Goal: Task Accomplishment & Management: Manage account settings

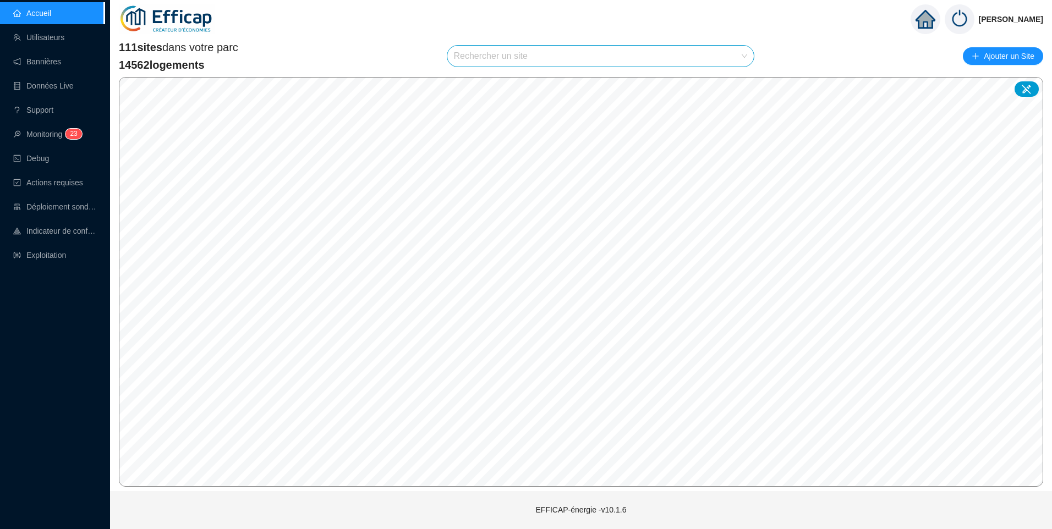
click at [553, 57] on input "search" at bounding box center [596, 56] width 284 height 21
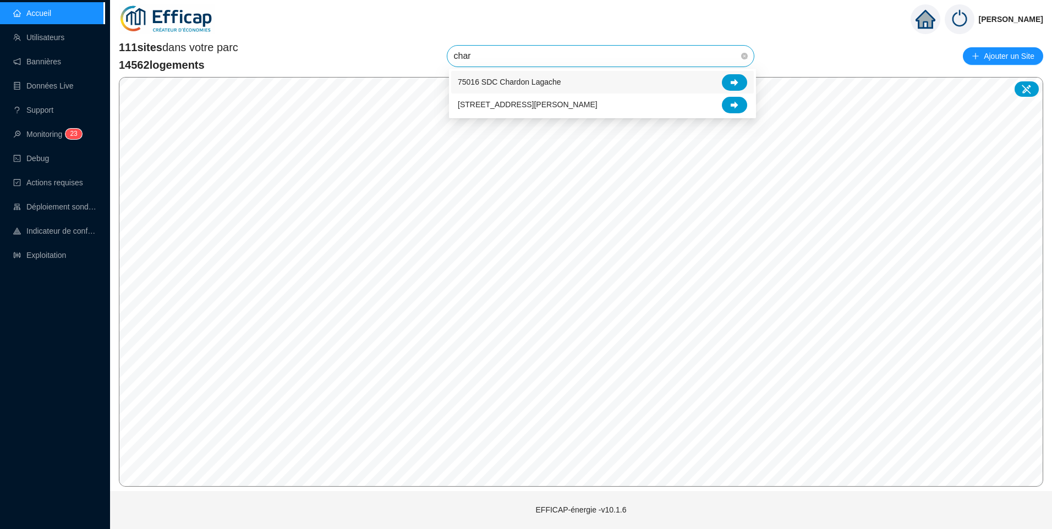
type input "chard"
click at [738, 84] on icon at bounding box center [735, 83] width 8 height 8
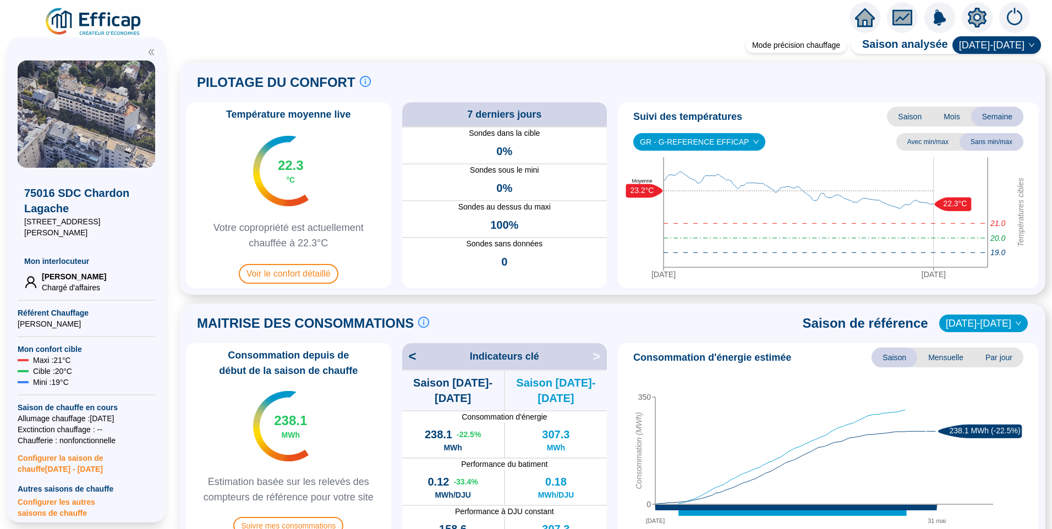
scroll to position [330, 0]
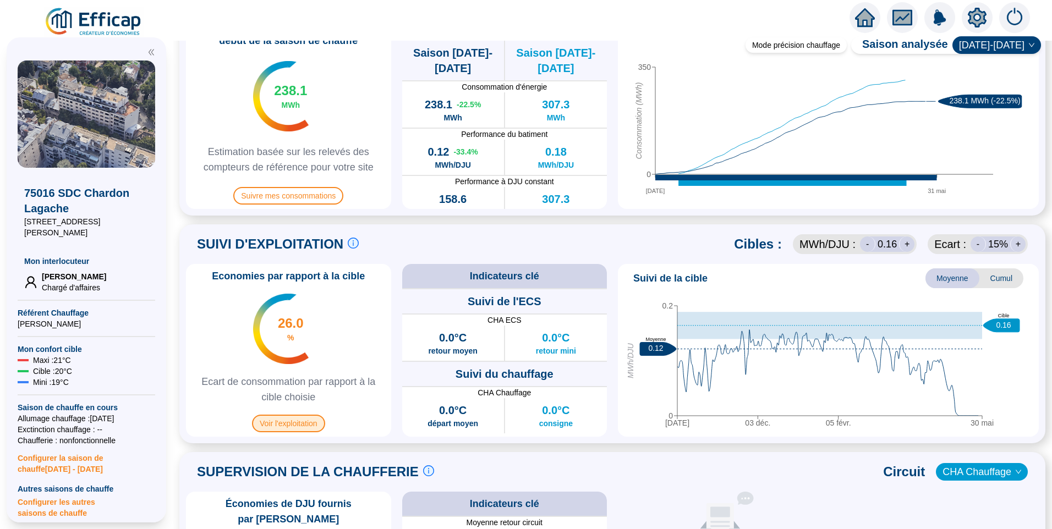
click at [285, 429] on span "Voir l'exploitation" at bounding box center [288, 424] width 73 height 18
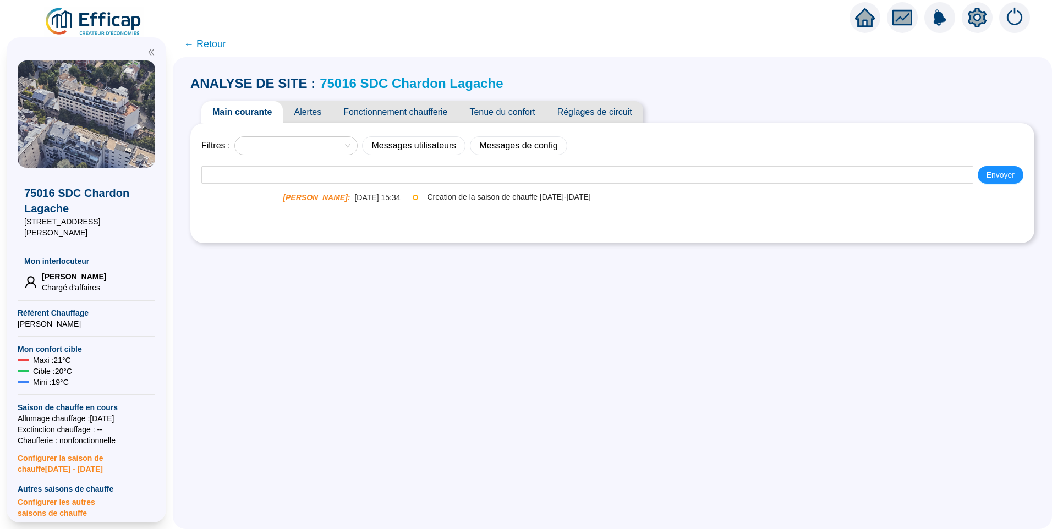
click at [629, 109] on span "Réglages de circuit" at bounding box center [595, 112] width 97 height 22
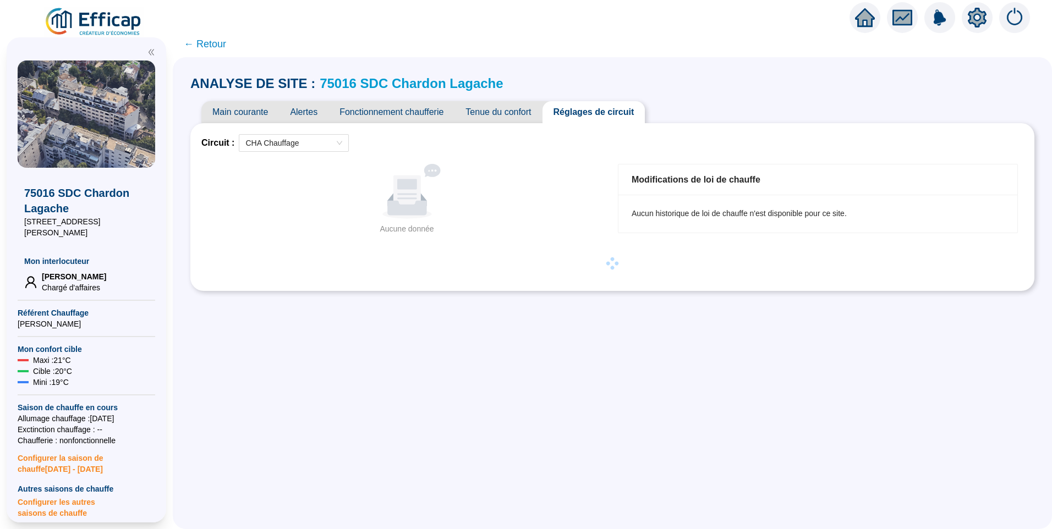
click at [979, 23] on icon "setting" at bounding box center [977, 17] width 19 height 18
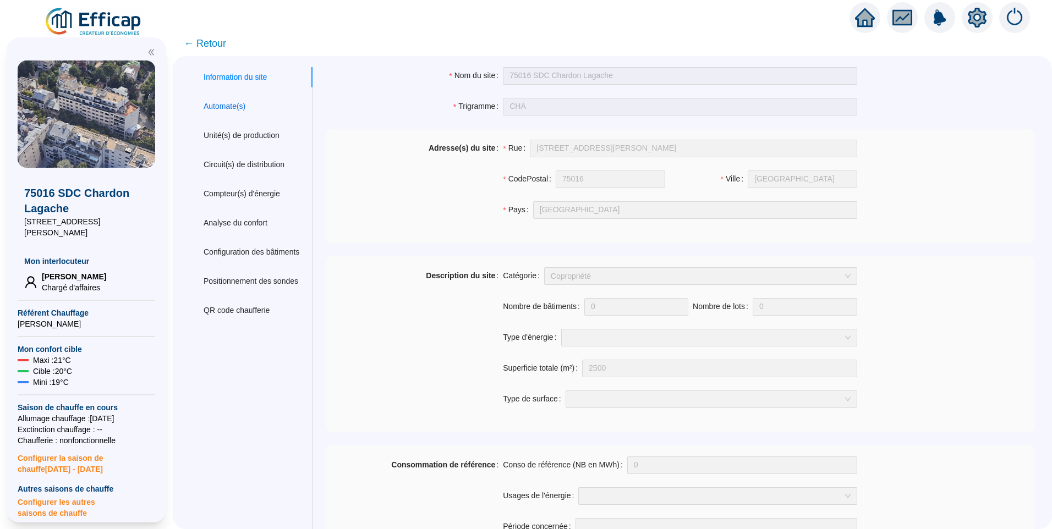
click at [218, 103] on div "Automate(s)" at bounding box center [225, 107] width 42 height 12
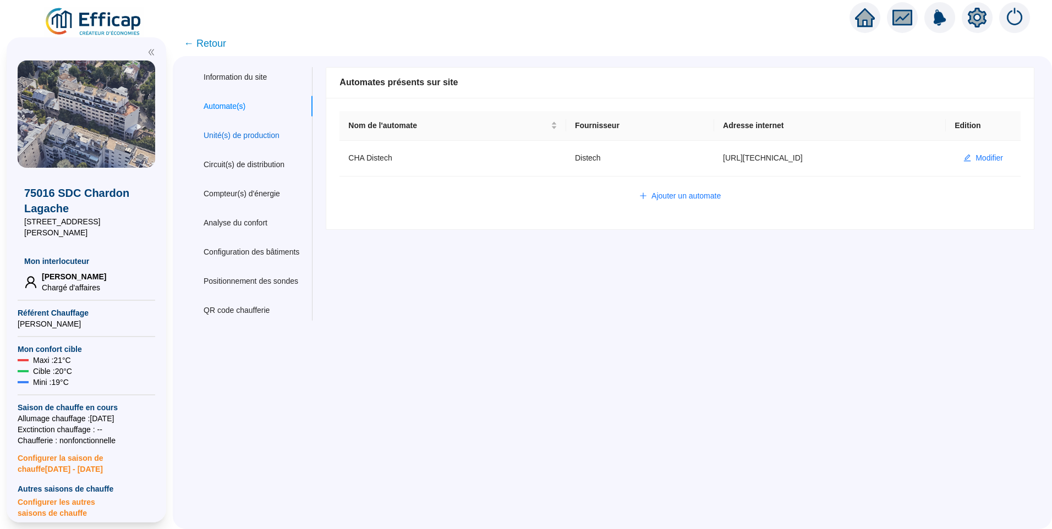
click at [234, 137] on div "Unité(s) de production" at bounding box center [242, 136] width 76 height 12
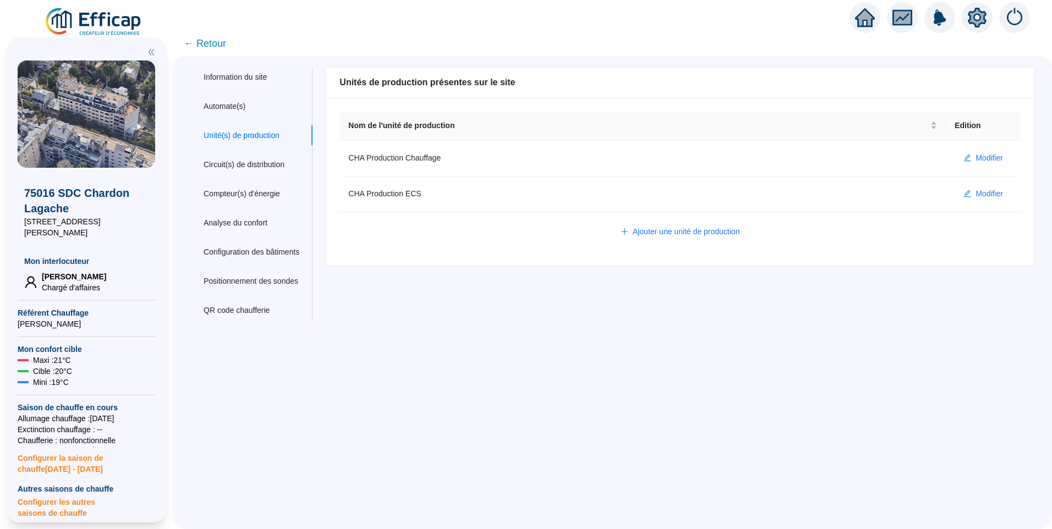
click at [212, 46] on span "← Retour" at bounding box center [205, 43] width 42 height 15
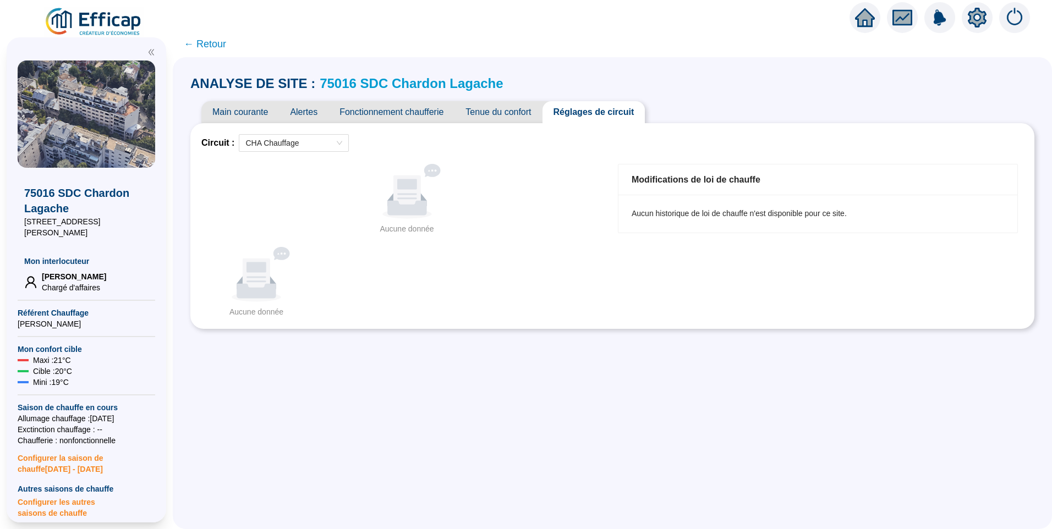
click at [407, 243] on div "Circuit : CHA Chauffage Aucune donnée Aucune donnée Modifications de loi de cha…" at bounding box center [612, 226] width 822 height 184
click at [514, 187] on div "Aucune donnée" at bounding box center [406, 191] width 391 height 55
click at [534, 236] on div "Aucune donnée Aucune donnée" at bounding box center [406, 200] width 411 height 82
click at [513, 222] on div "Aucune donnée Aucune donnée" at bounding box center [406, 199] width 391 height 71
click at [425, 110] on span "Fonctionnement chaufferie" at bounding box center [392, 112] width 126 height 22
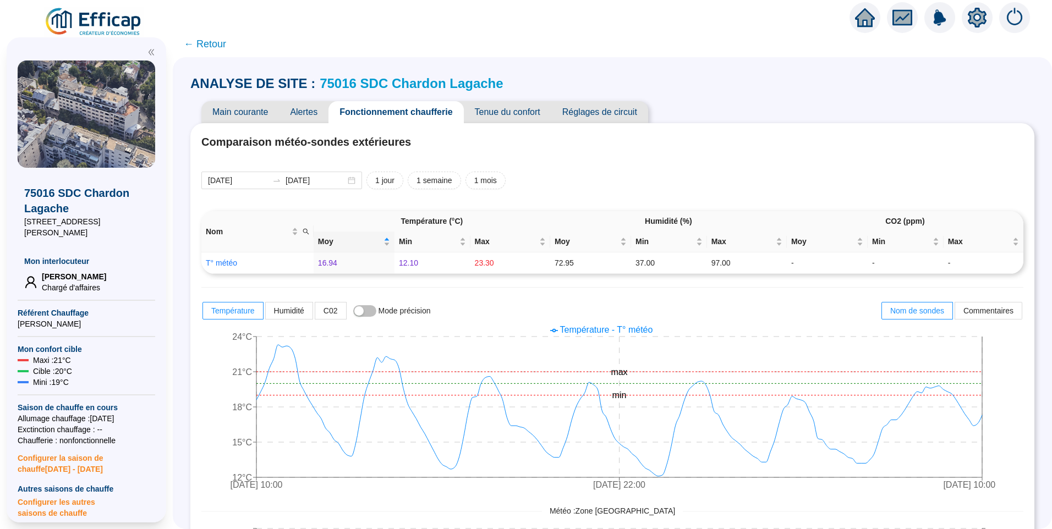
click at [592, 112] on span "Réglages de circuit" at bounding box center [600, 112] width 97 height 22
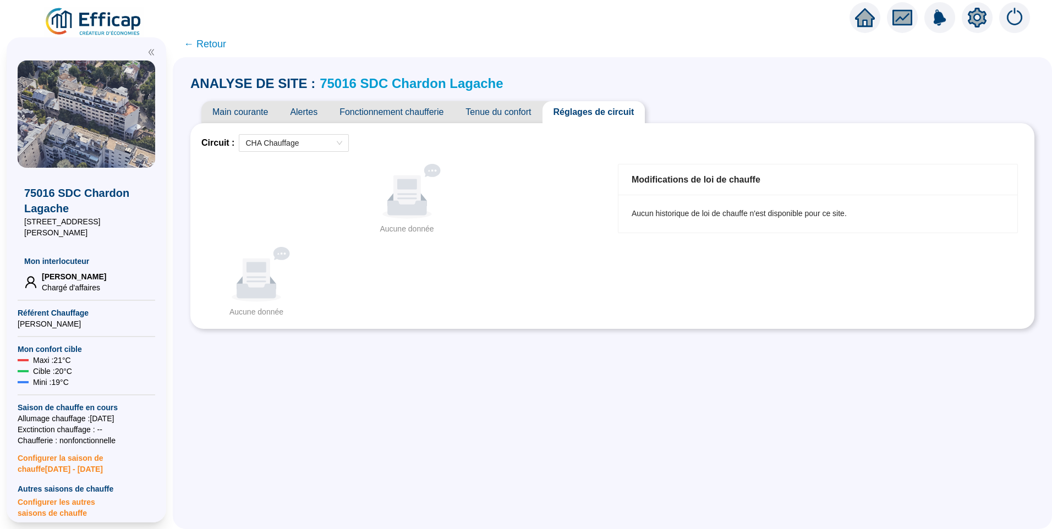
click at [226, 47] on span "← Retour" at bounding box center [205, 43] width 42 height 15
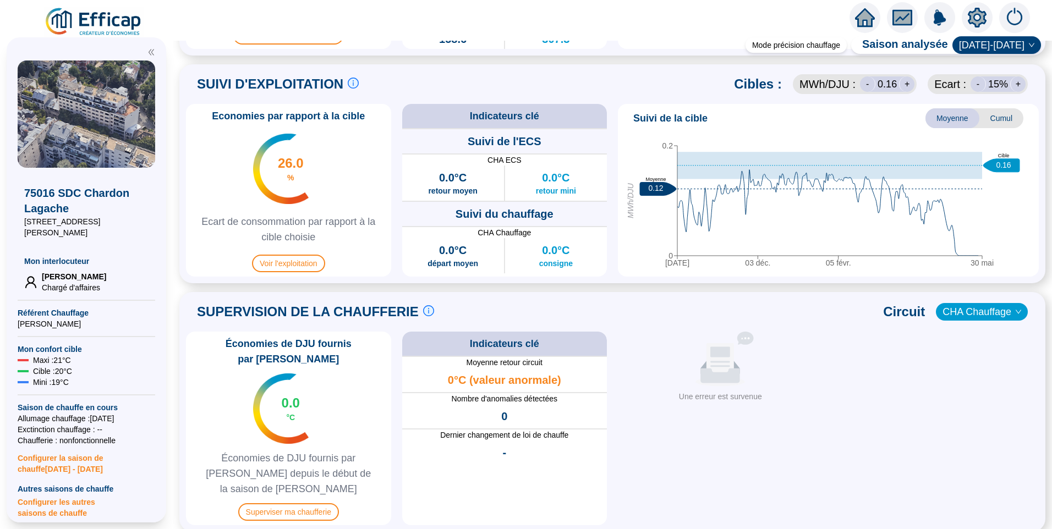
scroll to position [605, 0]
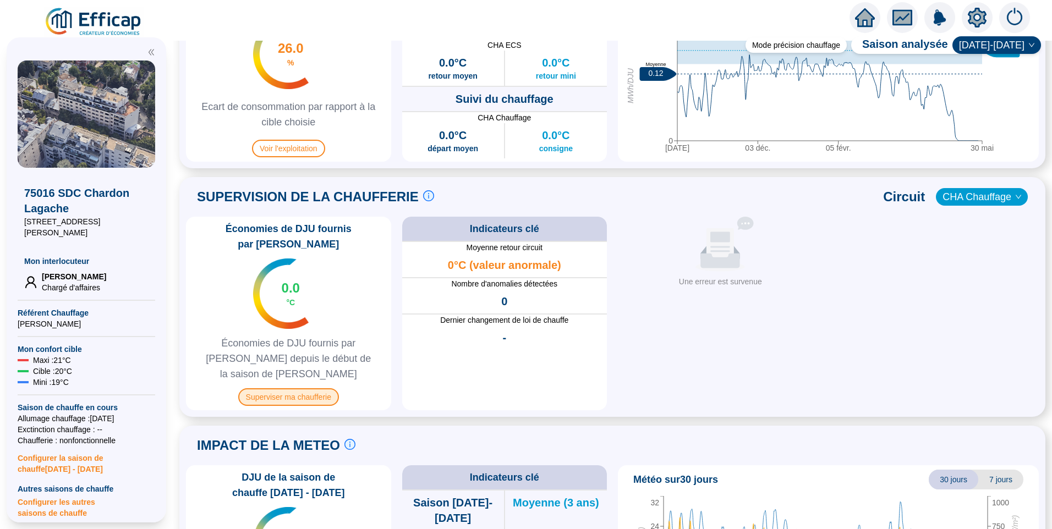
click at [291, 389] on span "Superviser ma chaufferie" at bounding box center [288, 398] width 101 height 18
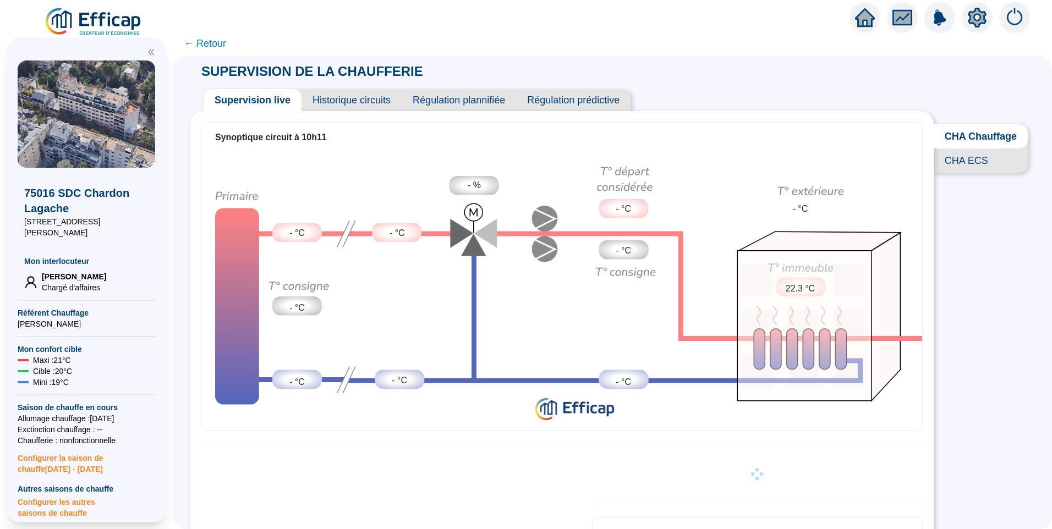
click at [366, 96] on span "Historique circuits" at bounding box center [352, 100] width 100 height 22
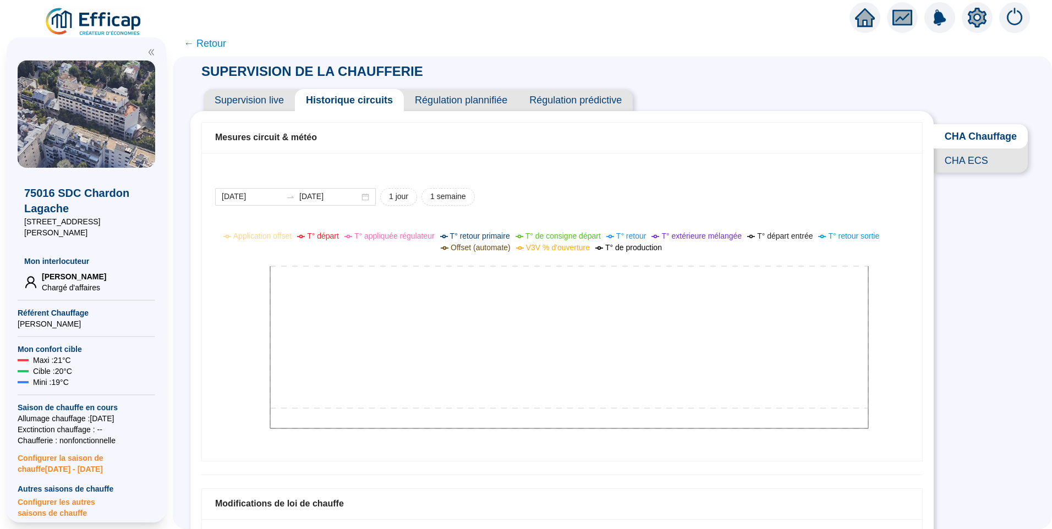
click at [987, 171] on span "CHA ECS" at bounding box center [981, 161] width 94 height 24
click at [978, 135] on span "CHA Chauffage" at bounding box center [982, 136] width 91 height 24
click at [980, 21] on icon "setting" at bounding box center [977, 17] width 19 height 18
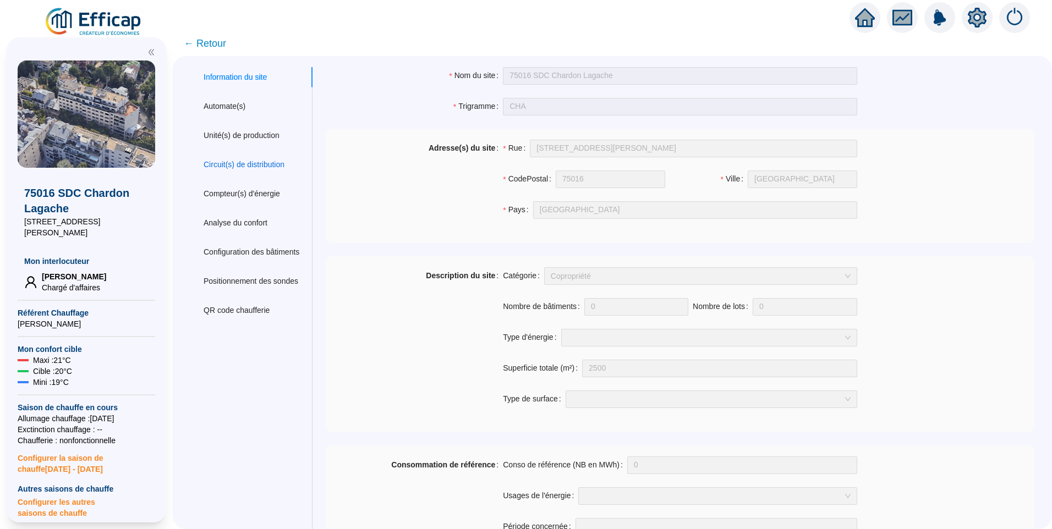
click at [250, 167] on div "Circuit(s) de distribution" at bounding box center [244, 165] width 81 height 12
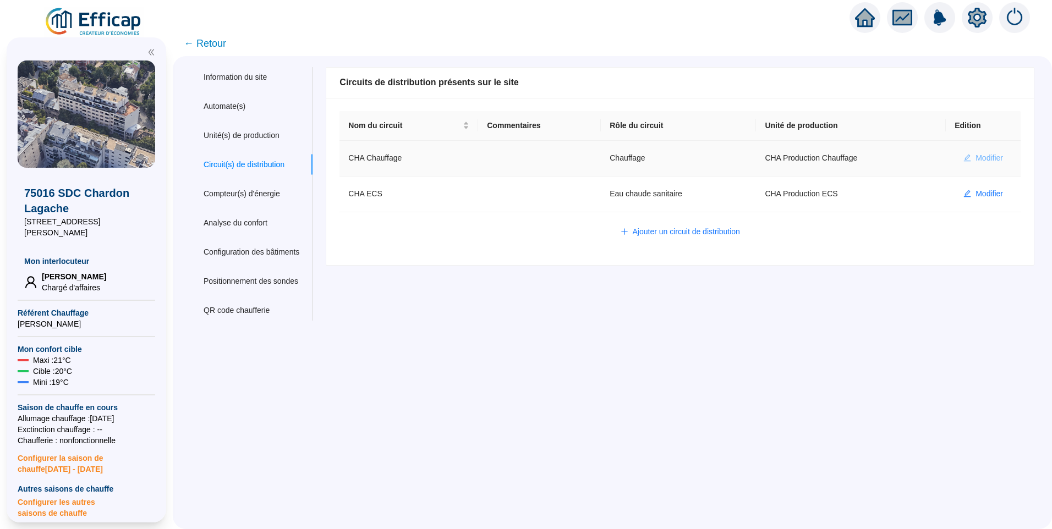
click at [983, 157] on span "Modifier" at bounding box center [990, 158] width 28 height 12
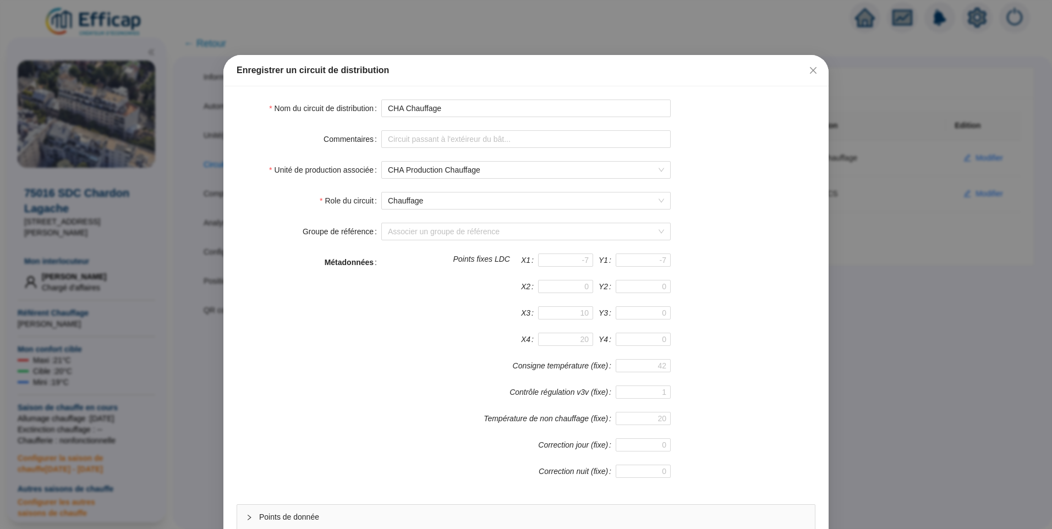
scroll to position [97, 0]
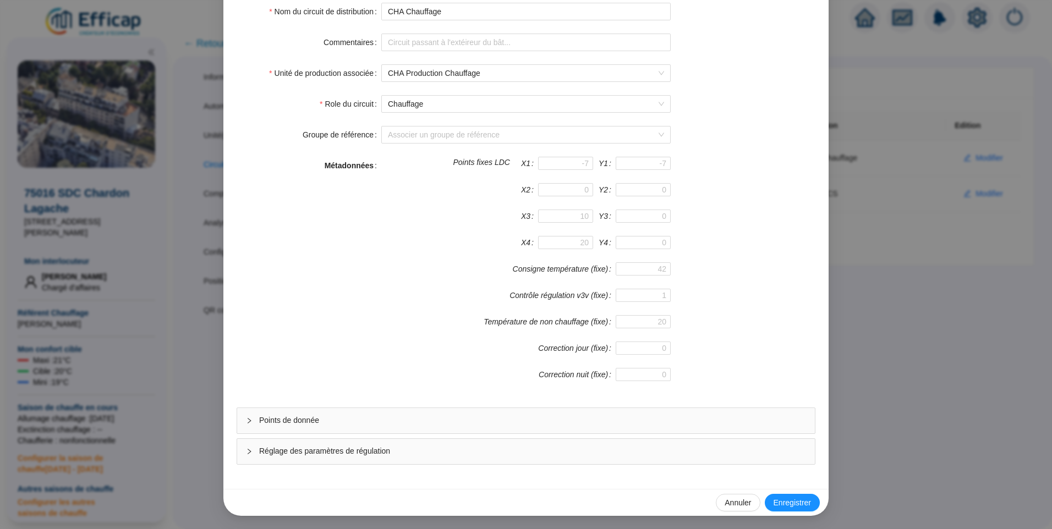
click at [333, 416] on span "Points de donnée" at bounding box center [532, 421] width 547 height 12
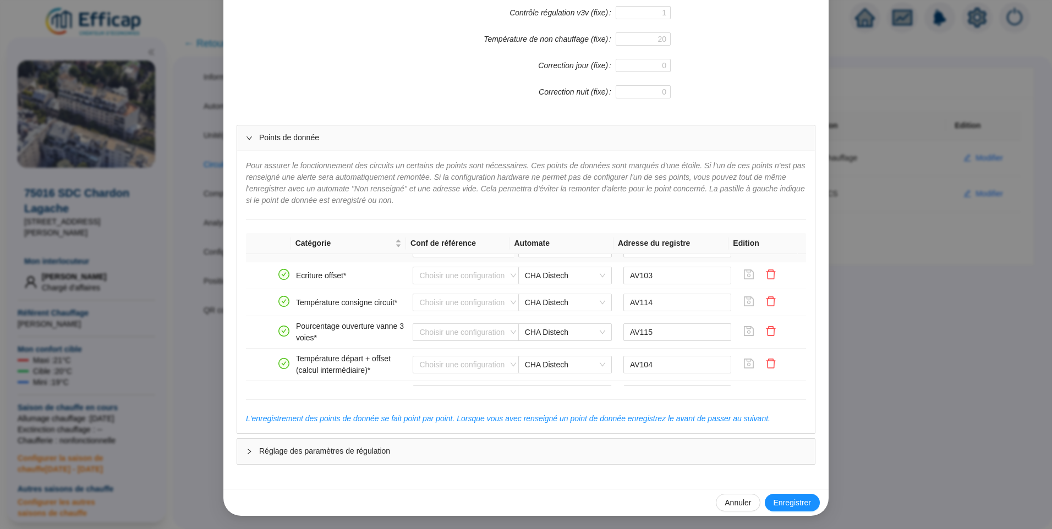
scroll to position [55, 0]
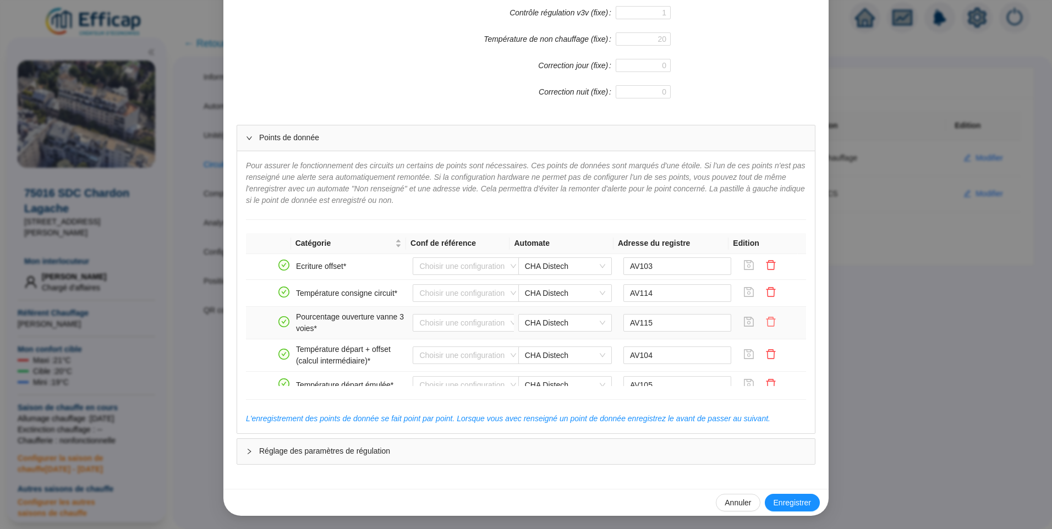
click at [767, 322] on icon "delete" at bounding box center [771, 322] width 9 height 10
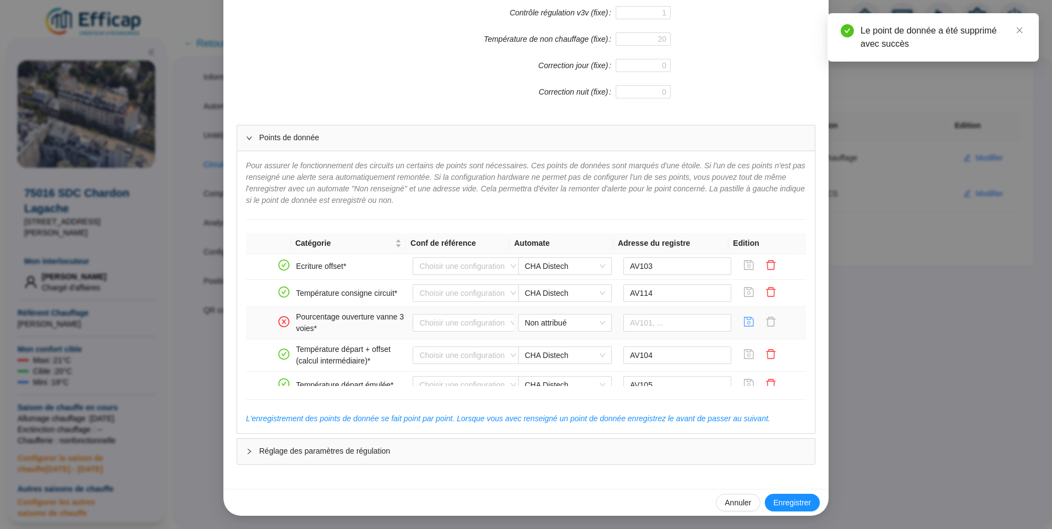
click at [744, 322] on icon "save" at bounding box center [749, 321] width 11 height 11
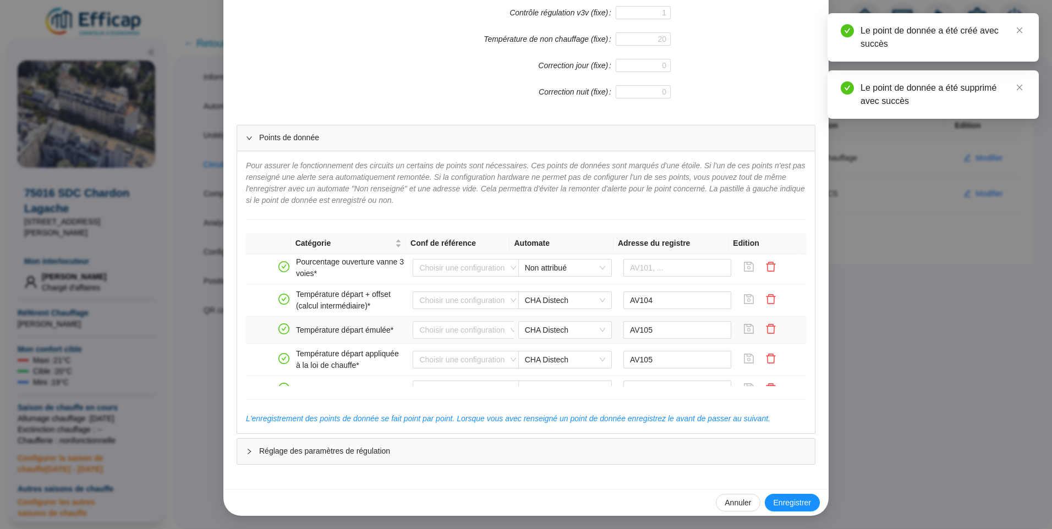
scroll to position [165, 0]
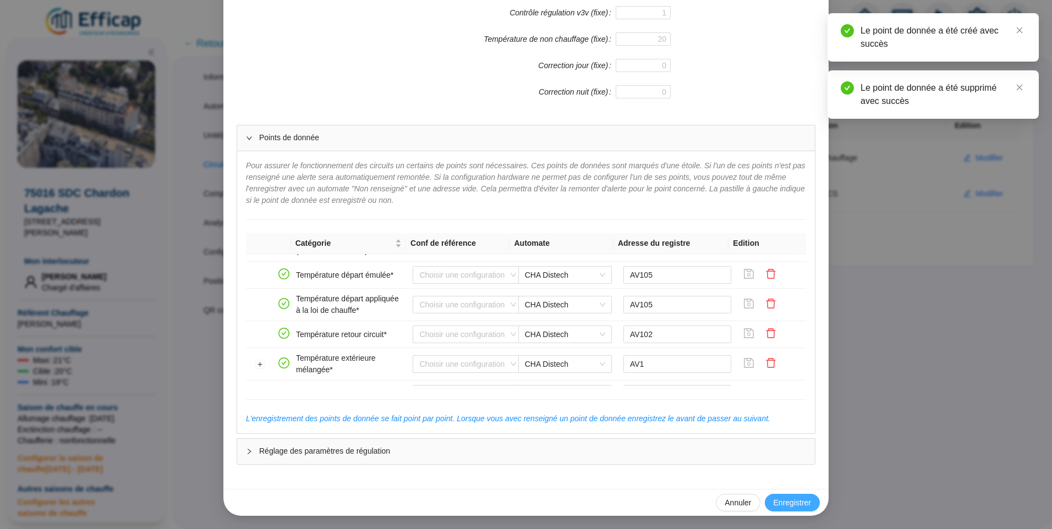
click at [784, 499] on span "Enregistrer" at bounding box center [792, 504] width 37 height 12
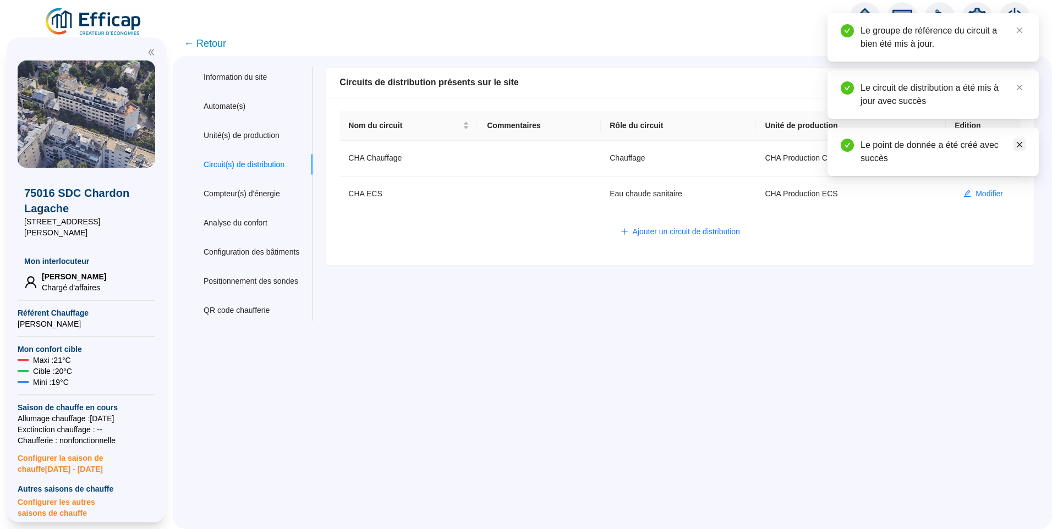
click at [1017, 145] on icon "close" at bounding box center [1020, 145] width 8 height 8
click at [1024, 91] on link "Close" at bounding box center [1020, 87] width 12 height 12
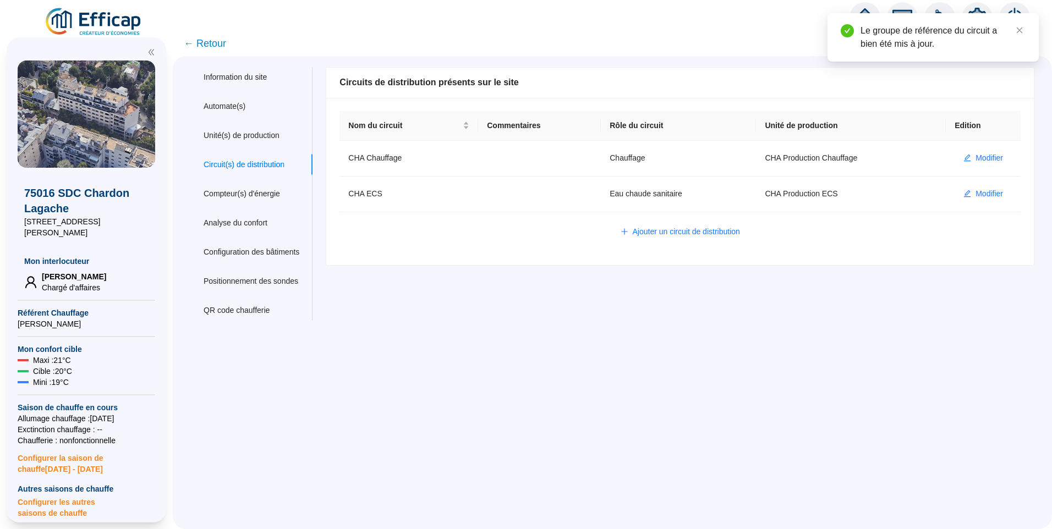
drag, startPoint x: 1022, startPoint y: 29, endPoint x: 1029, endPoint y: 36, distance: 10.1
click at [1022, 29] on icon "close" at bounding box center [1020, 30] width 8 height 8
click at [201, 41] on span "← Retour" at bounding box center [205, 43] width 42 height 15
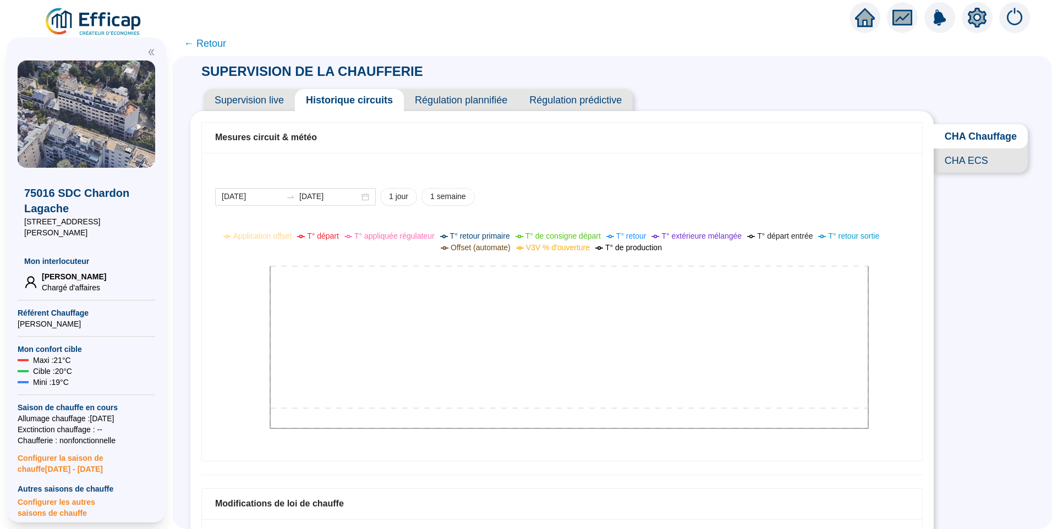
click at [991, 18] on div at bounding box center [977, 17] width 31 height 31
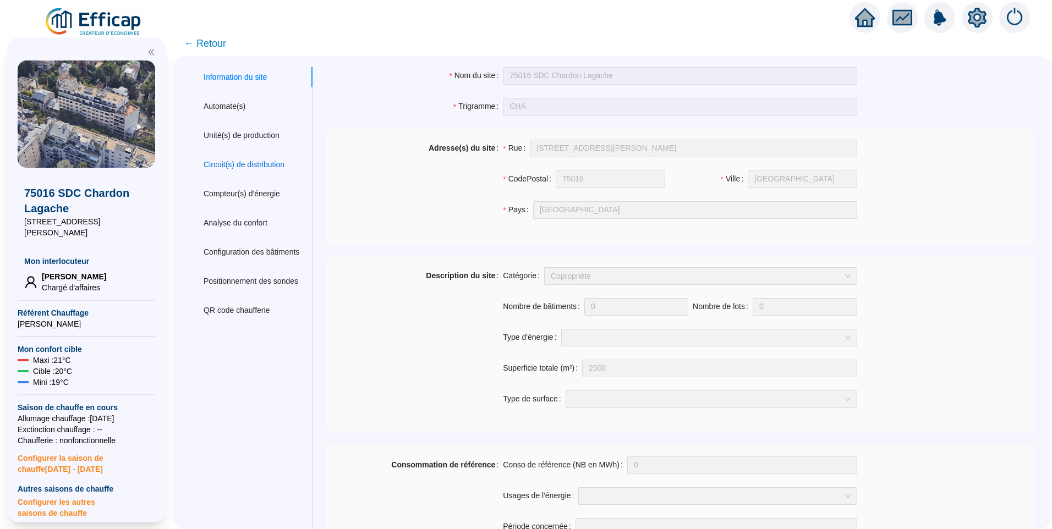
click at [265, 162] on div "Circuit(s) de distribution" at bounding box center [244, 165] width 81 height 12
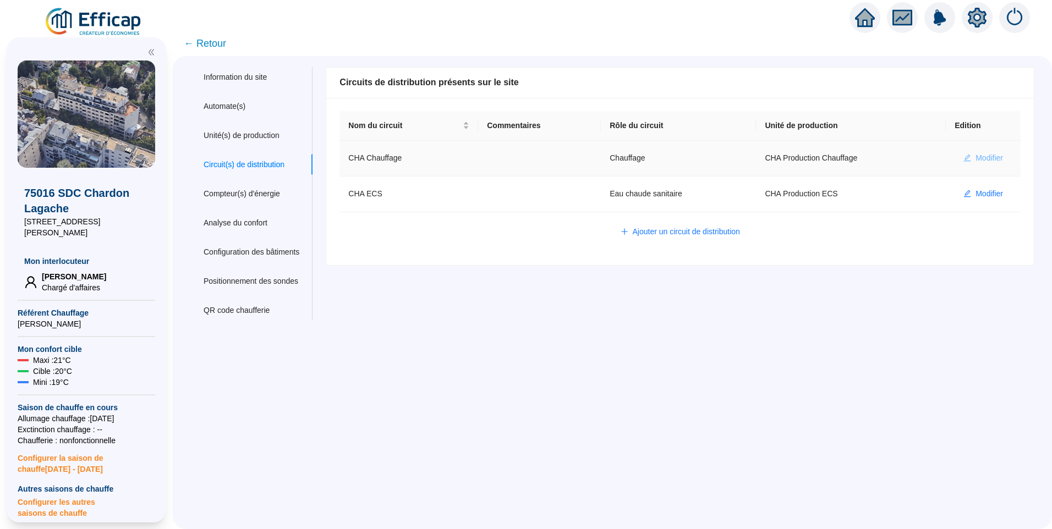
click at [980, 159] on span "Modifier" at bounding box center [990, 158] width 28 height 12
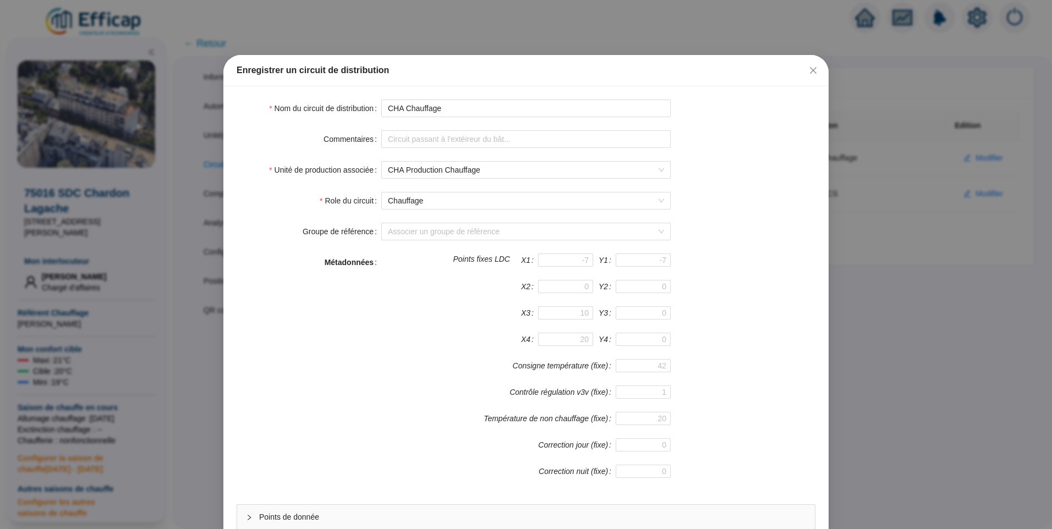
scroll to position [97, 0]
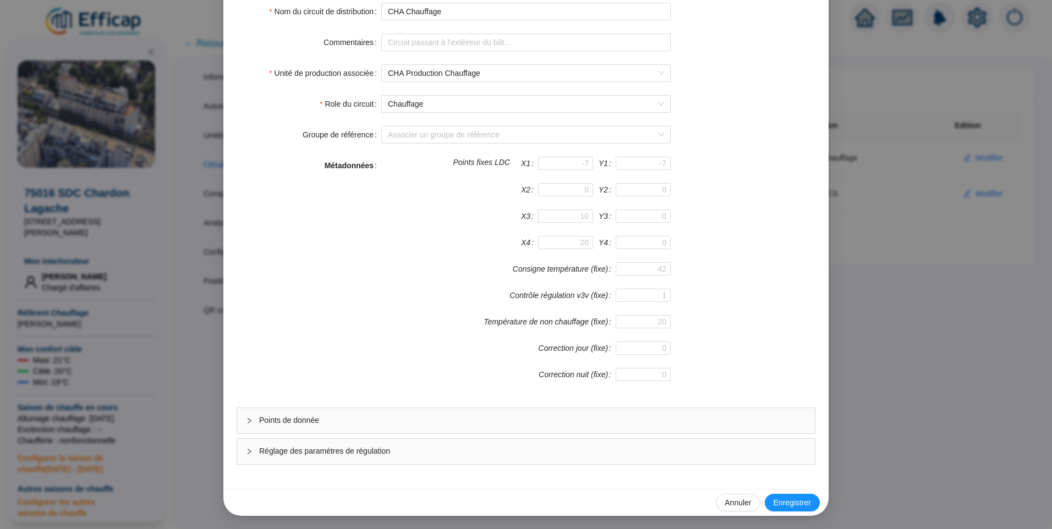
click at [308, 414] on div "Points de donnée" at bounding box center [526, 420] width 578 height 25
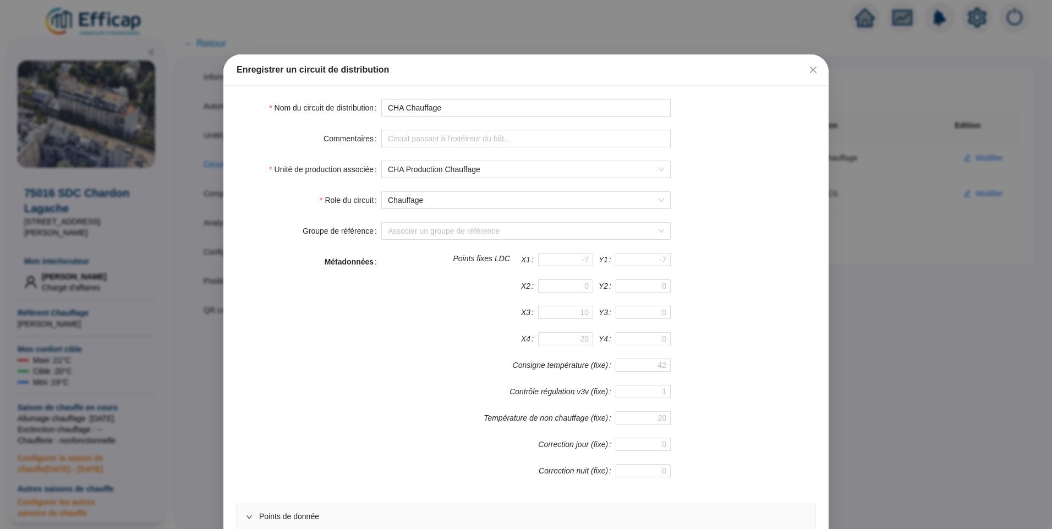
scroll to position [0, 0]
click at [813, 70] on icon "close" at bounding box center [813, 70] width 9 height 9
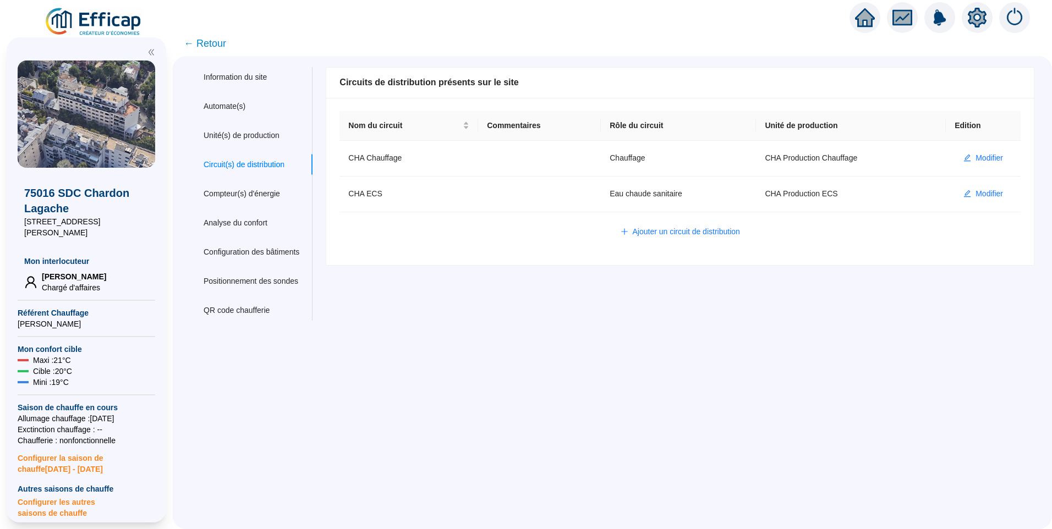
click at [217, 41] on span "← Retour" at bounding box center [205, 43] width 42 height 15
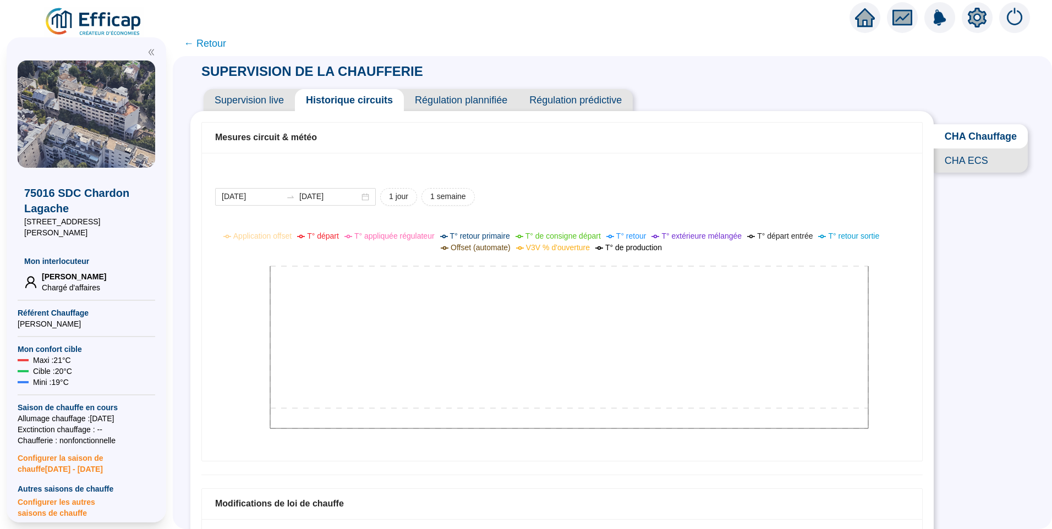
click at [574, 101] on span "Régulation prédictive" at bounding box center [575, 100] width 114 height 22
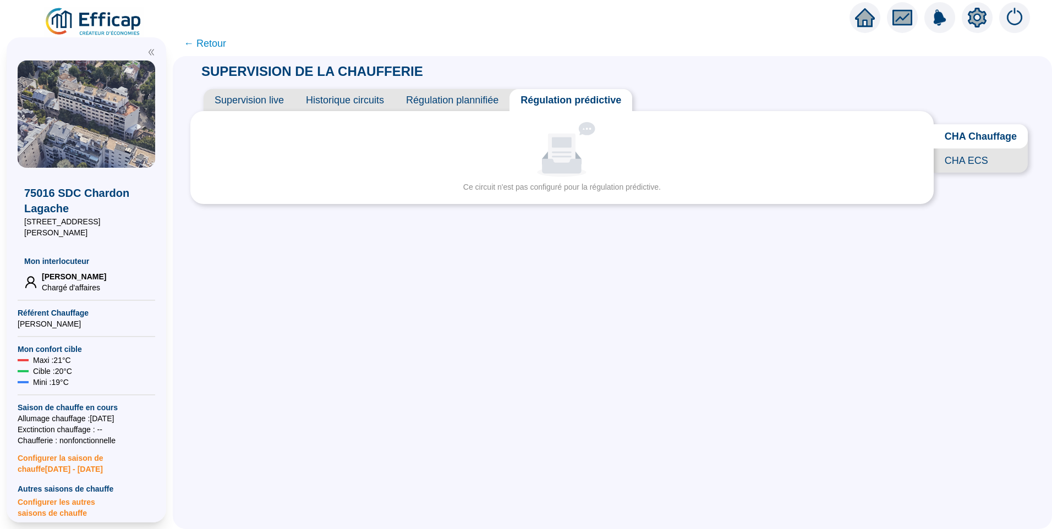
click at [484, 95] on span "Régulation plannifiée" at bounding box center [452, 100] width 114 height 22
click at [588, 99] on span "Régulation prédictive" at bounding box center [574, 100] width 114 height 22
click at [349, 99] on span "Historique circuits" at bounding box center [345, 100] width 100 height 22
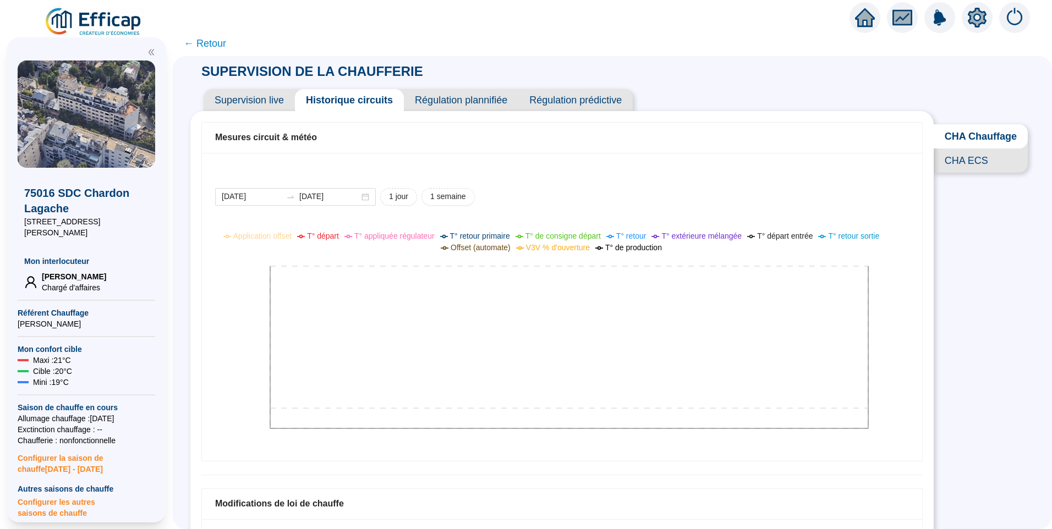
click at [210, 42] on span "← Retour" at bounding box center [205, 43] width 42 height 15
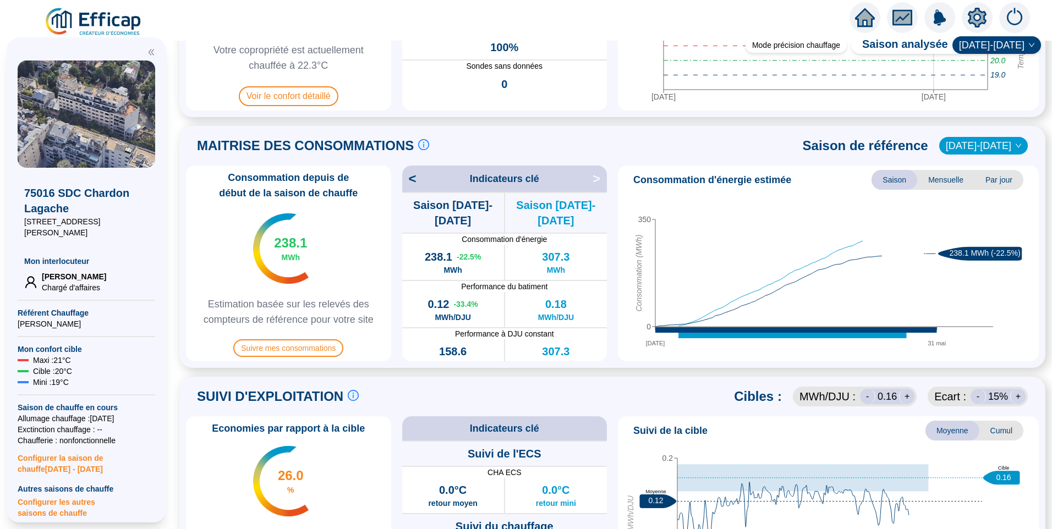
scroll to position [275, 0]
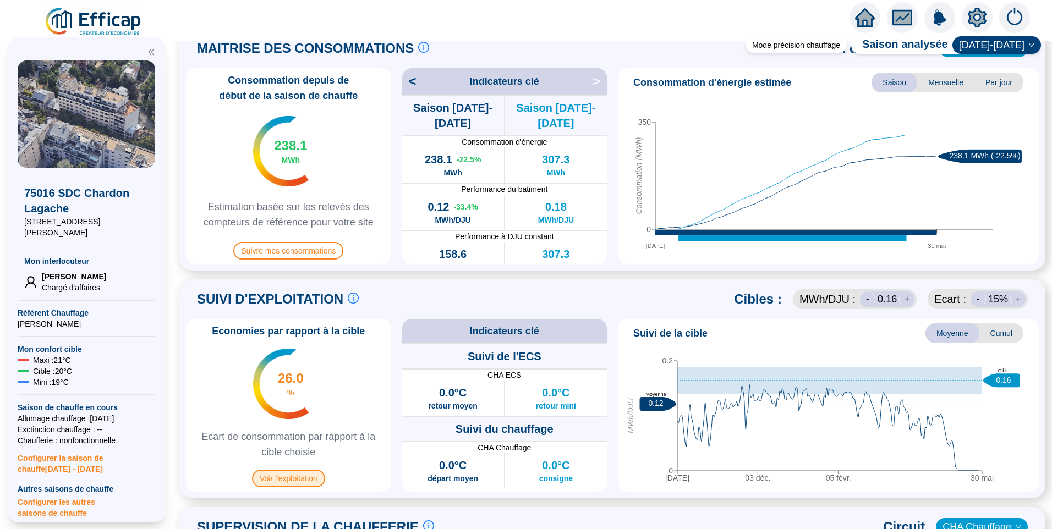
click at [295, 478] on span "Voir l'exploitation" at bounding box center [288, 479] width 73 height 18
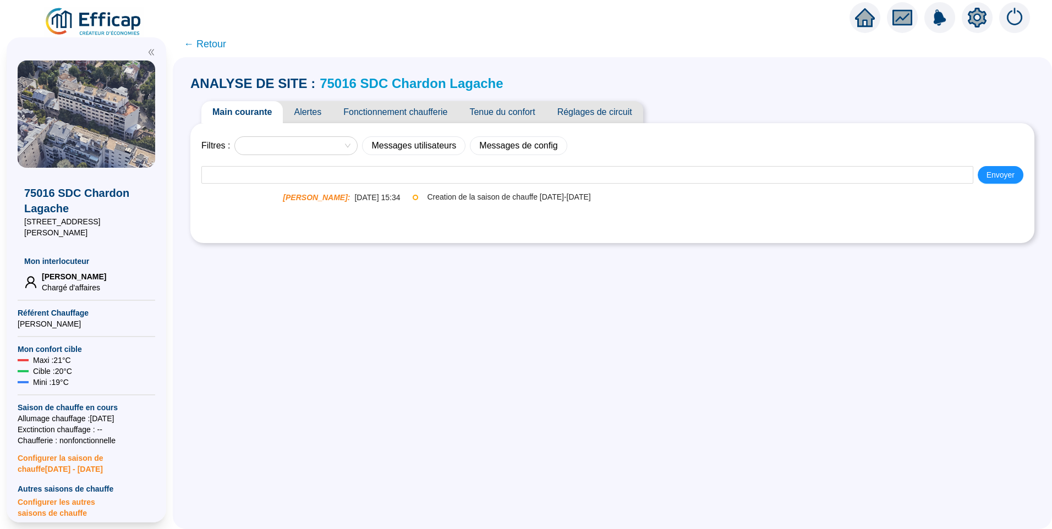
click at [421, 118] on span "Fonctionnement chaufferie" at bounding box center [395, 112] width 126 height 22
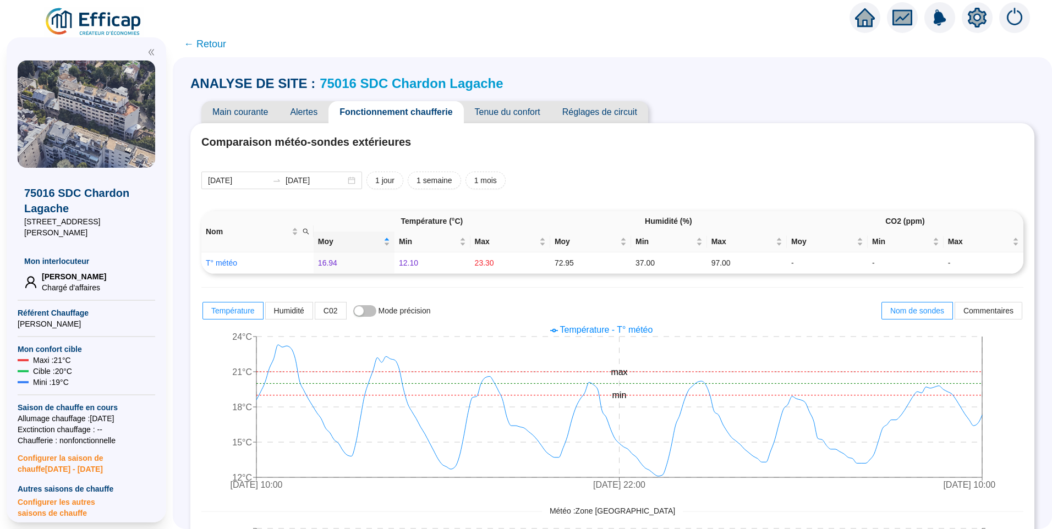
click at [632, 114] on span "Réglages de circuit" at bounding box center [600, 112] width 97 height 22
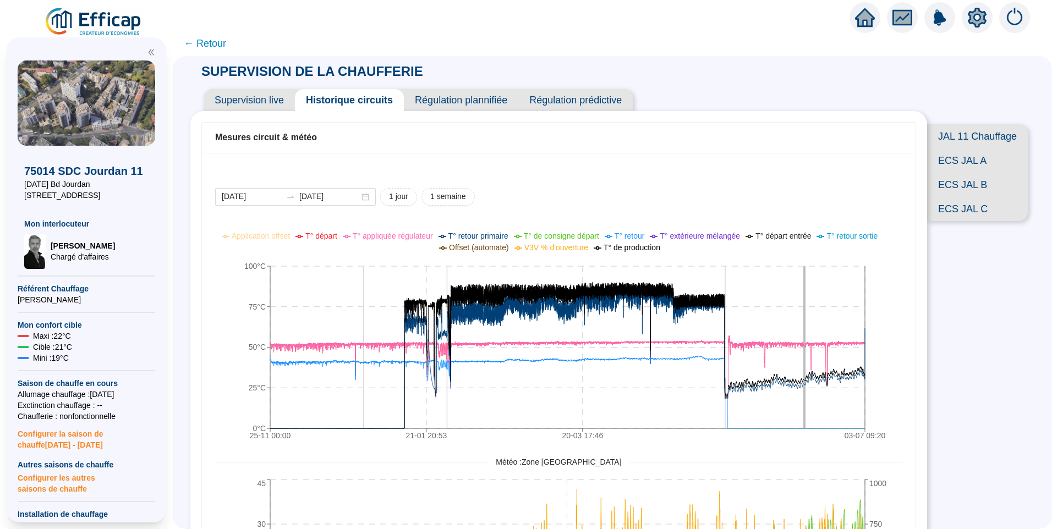
click at [217, 40] on span "← Retour" at bounding box center [205, 43] width 42 height 15
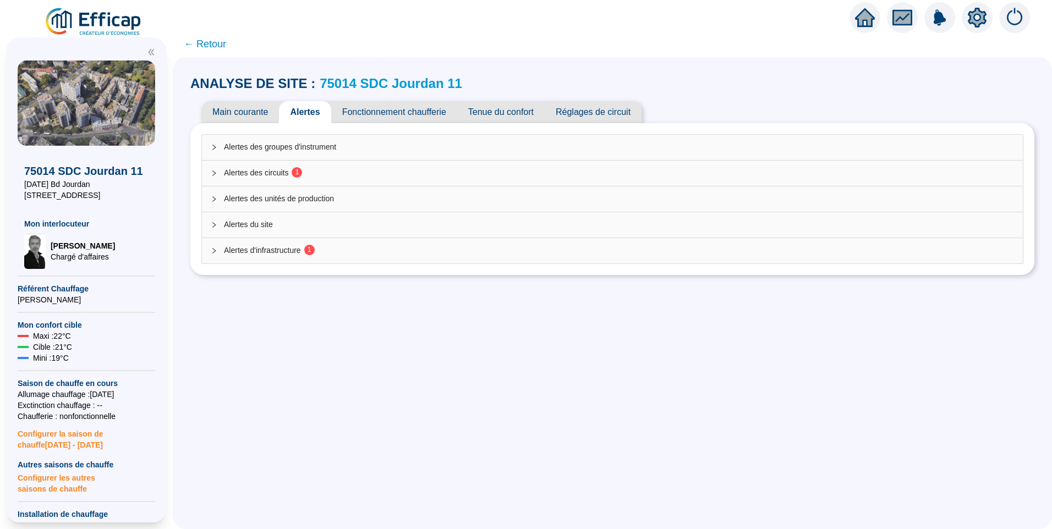
click at [272, 167] on span "Alertes des circuits 1" at bounding box center [619, 173] width 790 height 12
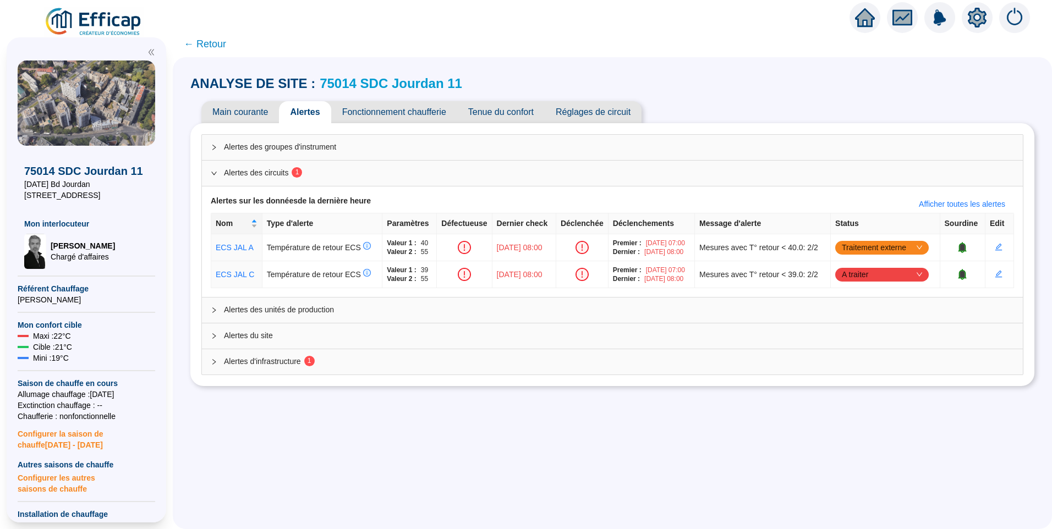
click at [239, 365] on span "Alertes d'infrastructure 1" at bounding box center [619, 362] width 790 height 12
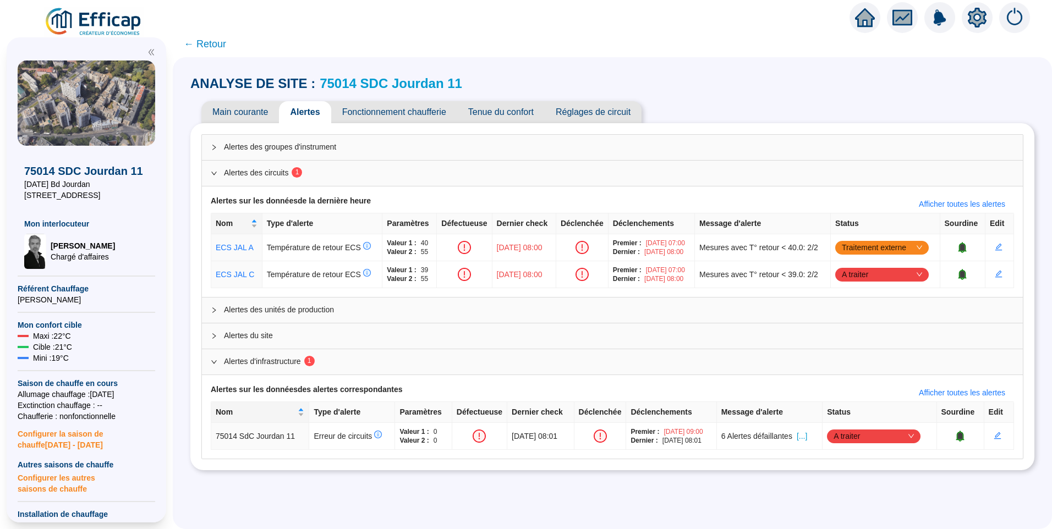
click at [92, 26] on img at bounding box center [94, 22] width 100 height 31
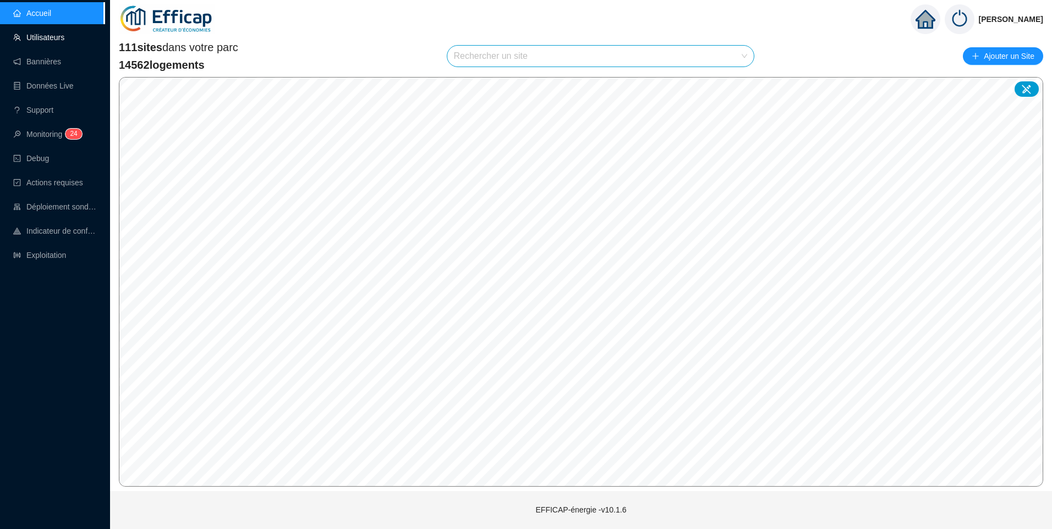
click at [49, 37] on link "Utilisateurs" at bounding box center [38, 37] width 51 height 9
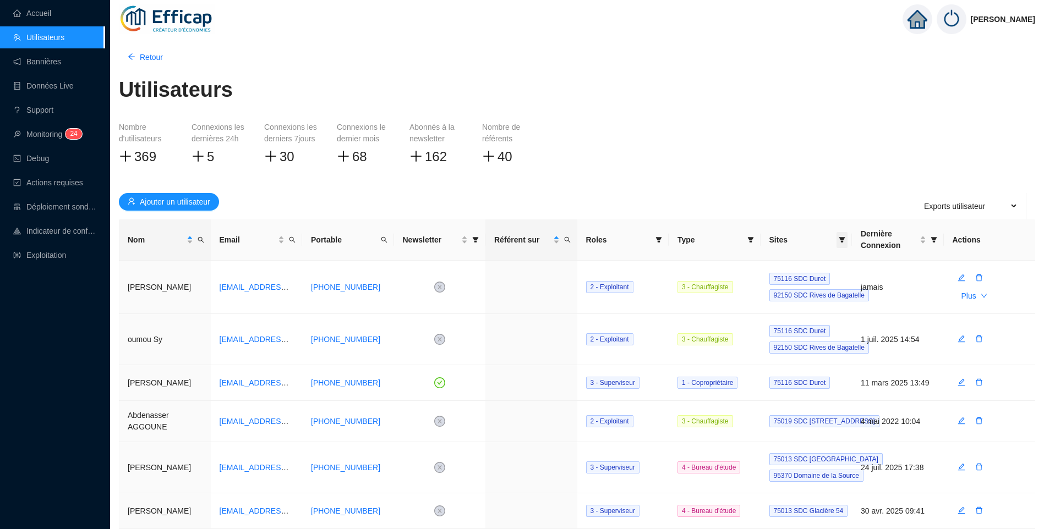
click at [839, 238] on icon "filter" at bounding box center [842, 240] width 7 height 7
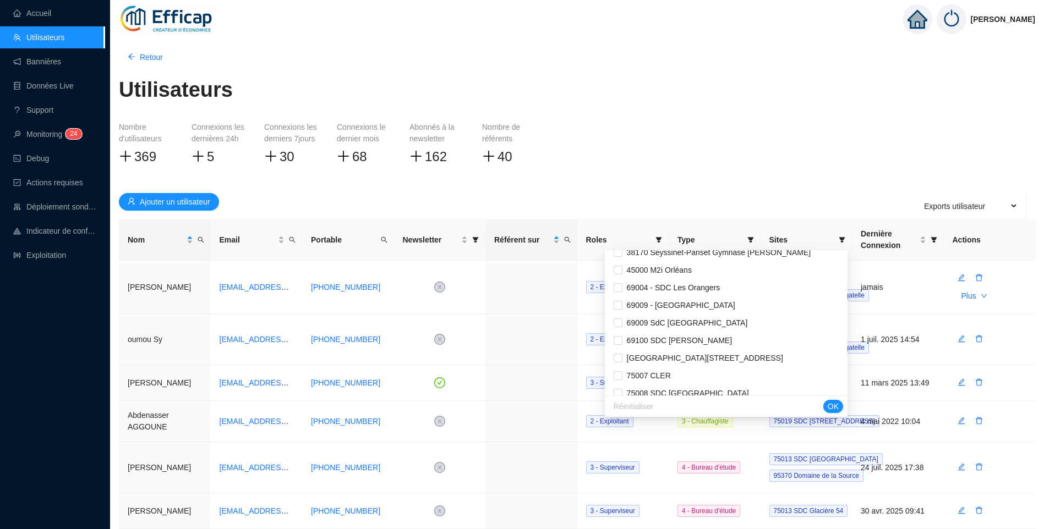
scroll to position [678, 0]
click at [623, 326] on li "75014 SDC Parc Montsouris" at bounding box center [726, 323] width 238 height 18
checkbox input "true"
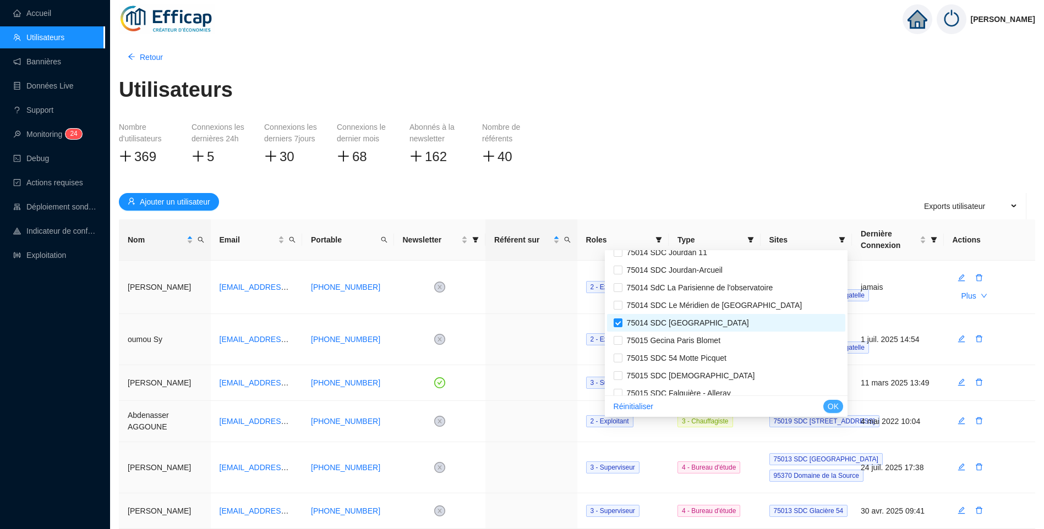
click at [833, 410] on span "OK" at bounding box center [833, 407] width 11 height 12
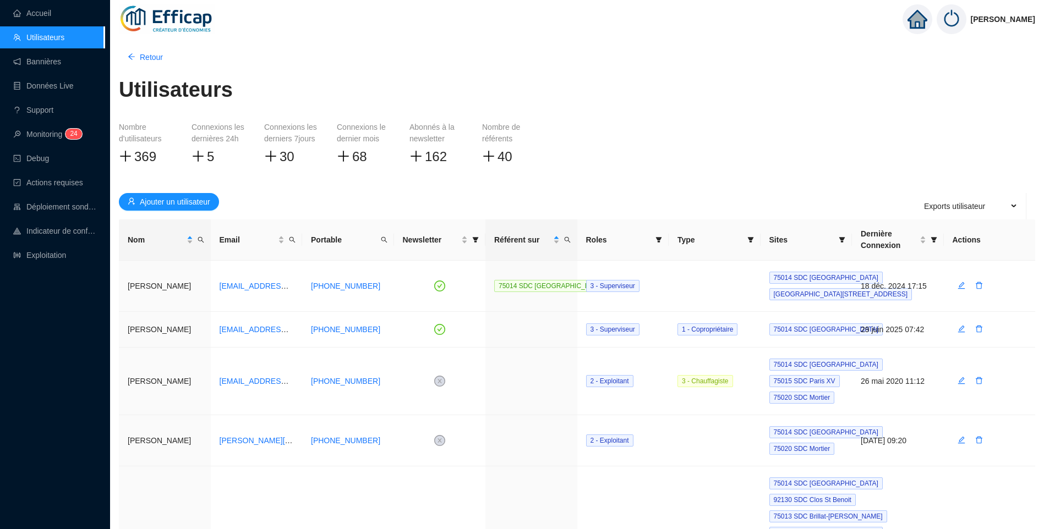
click at [760, 130] on div "Nombre d'utilisateurs 369 Connexions les dernières 24h 5 Connexions les dernier…" at bounding box center [577, 153] width 916 height 63
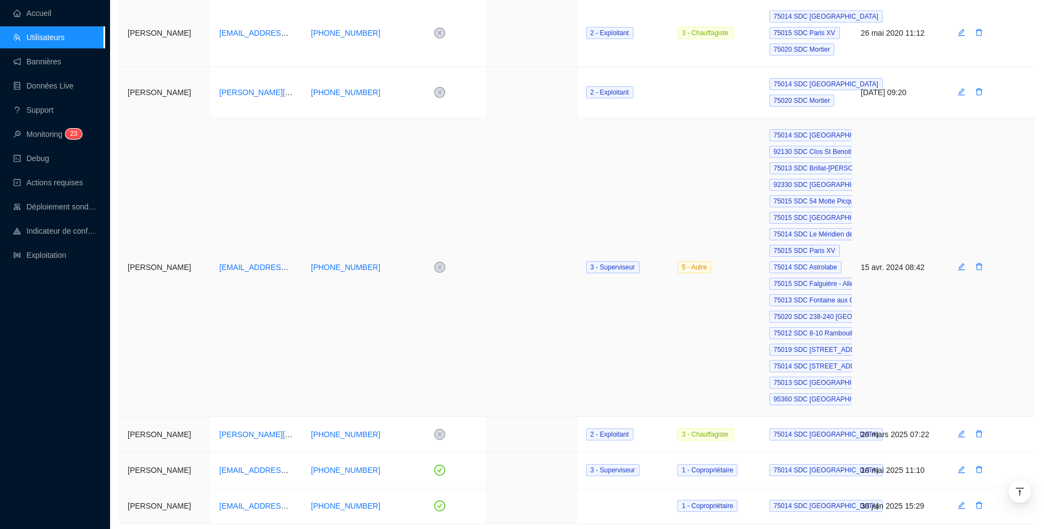
scroll to position [421, 0]
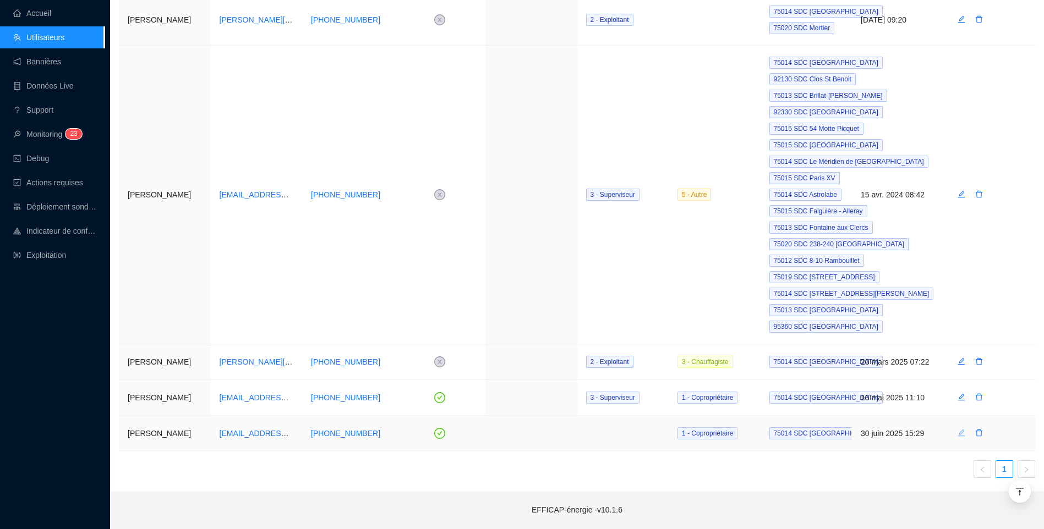
click at [959, 436] on icon "edit" at bounding box center [962, 433] width 8 height 8
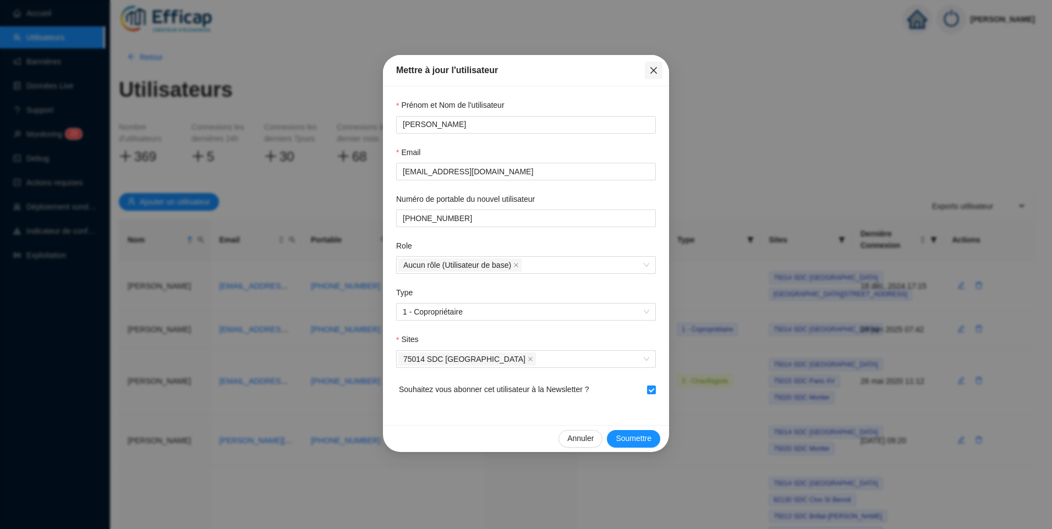
click at [647, 70] on span "Fermer" at bounding box center [654, 70] width 18 height 9
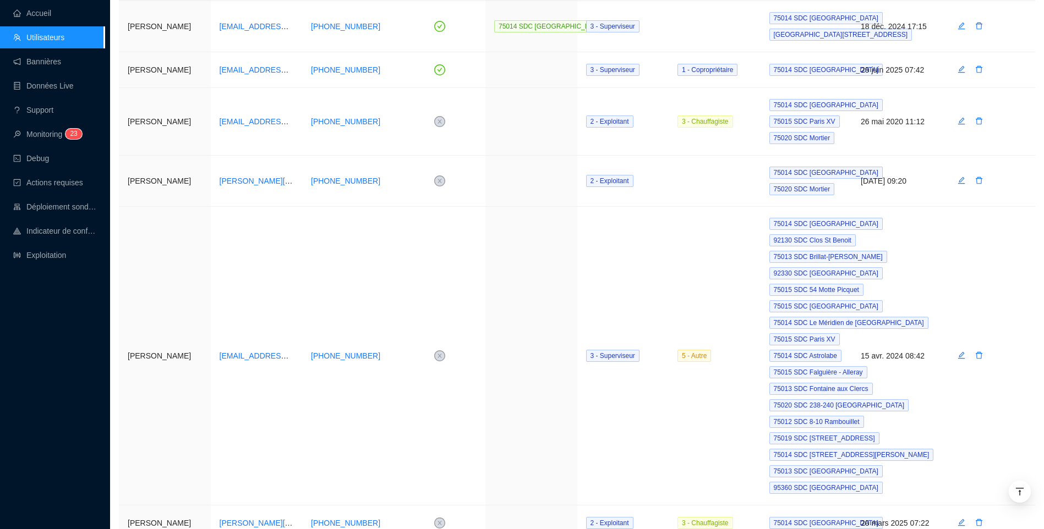
scroll to position [421, 0]
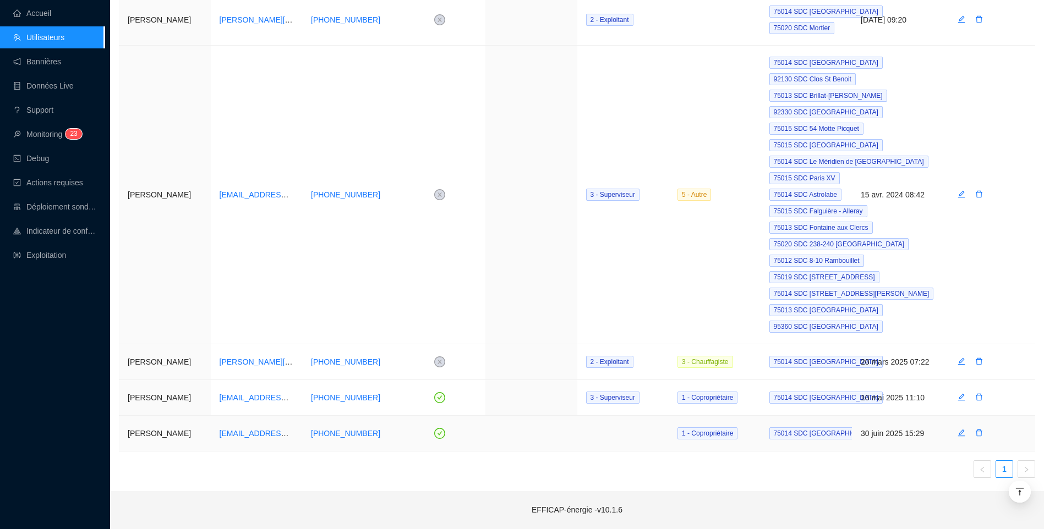
click at [914, 432] on td "30 juin 2025 15:29" at bounding box center [898, 434] width 92 height 36
click at [963, 432] on icon "edit" at bounding box center [961, 433] width 7 height 7
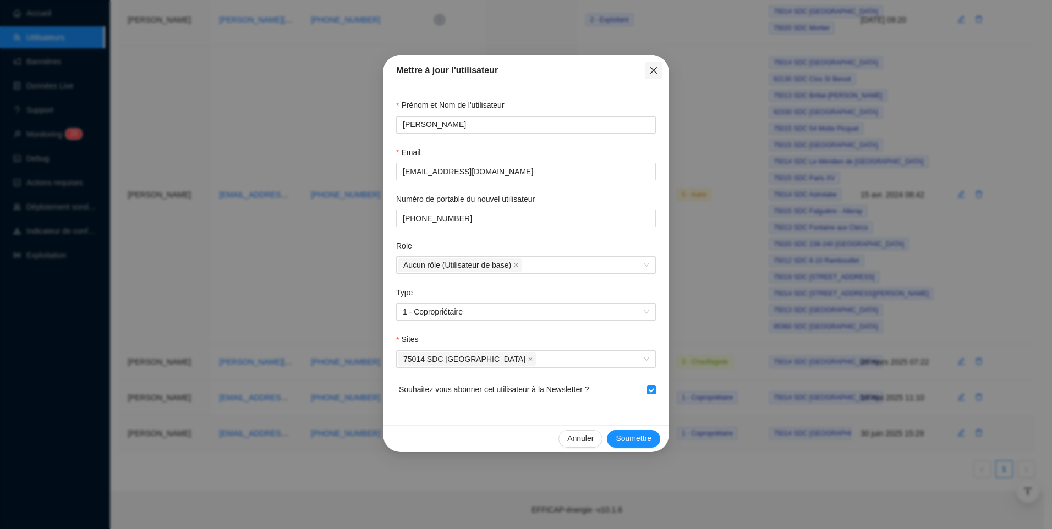
click at [645, 78] on button "Close" at bounding box center [654, 71] width 18 height 18
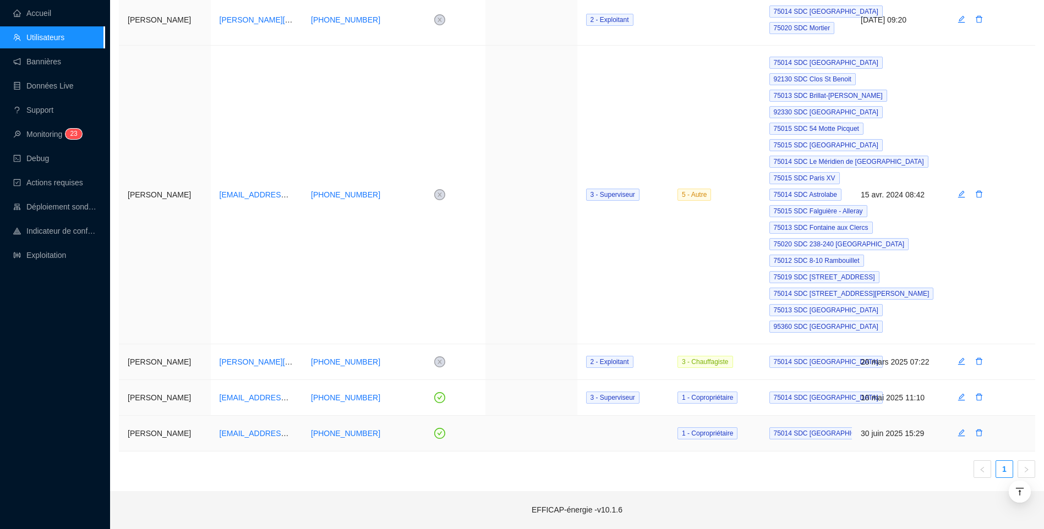
click at [163, 439] on td "Yves JOUEN" at bounding box center [165, 434] width 92 height 36
click at [961, 433] on icon "edit" at bounding box center [962, 433] width 8 height 8
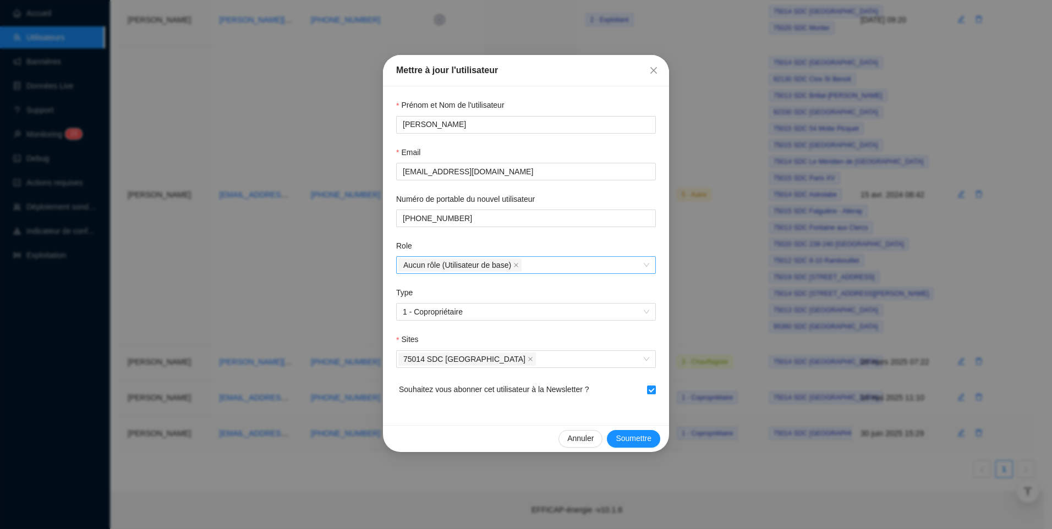
click at [597, 267] on div "Aucun rôle (Utilisateur de base)" at bounding box center [520, 265] width 244 height 15
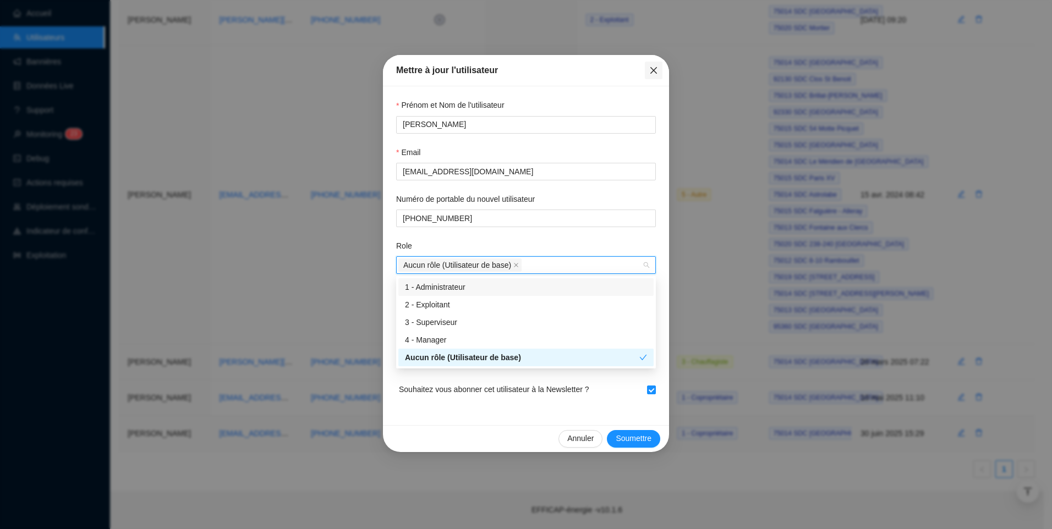
click at [653, 73] on icon "close" at bounding box center [653, 70] width 9 height 9
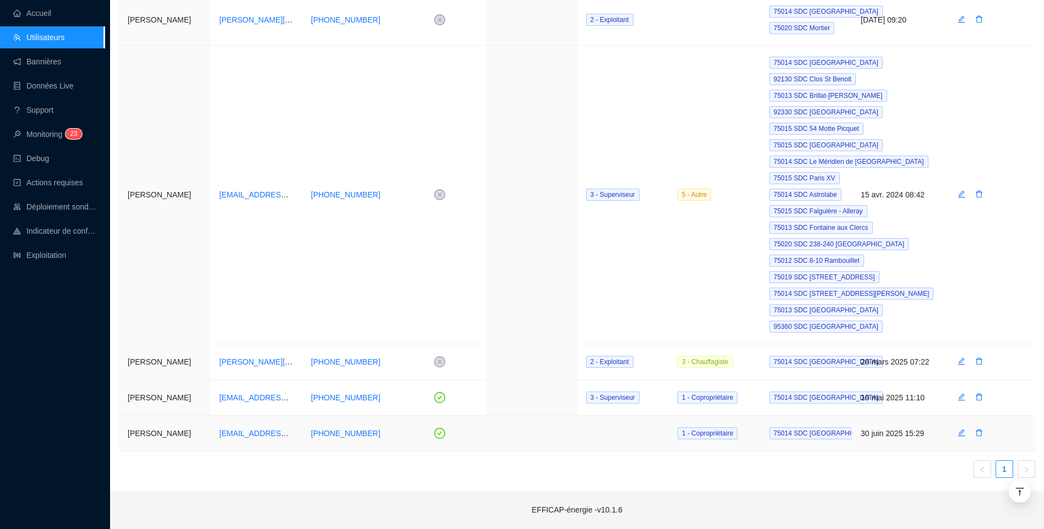
click at [642, 430] on td at bounding box center [623, 434] width 92 height 36
click at [890, 436] on td "30 juin 2025 15:29" at bounding box center [898, 434] width 92 height 36
click at [960, 434] on icon "edit" at bounding box center [961, 433] width 7 height 7
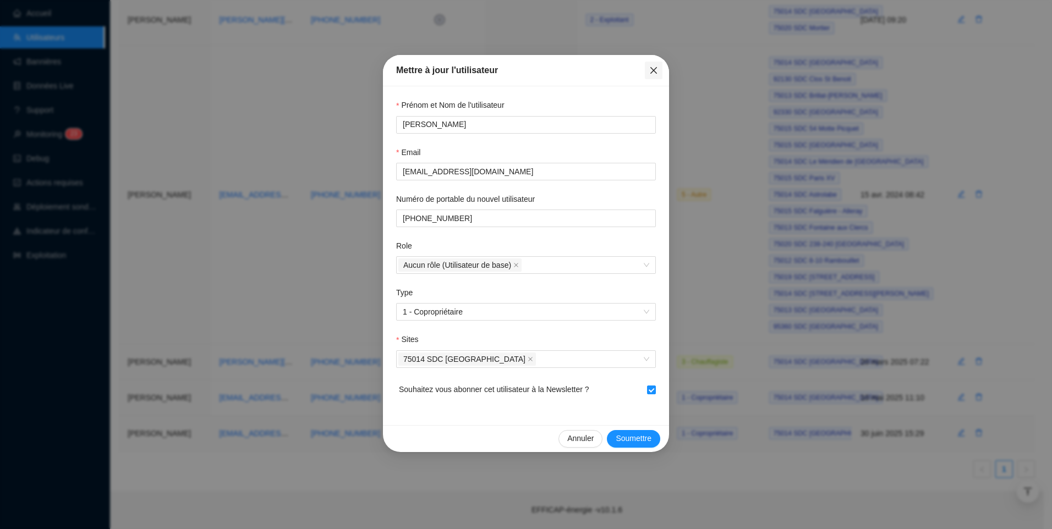
click at [651, 71] on icon "close" at bounding box center [653, 70] width 9 height 9
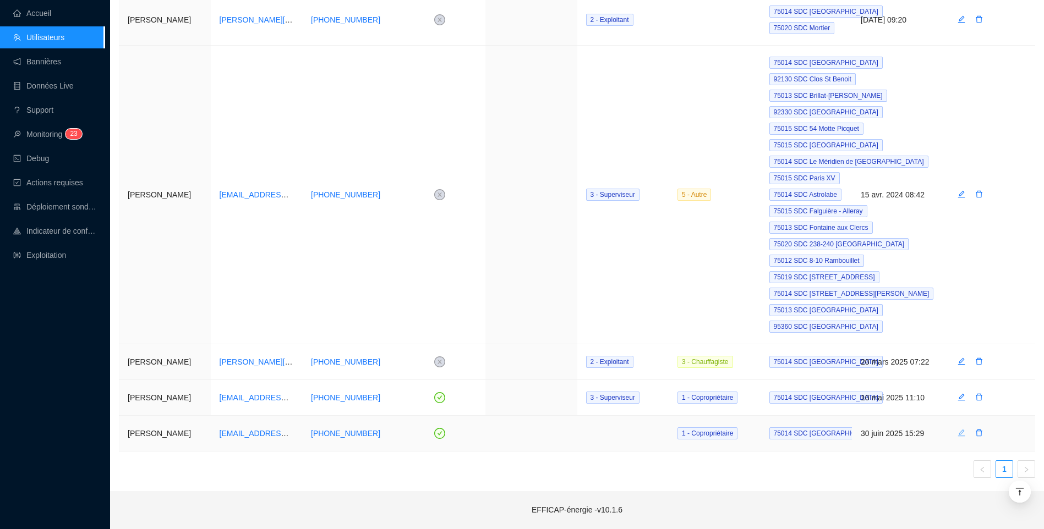
click at [961, 440] on button "button" at bounding box center [962, 434] width 18 height 18
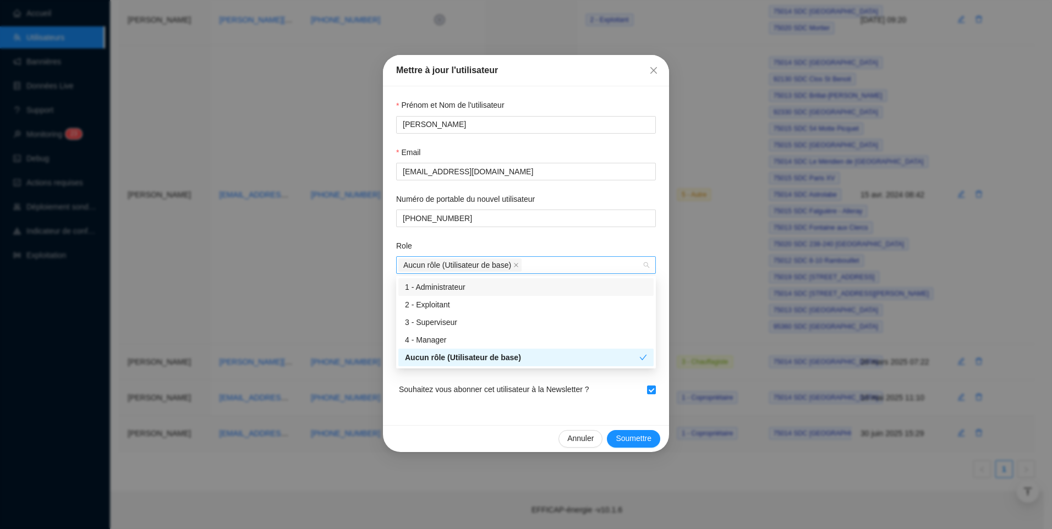
click at [578, 259] on div "Aucun rôle (Utilisateur de base)" at bounding box center [520, 265] width 244 height 15
click at [442, 335] on div "4 - Manager" at bounding box center [526, 341] width 242 height 12
click at [515, 267] on icon "close" at bounding box center [517, 266] width 6 height 6
click at [597, 254] on div "Role" at bounding box center [526, 249] width 260 height 16
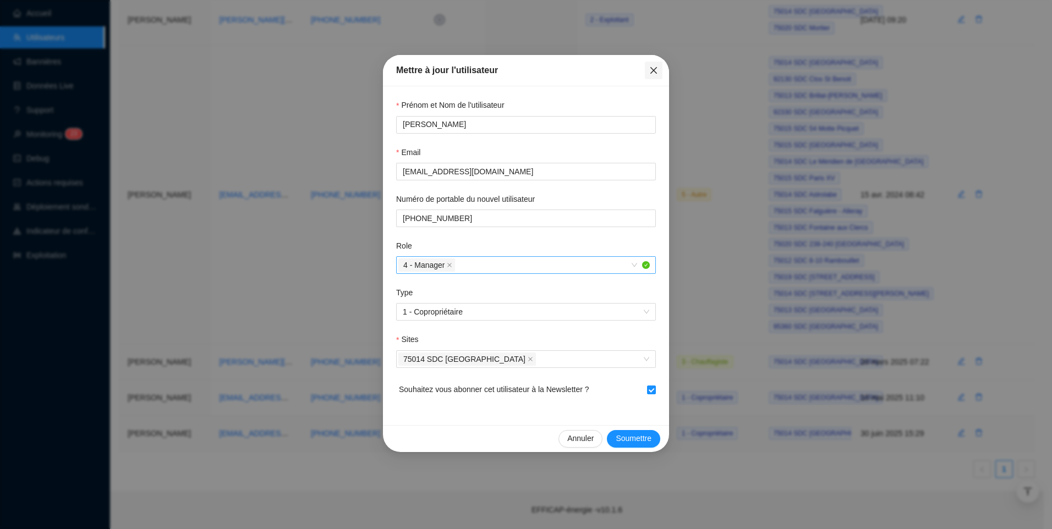
click at [651, 72] on icon "close" at bounding box center [653, 70] width 9 height 9
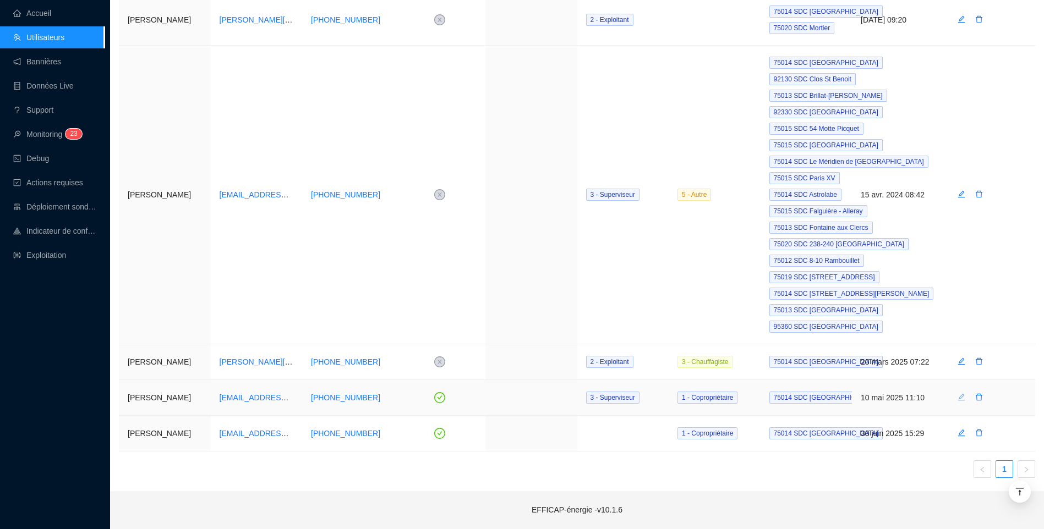
click at [961, 396] on icon "edit" at bounding box center [962, 398] width 8 height 8
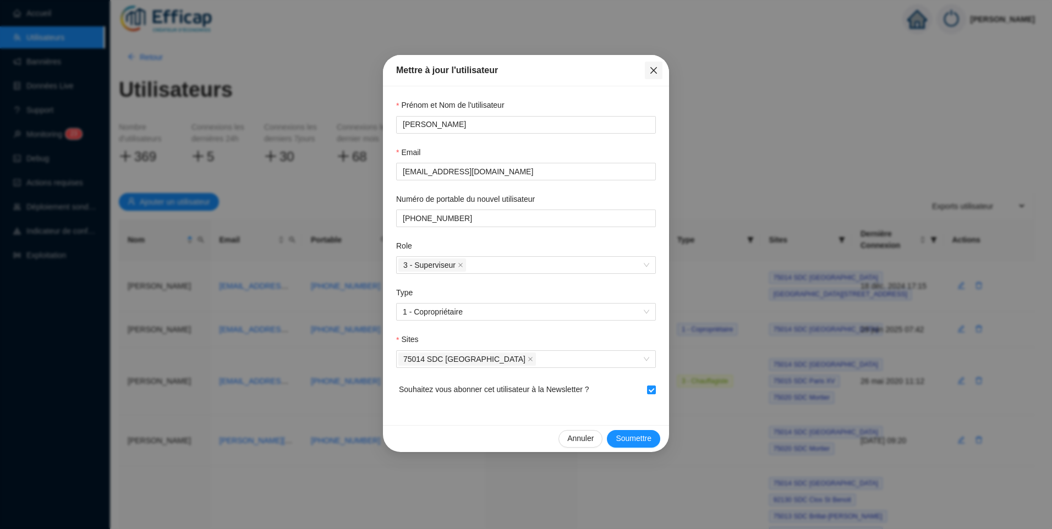
click at [653, 69] on icon "close" at bounding box center [654, 70] width 7 height 7
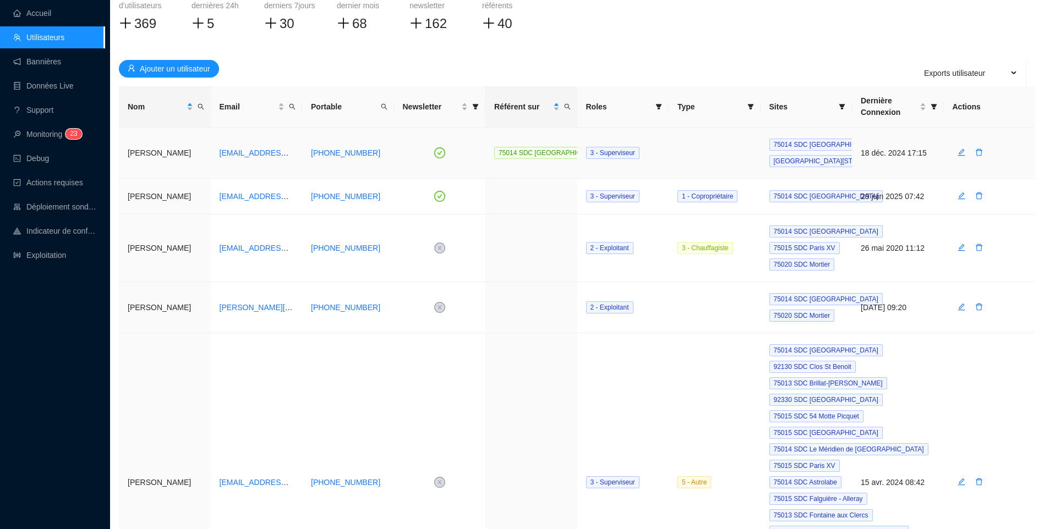
scroll to position [421, 0]
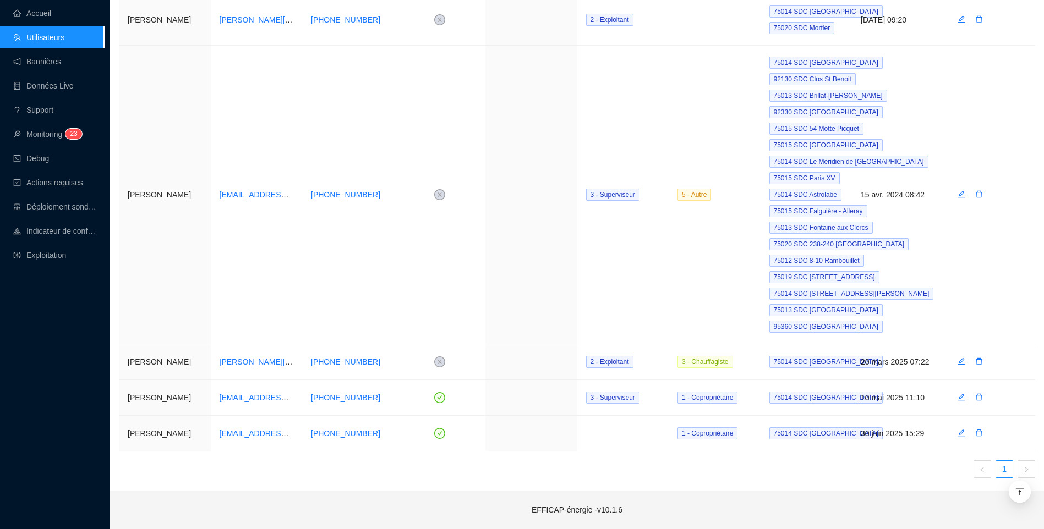
click at [669, 467] on ul "1" at bounding box center [577, 470] width 916 height 18
click at [494, 433] on td at bounding box center [531, 434] width 92 height 36
click at [1020, 433] on td at bounding box center [990, 434] width 92 height 36
click at [959, 435] on icon "edit" at bounding box center [961, 433] width 7 height 7
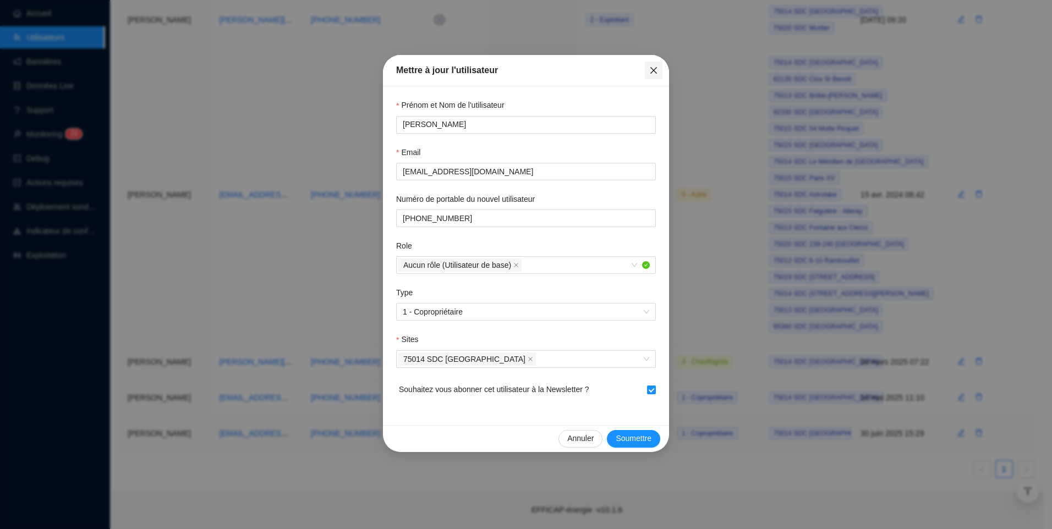
click at [651, 67] on icon "close" at bounding box center [653, 70] width 9 height 9
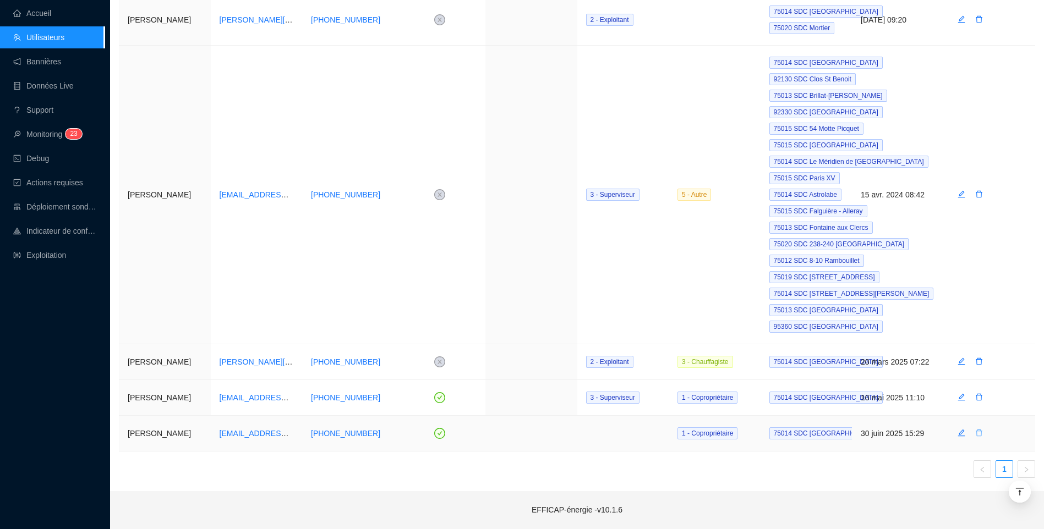
click at [977, 434] on icon "delete" at bounding box center [979, 433] width 8 height 8
click at [1024, 403] on span "Oui" at bounding box center [1029, 406] width 12 height 12
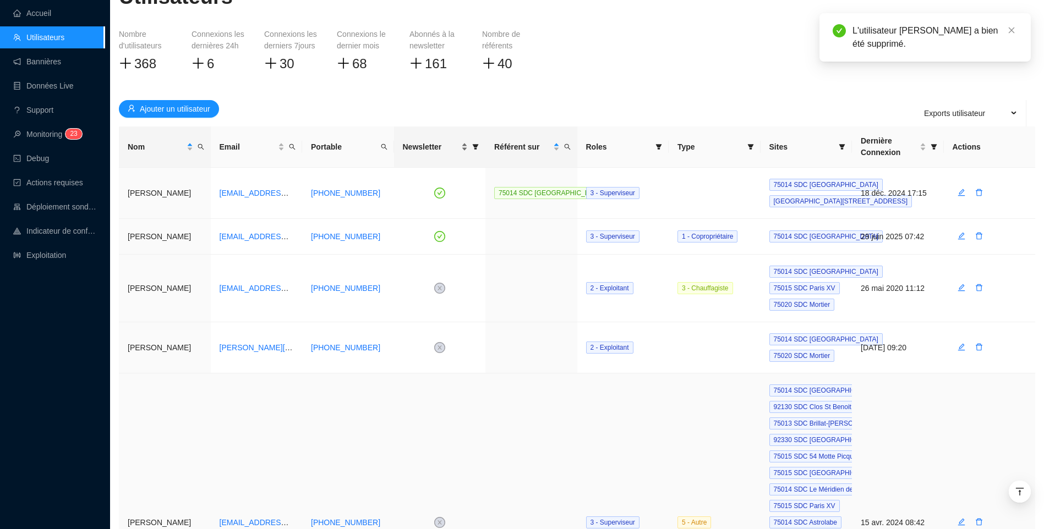
scroll to position [0, 0]
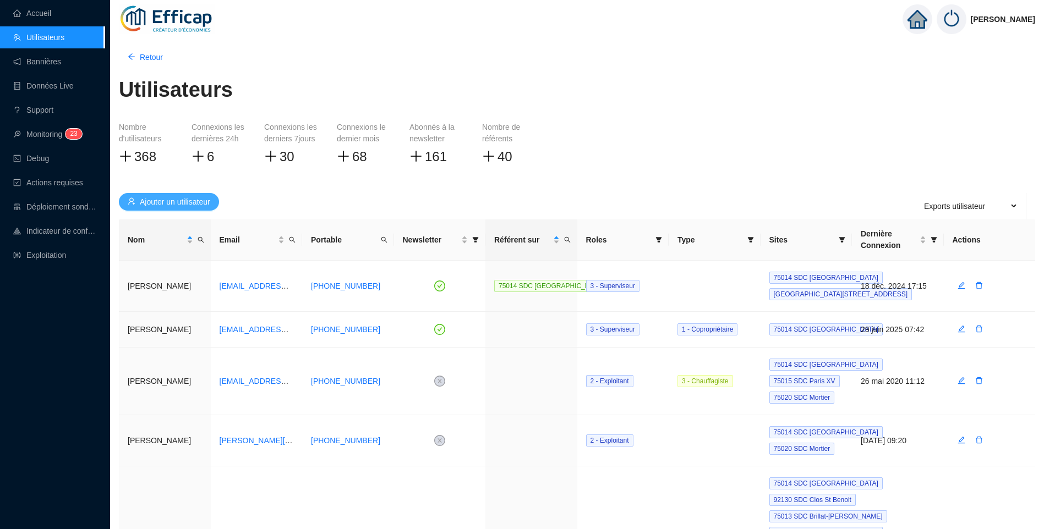
click at [191, 206] on span "Ajouter un utilisateur" at bounding box center [175, 202] width 70 height 12
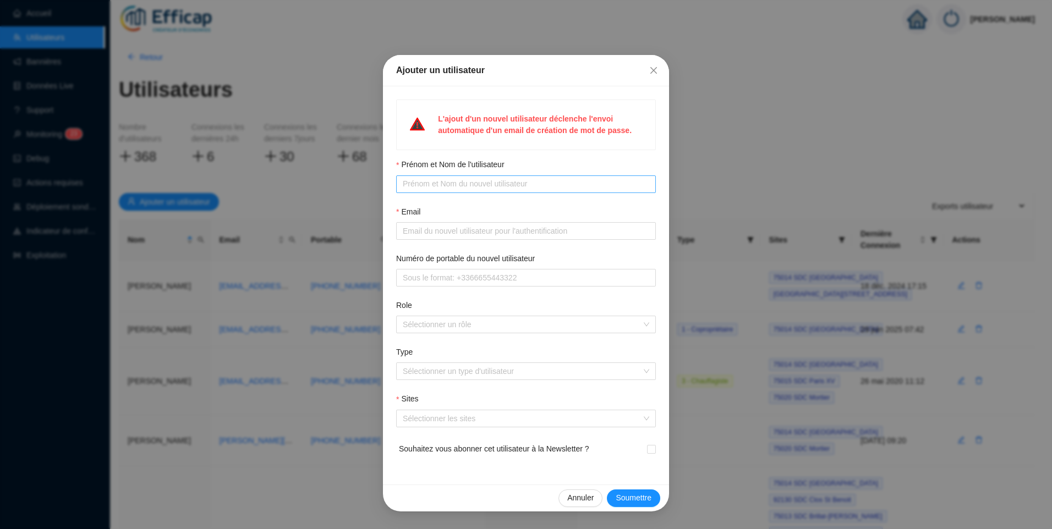
click at [451, 190] on span at bounding box center [526, 185] width 260 height 18
click at [429, 185] on input "Prénom et Nom de l'utilisateur" at bounding box center [525, 184] width 244 height 12
type input "Yves JOUEN"
type input "yvesjouen12@gmail.com"
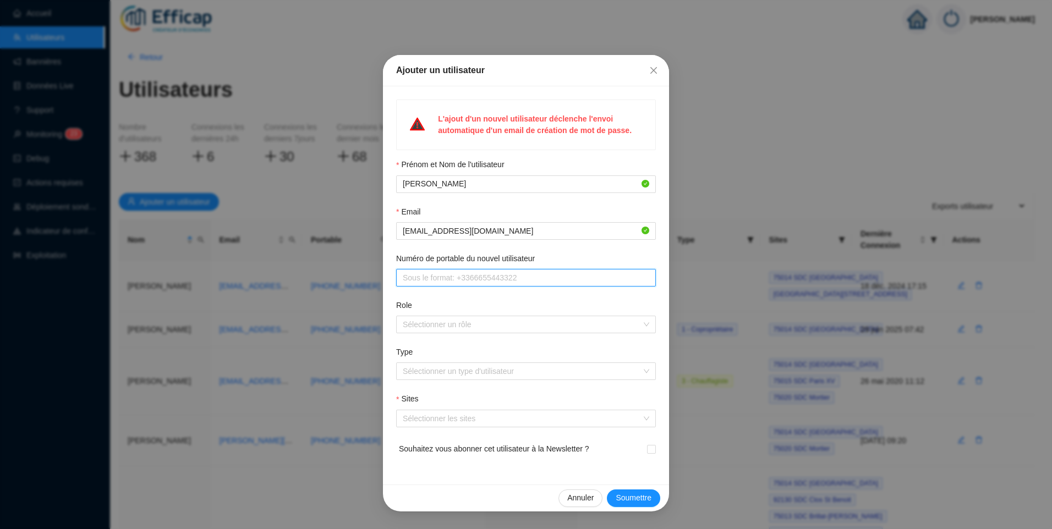
click at [442, 280] on input "Numéro de portable du nouvel utilisateur" at bounding box center [525, 278] width 244 height 12
click at [466, 327] on div at bounding box center [520, 324] width 244 height 15
type input "+33609416460"
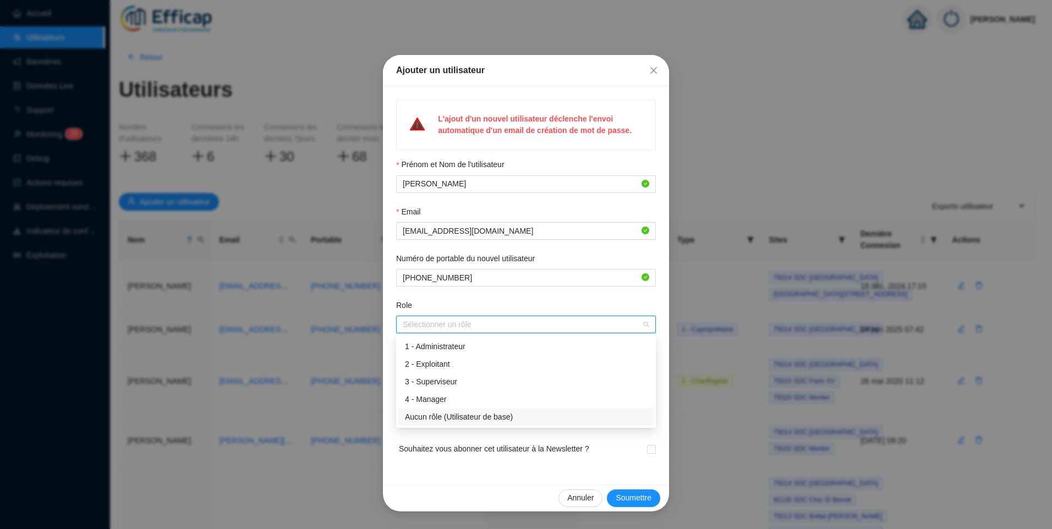
click at [473, 421] on div "Aucun rôle (Utilisateur de base)" at bounding box center [526, 418] width 242 height 12
click at [454, 475] on div "L'ajout d'un nouvel utilisateur déclenche l'envoi automatique d'un email de cré…" at bounding box center [526, 285] width 286 height 398
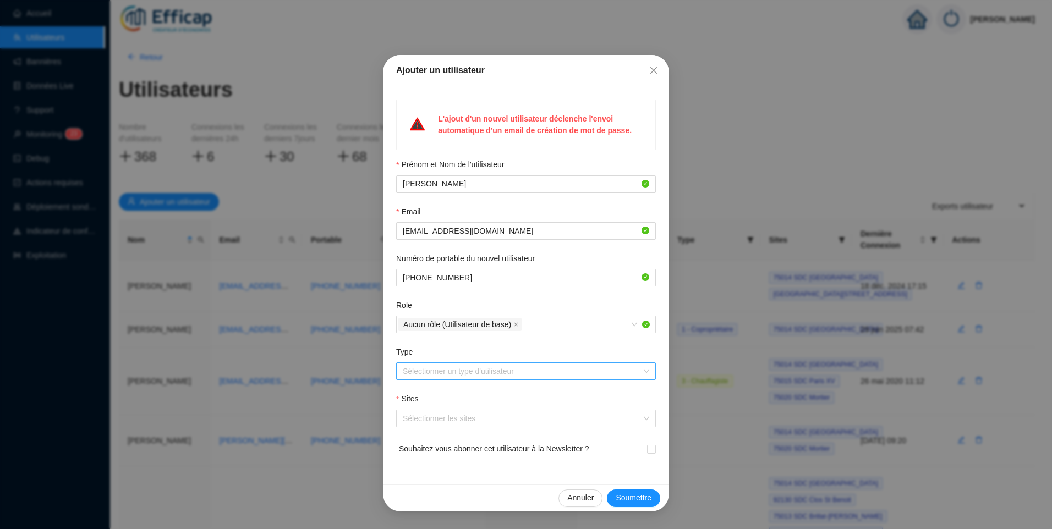
click at [506, 372] on input "Type" at bounding box center [521, 371] width 237 height 17
click at [444, 391] on div "1 - Copropriétaire" at bounding box center [526, 394] width 242 height 12
click at [430, 422] on div at bounding box center [520, 418] width 244 height 15
click at [478, 421] on div at bounding box center [520, 418] width 244 height 15
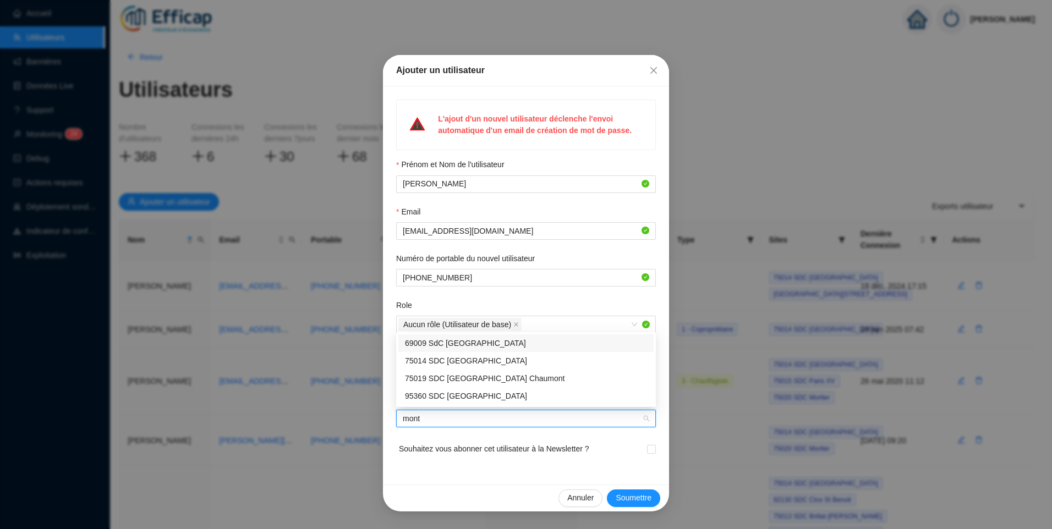
type input "monts"
click at [465, 398] on div "75014 SDC [GEOGRAPHIC_DATA]" at bounding box center [526, 397] width 242 height 12
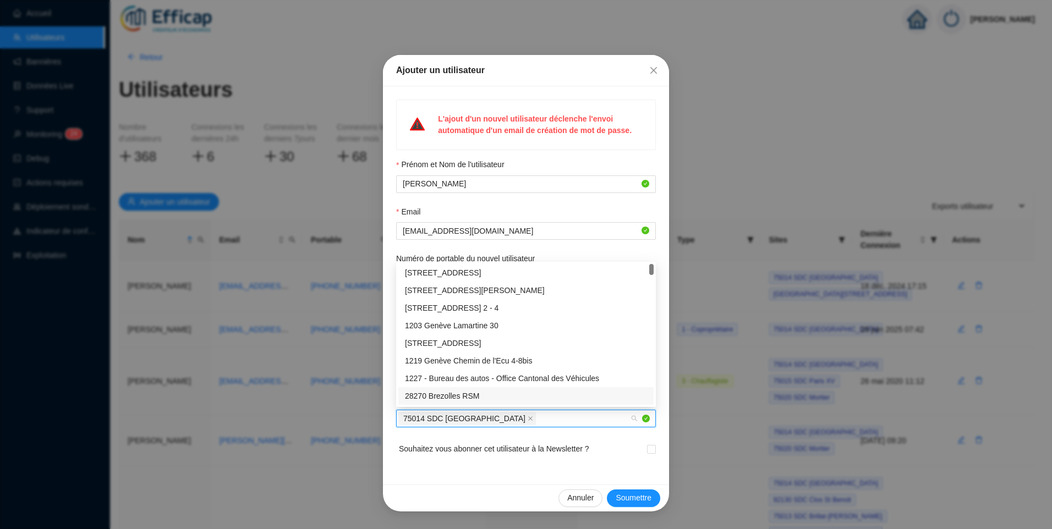
click at [619, 461] on div "Souhaitez vous abonner cet utilisateur à la Newsletter ?" at bounding box center [526, 456] width 260 height 31
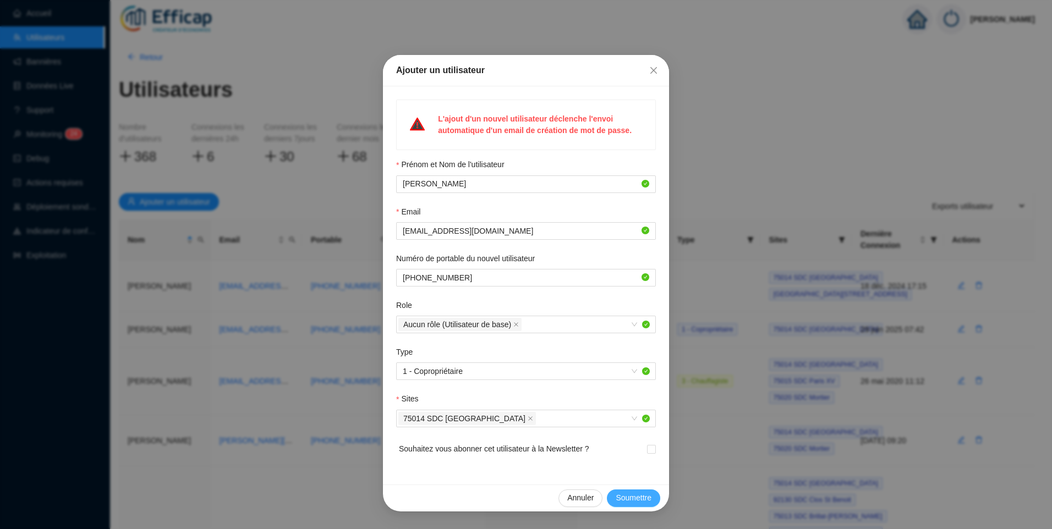
click at [627, 504] on button "Soumettre" at bounding box center [633, 499] width 53 height 18
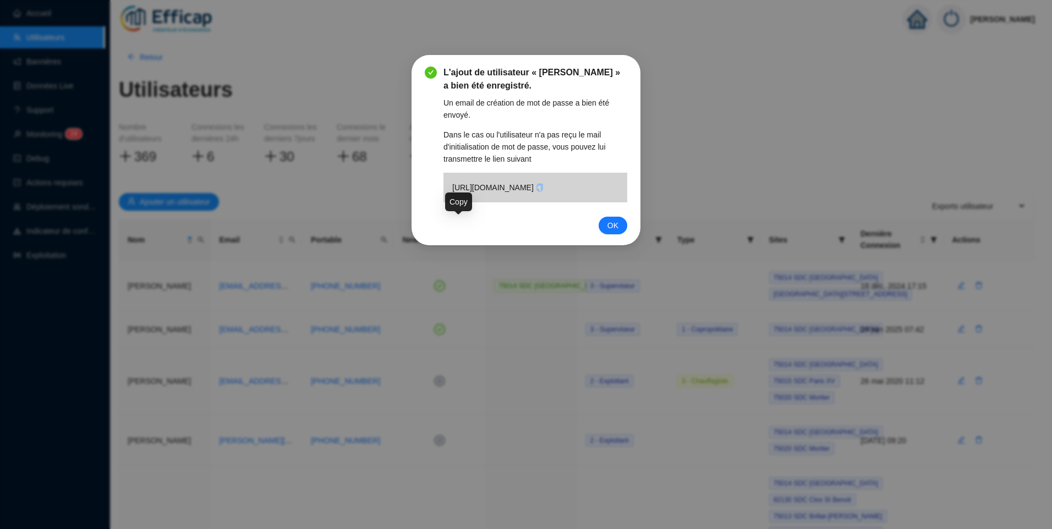
click at [536, 192] on icon "copy" at bounding box center [540, 188] width 8 height 8
click at [614, 232] on span "OK" at bounding box center [613, 226] width 11 height 12
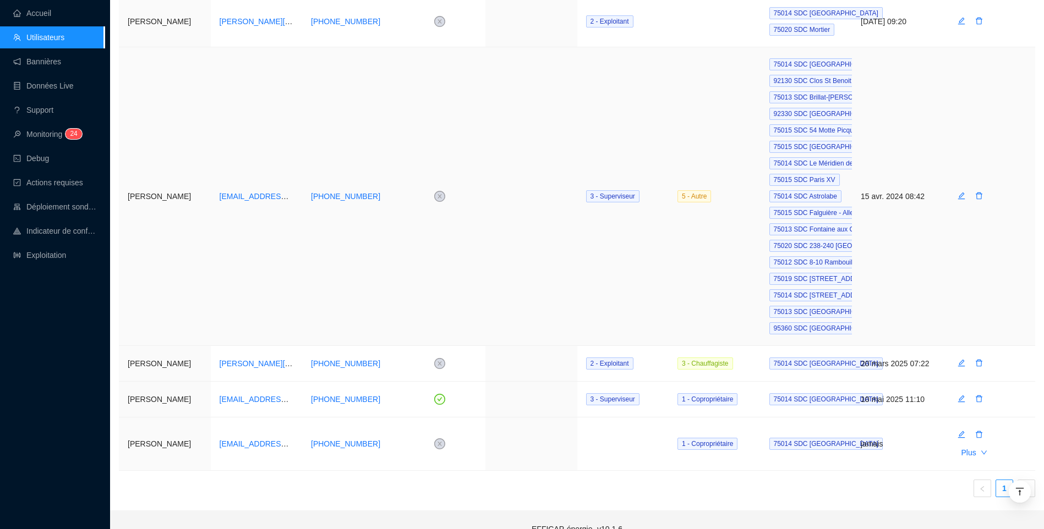
scroll to position [439, 0]
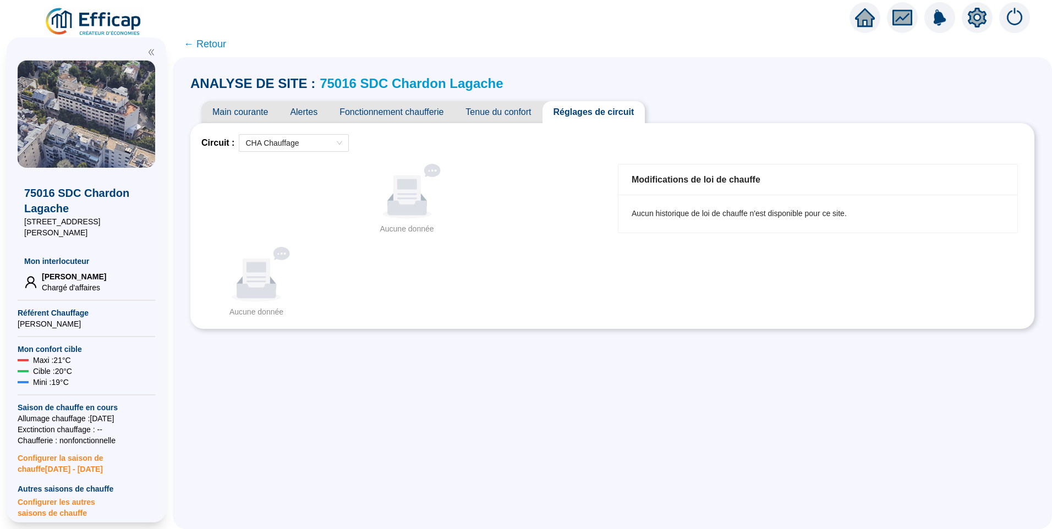
click at [978, 15] on icon "setting" at bounding box center [978, 18] width 20 height 20
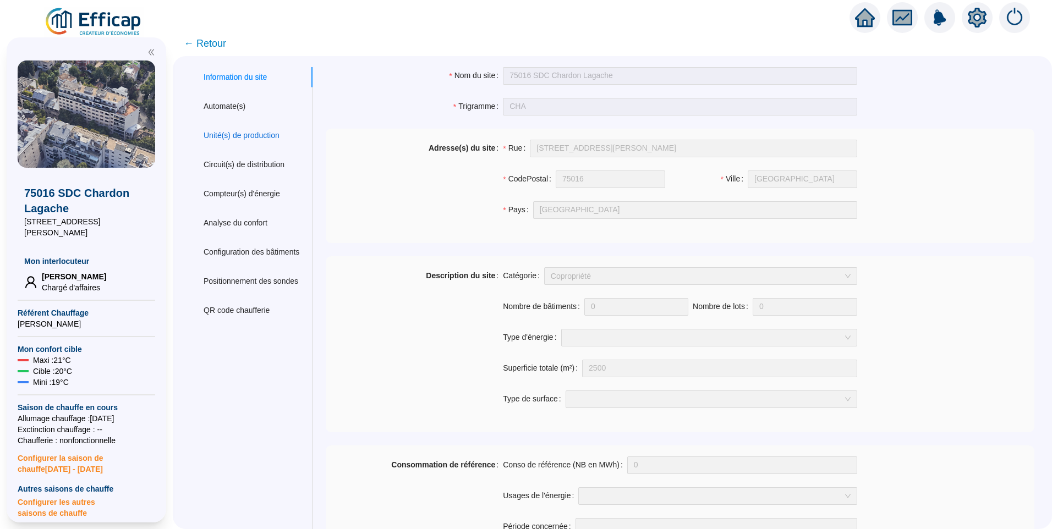
click at [247, 134] on div "Unité(s) de production" at bounding box center [242, 136] width 76 height 12
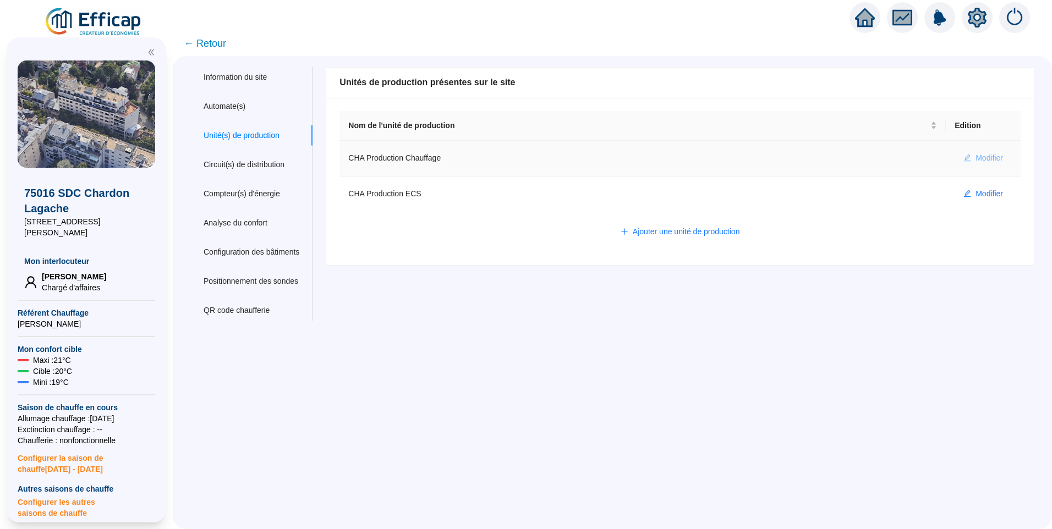
click at [979, 157] on span "Modifier" at bounding box center [990, 158] width 28 height 12
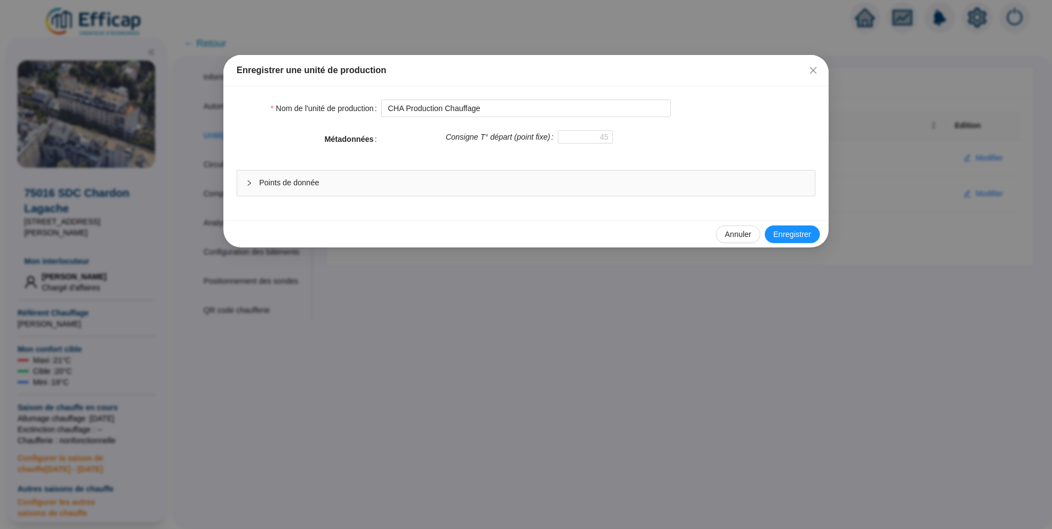
click at [280, 192] on div "Points de donnée" at bounding box center [526, 183] width 578 height 25
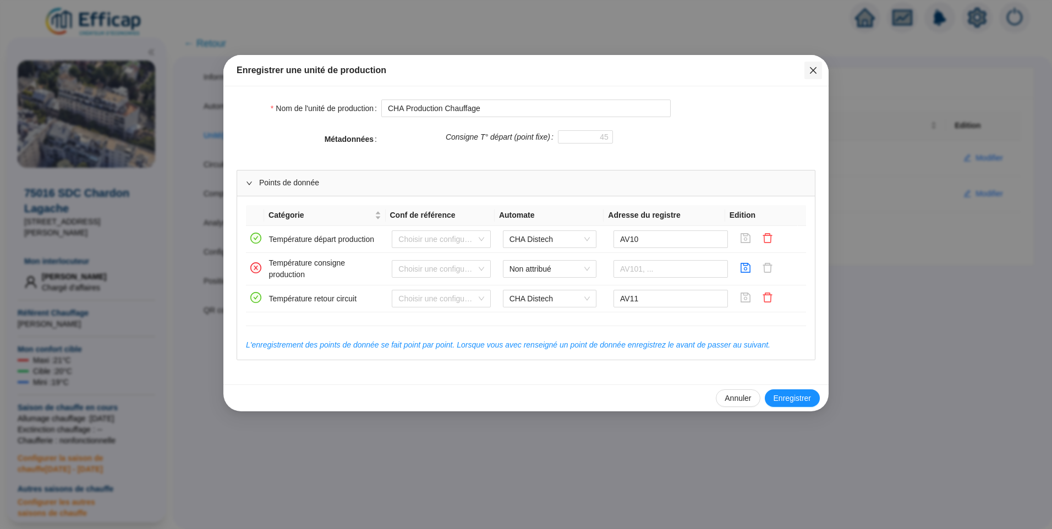
click at [817, 74] on icon "close" at bounding box center [813, 70] width 9 height 9
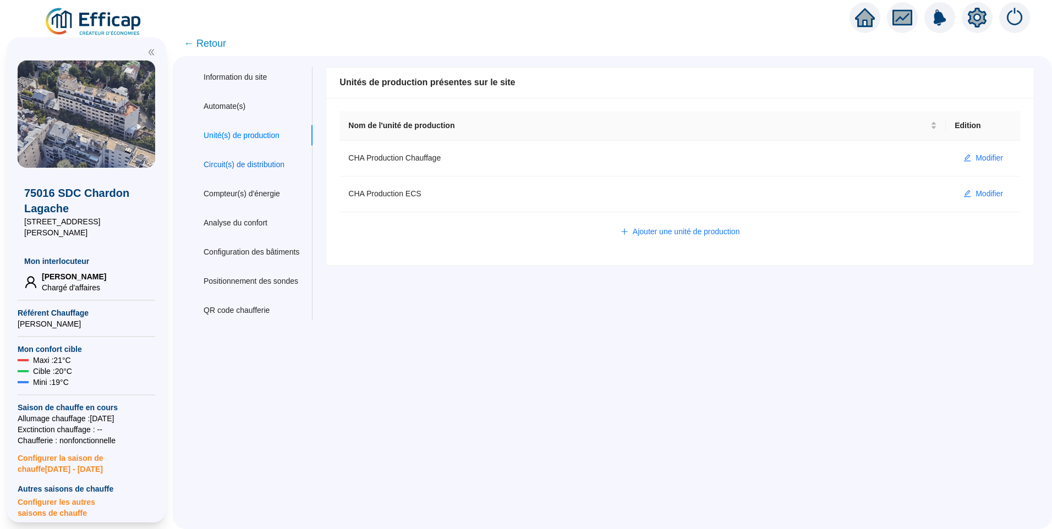
click at [252, 163] on div "Circuit(s) de distribution" at bounding box center [244, 165] width 81 height 12
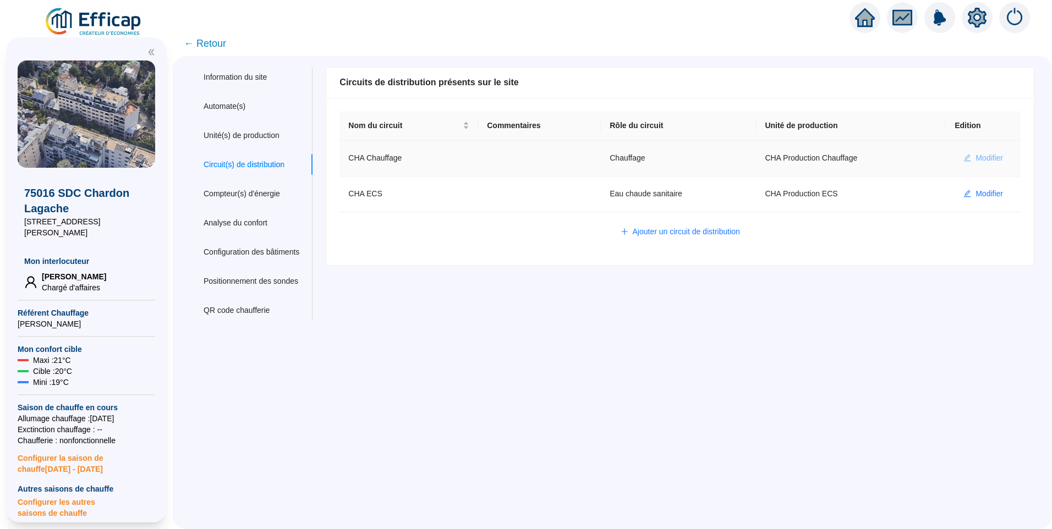
click at [985, 152] on span "Modifier" at bounding box center [990, 158] width 28 height 12
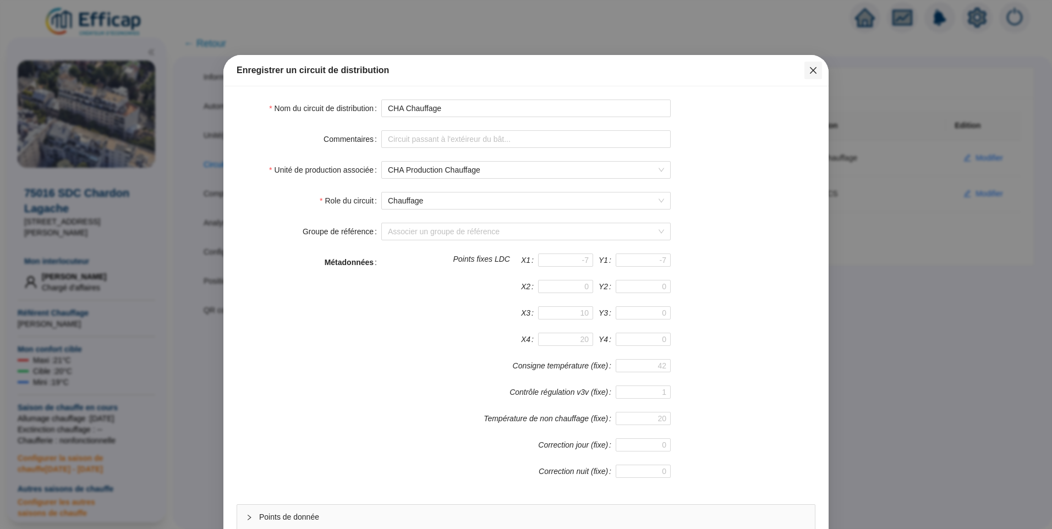
click at [812, 70] on icon "close" at bounding box center [813, 70] width 9 height 9
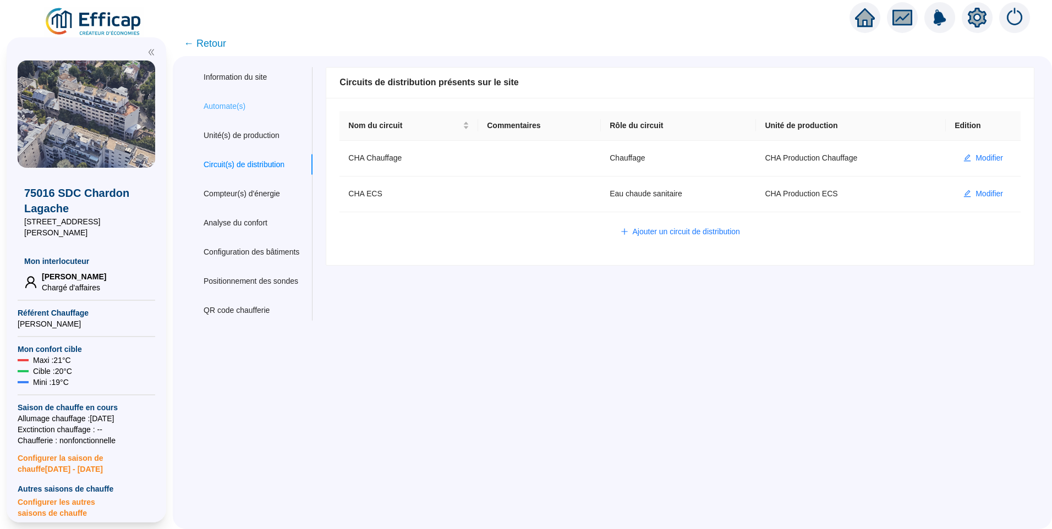
click at [239, 114] on div "Automate(s)" at bounding box center [251, 106] width 122 height 20
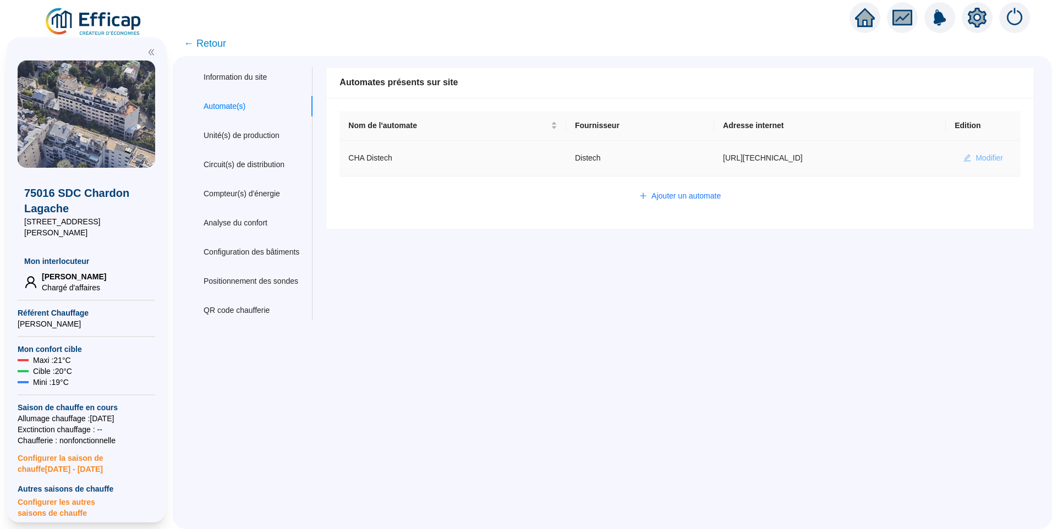
click at [982, 155] on span "Modifier" at bounding box center [990, 158] width 28 height 12
type input "CHA Distech"
type input "[URL][TECHNICAL_ID]"
type input "admin-efficap"
type input "BV1000"
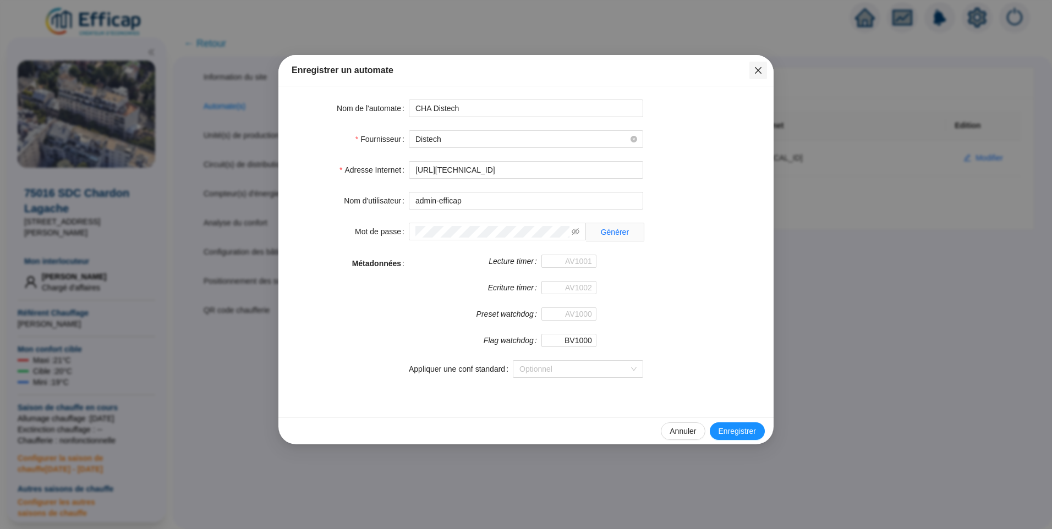
click at [755, 66] on icon "close" at bounding box center [758, 70] width 9 height 9
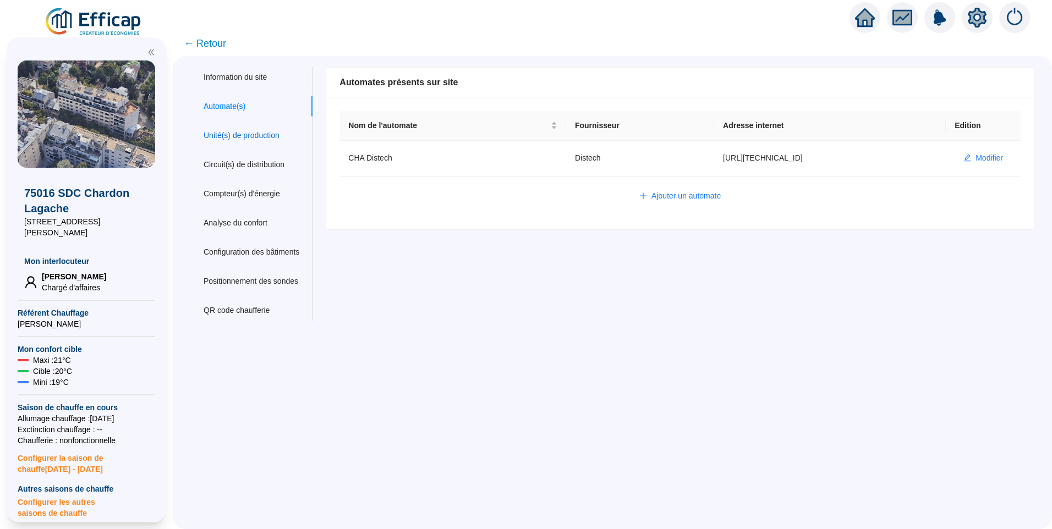
click at [259, 139] on div "Unité(s) de production" at bounding box center [242, 136] width 76 height 12
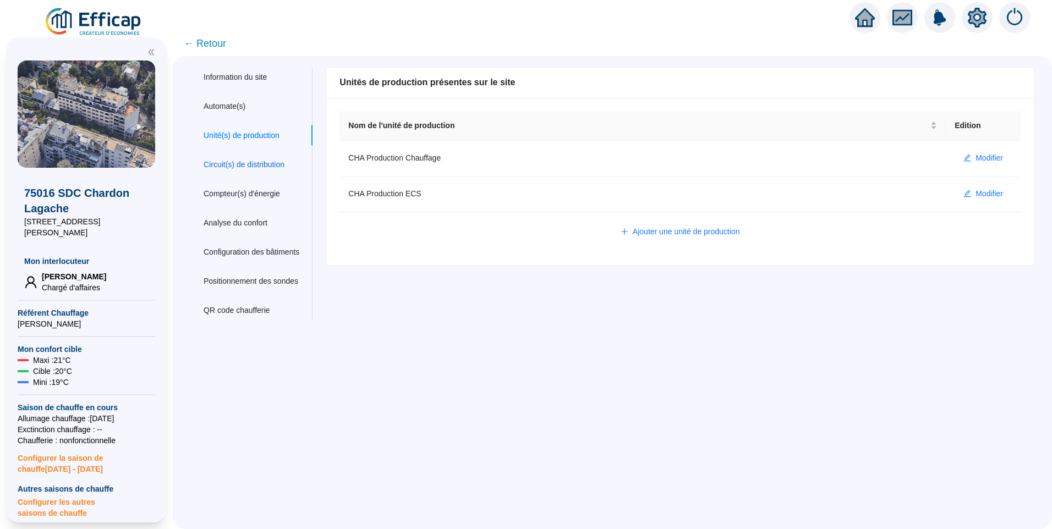
click at [249, 163] on div "Circuit(s) de distribution" at bounding box center [244, 165] width 81 height 12
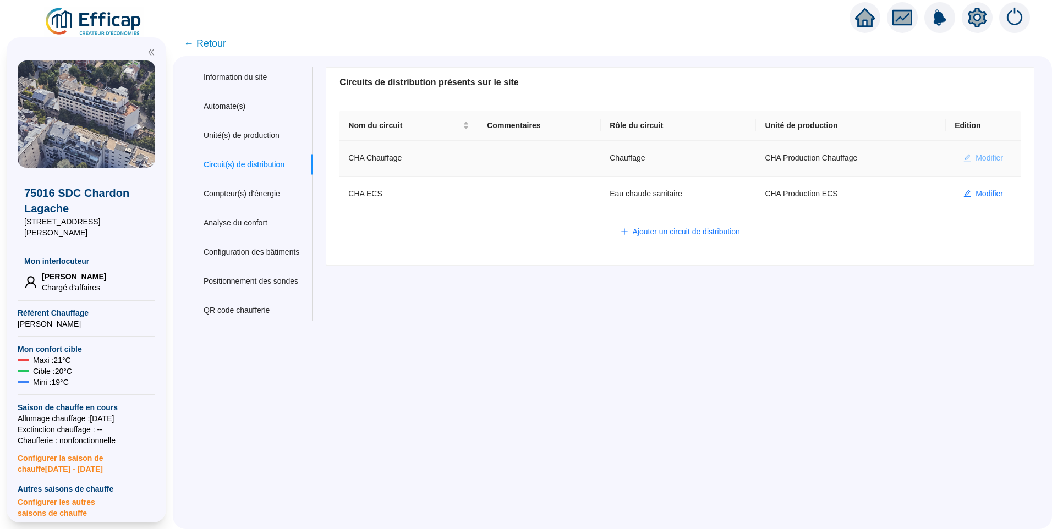
click at [971, 151] on button "Modifier" at bounding box center [983, 159] width 57 height 18
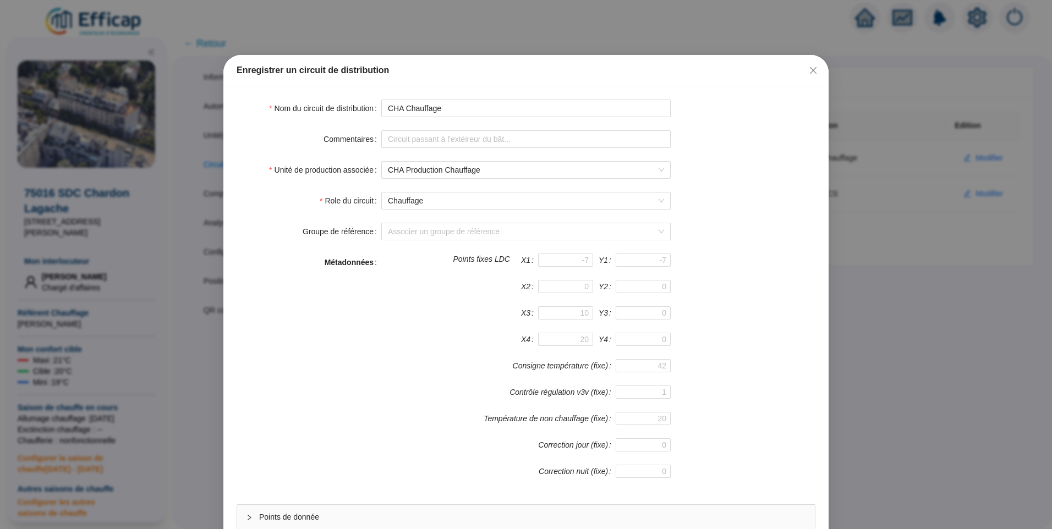
click at [468, 241] on form "Nom du circuit de distribution CHA Chauffage Commentaires Unité de production a…" at bounding box center [526, 331] width 579 height 462
click at [476, 233] on input "Groupe de référence" at bounding box center [521, 231] width 266 height 17
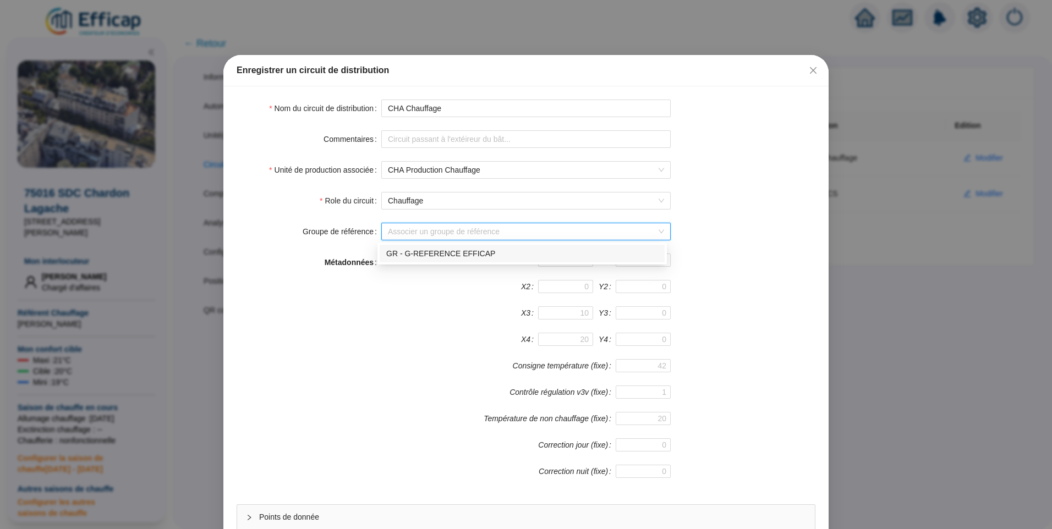
click at [449, 256] on div "GR - G-REFERENCE EFFICAP" at bounding box center [522, 254] width 272 height 12
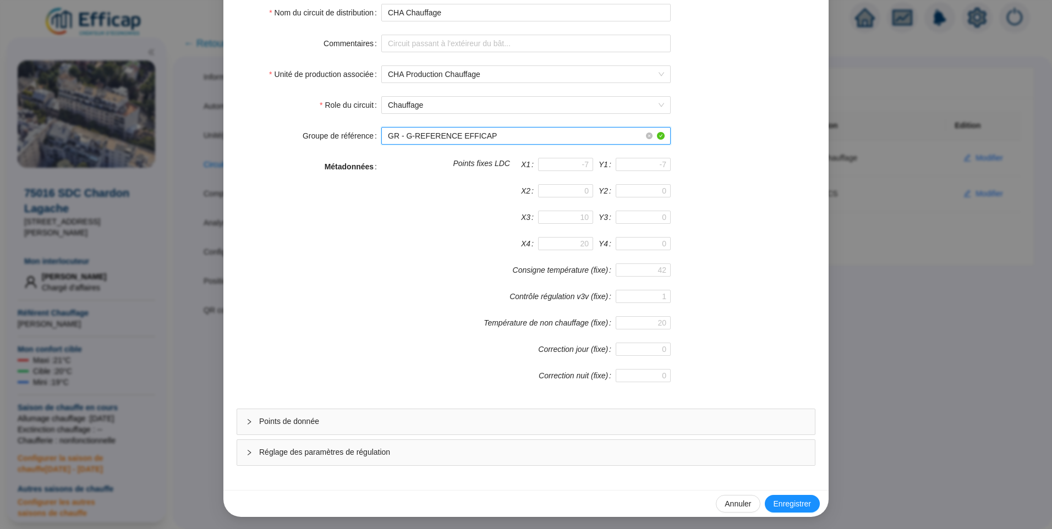
scroll to position [97, 0]
click at [788, 505] on span "Enregistrer" at bounding box center [792, 504] width 37 height 12
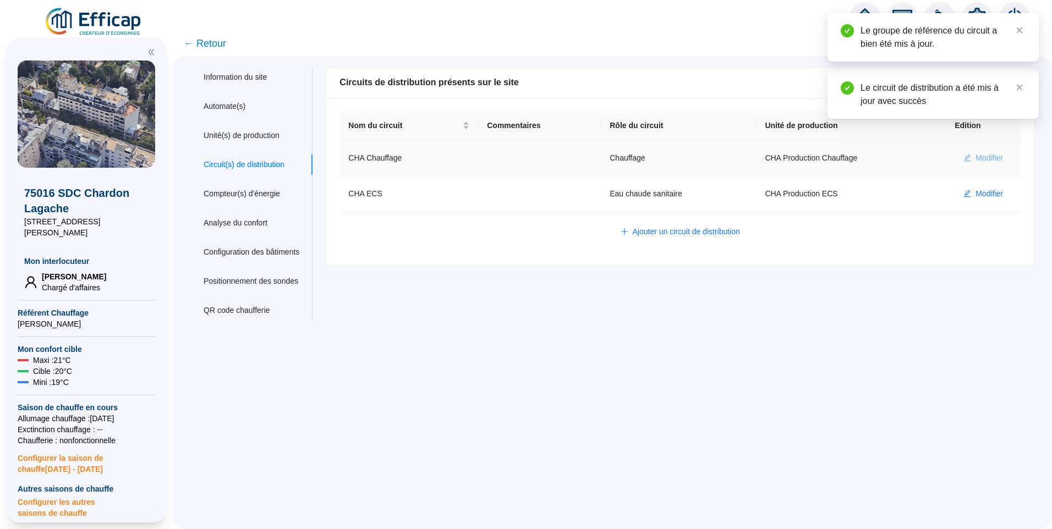
click at [982, 151] on button "Modifier" at bounding box center [983, 159] width 57 height 18
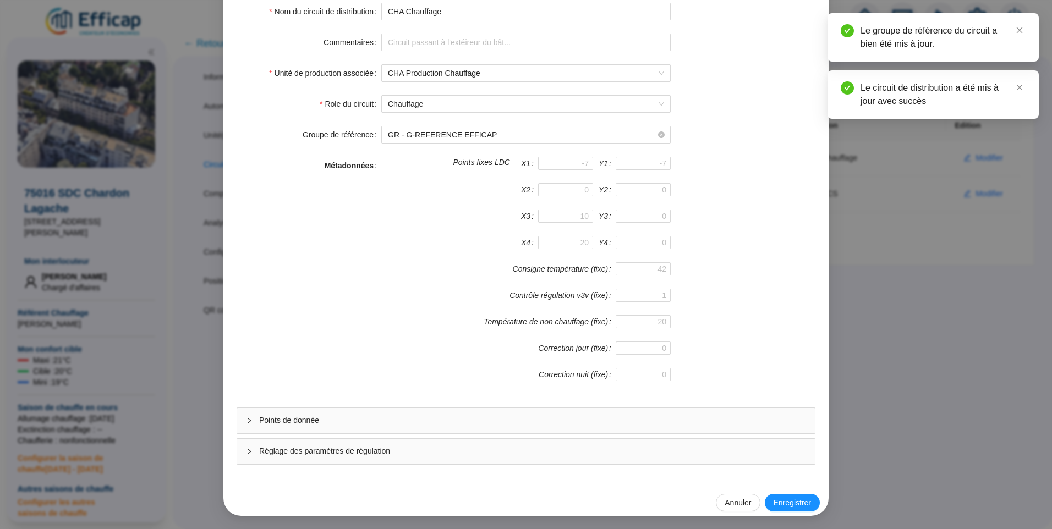
click at [299, 421] on span "Points de donnée" at bounding box center [532, 421] width 547 height 12
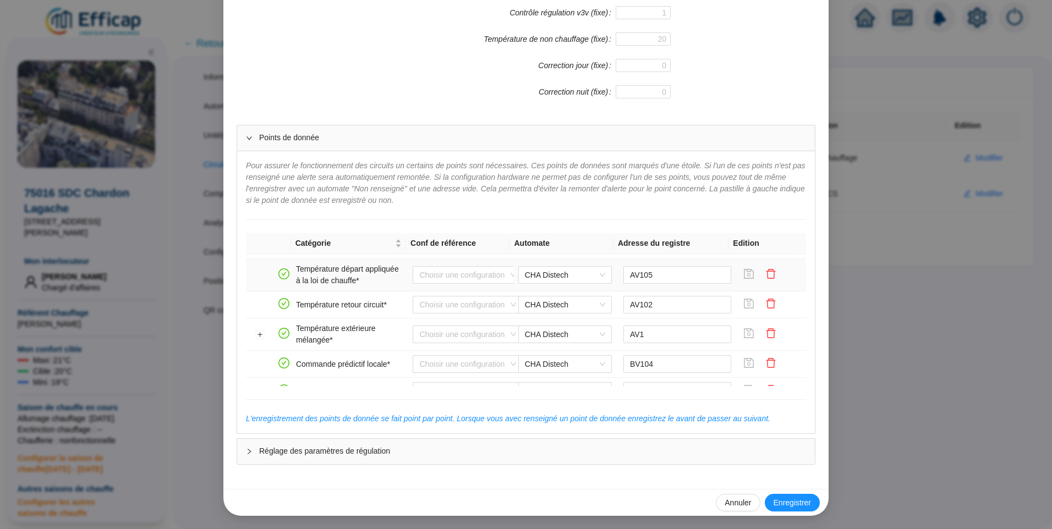
scroll to position [220, 0]
click at [256, 309] on button "Développer la ligne" at bounding box center [260, 309] width 9 height 9
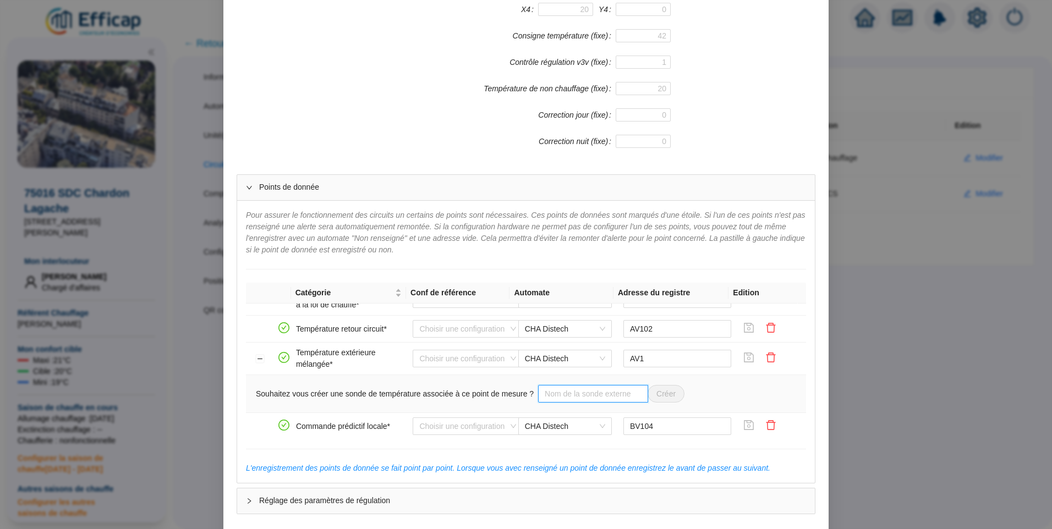
click at [569, 396] on input "text" at bounding box center [593, 394] width 110 height 18
type input "Sonde extérieure"
click at [657, 389] on span "Créer" at bounding box center [666, 395] width 19 height 12
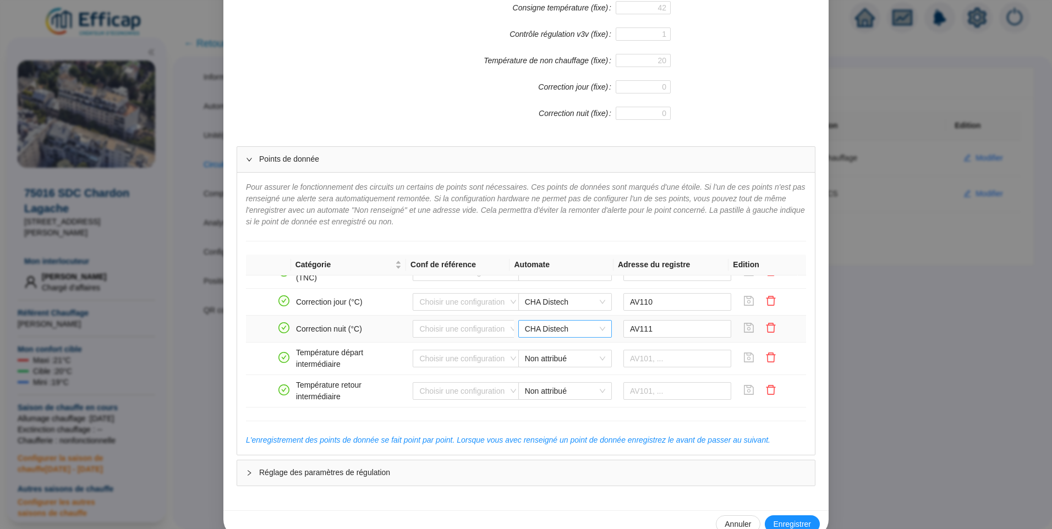
scroll to position [380, 0]
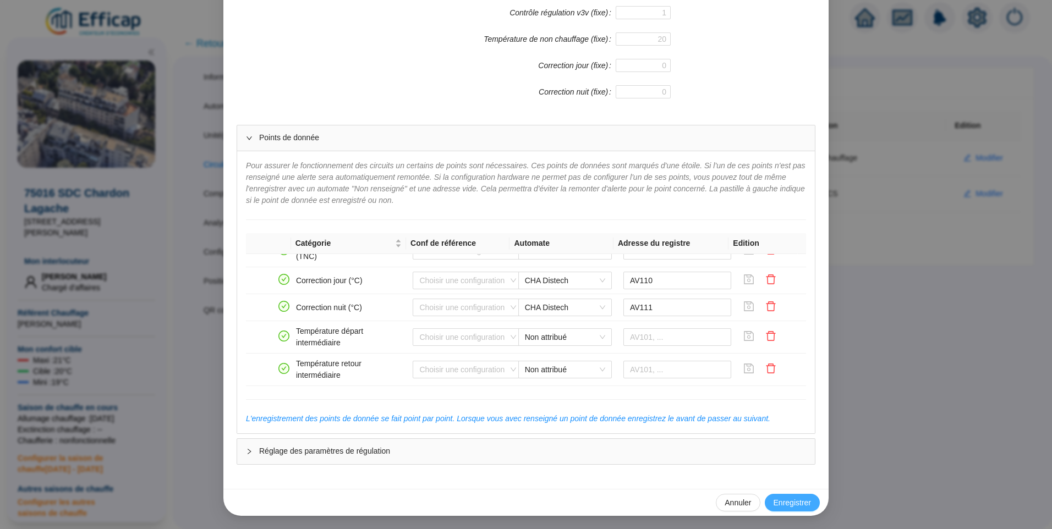
click at [793, 496] on button "Enregistrer" at bounding box center [792, 503] width 55 height 18
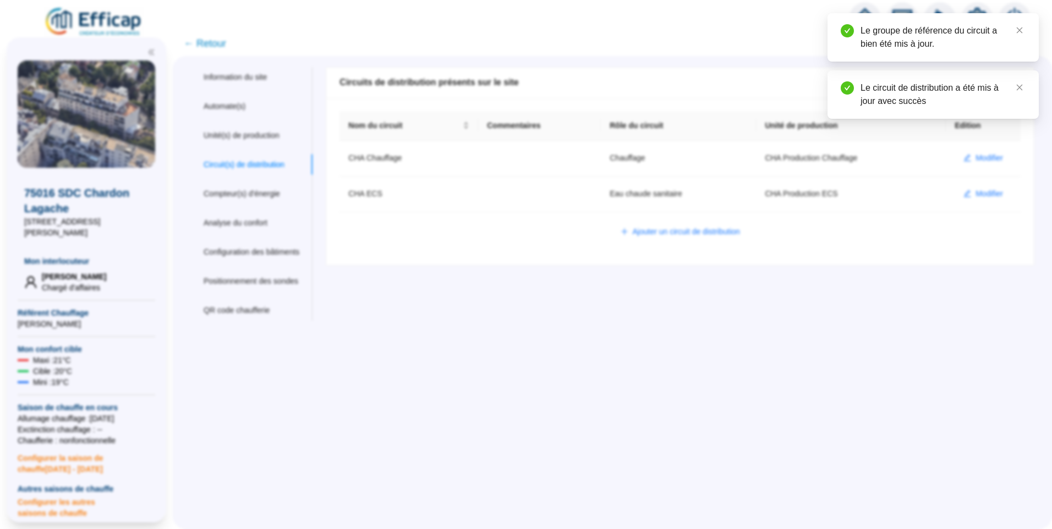
scroll to position [0, 0]
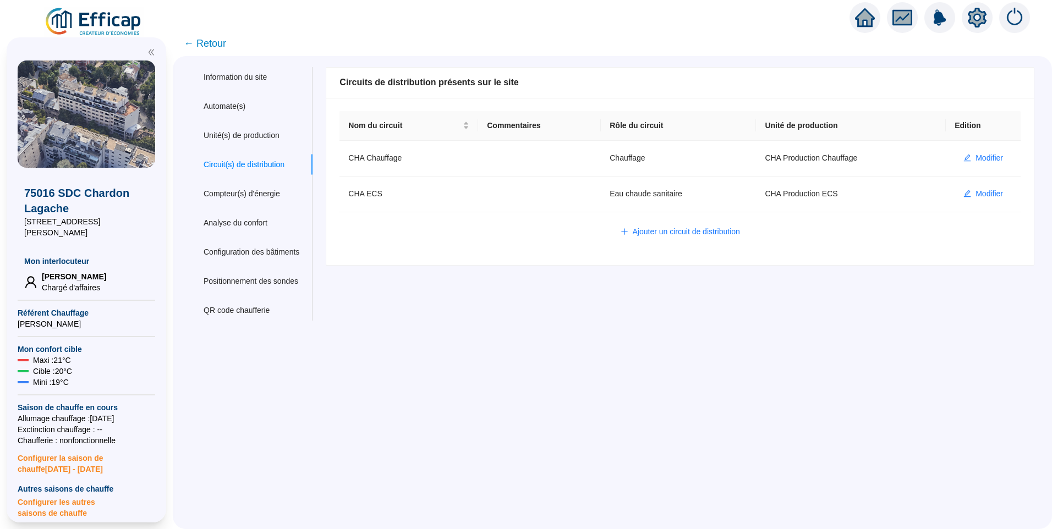
click at [205, 40] on span "← Retour" at bounding box center [205, 43] width 42 height 15
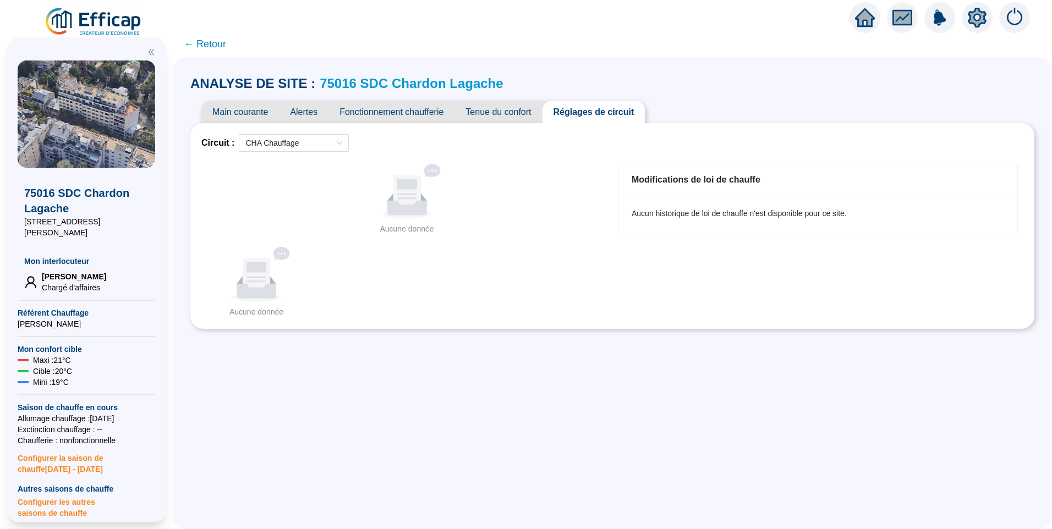
click at [479, 314] on div "Aucune donnée Aucune donnée" at bounding box center [612, 282] width 822 height 71
click at [964, 17] on div at bounding box center [977, 17] width 31 height 31
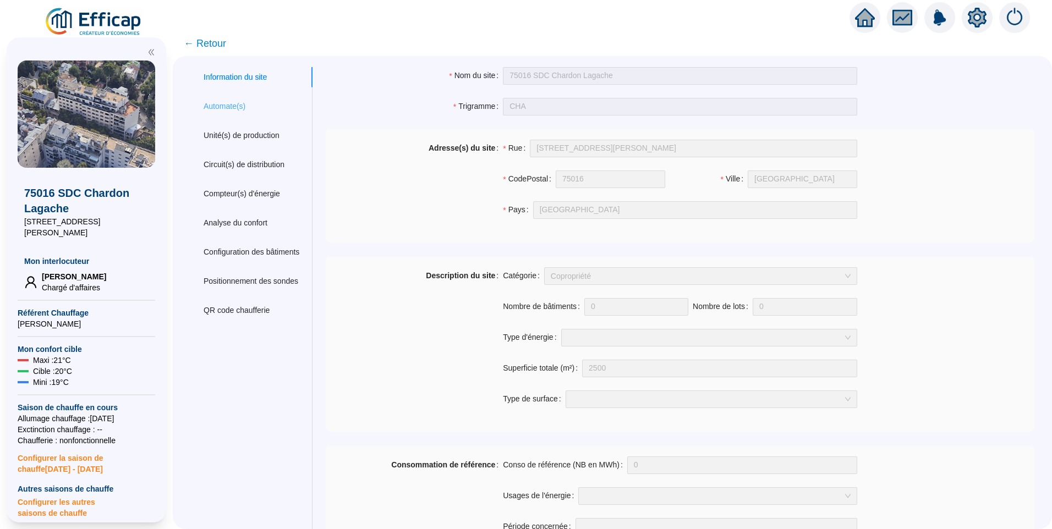
click at [225, 113] on div "Automate(s)" at bounding box center [251, 106] width 122 height 20
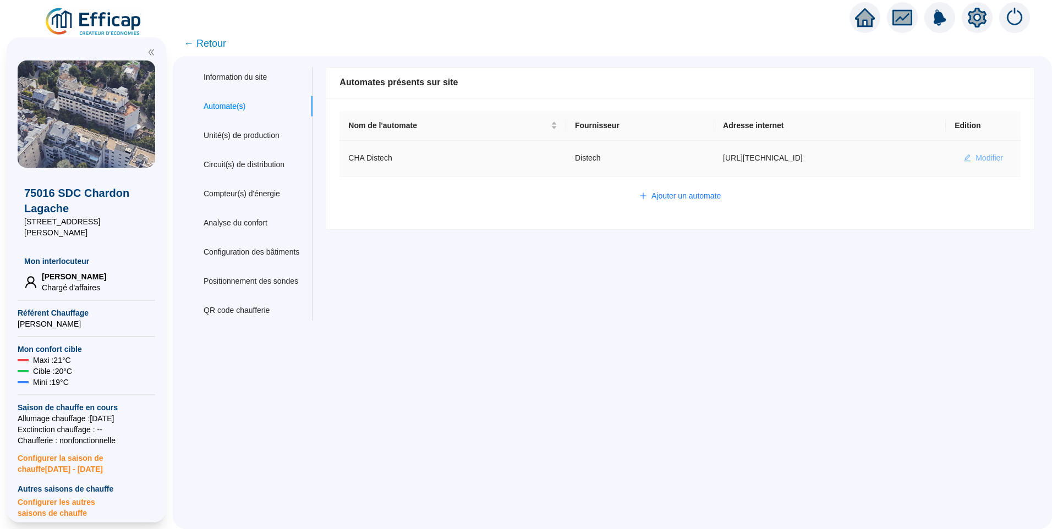
click at [977, 156] on span "Modifier" at bounding box center [990, 158] width 28 height 12
type input "CHA Distech"
type input "[URL][TECHNICAL_ID]"
type input "admin-efficap"
type input "BV1000"
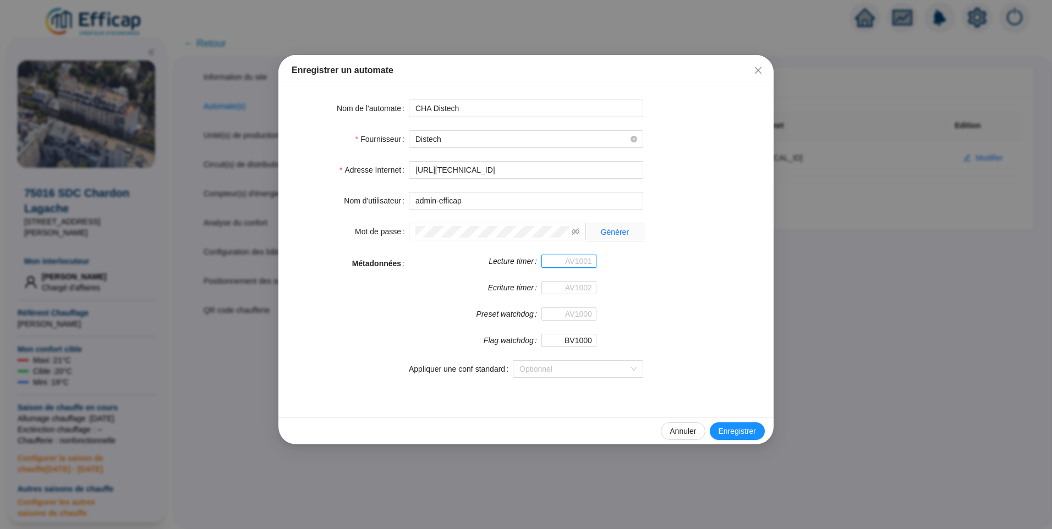
drag, startPoint x: 570, startPoint y: 263, endPoint x: 579, endPoint y: 263, distance: 9.4
click at [570, 263] on input "Lecture timer" at bounding box center [569, 261] width 55 height 13
type input "AV1001"
click at [574, 288] on input "Ecriture timer" at bounding box center [569, 287] width 55 height 13
type input "AV1002"
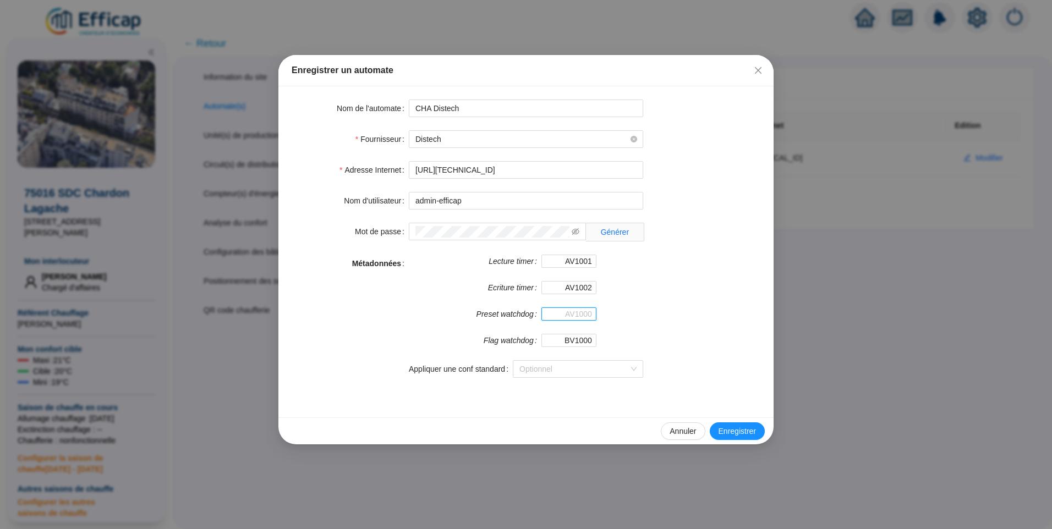
click at [572, 309] on input "Preset watchdog" at bounding box center [569, 314] width 55 height 13
type input "<"
type input "a"
type input "AV1000"
click at [734, 427] on span "Enregistrer" at bounding box center [737, 432] width 37 height 12
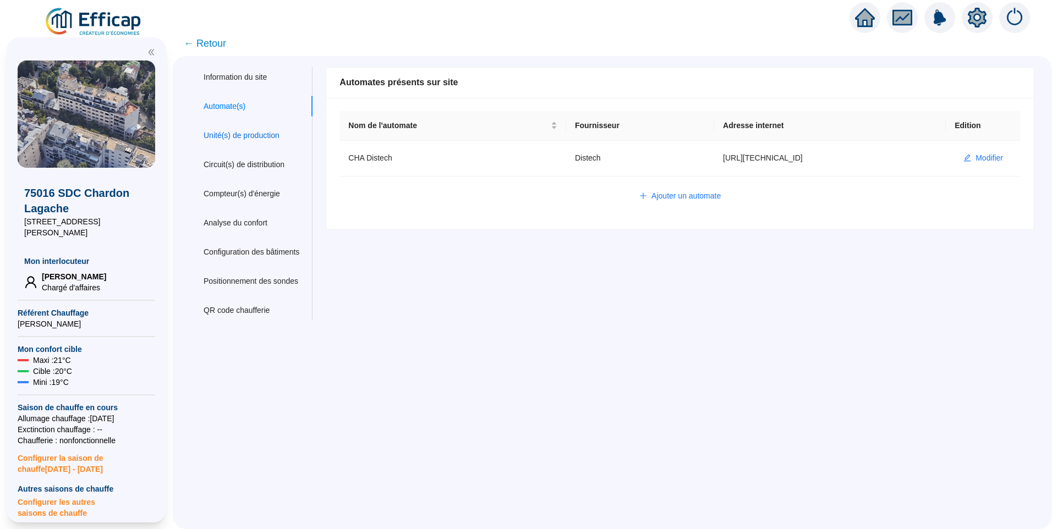
click at [243, 140] on div "Unité(s) de production" at bounding box center [242, 136] width 76 height 12
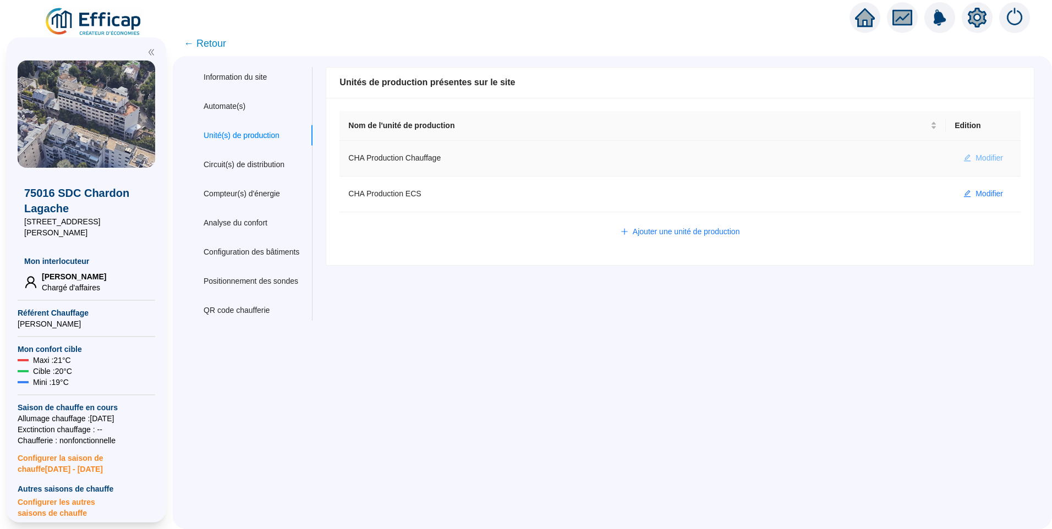
click at [976, 158] on span "Modifier" at bounding box center [990, 158] width 28 height 12
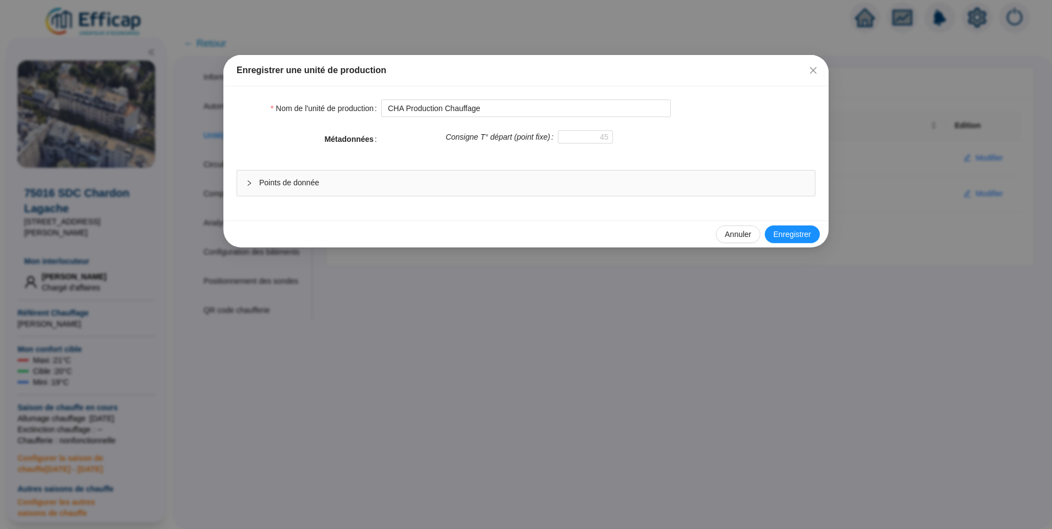
click at [353, 176] on div "Points de donnée" at bounding box center [526, 183] width 578 height 25
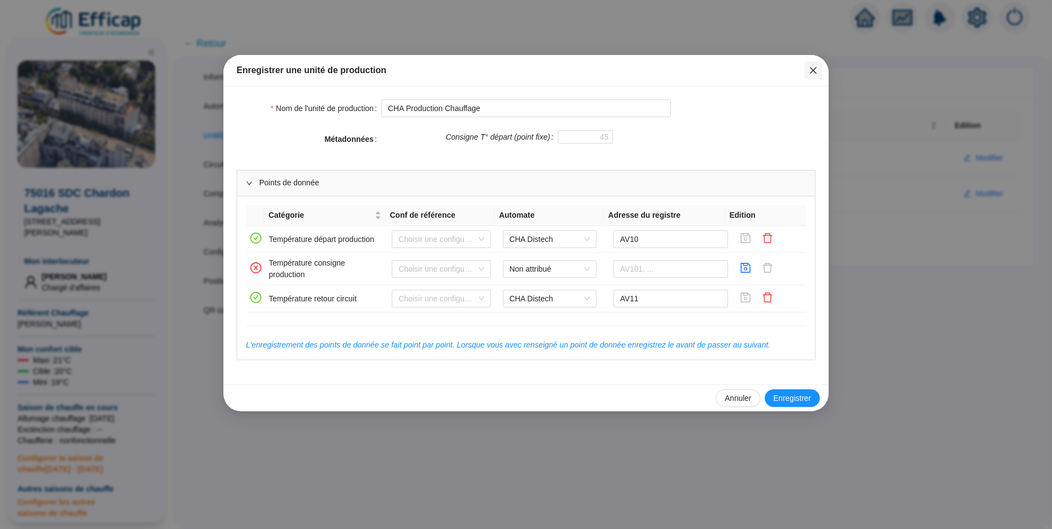
click at [812, 68] on icon "close" at bounding box center [813, 70] width 9 height 9
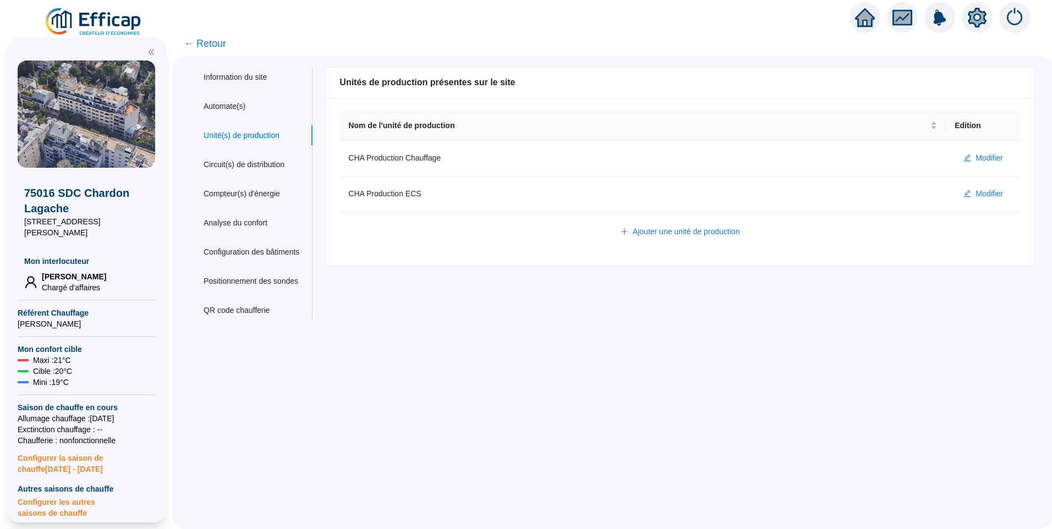
click at [441, 239] on div "Ajouter une unité de production" at bounding box center [680, 232] width 659 height 18
click at [214, 42] on span "← Retour" at bounding box center [205, 43] width 42 height 15
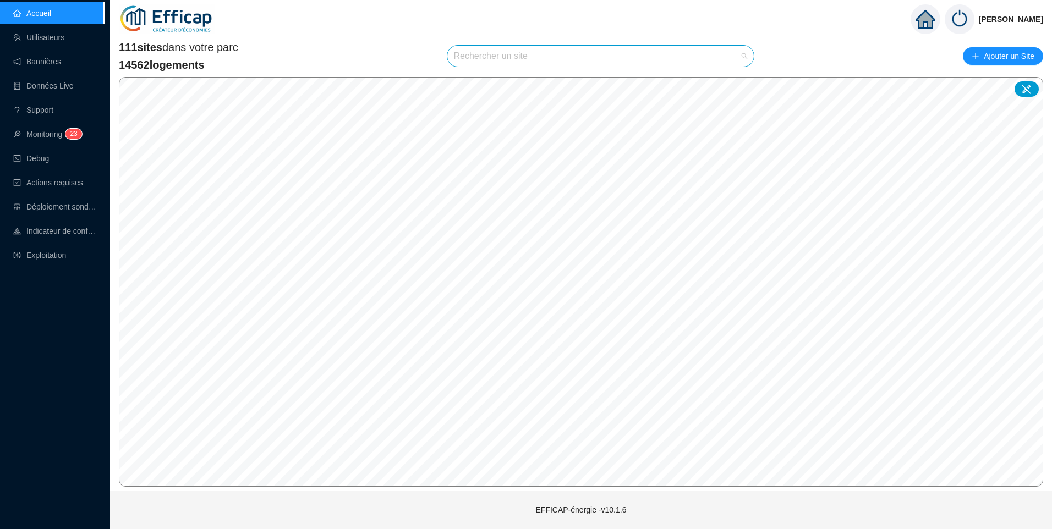
click at [498, 57] on input "search" at bounding box center [596, 56] width 284 height 21
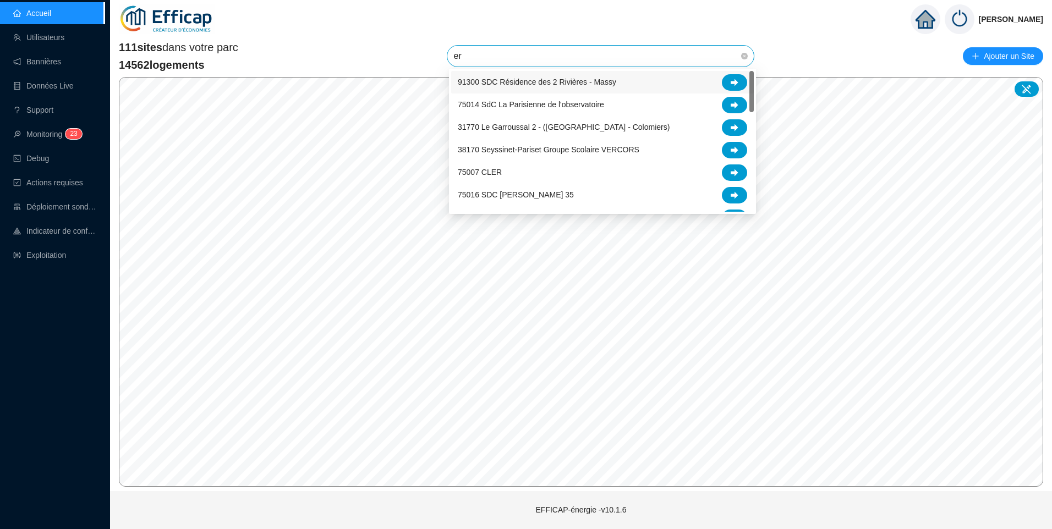
type input "era"
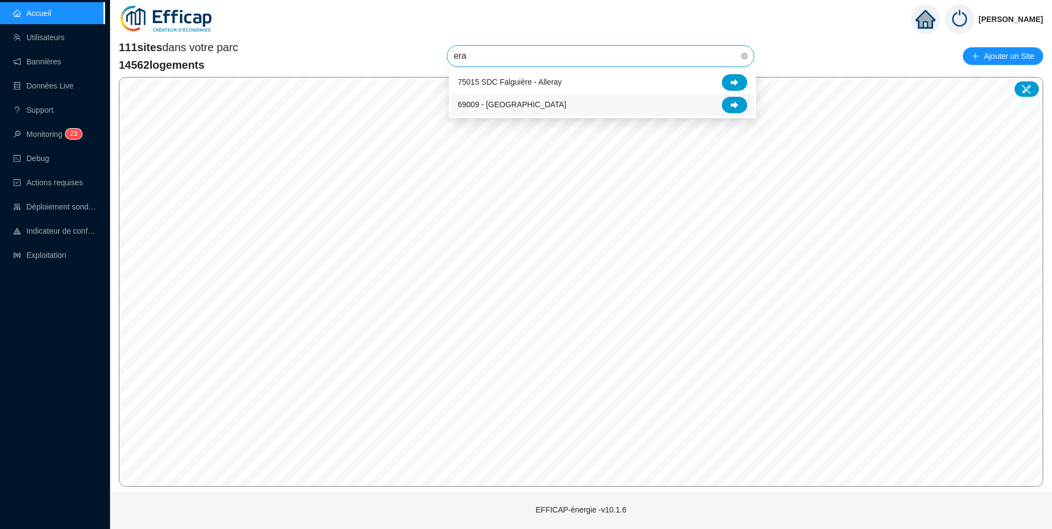
click at [528, 106] on span "69009 - [GEOGRAPHIC_DATA]" at bounding box center [512, 105] width 108 height 12
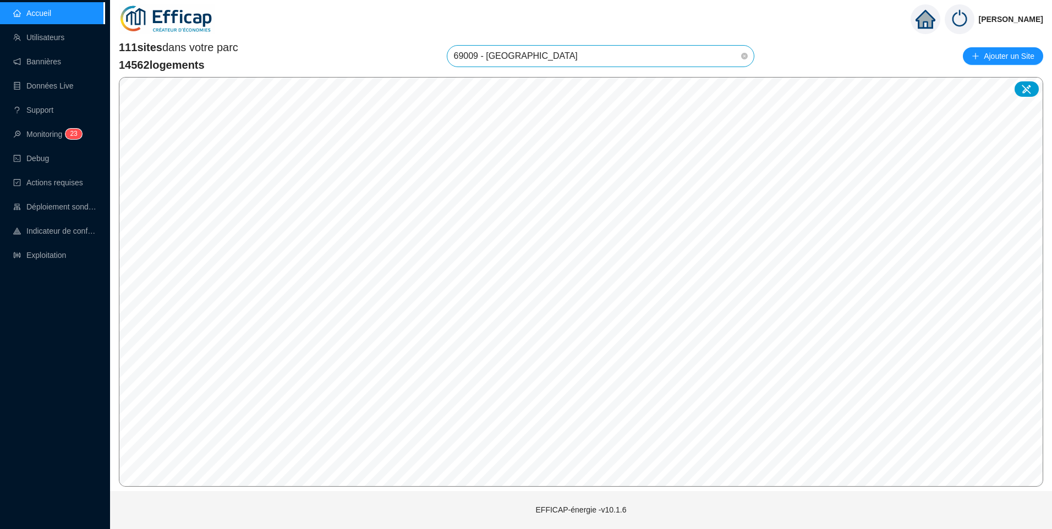
click at [585, 54] on span "69009 - [GEOGRAPHIC_DATA]" at bounding box center [601, 56] width 294 height 21
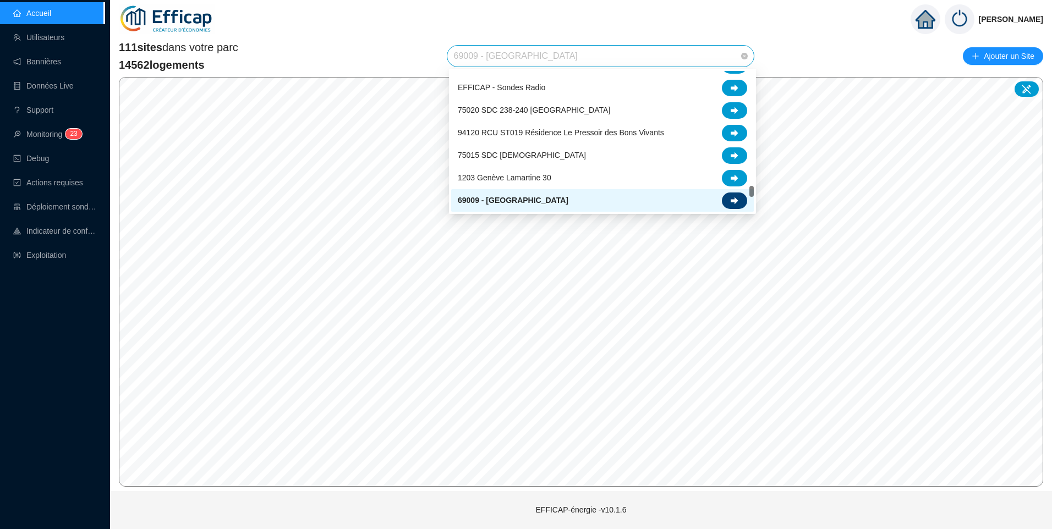
click at [736, 203] on icon at bounding box center [735, 200] width 8 height 7
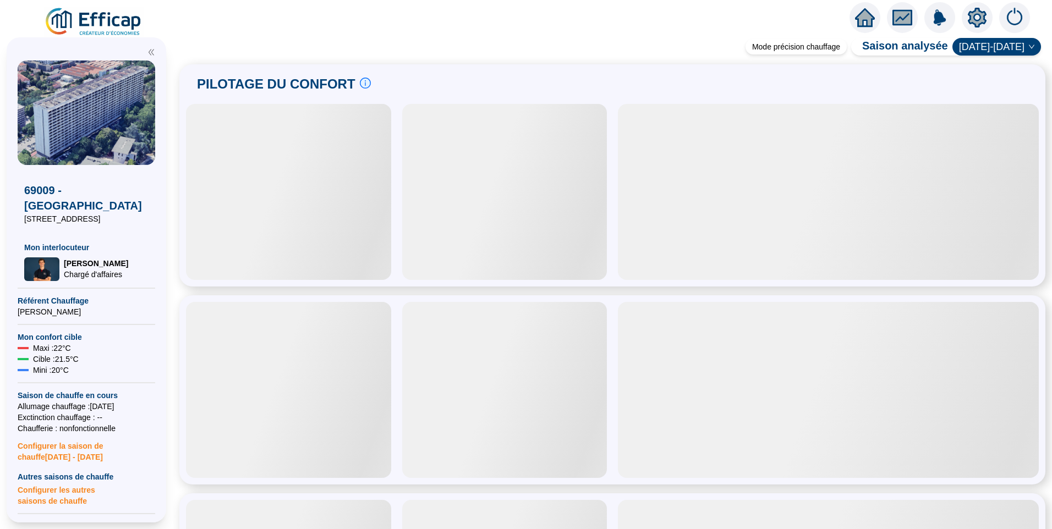
click at [981, 18] on icon "setting" at bounding box center [978, 18] width 8 height 8
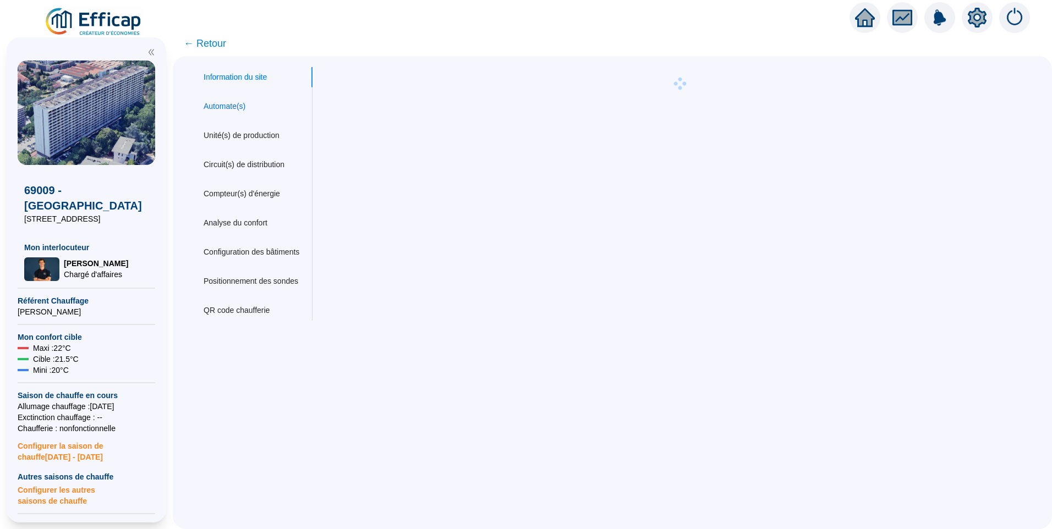
click at [243, 103] on div "Automate(s)" at bounding box center [225, 107] width 42 height 12
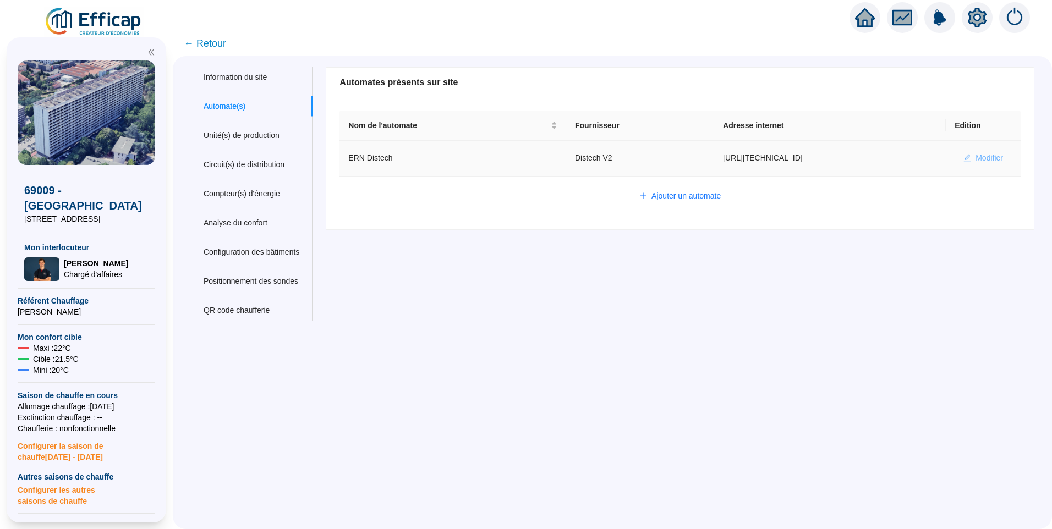
click at [976, 160] on span "Modifier" at bounding box center [990, 158] width 28 height 12
type input "ERN Distech"
type input "[URL][TECHNICAL_ID]"
type input "admin-efficap"
type input "AV1001"
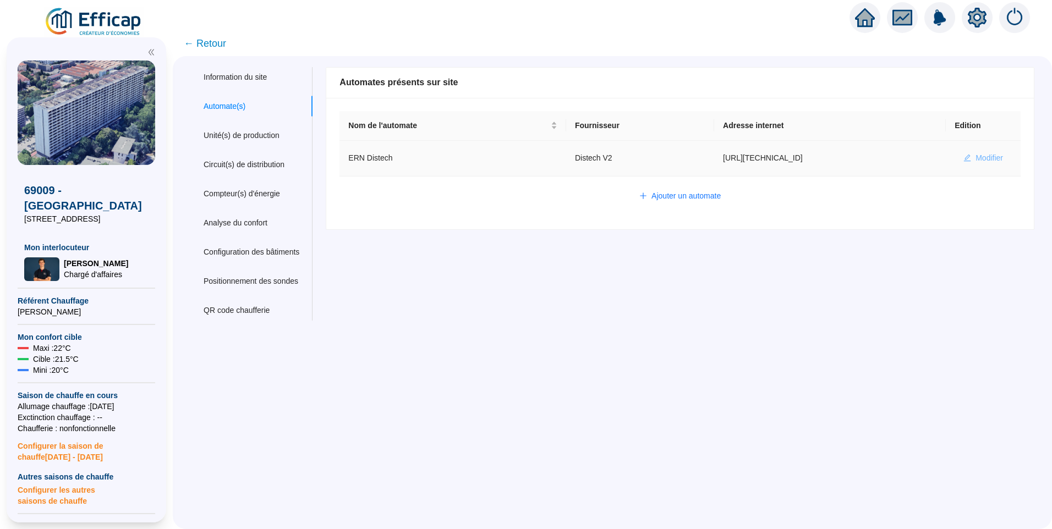
type input "AV1002"
type input "AV1000"
type input "BV1000"
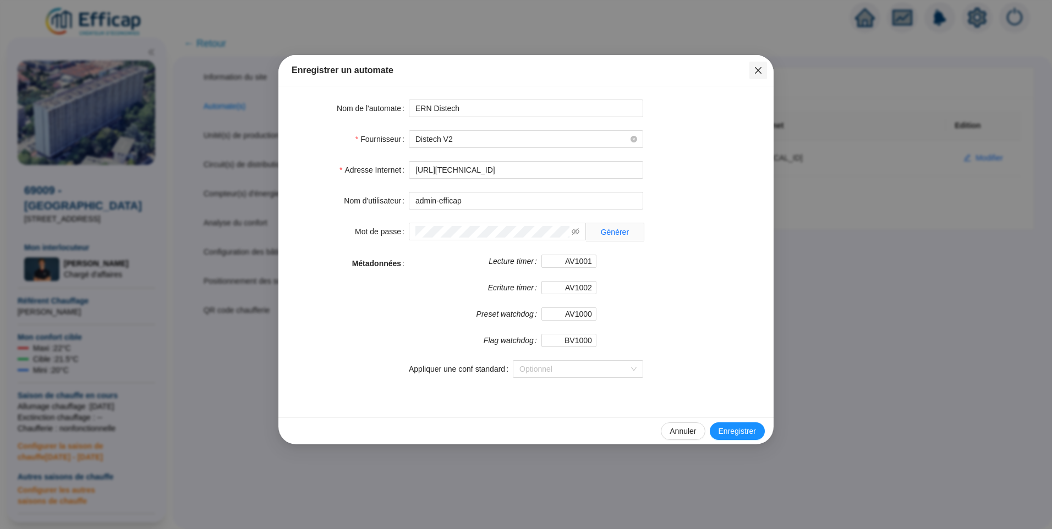
click at [761, 65] on button "Close" at bounding box center [759, 71] width 18 height 18
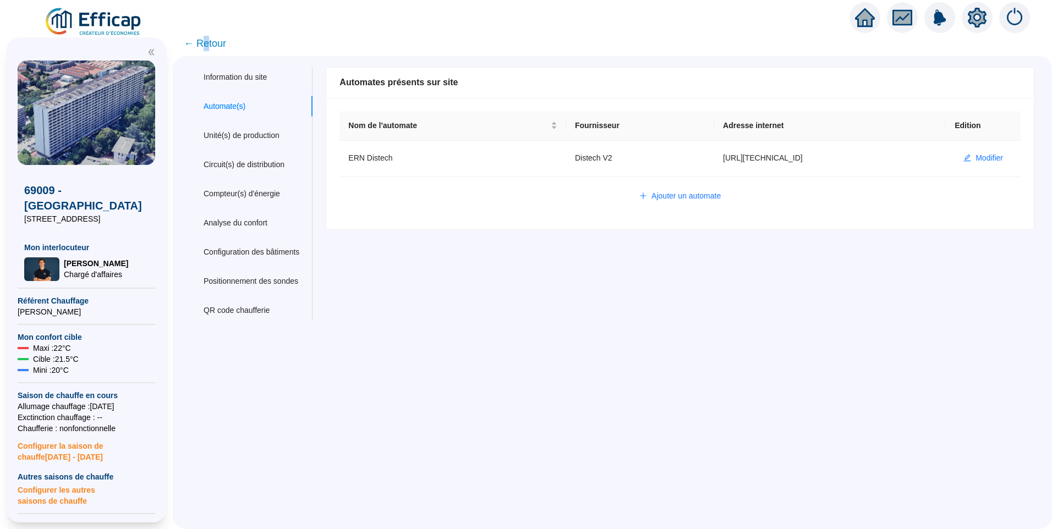
click at [212, 47] on span "← Retour" at bounding box center [205, 43] width 42 height 15
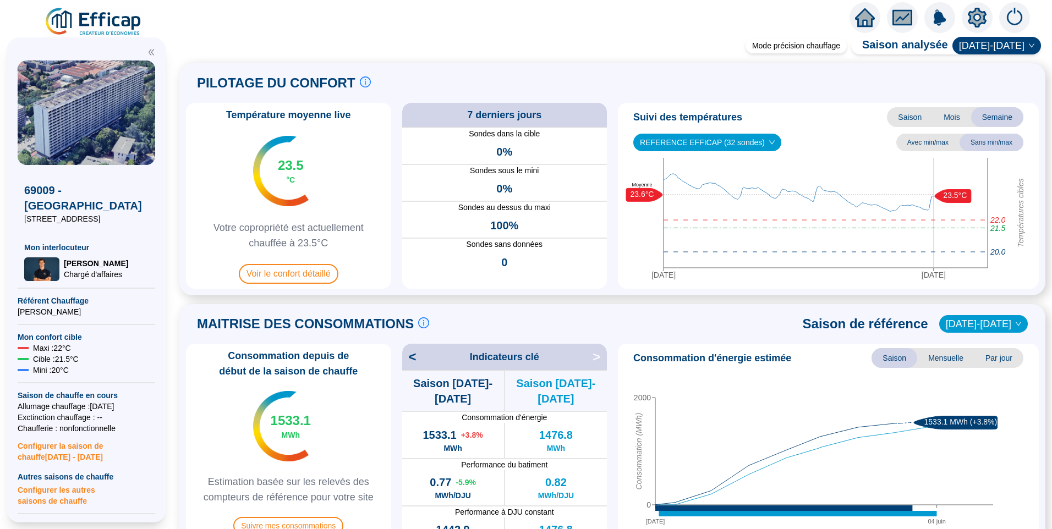
click at [110, 19] on img at bounding box center [94, 22] width 100 height 31
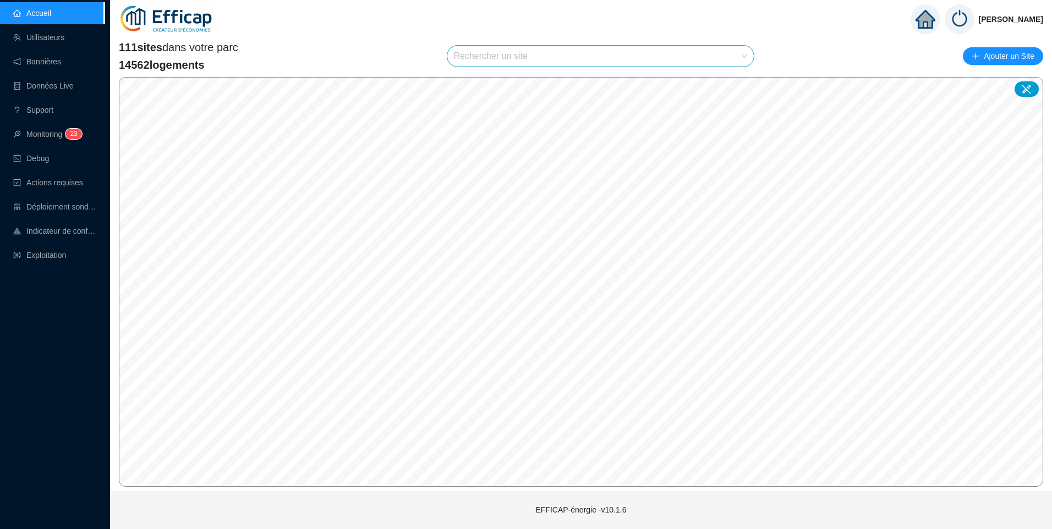
click at [516, 56] on input "search" at bounding box center [596, 56] width 284 height 21
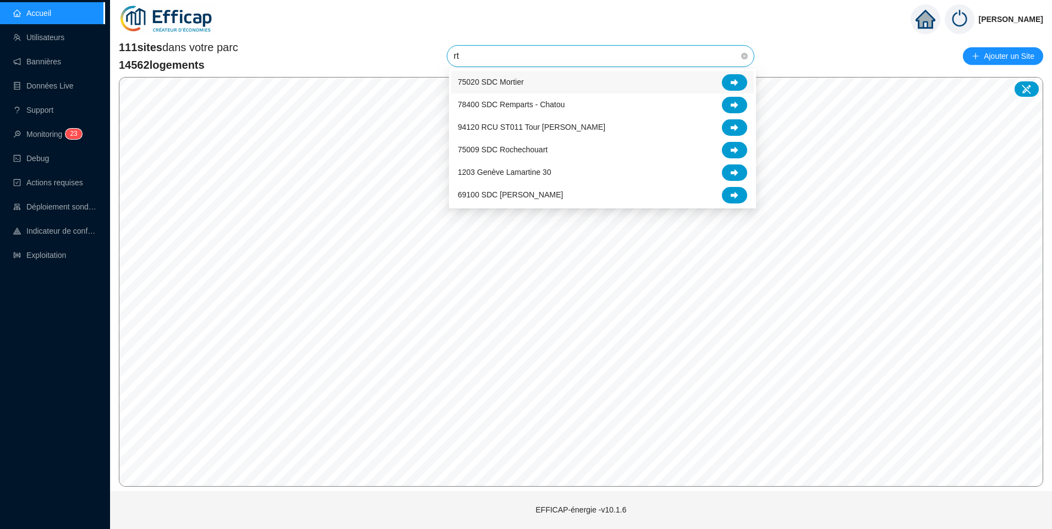
type input "r"
type input "alb"
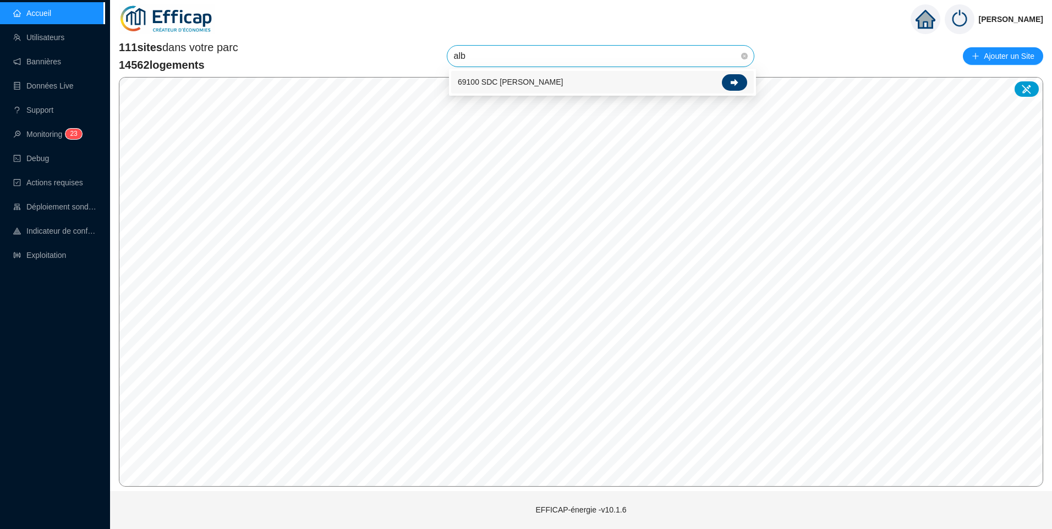
click at [734, 80] on icon at bounding box center [735, 83] width 8 height 8
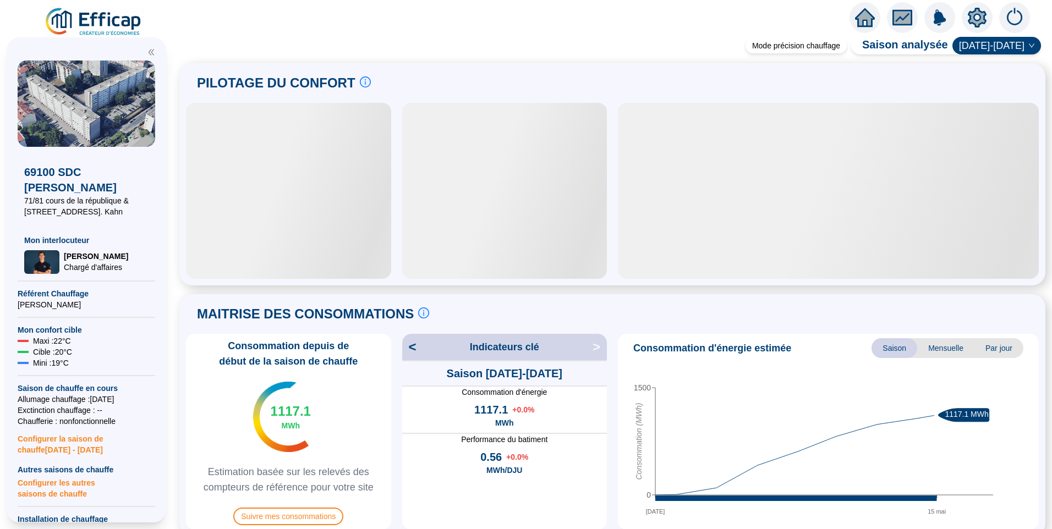
click at [117, 25] on img at bounding box center [94, 22] width 100 height 31
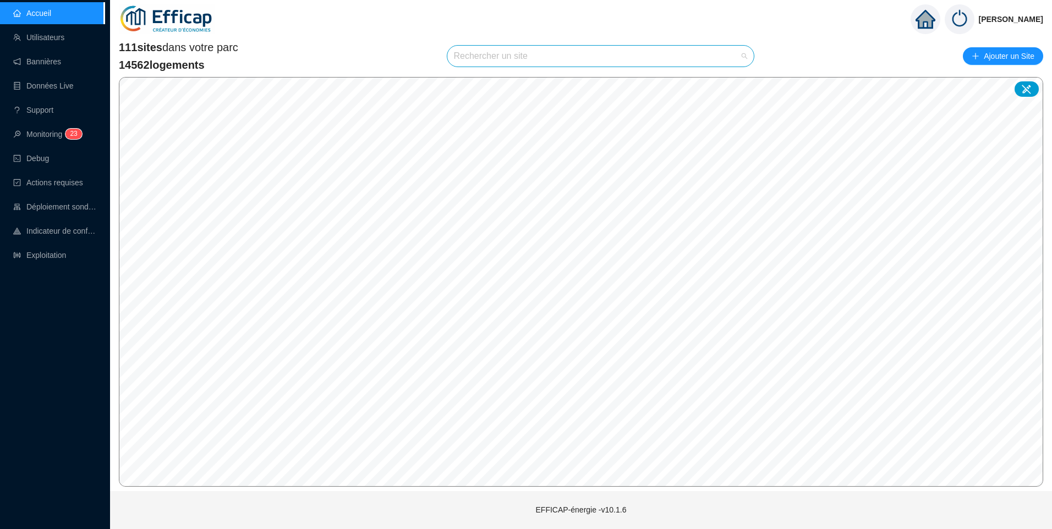
click at [500, 64] on input "search" at bounding box center [596, 56] width 284 height 21
type input "duret"
click at [725, 80] on div at bounding box center [734, 82] width 25 height 17
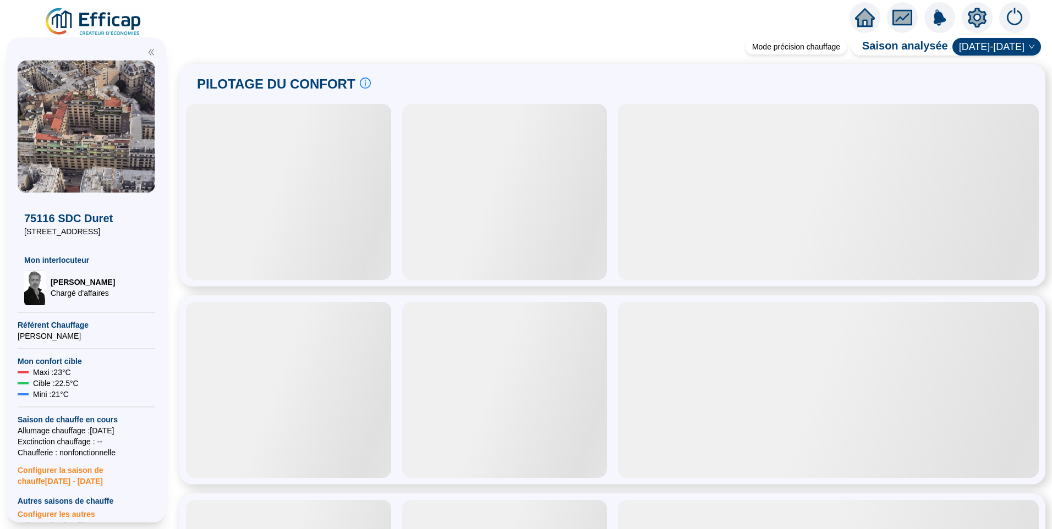
click at [981, 9] on icon "setting" at bounding box center [978, 18] width 20 height 20
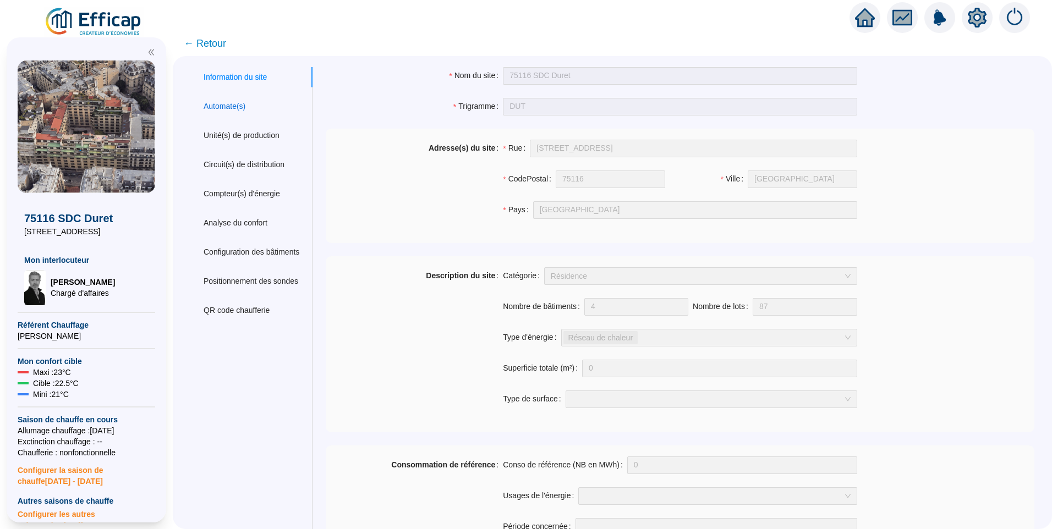
click at [234, 103] on div "Automate(s)" at bounding box center [225, 107] width 42 height 12
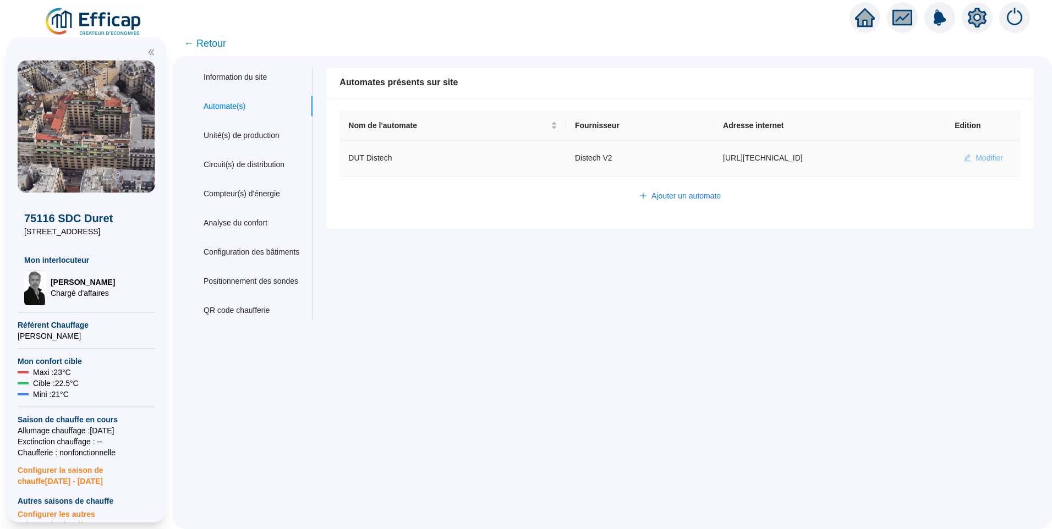
click at [976, 157] on span "Modifier" at bounding box center [990, 158] width 28 height 12
type input "DUT Distech"
type input "[URL][TECHNICAL_ID]"
type input "admin-efficap"
type input "AV1001"
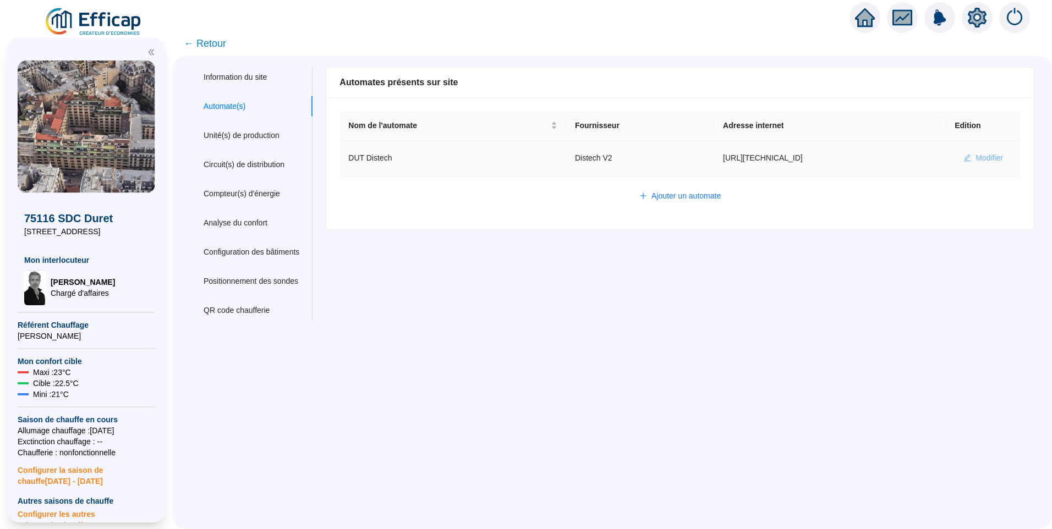
type input "AV1002"
type input "AV1000"
type input "BV1000"
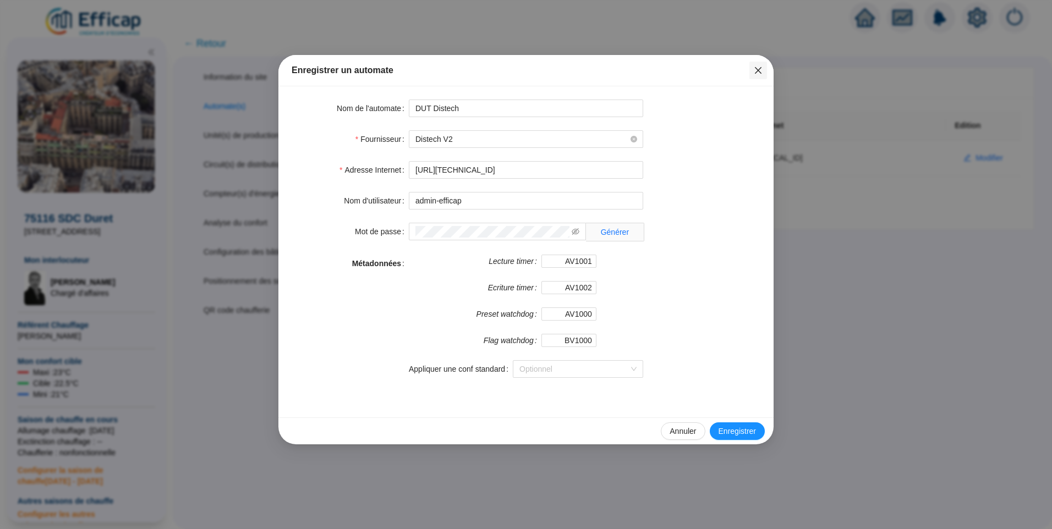
click at [757, 76] on button "Close" at bounding box center [759, 71] width 18 height 18
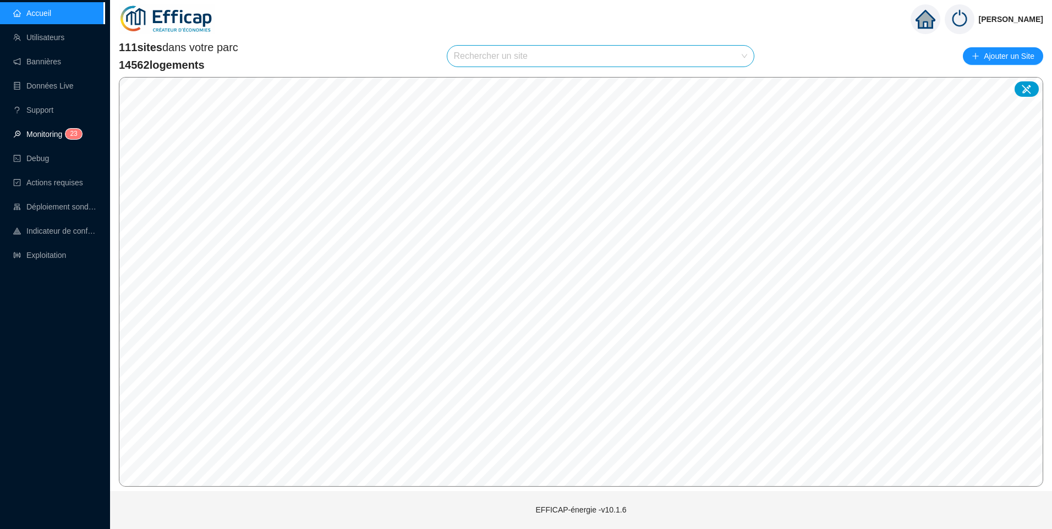
click at [47, 134] on link "Monitoring 2 3" at bounding box center [45, 134] width 65 height 9
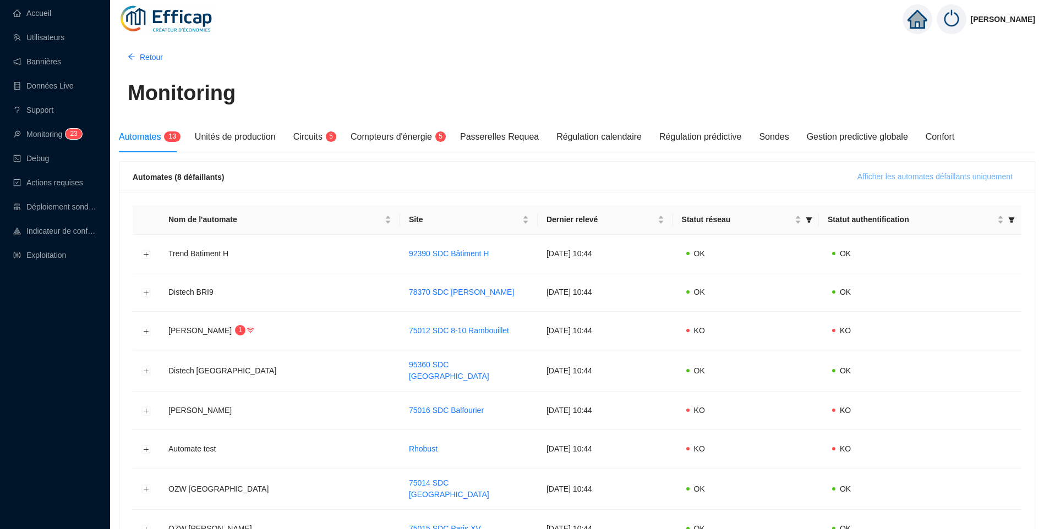
click at [952, 179] on span "Afficher les automates défaillants uniquement" at bounding box center [935, 177] width 155 height 12
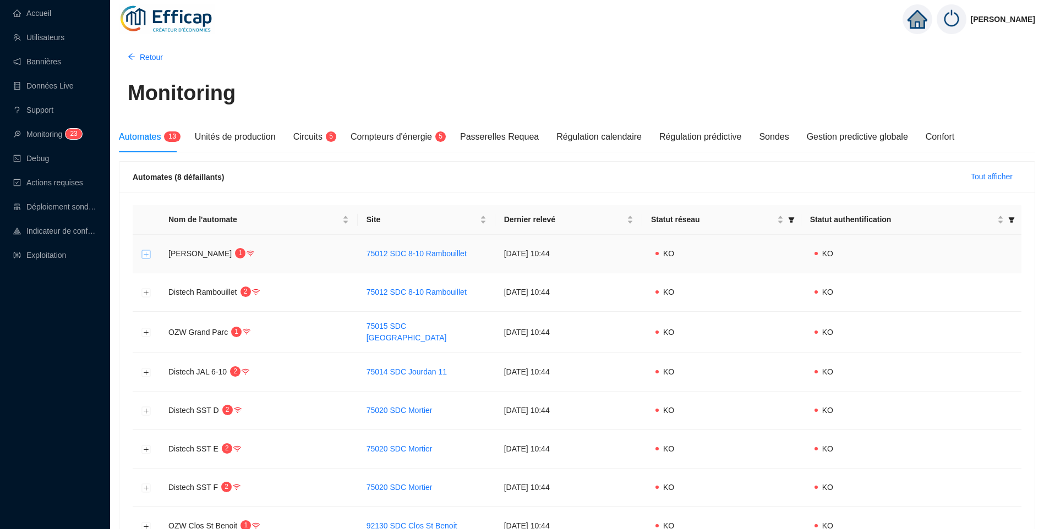
click at [143, 258] on button "Développer la ligne" at bounding box center [146, 254] width 9 height 9
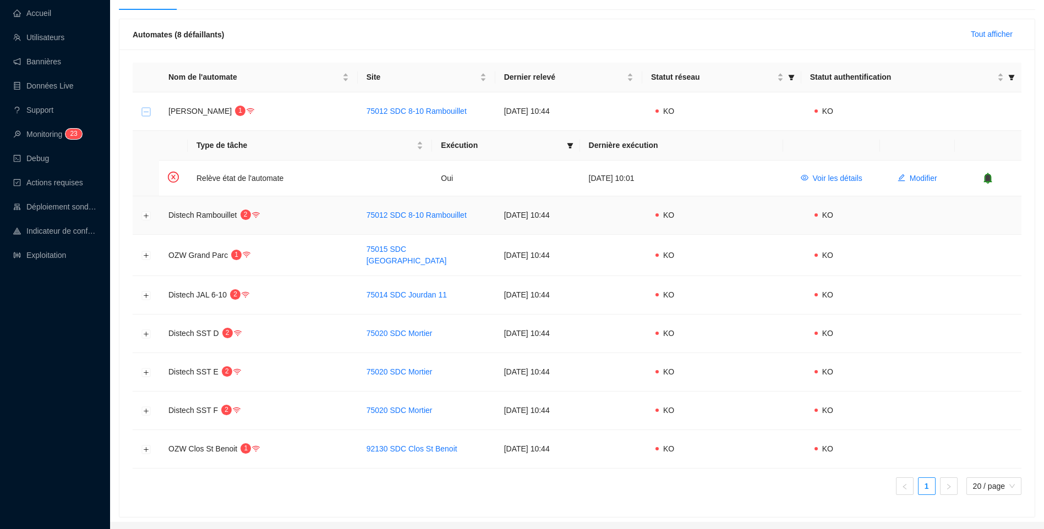
scroll to position [171, 0]
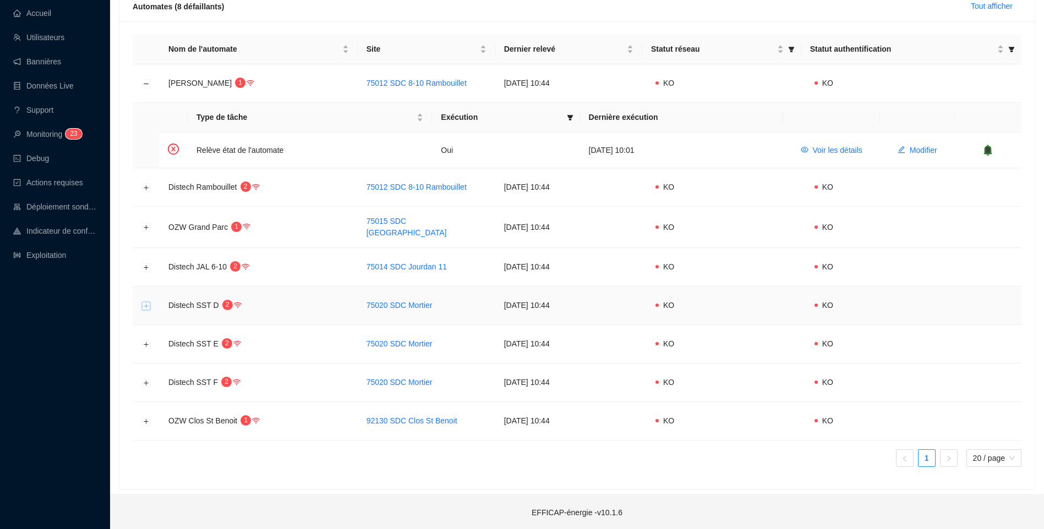
click at [145, 302] on button "Développer la ligne" at bounding box center [146, 306] width 9 height 9
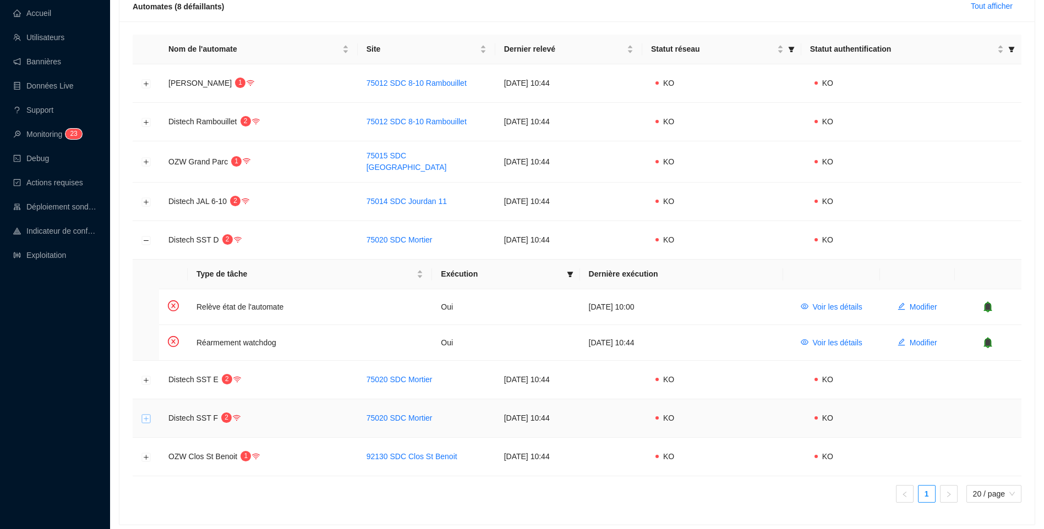
click at [148, 417] on button "Développer la ligne" at bounding box center [146, 418] width 9 height 9
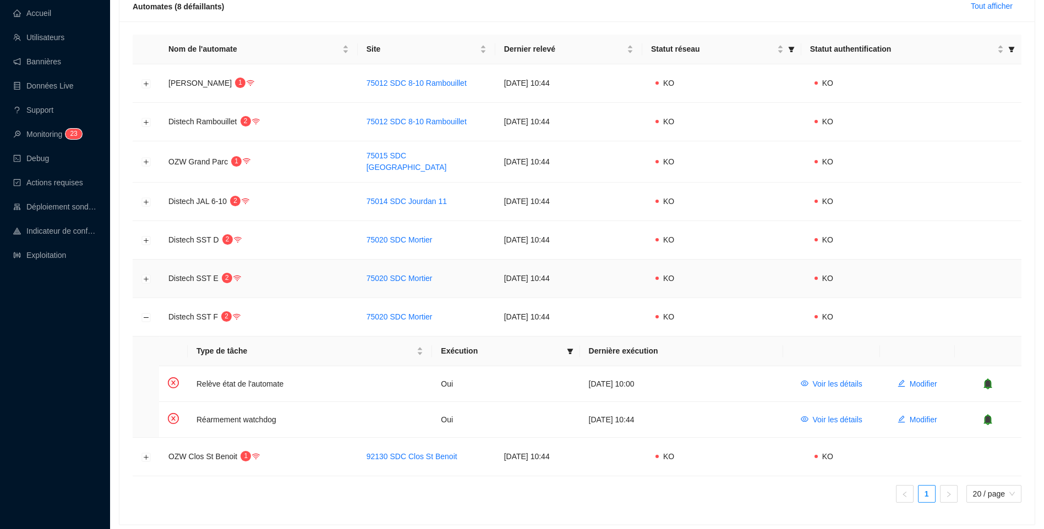
click at [151, 281] on td at bounding box center [146, 279] width 27 height 39
click at [144, 279] on button "Développer la ligne" at bounding box center [146, 279] width 9 height 9
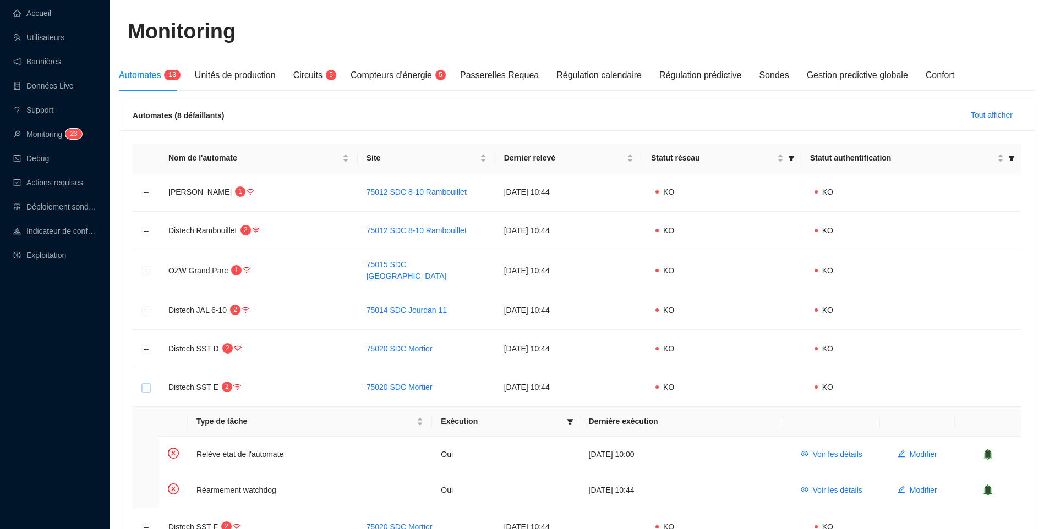
scroll to position [61, 0]
click at [312, 73] on span "Circuits" at bounding box center [307, 76] width 29 height 9
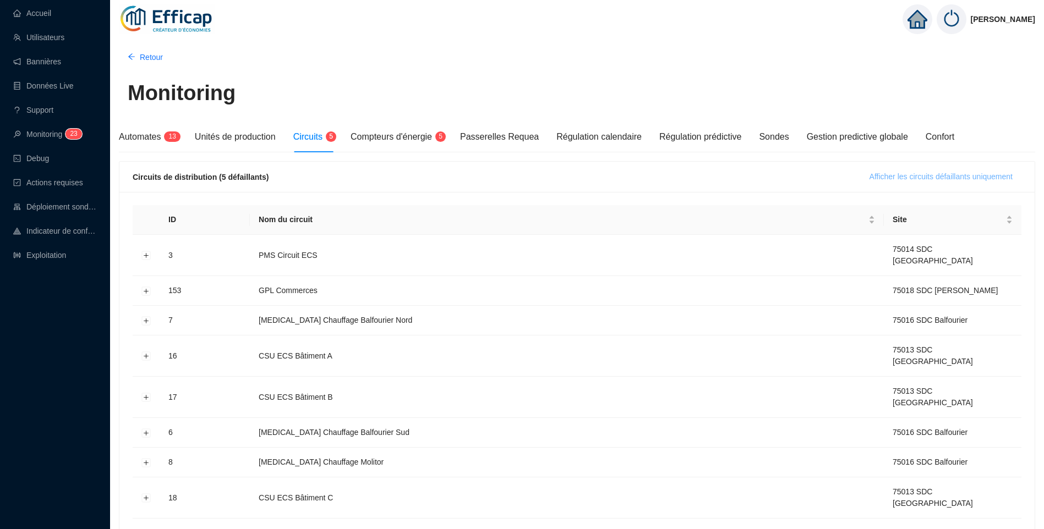
click at [935, 172] on span "Afficher les circuits défaillants uniquement" at bounding box center [941, 177] width 143 height 12
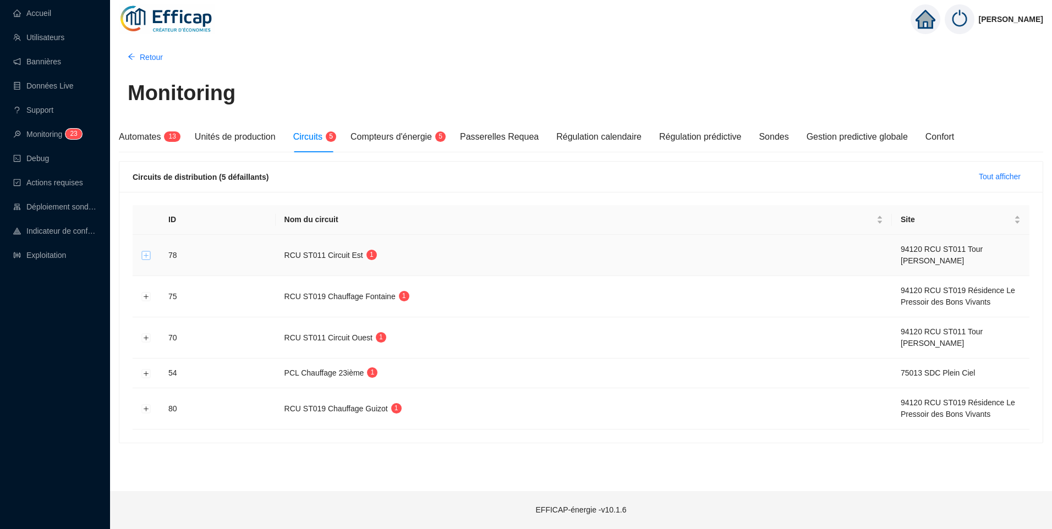
click at [147, 258] on button "Développer la ligne" at bounding box center [146, 256] width 9 height 9
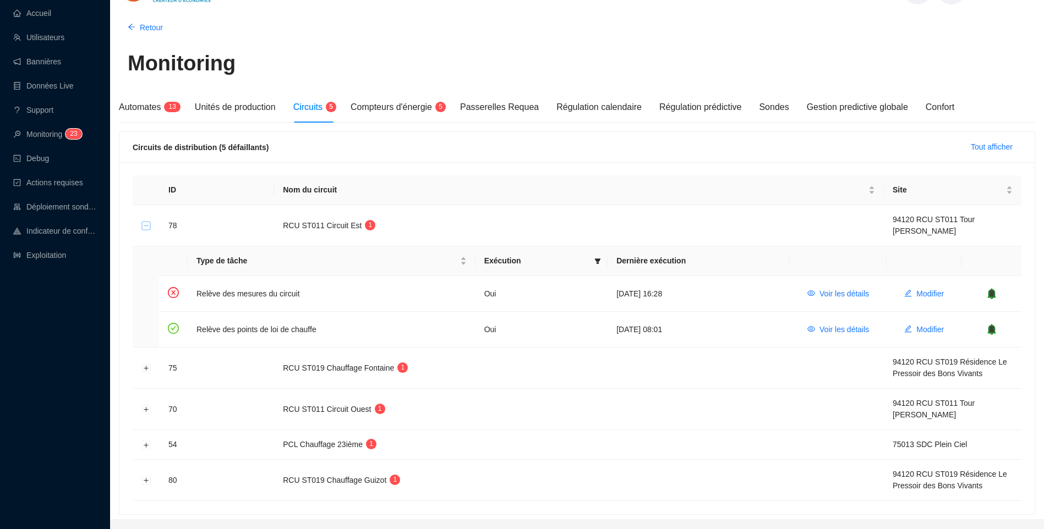
scroll to position [58, 0]
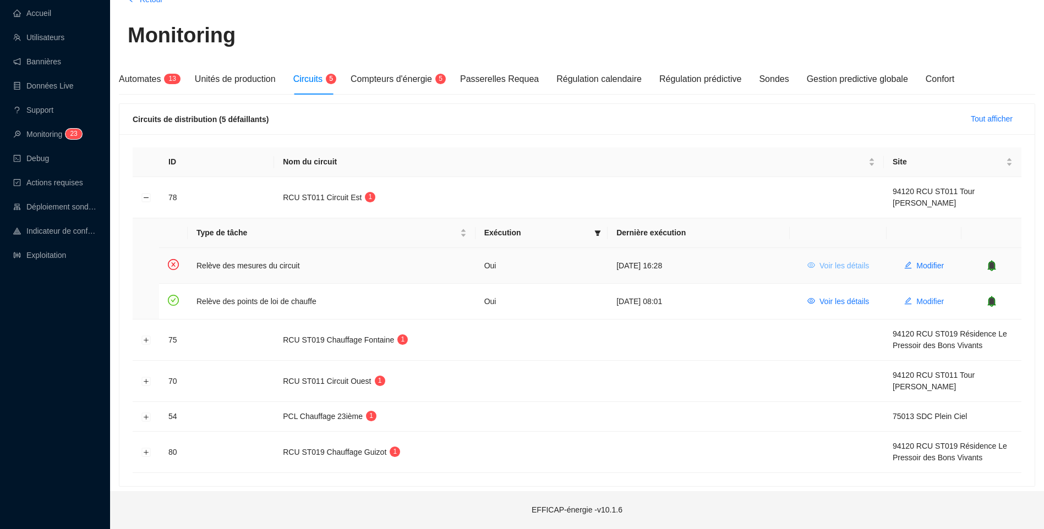
drag, startPoint x: 829, startPoint y: 260, endPoint x: 812, endPoint y: 263, distance: 17.9
click at [812, 263] on icon "eye" at bounding box center [811, 265] width 8 height 8
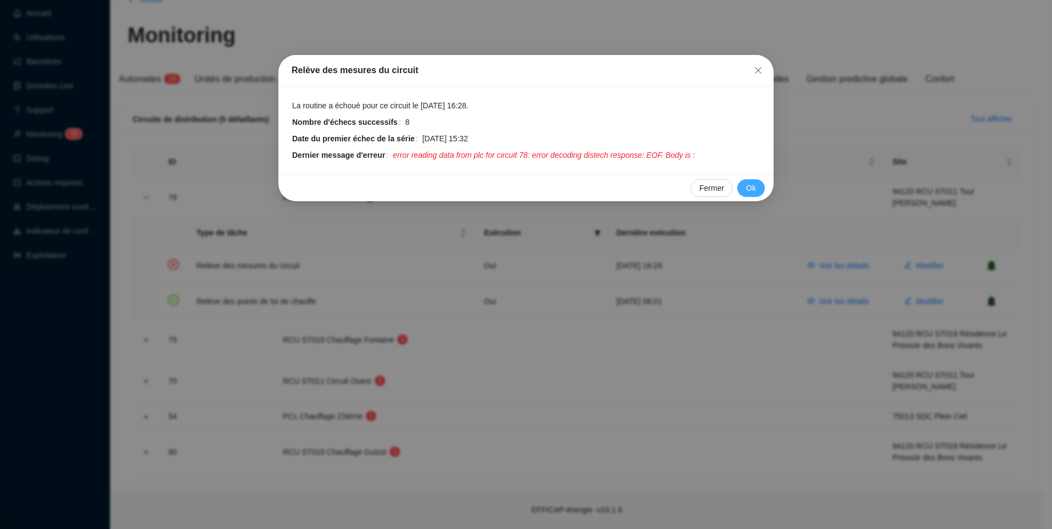
click at [754, 187] on span "Ok" at bounding box center [751, 189] width 10 height 12
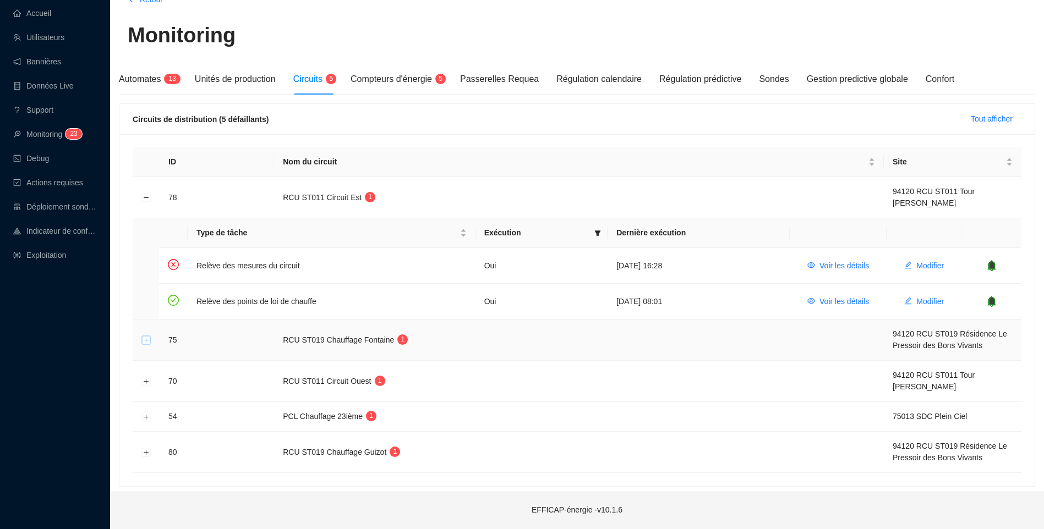
click at [143, 340] on button "Développer la ligne" at bounding box center [146, 340] width 9 height 9
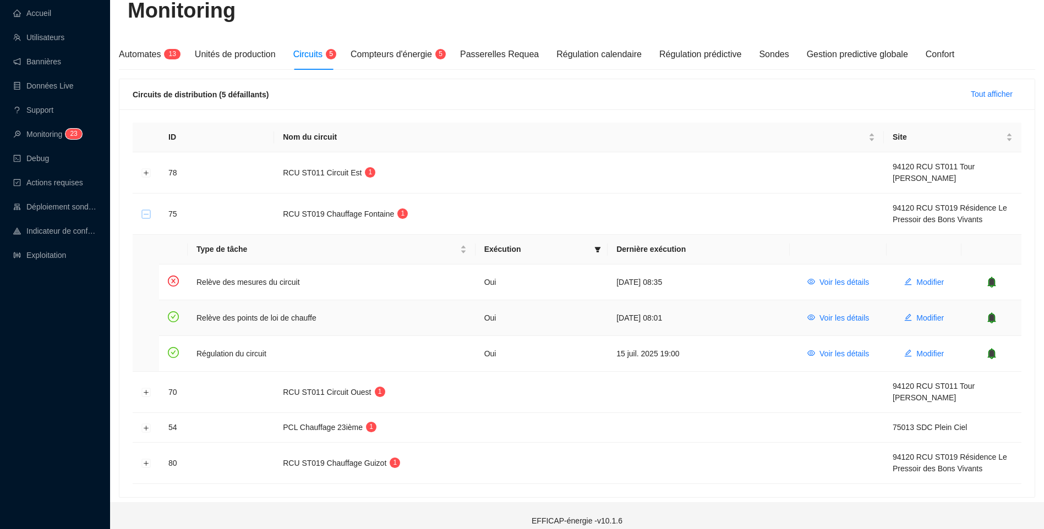
scroll to position [94, 0]
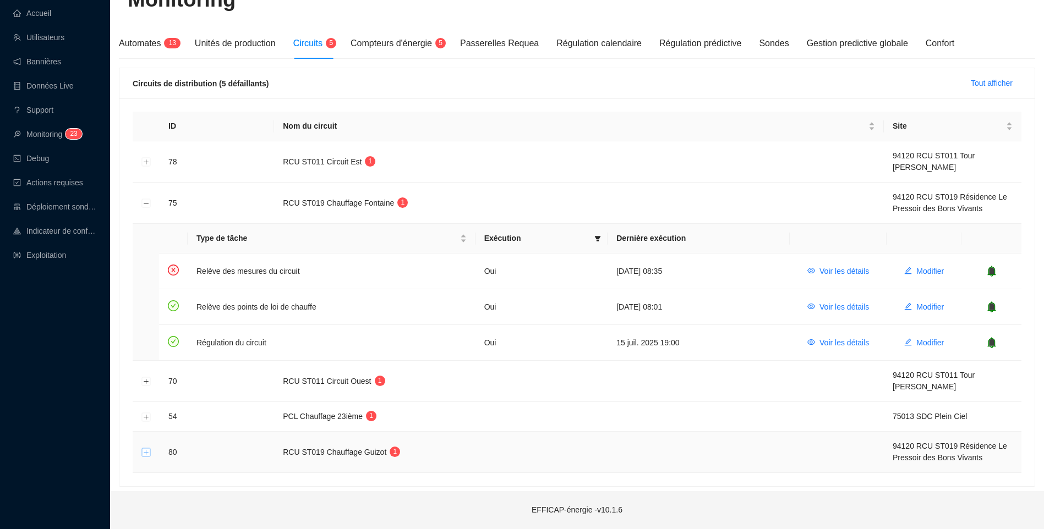
click at [144, 455] on button "Développer la ligne" at bounding box center [146, 453] width 9 height 9
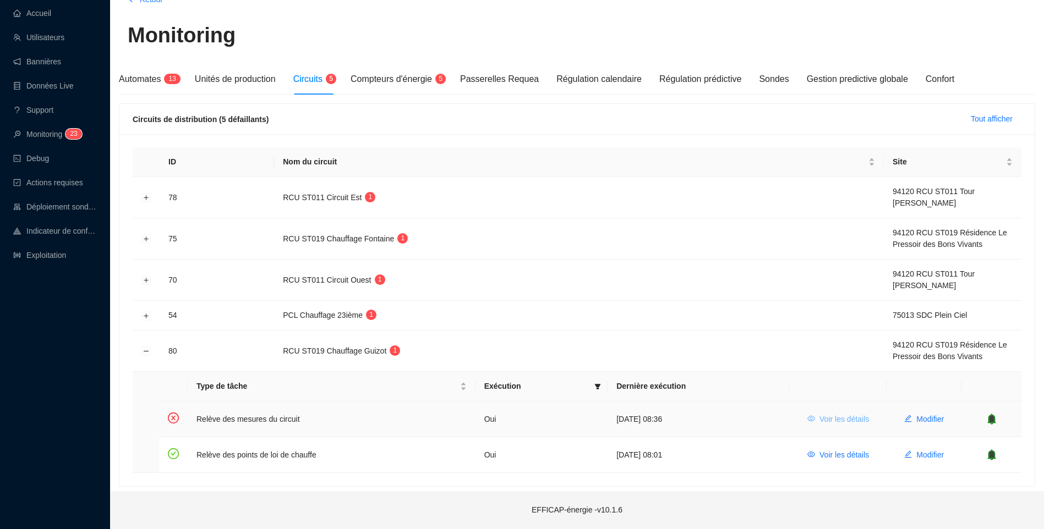
click at [838, 422] on span "Voir les détails" at bounding box center [845, 420] width 50 height 12
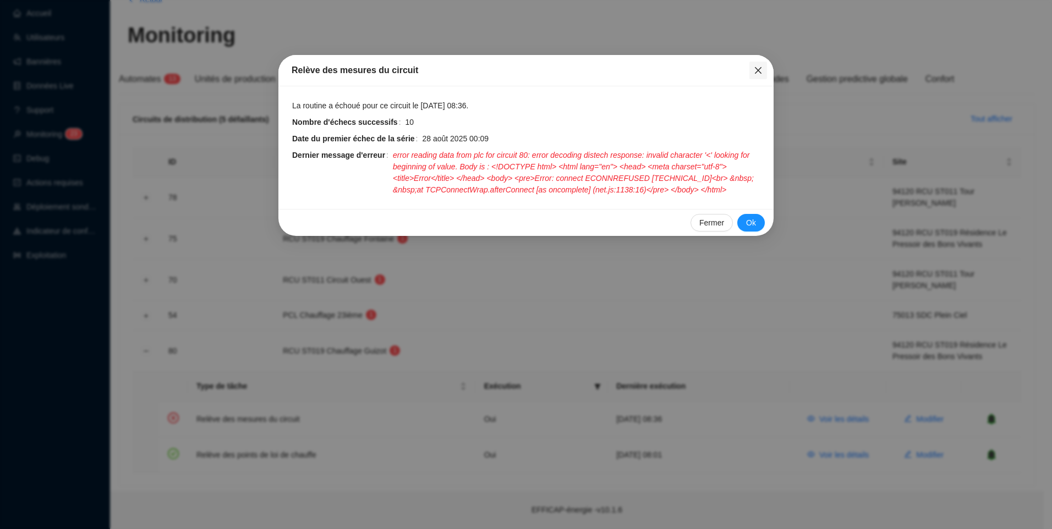
click at [758, 75] on button "Close" at bounding box center [759, 71] width 18 height 18
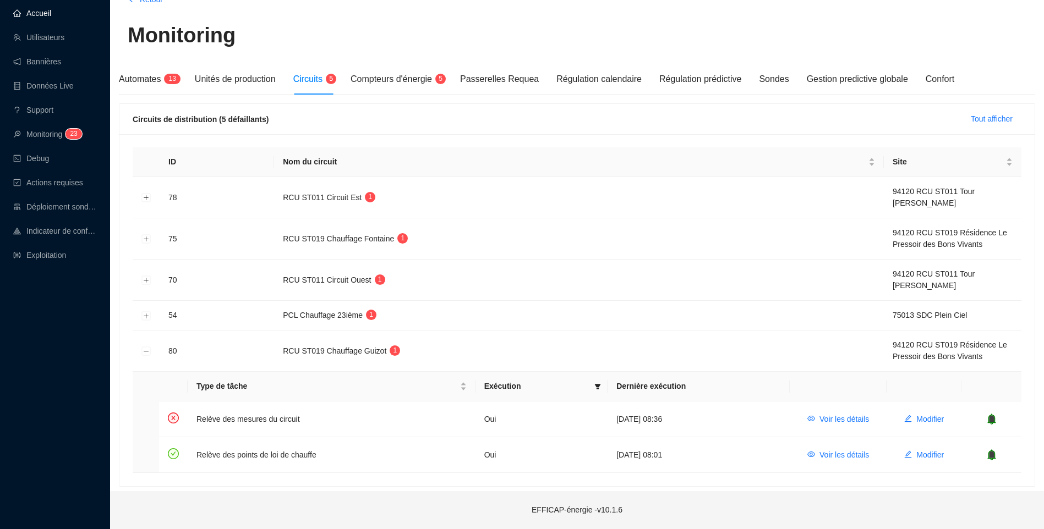
click at [38, 18] on link "Accueil" at bounding box center [32, 13] width 38 height 9
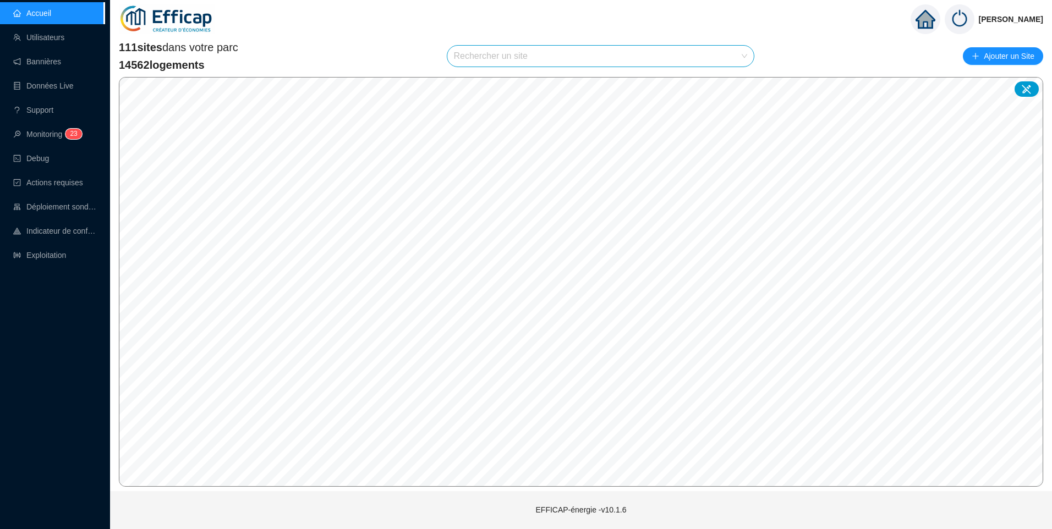
click at [503, 62] on input "search" at bounding box center [596, 56] width 284 height 21
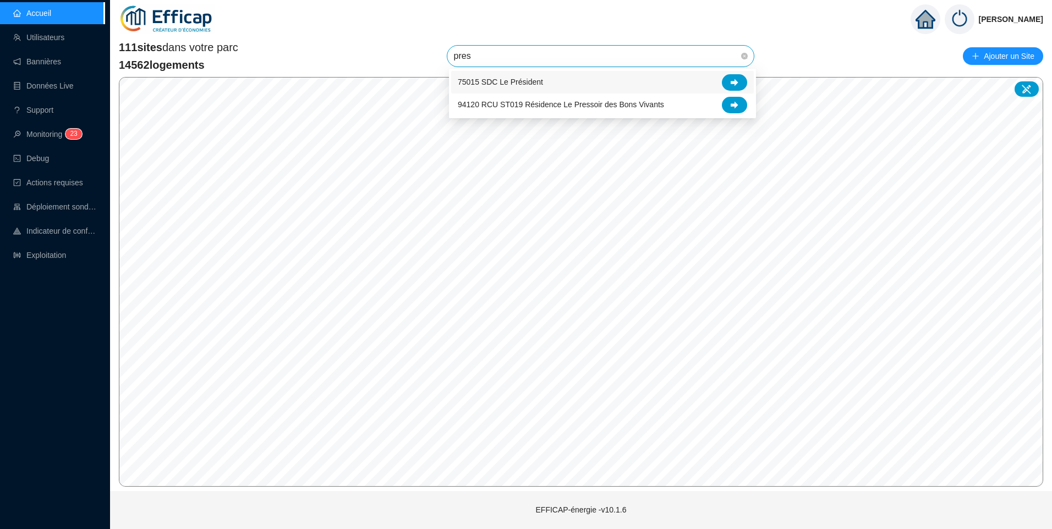
type input "press"
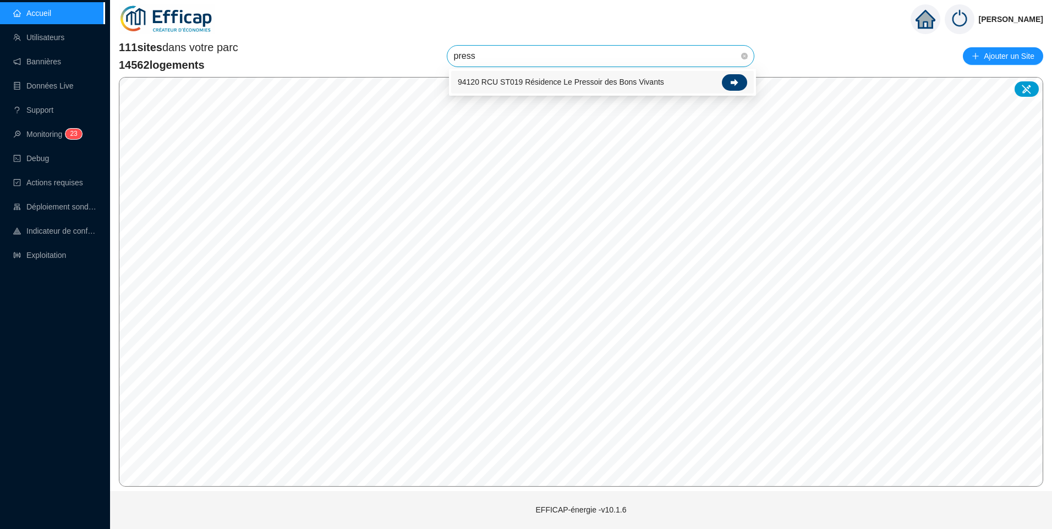
click at [729, 82] on div at bounding box center [734, 82] width 25 height 17
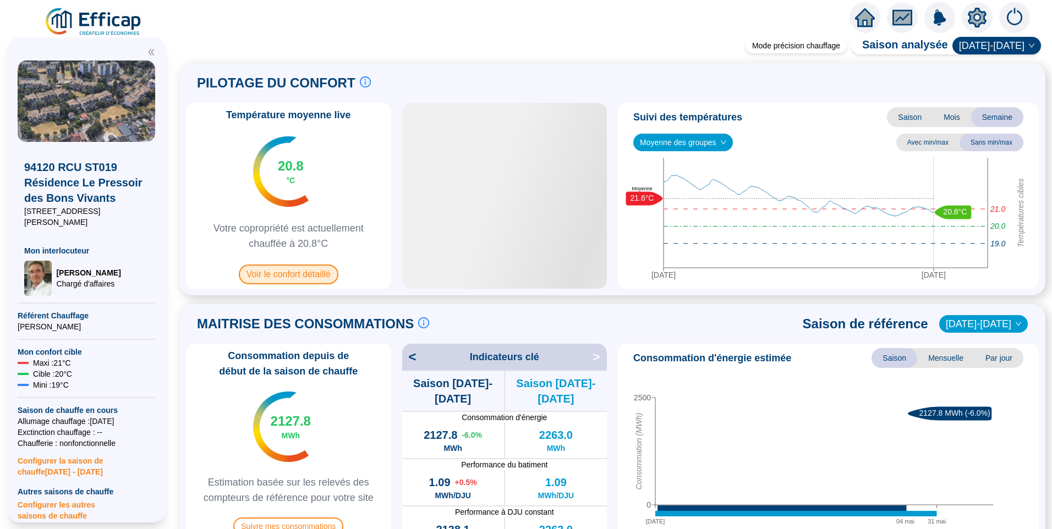
scroll to position [330, 0]
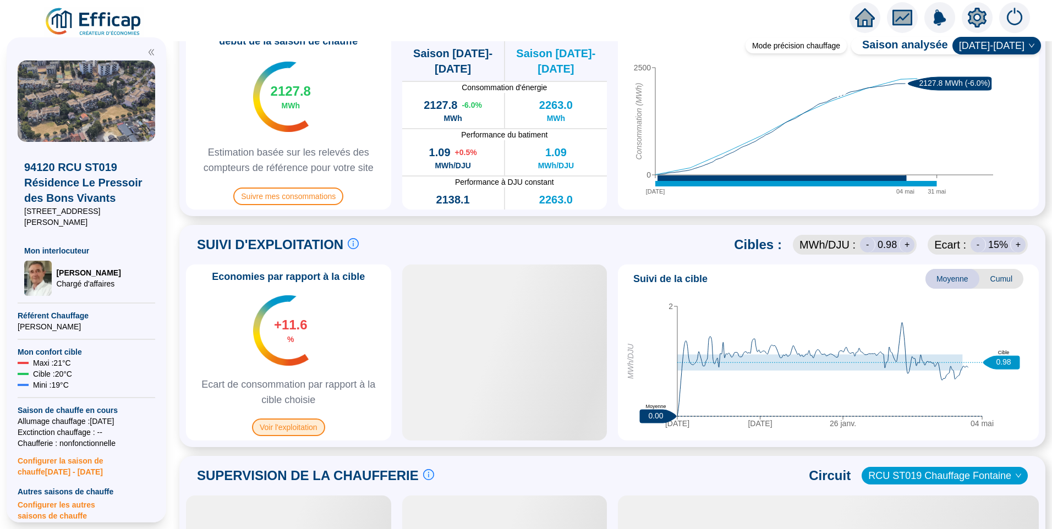
click at [316, 427] on span "Voir l'exploitation" at bounding box center [288, 428] width 73 height 18
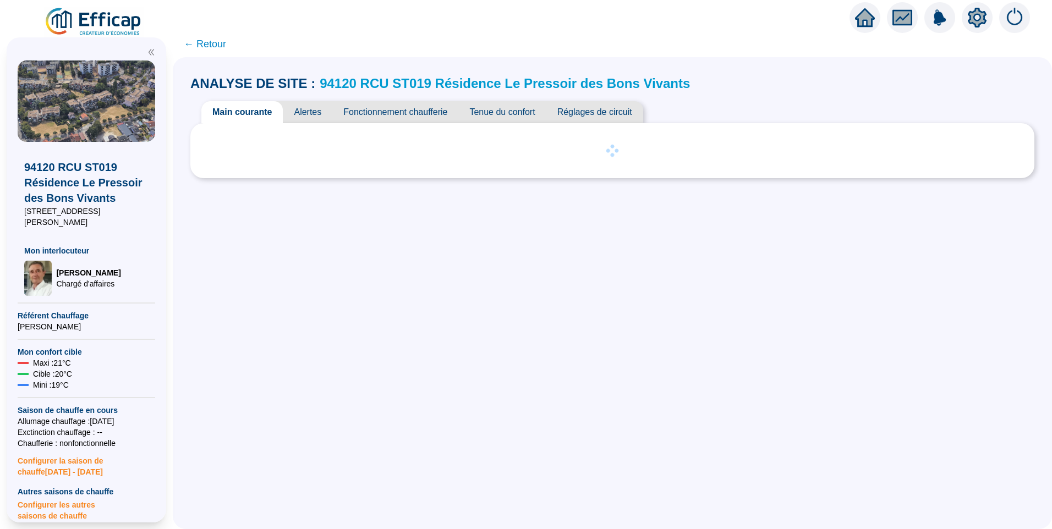
click at [304, 119] on span "Alertes" at bounding box center [308, 112] width 50 height 22
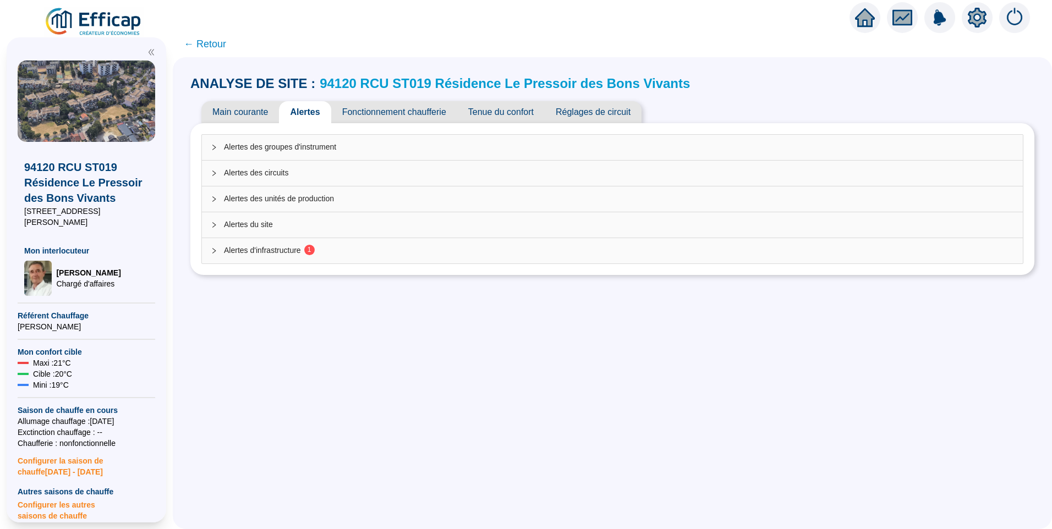
click at [271, 253] on span "Alertes d'infrastructure 1" at bounding box center [619, 251] width 790 height 12
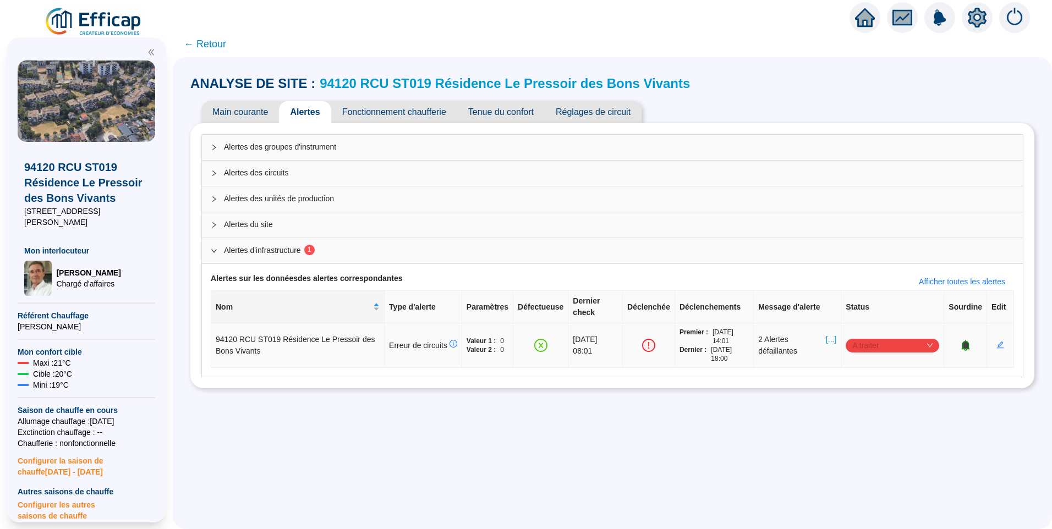
click at [870, 337] on span "A traiter" at bounding box center [893, 345] width 80 height 17
click at [884, 394] on div "Traité" at bounding box center [887, 390] width 76 height 12
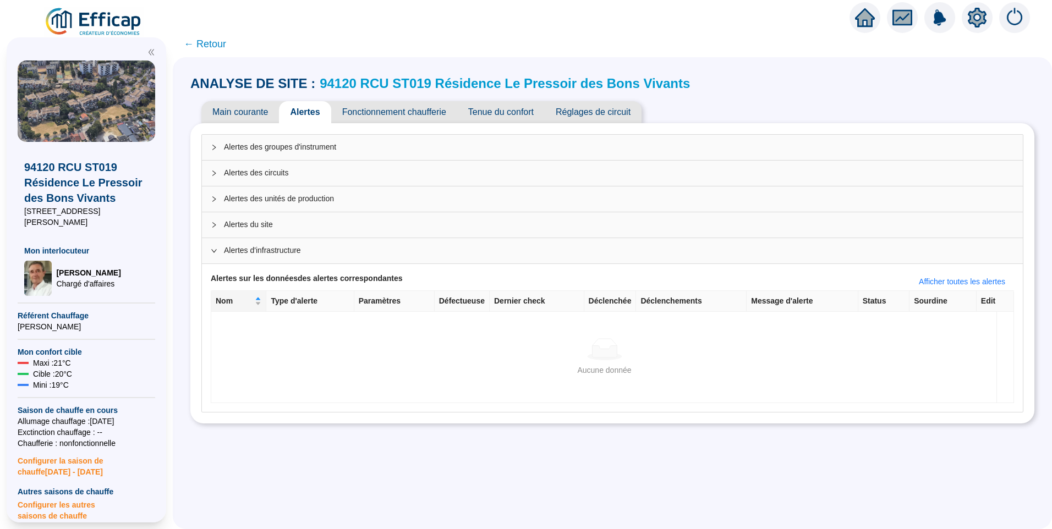
click at [558, 87] on link "94120 RCU ST019 Résidence Le Pressoir des Bons Vivants" at bounding box center [505, 83] width 370 height 15
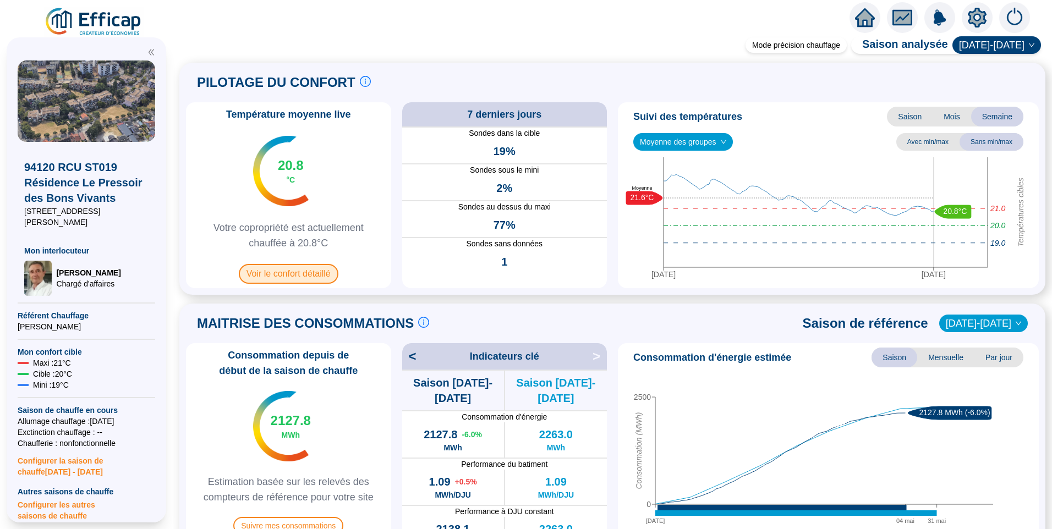
click at [307, 282] on span "Voir le confort détaillé" at bounding box center [289, 274] width 100 height 20
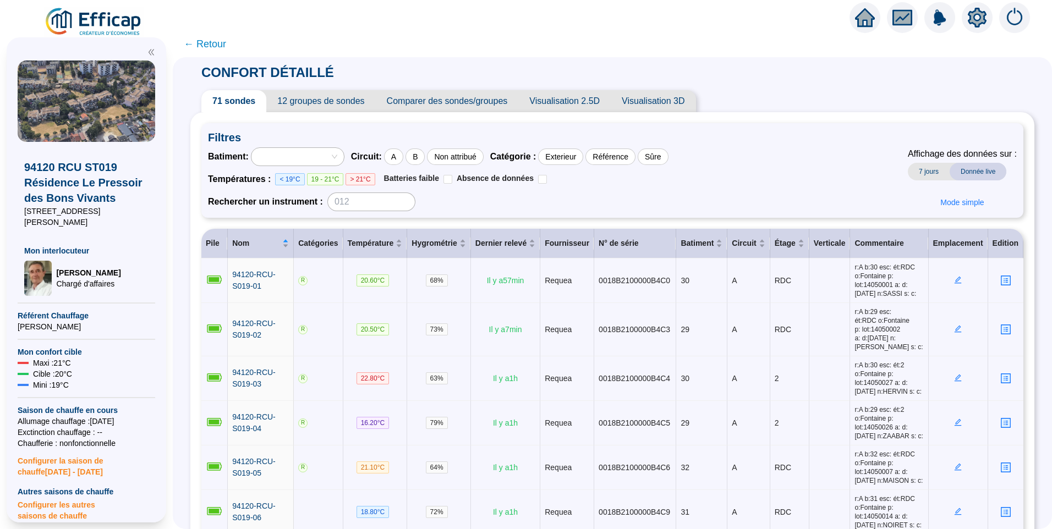
click at [302, 97] on span "12 groupes de sondes" at bounding box center [320, 101] width 109 height 22
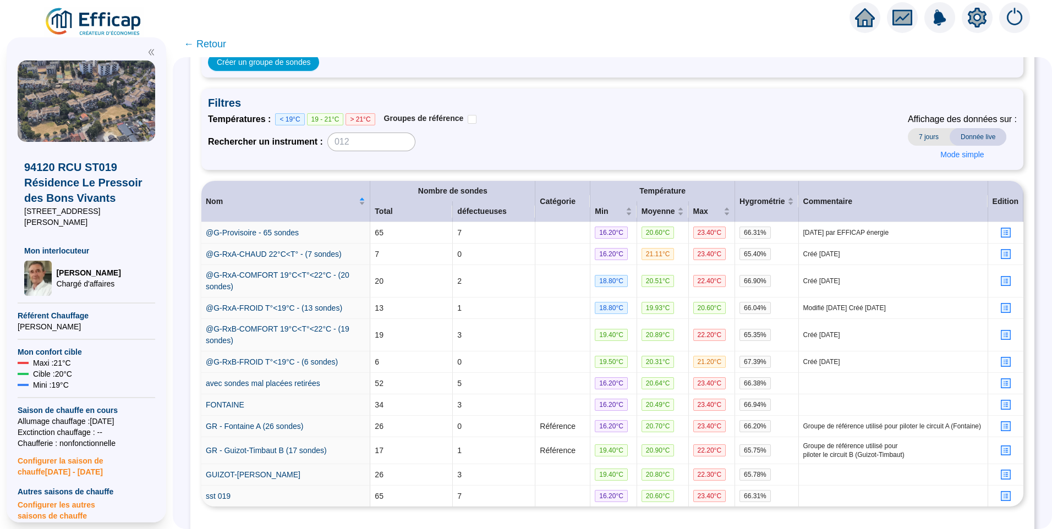
scroll to position [141, 0]
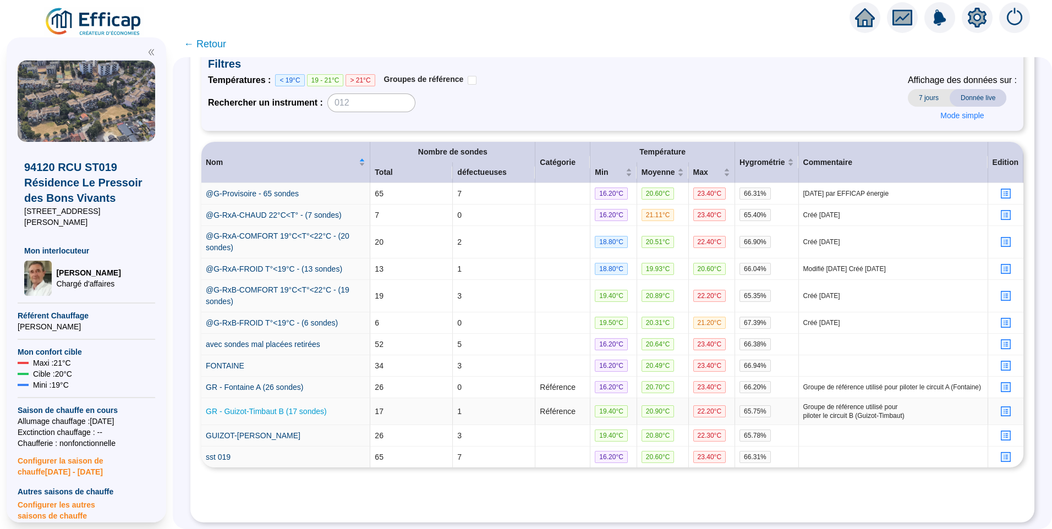
click at [288, 407] on link "GR - Guizot-Timbaut B (17 sondes)" at bounding box center [266, 411] width 121 height 9
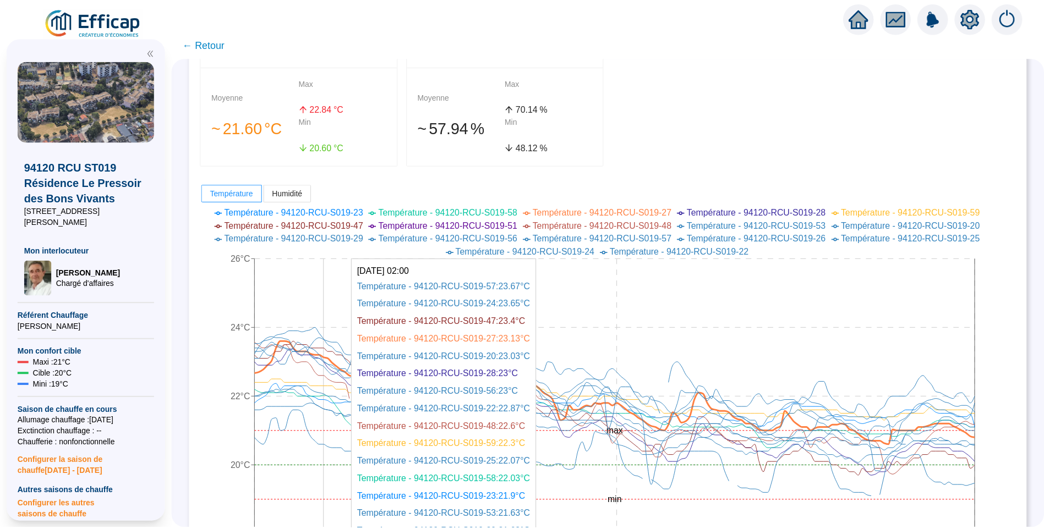
scroll to position [110, 0]
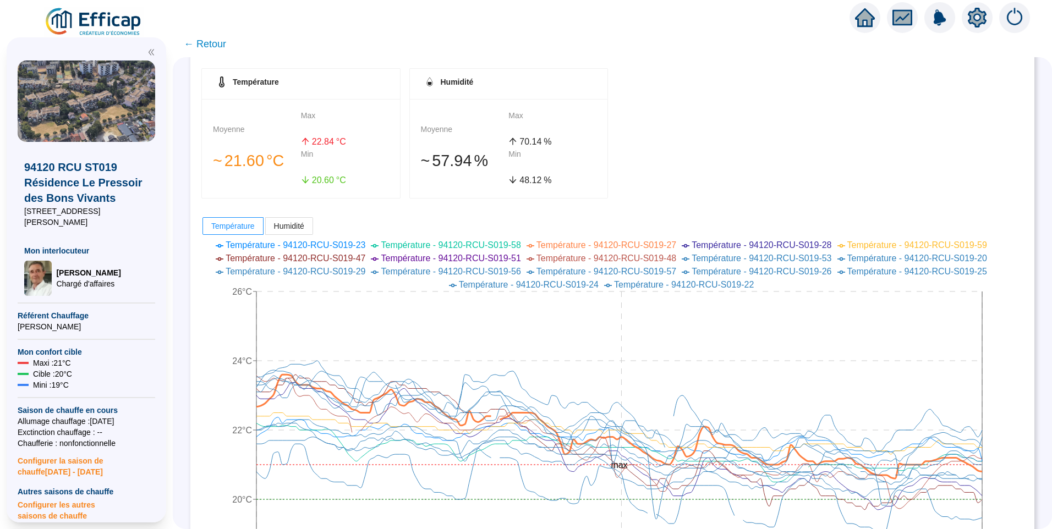
click at [107, 17] on img at bounding box center [94, 22] width 100 height 31
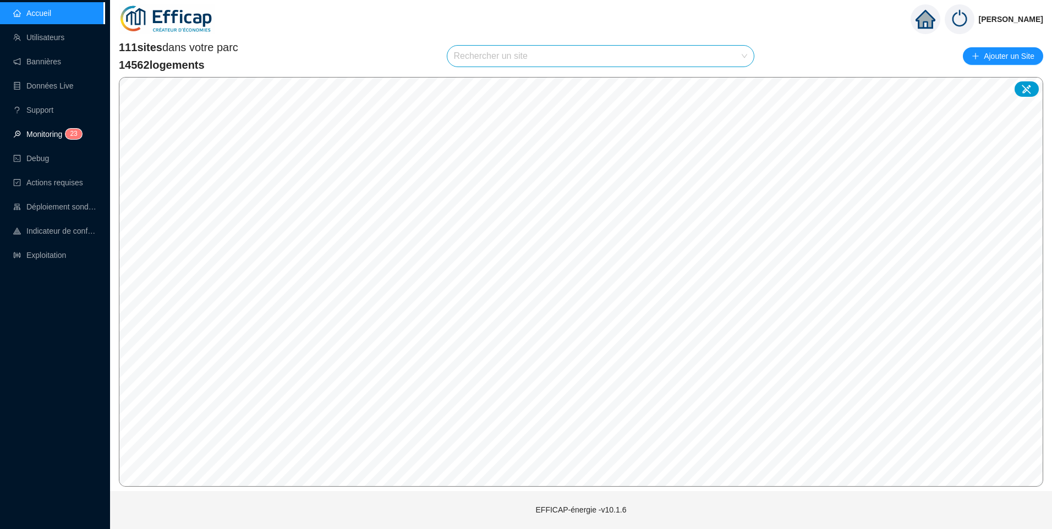
click at [44, 136] on link "Monitoring 2 3" at bounding box center [45, 134] width 65 height 9
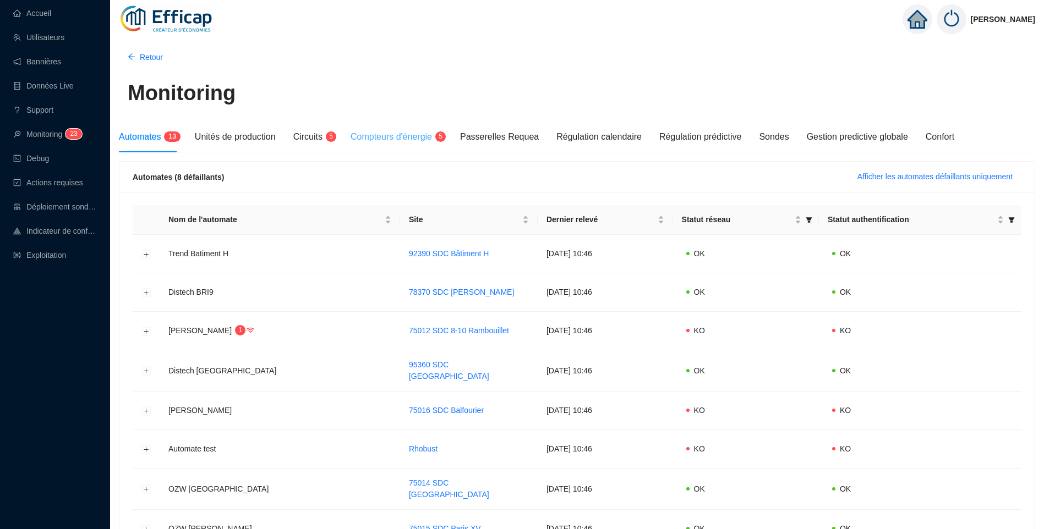
click at [437, 128] on div "Compteurs d'énergie 5" at bounding box center [397, 137] width 92 height 31
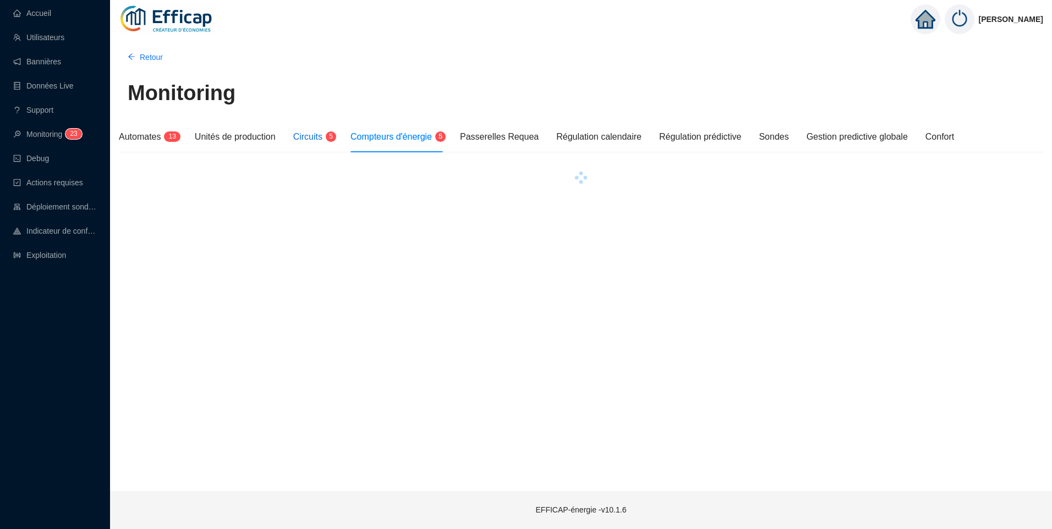
click at [313, 138] on span "Circuits" at bounding box center [307, 136] width 29 height 9
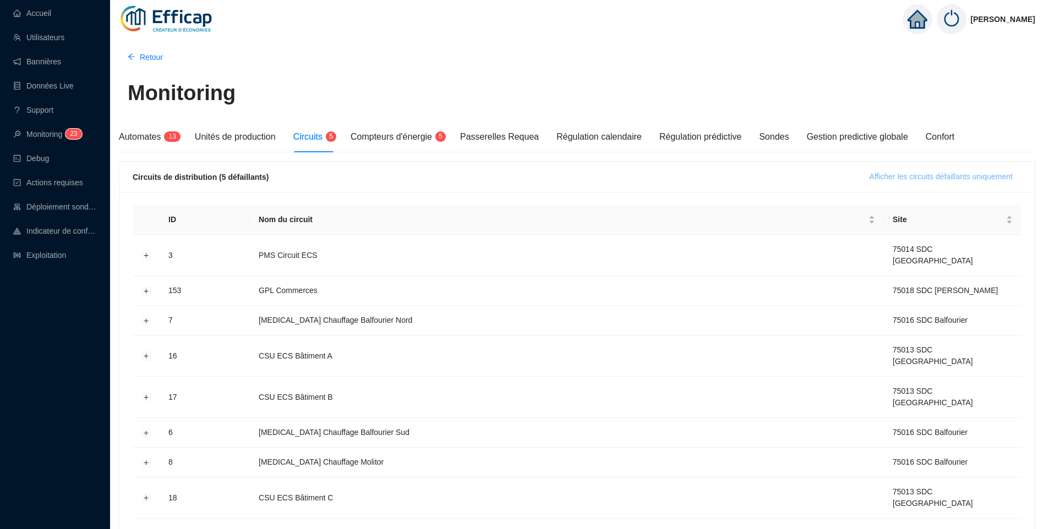
click at [908, 168] on button "Afficher les circuits défaillants uniquement" at bounding box center [941, 177] width 161 height 18
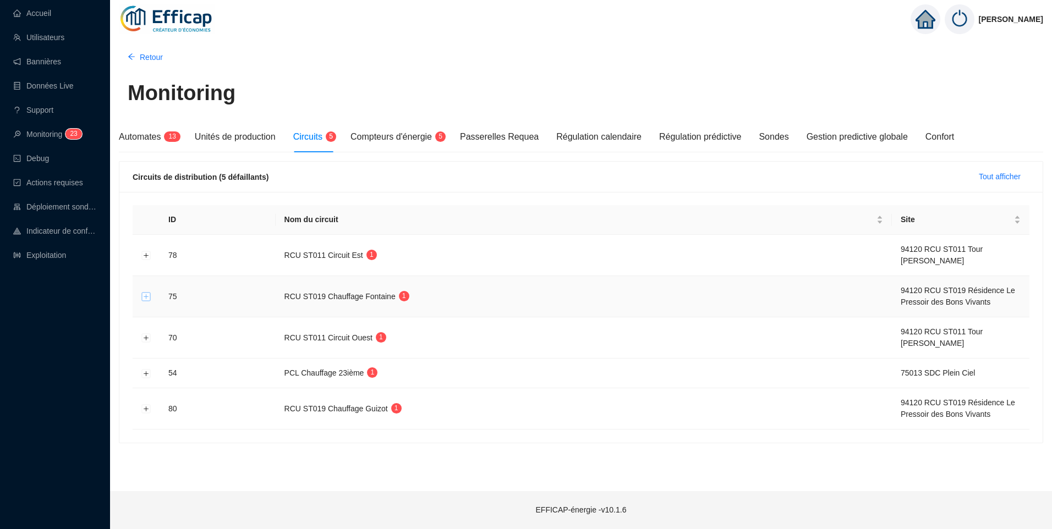
click at [148, 297] on button "Développer la ligne" at bounding box center [146, 297] width 9 height 9
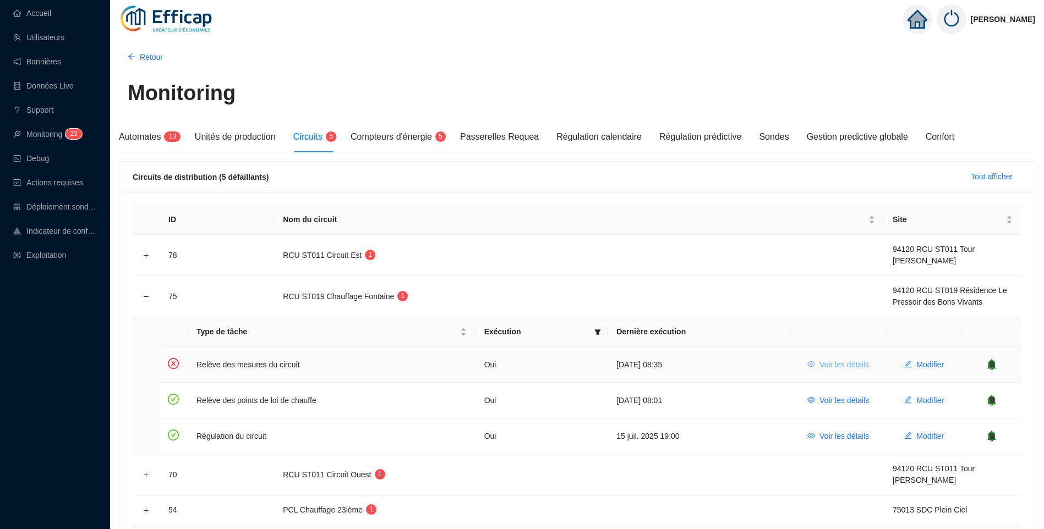
click at [829, 364] on span "Voir les détails" at bounding box center [845, 365] width 50 height 12
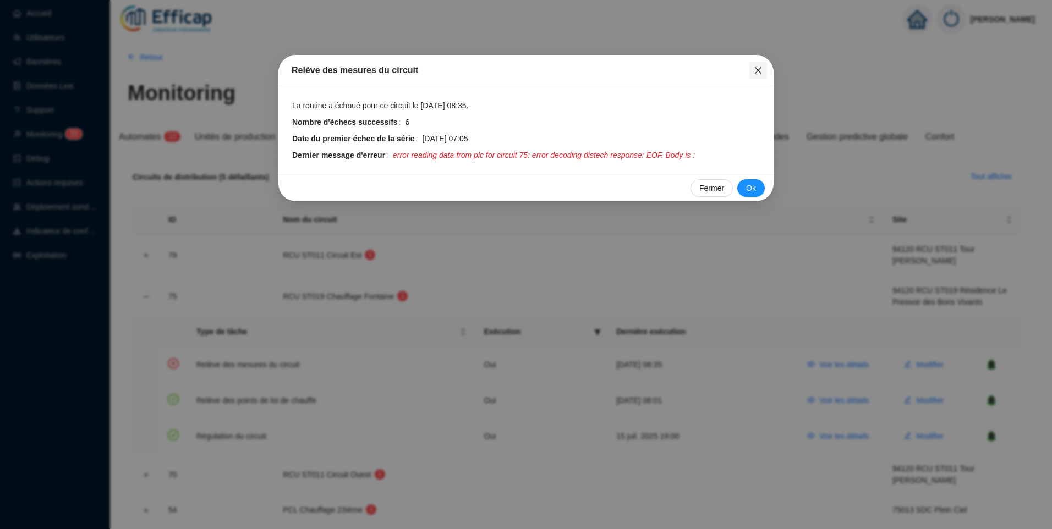
click at [755, 73] on icon "close" at bounding box center [758, 70] width 9 height 9
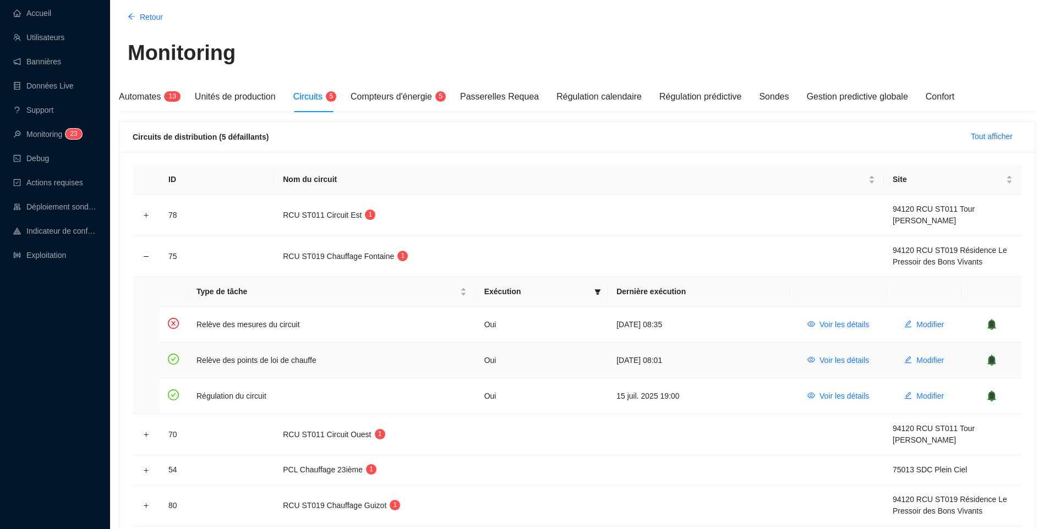
scroll to position [94, 0]
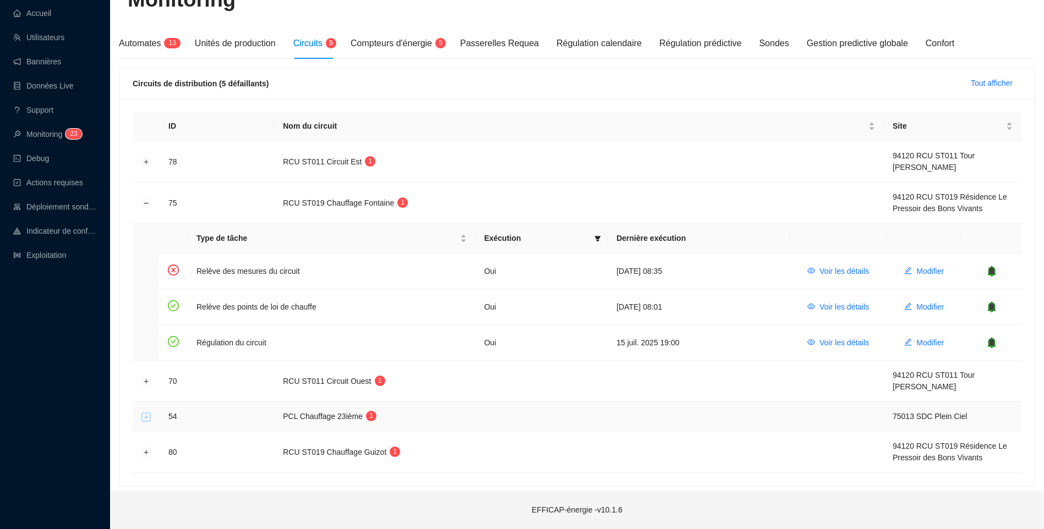
click at [144, 419] on button "Développer la ligne" at bounding box center [146, 417] width 9 height 9
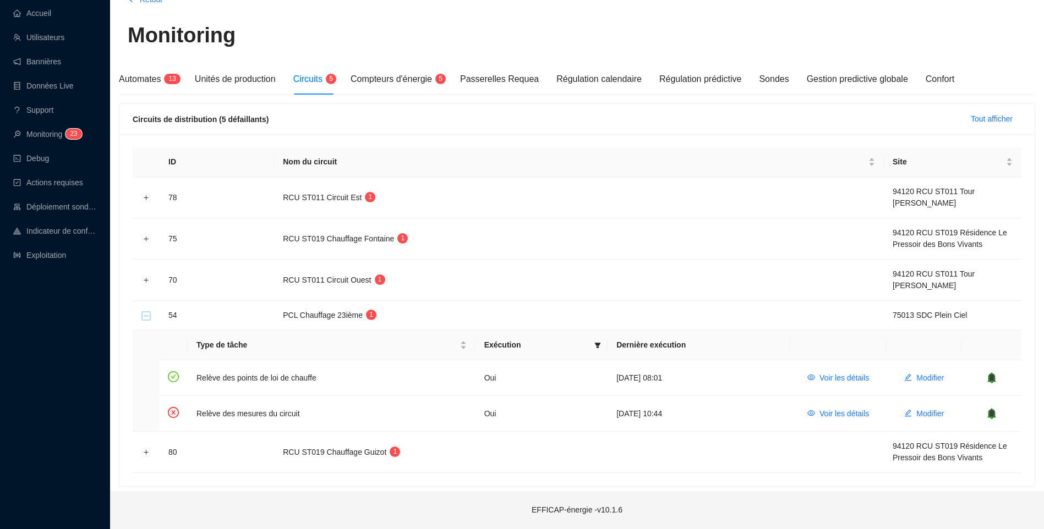
scroll to position [58, 0]
click at [826, 417] on span "Voir les détails" at bounding box center [845, 414] width 50 height 12
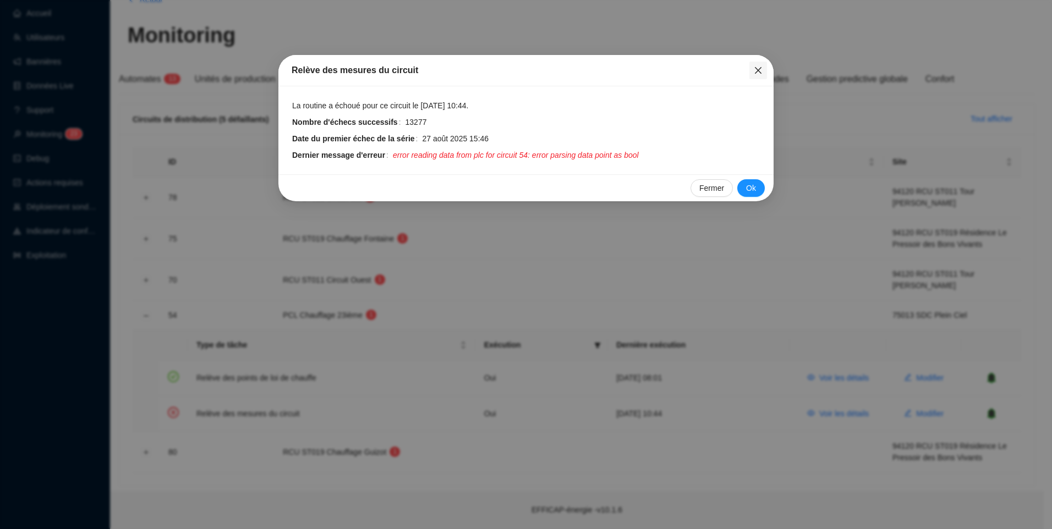
click at [760, 73] on icon "close" at bounding box center [758, 70] width 9 height 9
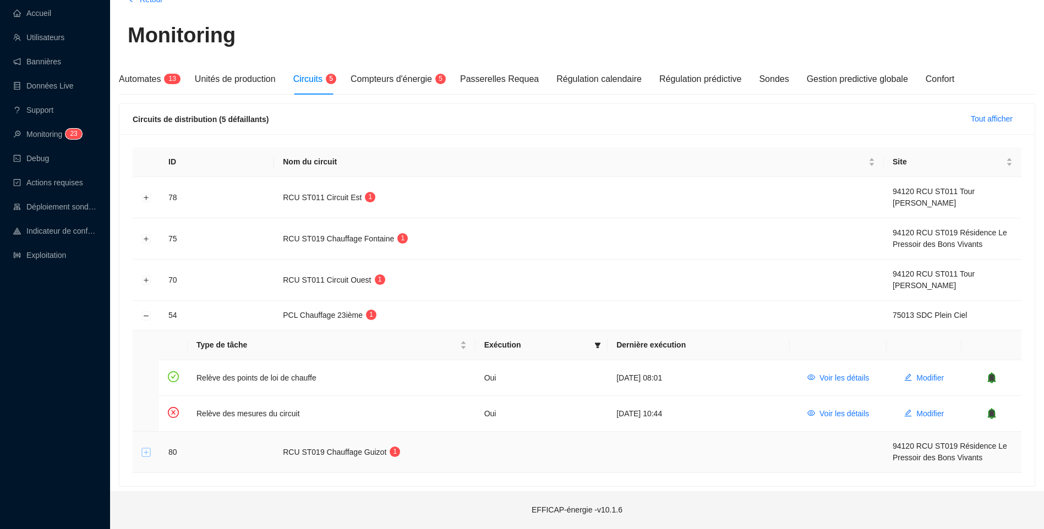
click at [146, 455] on button "Développer la ligne" at bounding box center [146, 453] width 9 height 9
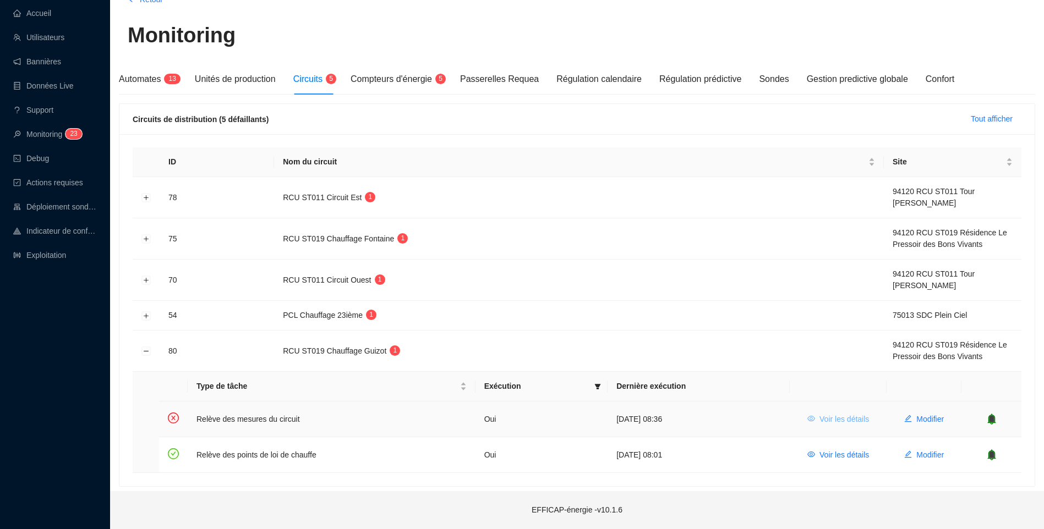
click at [822, 418] on span "Voir les détails" at bounding box center [845, 420] width 50 height 12
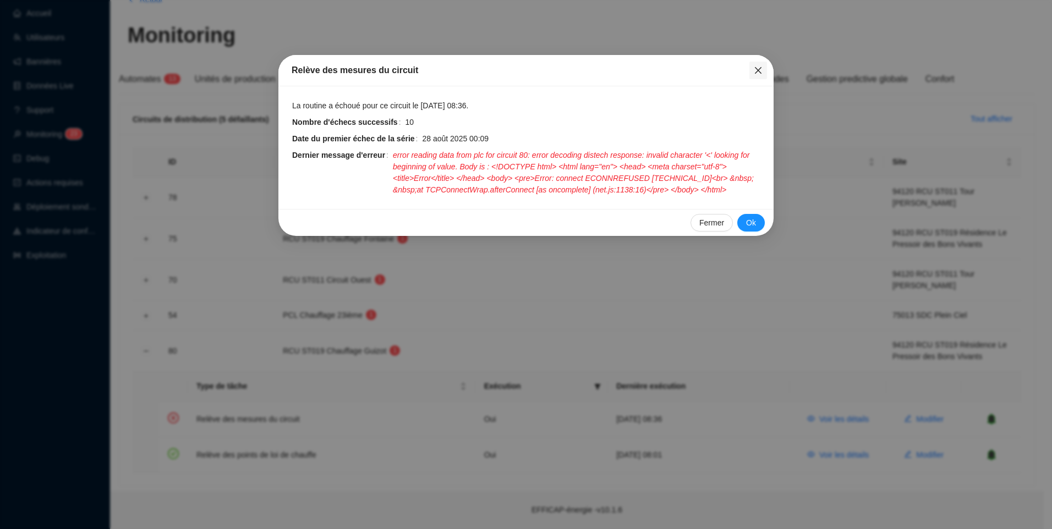
click at [763, 69] on span "Fermer" at bounding box center [759, 70] width 18 height 9
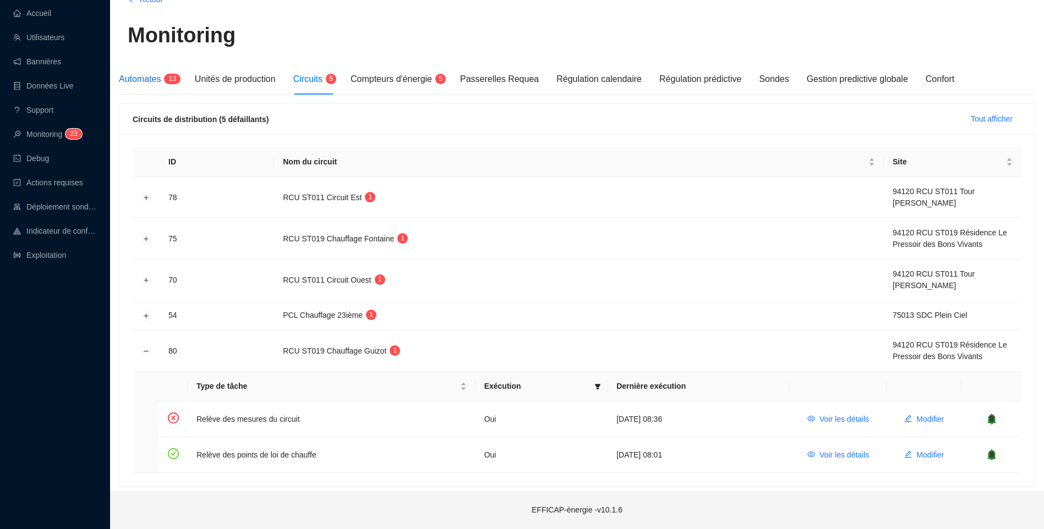
click at [130, 78] on span "Automates" at bounding box center [140, 78] width 42 height 9
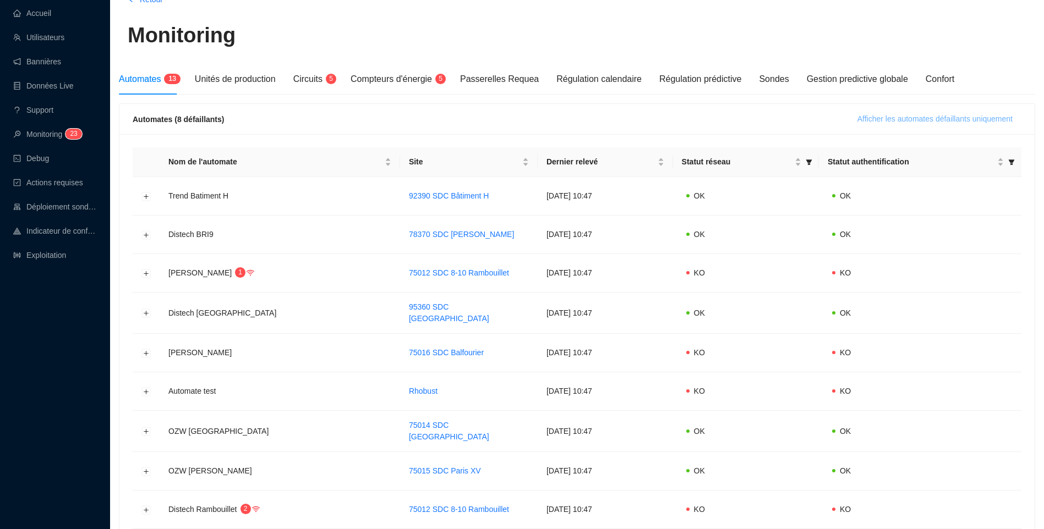
click at [910, 121] on span "Afficher les automates défaillants uniquement" at bounding box center [935, 119] width 155 height 12
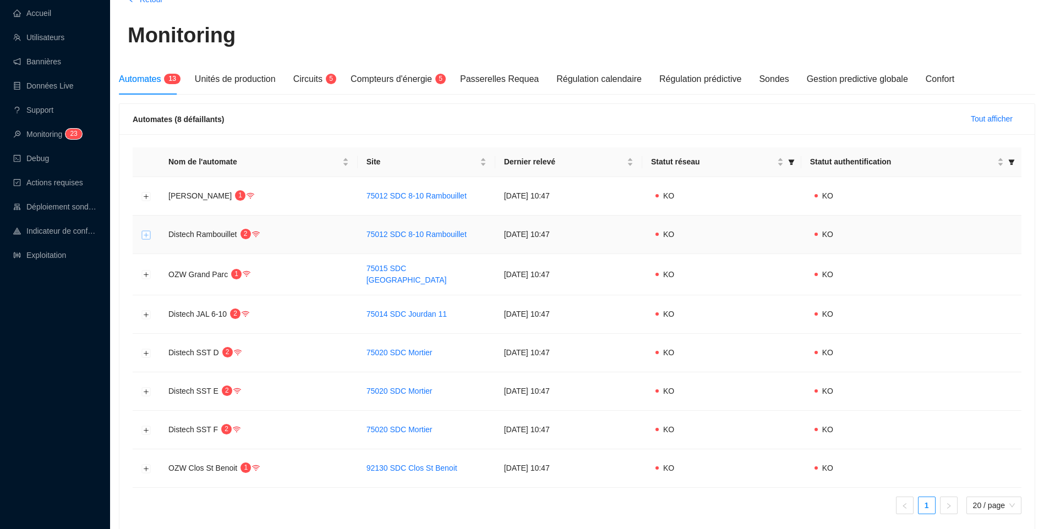
click at [145, 239] on button "Développer la ligne" at bounding box center [146, 235] width 9 height 9
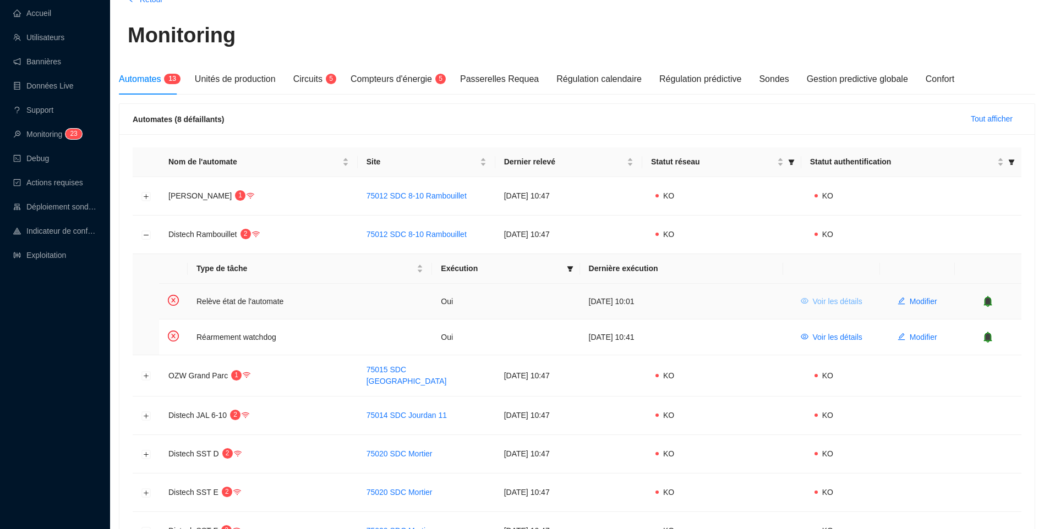
click at [817, 302] on span "Voir les détails" at bounding box center [838, 302] width 50 height 12
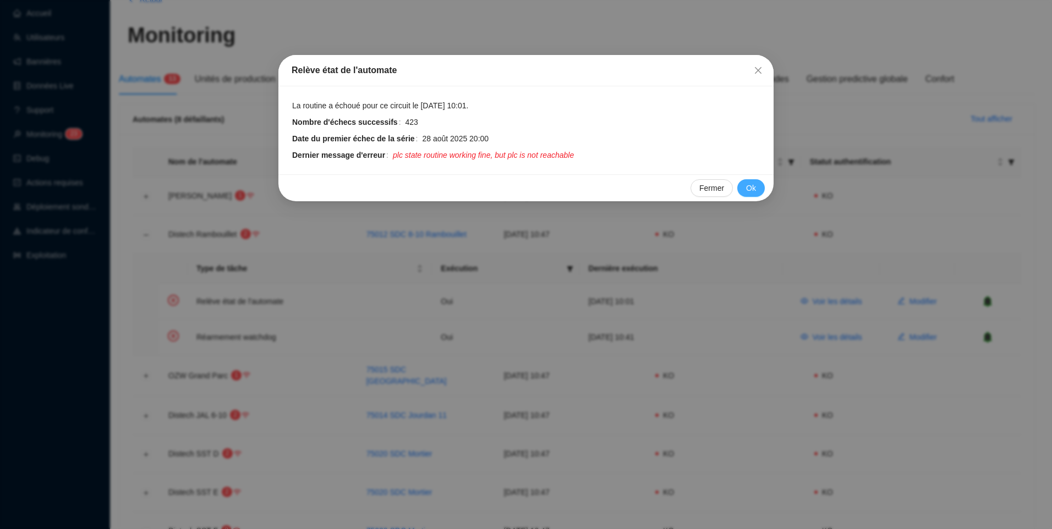
click at [749, 194] on button "Ok" at bounding box center [752, 188] width 28 height 18
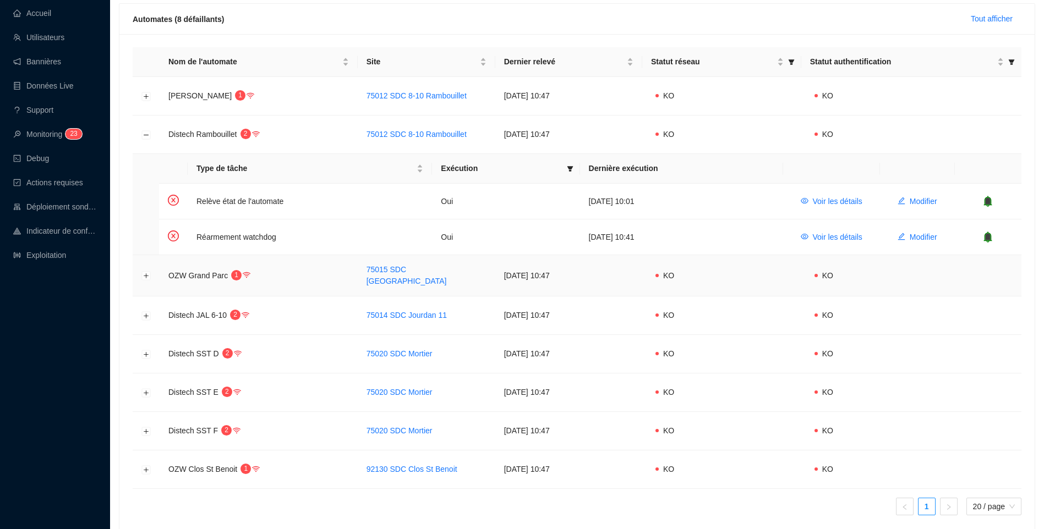
scroll to position [168, 0]
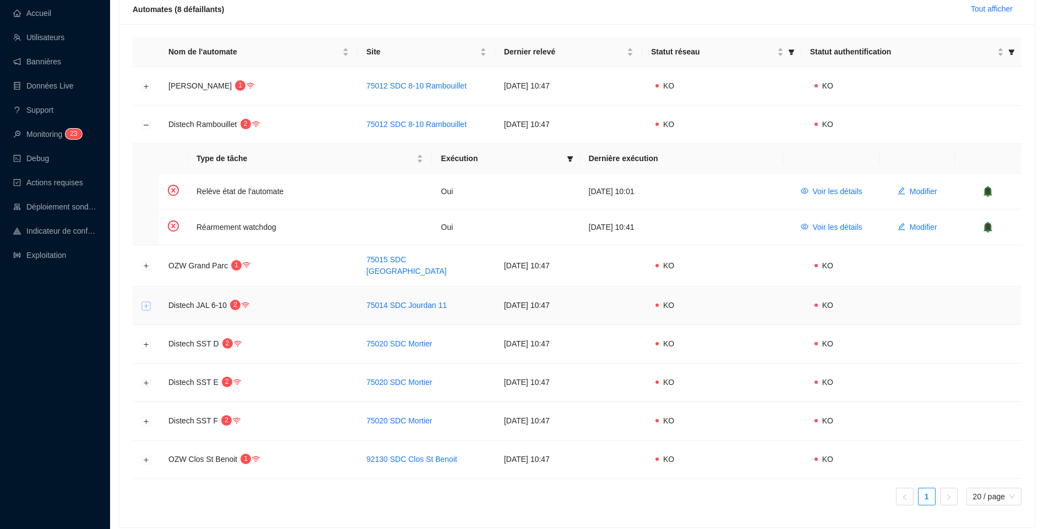
click at [144, 305] on button "Développer la ligne" at bounding box center [146, 306] width 9 height 9
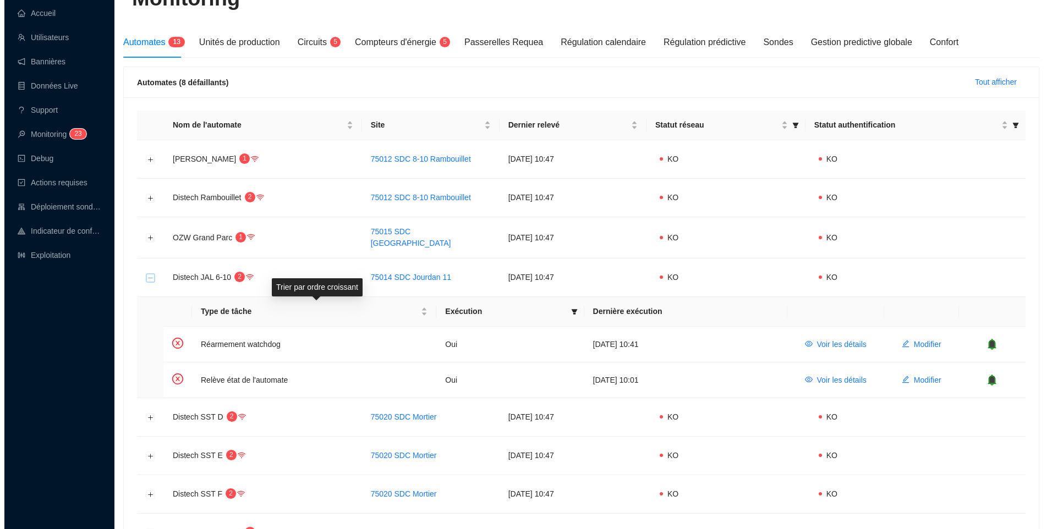
scroll to position [0, 0]
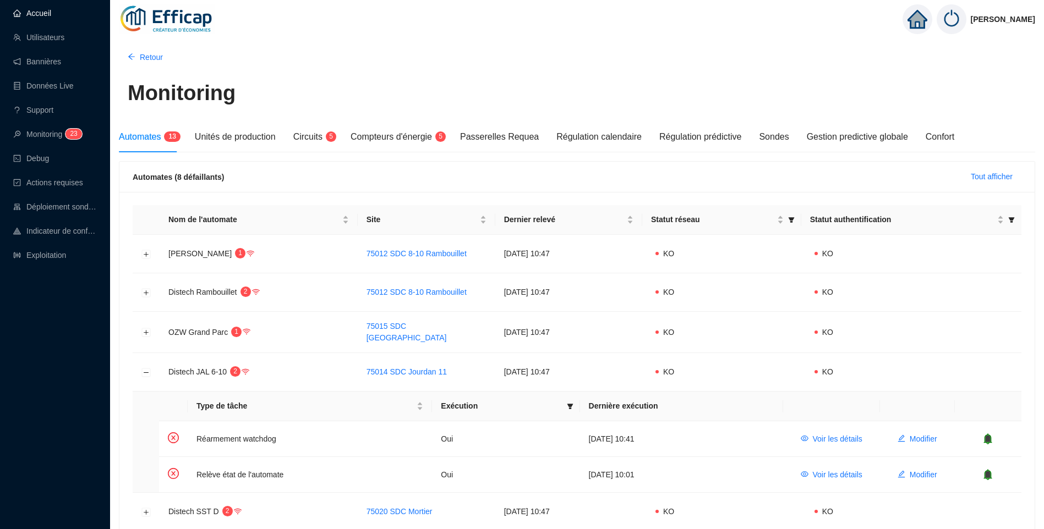
click at [37, 12] on link "Accueil" at bounding box center [32, 13] width 38 height 9
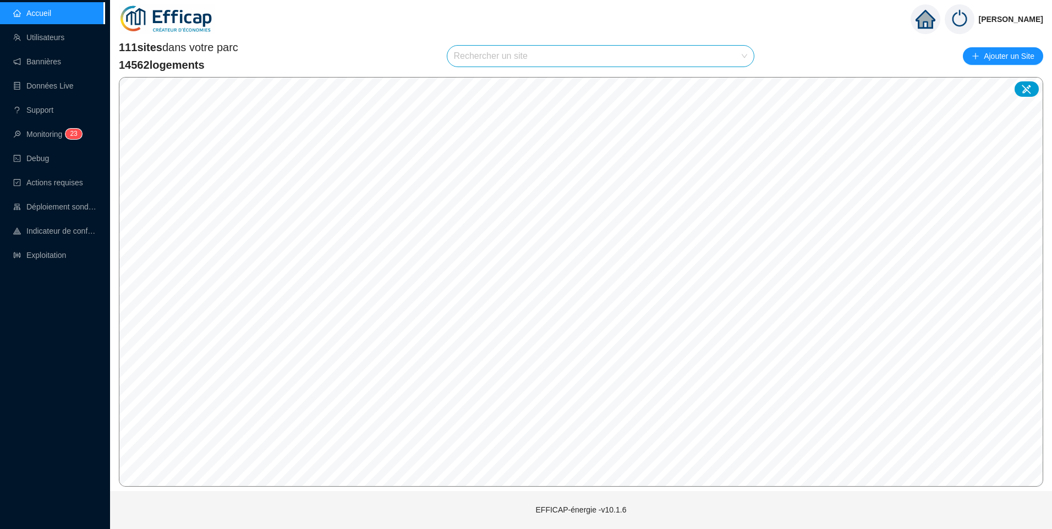
click at [463, 60] on input "search" at bounding box center [596, 56] width 284 height 21
type input "rambou"
click at [733, 79] on icon at bounding box center [735, 83] width 8 height 8
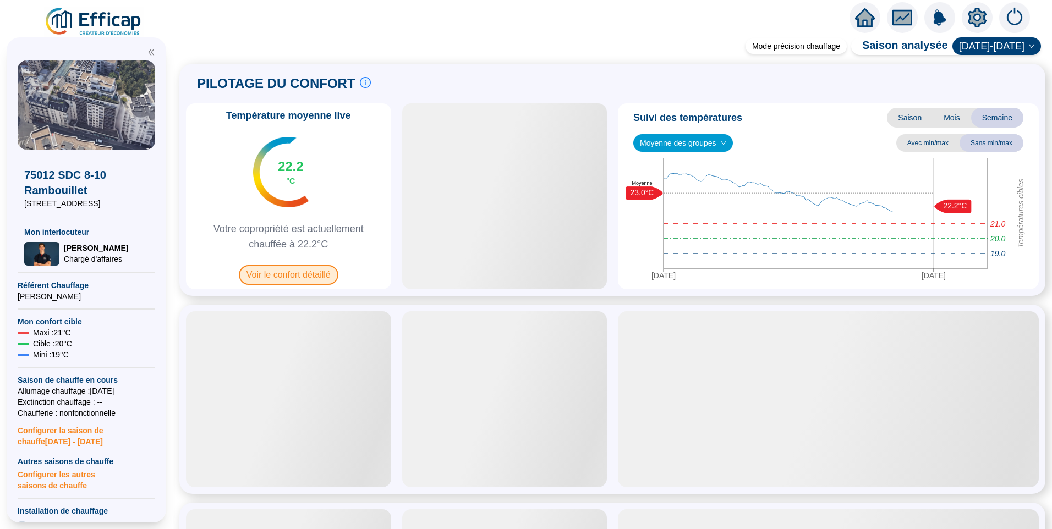
click at [272, 273] on span "Voir le confort détaillé" at bounding box center [289, 275] width 100 height 20
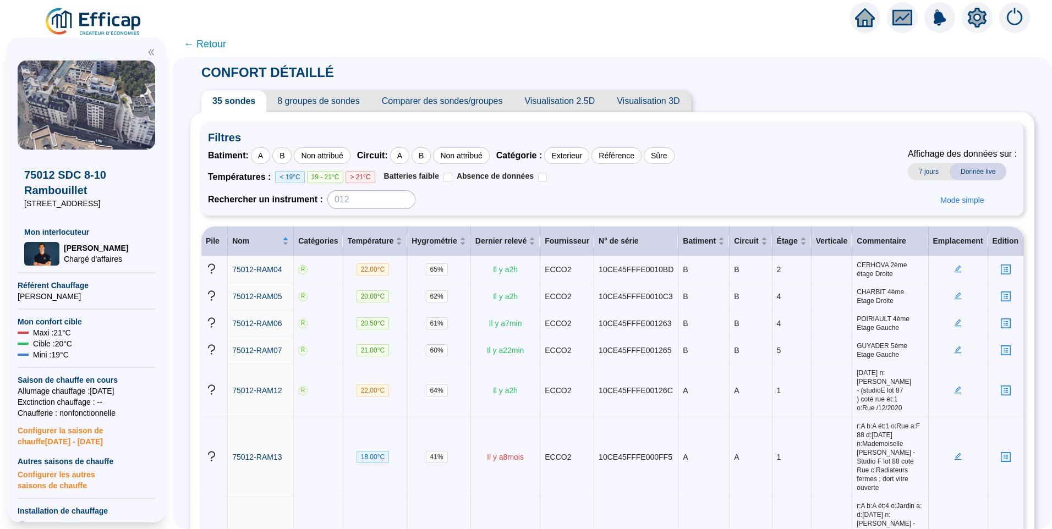
click at [312, 98] on span "8 groupes de sondes" at bounding box center [318, 101] width 104 height 22
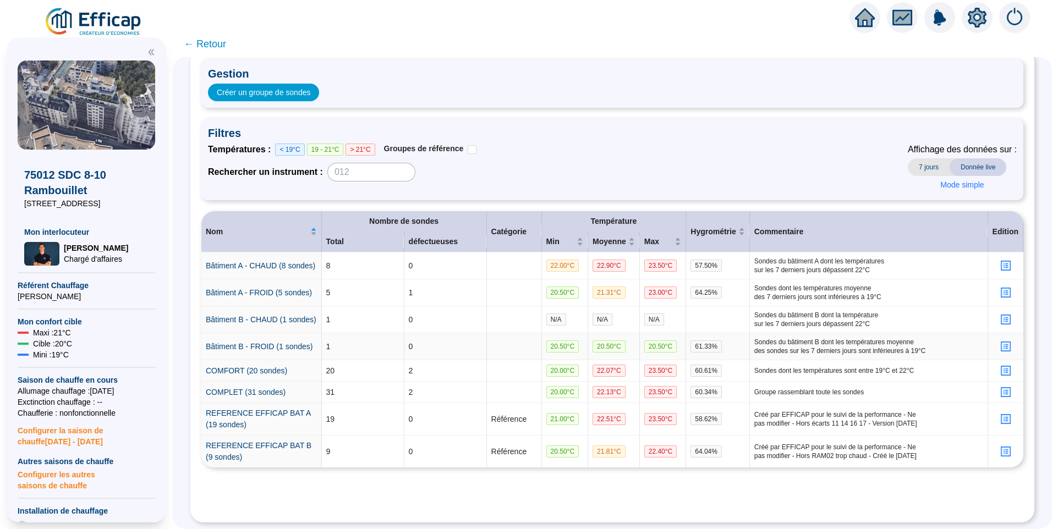
scroll to position [94, 0]
click at [232, 409] on link "REFERENCE EFFICAP BAT A (19 sondes)" at bounding box center [258, 419] width 105 height 20
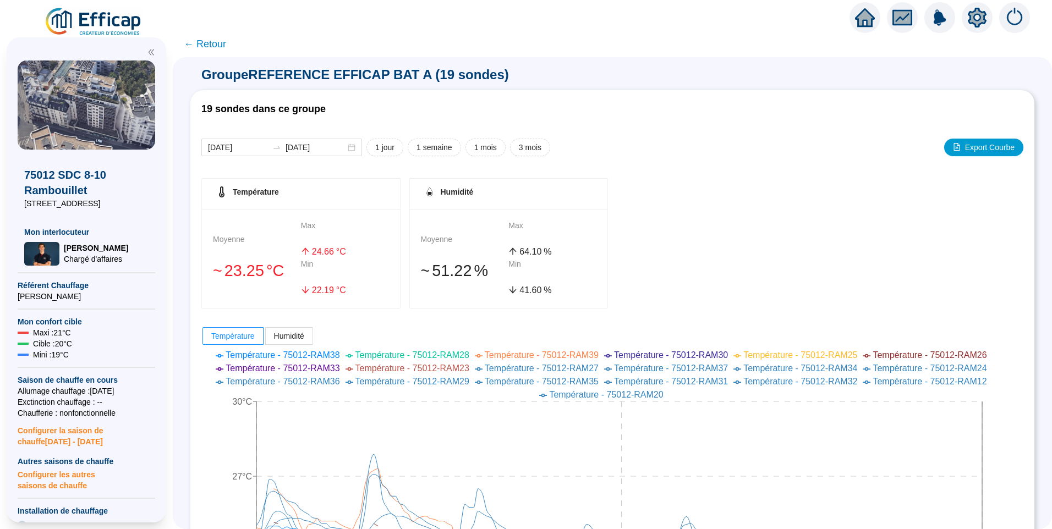
click at [226, 45] on span "← Retour" at bounding box center [205, 43] width 42 height 15
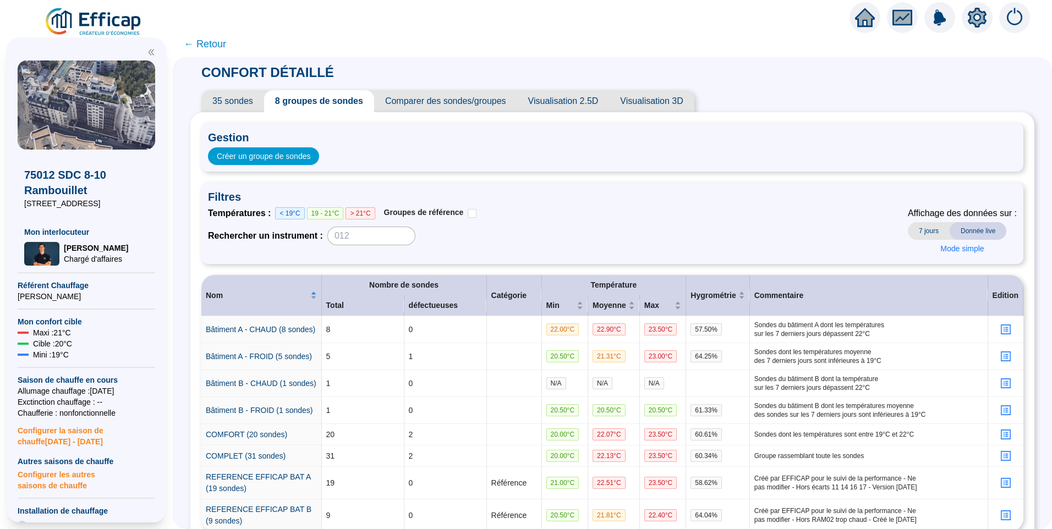
click at [223, 41] on span "← Retour" at bounding box center [205, 43] width 42 height 15
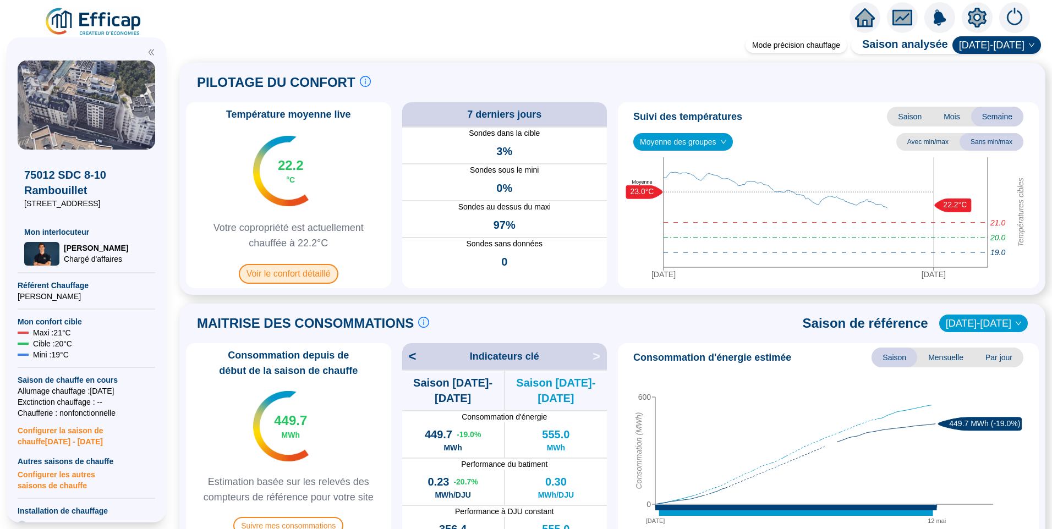
click at [302, 275] on span "Voir le confort détaillé" at bounding box center [289, 274] width 100 height 20
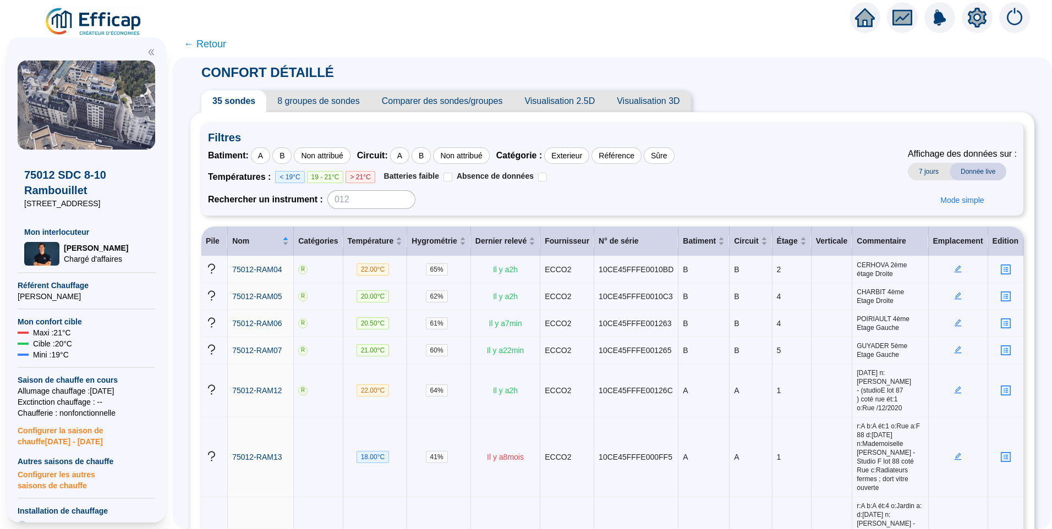
click at [297, 98] on span "8 groupes de sondes" at bounding box center [318, 101] width 104 height 22
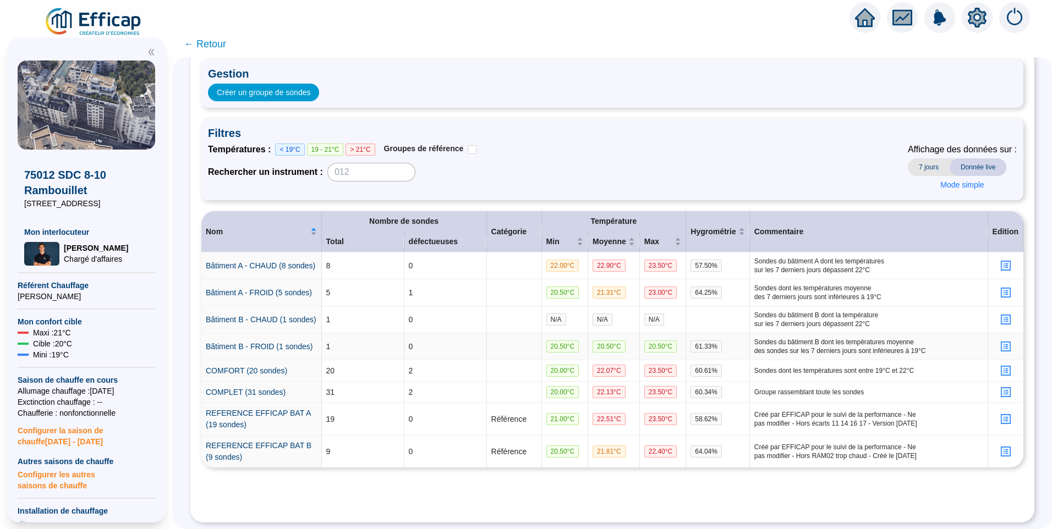
scroll to position [94, 0]
click at [249, 441] on link "REFERENCE EFFICAP BAT B (9 sondes)" at bounding box center [259, 451] width 106 height 20
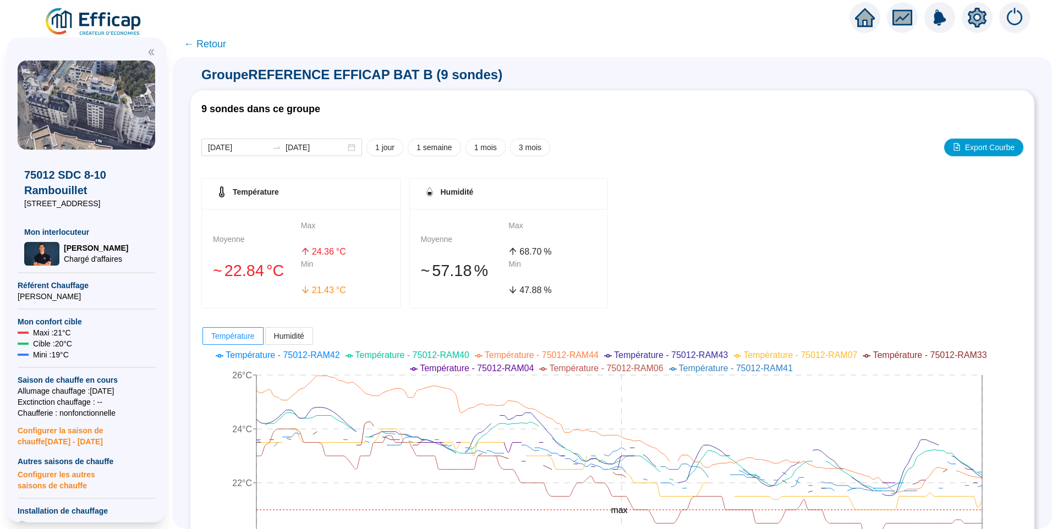
click at [224, 46] on span "← Retour" at bounding box center [205, 43] width 42 height 15
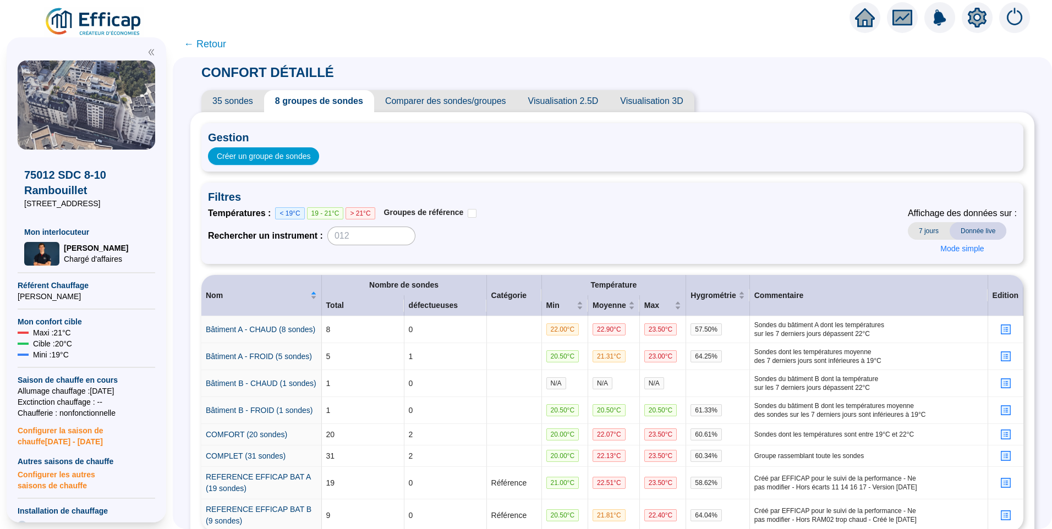
click at [234, 107] on span "35 sondes" at bounding box center [232, 101] width 63 height 22
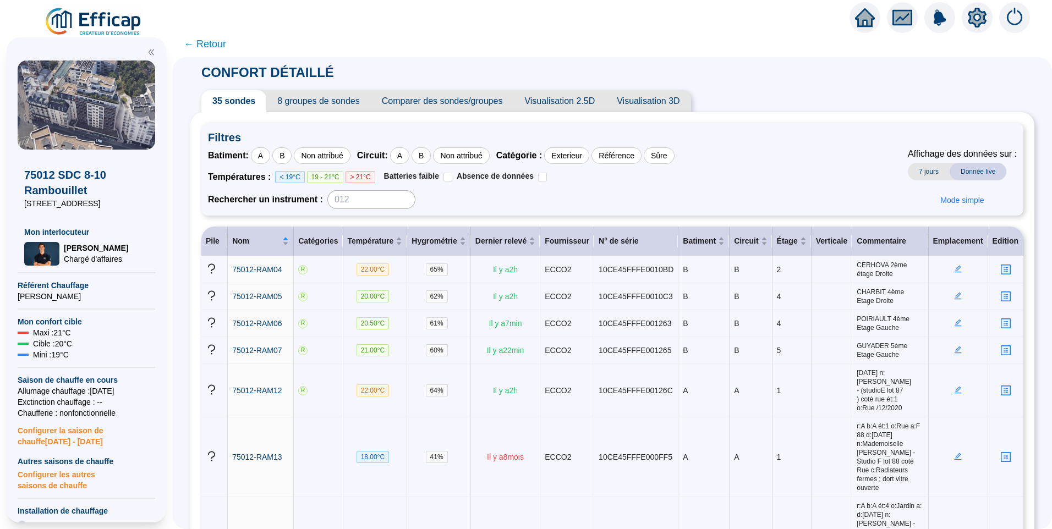
click at [216, 47] on span "← Retour" at bounding box center [205, 43] width 42 height 15
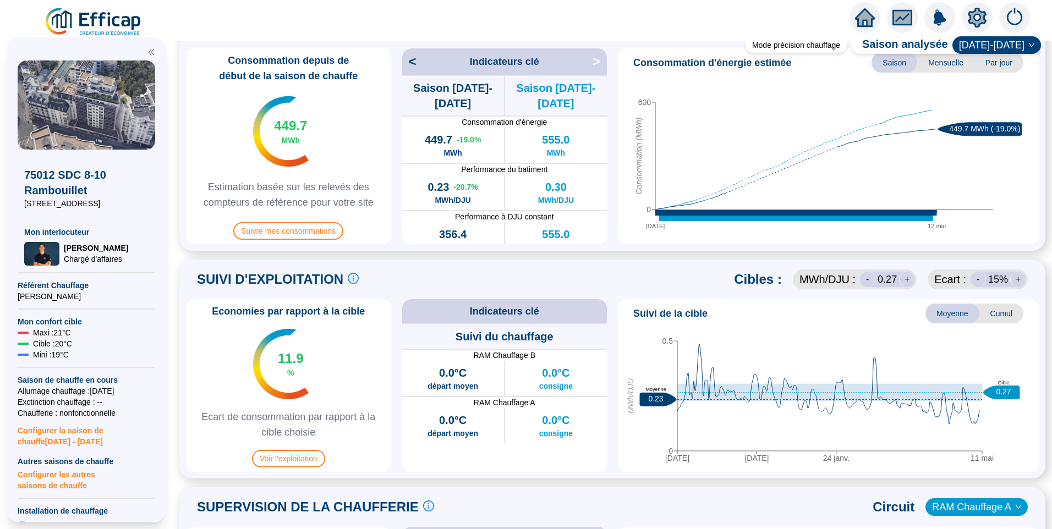
scroll to position [440, 0]
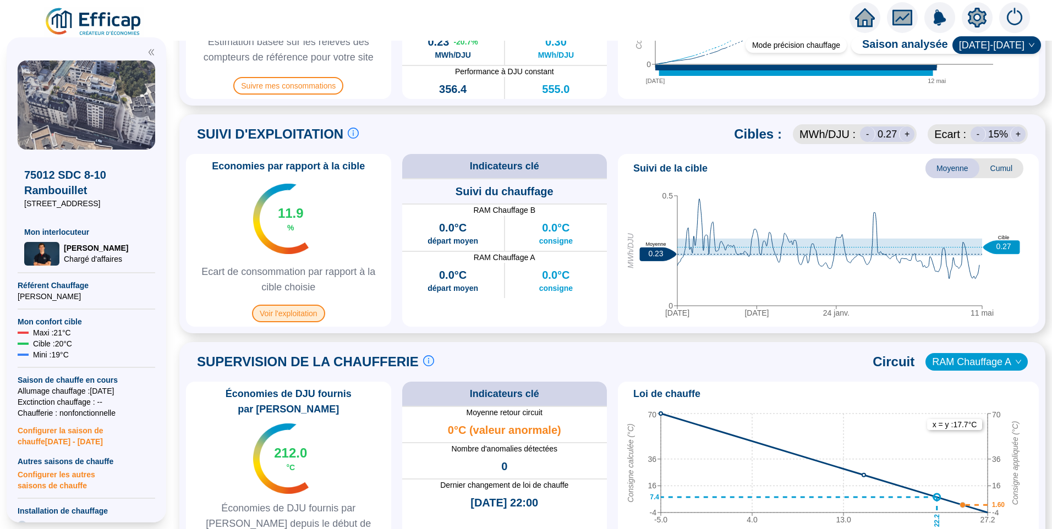
click at [296, 308] on span "Voir l'exploitation" at bounding box center [288, 314] width 73 height 18
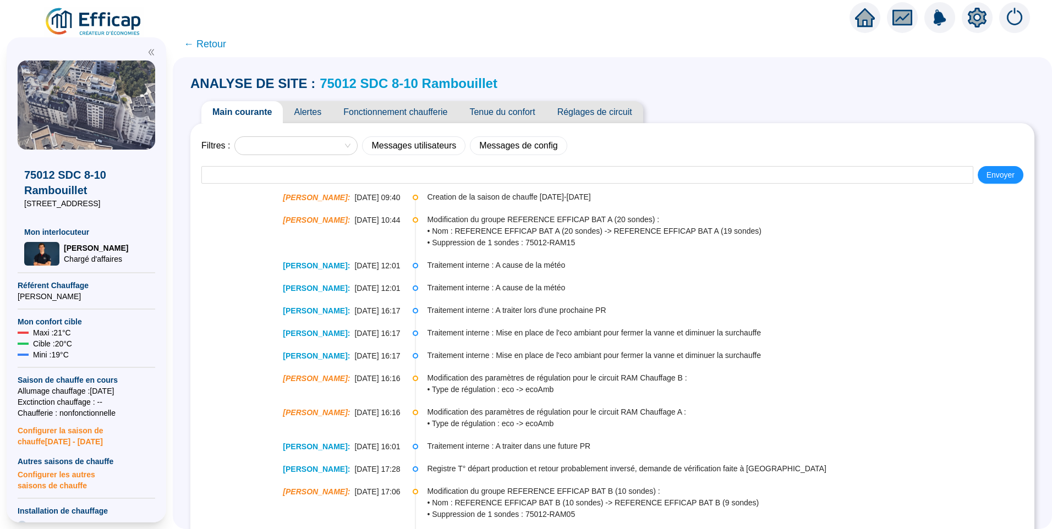
click at [315, 110] on span "Alertes" at bounding box center [308, 112] width 50 height 22
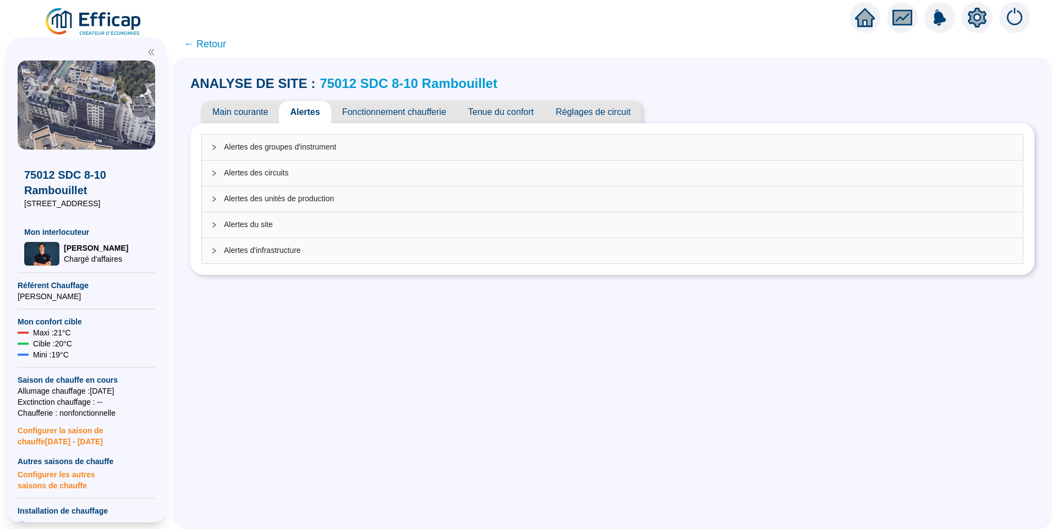
click at [286, 249] on span "Alertes d'infrastructure" at bounding box center [619, 251] width 790 height 12
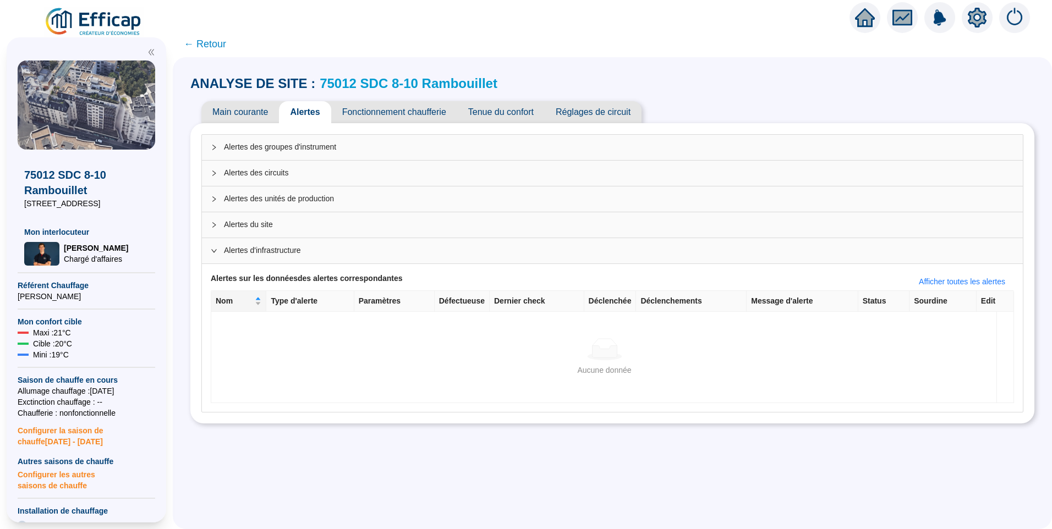
click at [274, 232] on div "Alertes du site" at bounding box center [612, 224] width 821 height 25
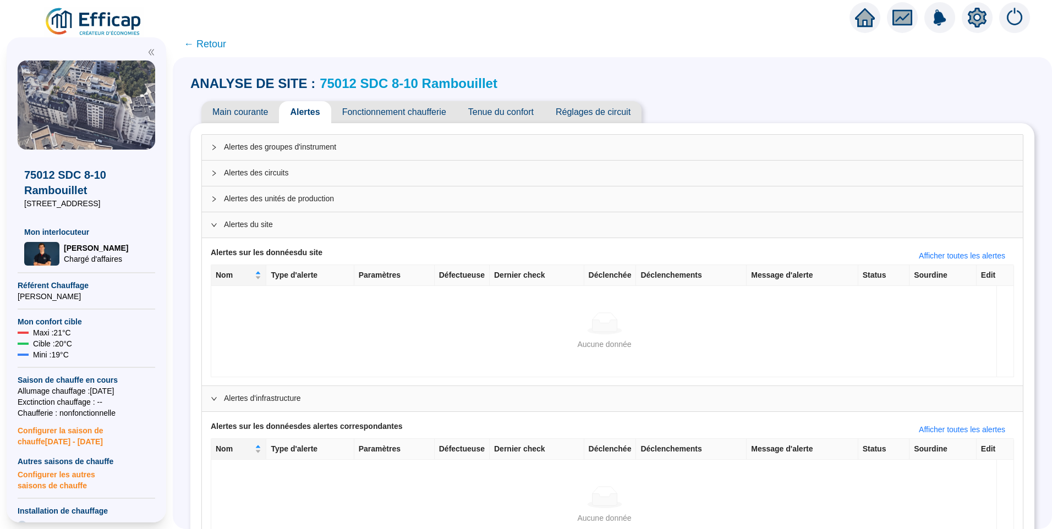
click at [280, 205] on div "Alertes des unités de production" at bounding box center [612, 199] width 821 height 25
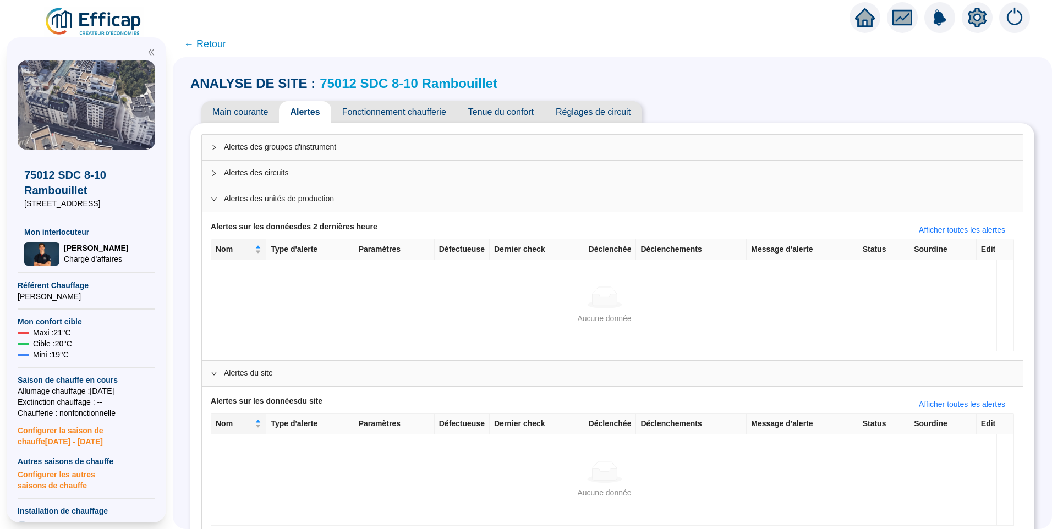
click at [281, 173] on span "Alertes des circuits" at bounding box center [619, 173] width 790 height 12
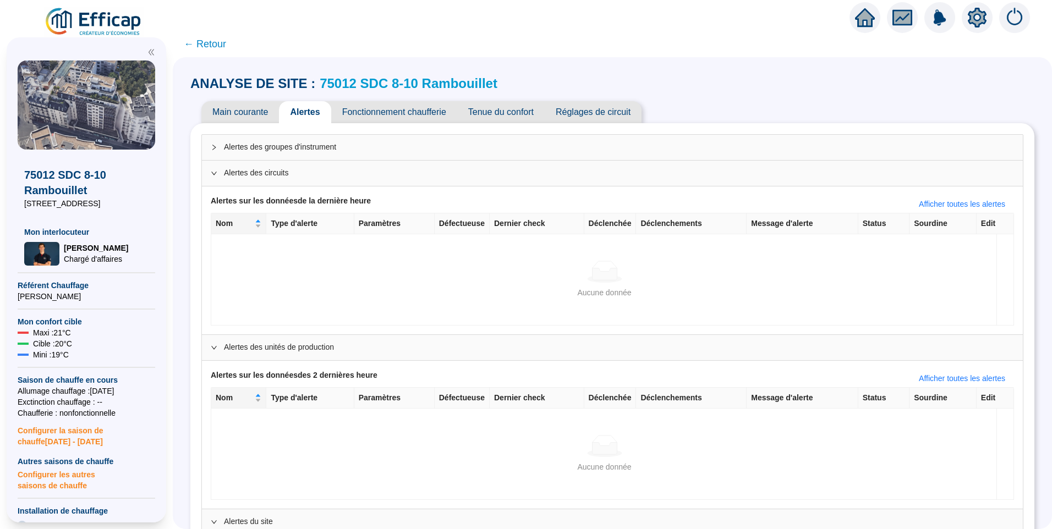
click at [285, 146] on span "Alertes des groupes d'instrument" at bounding box center [619, 147] width 790 height 12
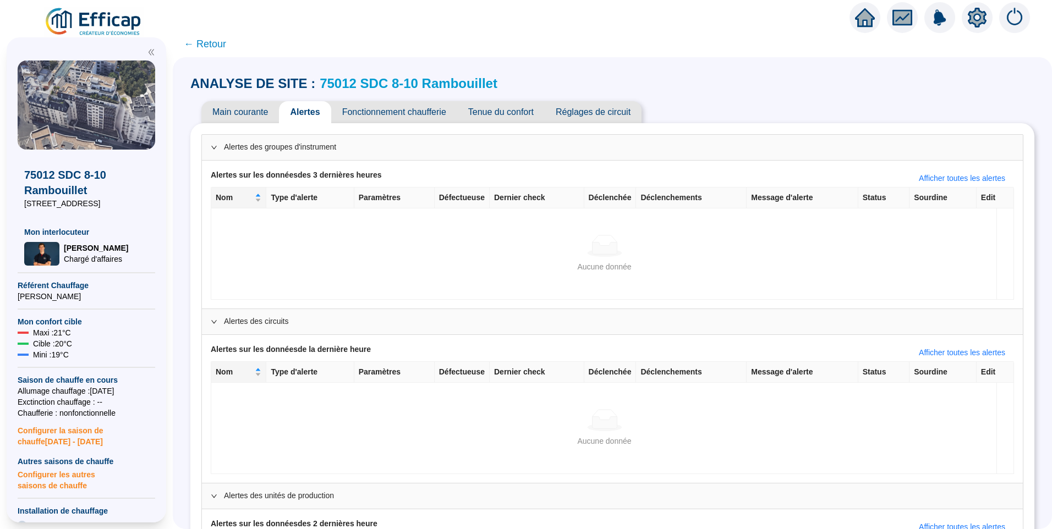
click at [403, 108] on span "Fonctionnement chaufferie" at bounding box center [394, 112] width 126 height 22
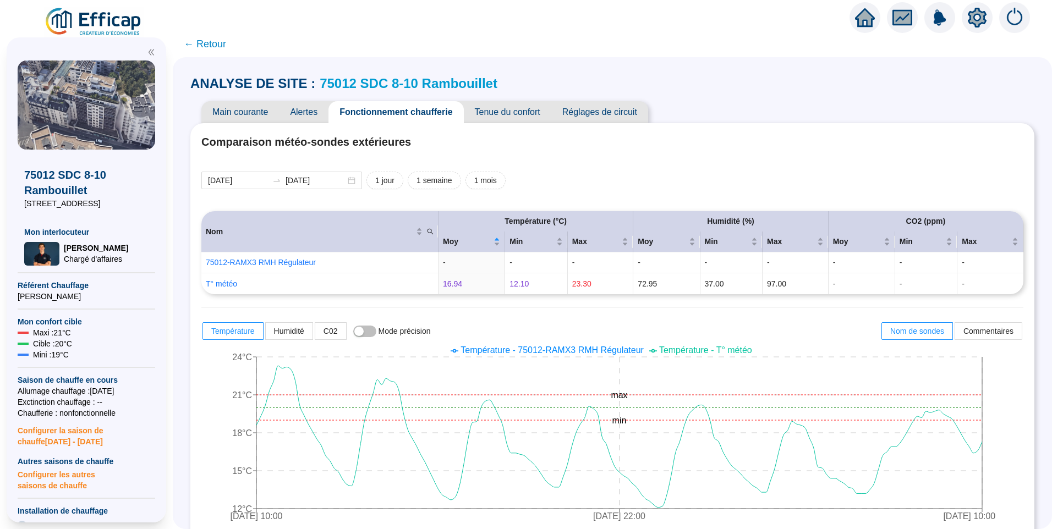
click at [569, 348] on span "Température - 75012-RAMX3 RMH Régulateur" at bounding box center [552, 350] width 183 height 9
click at [731, 106] on div "Main courante Alertes Fonctionnement chaufferie Tenue du confort Réglages de ci…" at bounding box center [612, 112] width 844 height 22
click at [221, 86] on span "ANALYSE DE SITE :" at bounding box center [252, 84] width 125 height 18
click at [108, 15] on img at bounding box center [94, 22] width 100 height 31
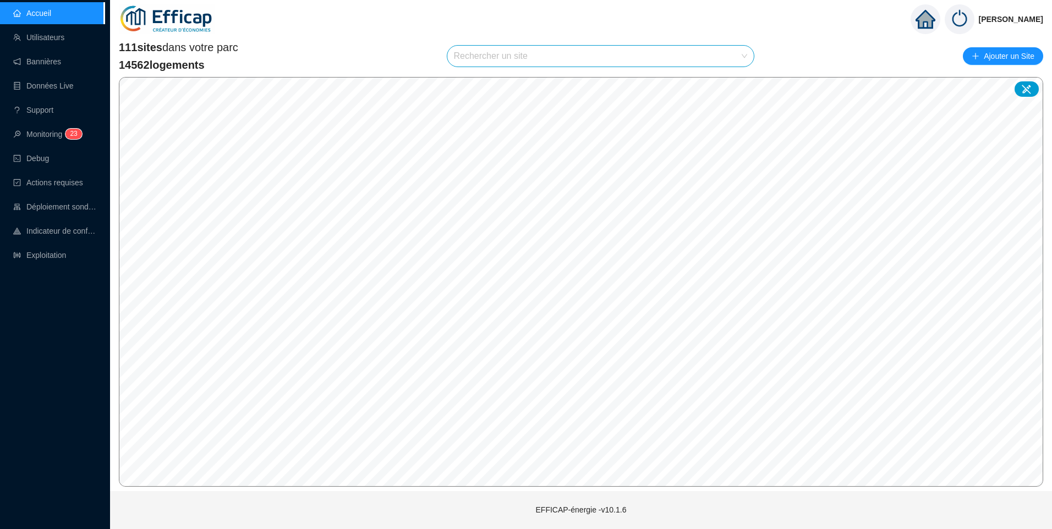
click at [501, 61] on input "search" at bounding box center [596, 56] width 284 height 21
type input "jourda"
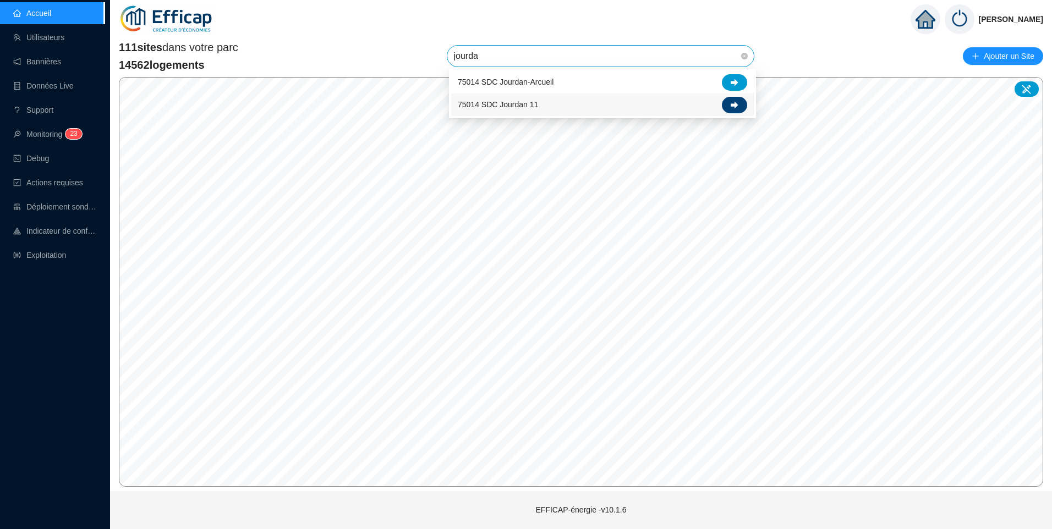
click at [734, 106] on icon at bounding box center [735, 104] width 8 height 7
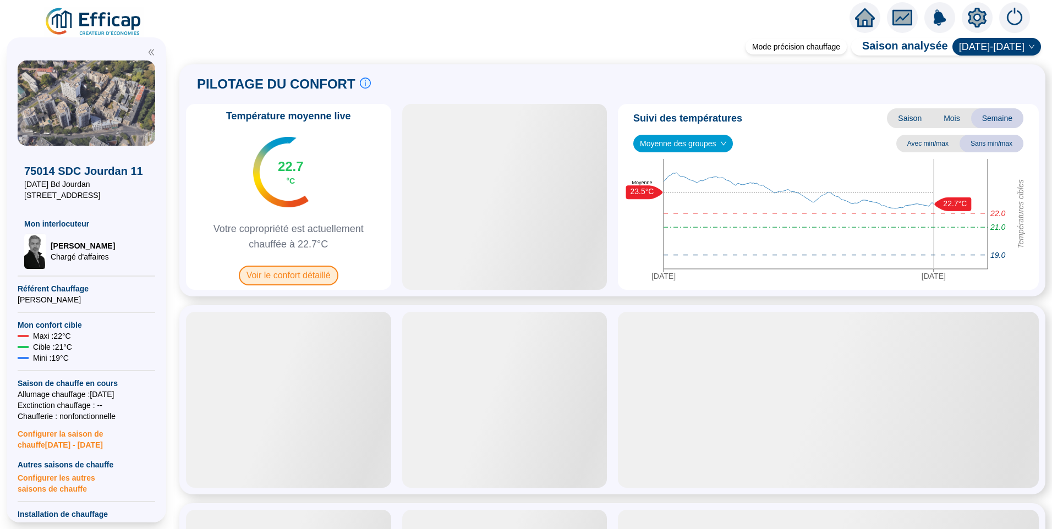
click at [307, 279] on span "Voir le confort détaillé" at bounding box center [289, 276] width 100 height 20
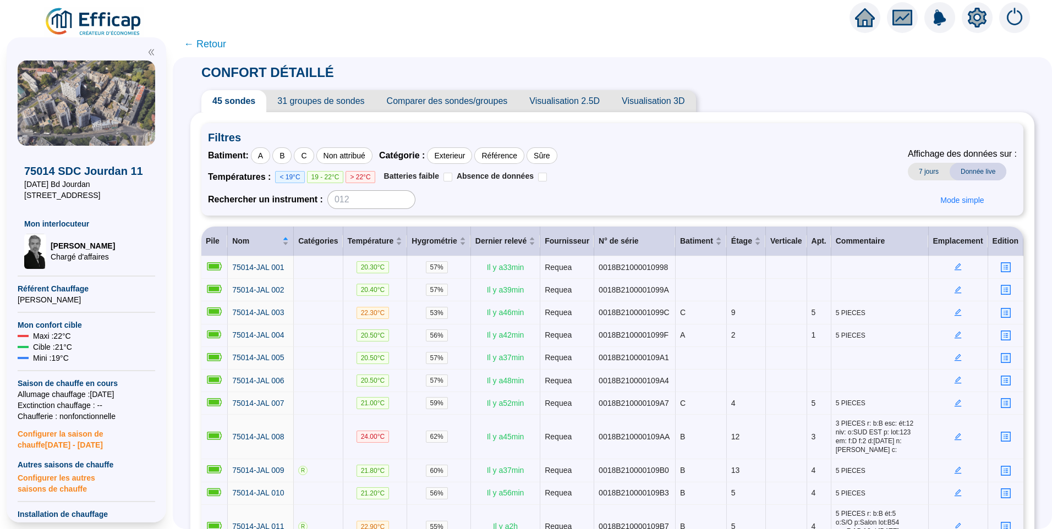
click at [321, 100] on span "31 groupes de sondes" at bounding box center [320, 101] width 109 height 22
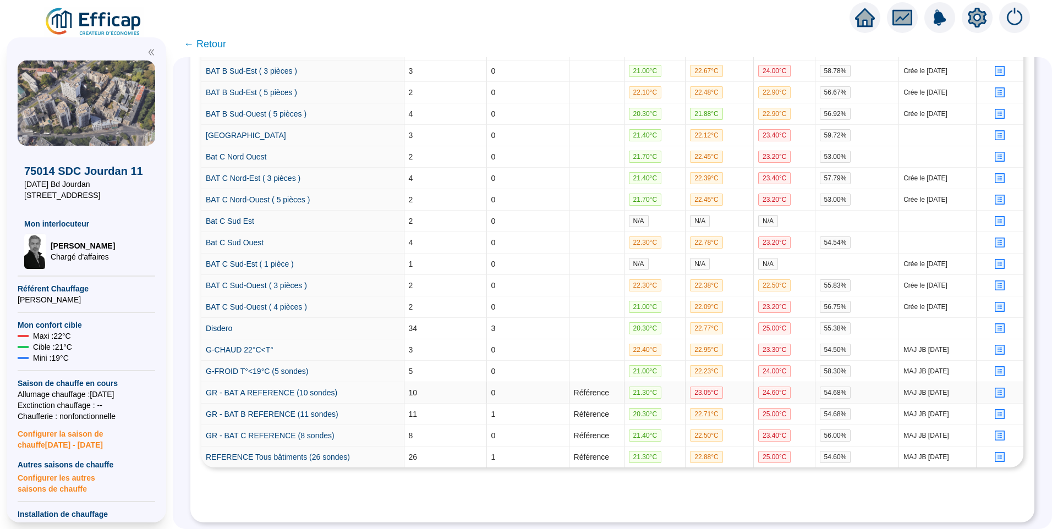
scroll to position [522, 0]
click at [241, 389] on link "GR - BAT A REFERENCE (10 sondes)" at bounding box center [272, 393] width 132 height 9
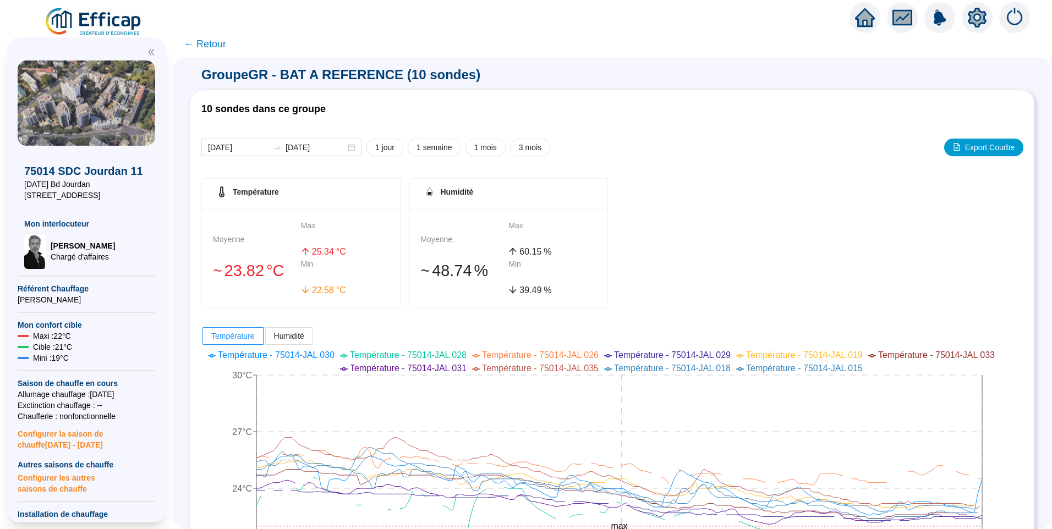
click at [220, 34] on span "← Retour" at bounding box center [613, 44] width 880 height 26
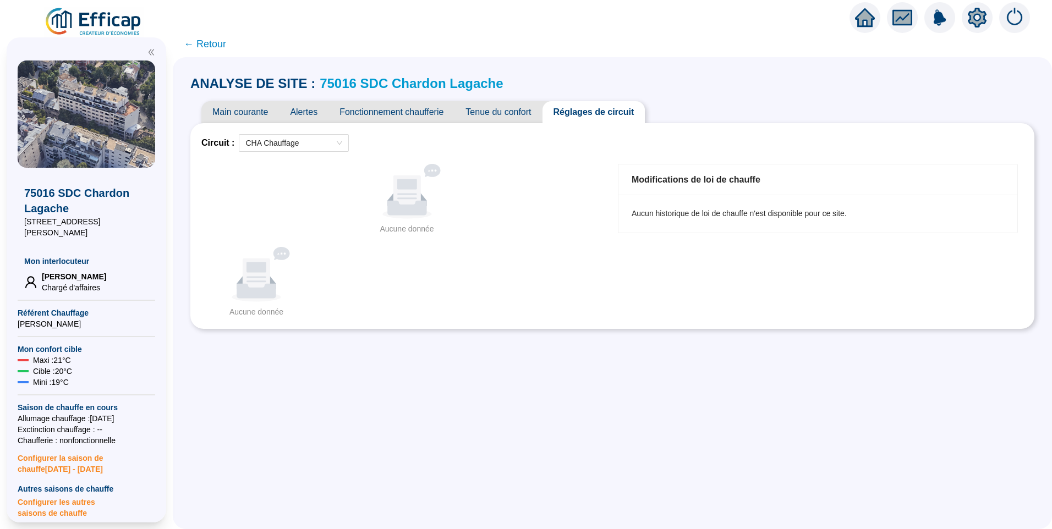
drag, startPoint x: 386, startPoint y: 507, endPoint x: 390, endPoint y: 498, distance: 10.8
click at [390, 500] on div "ANALYSE DE SITE : 75016 SDC Chardon Lagache Main courante Alertes Fonctionnemen…" at bounding box center [613, 293] width 880 height 472
click at [667, 304] on div "Aucune donnée Aucune donnée" at bounding box center [612, 282] width 822 height 71
click at [655, 303] on div "Aucune donnée Aucune donnée" at bounding box center [612, 282] width 822 height 71
click at [632, 348] on div "ANALYSE DE SITE : 75016 SDC Chardon Lagache Main courante Alertes Fonctionnemen…" at bounding box center [613, 293] width 880 height 472
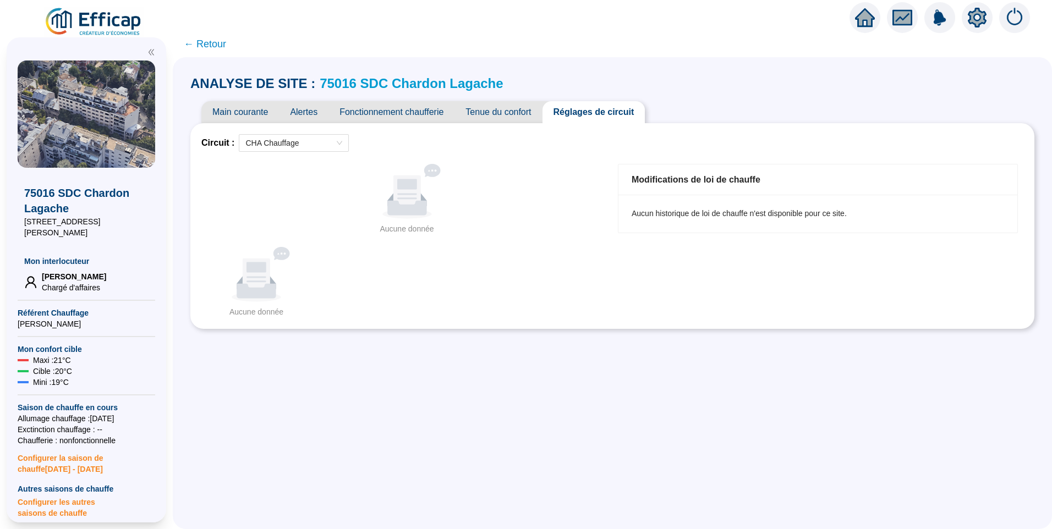
click at [470, 387] on div "ANALYSE DE SITE : 75016 SDC Chardon Lagache Main courante Alertes Fonctionnemen…" at bounding box center [613, 293] width 880 height 472
drag, startPoint x: 468, startPoint y: 318, endPoint x: 444, endPoint y: 299, distance: 31.0
click at [470, 315] on div "Aucune donnée Aucune donnée" at bounding box center [612, 282] width 822 height 71
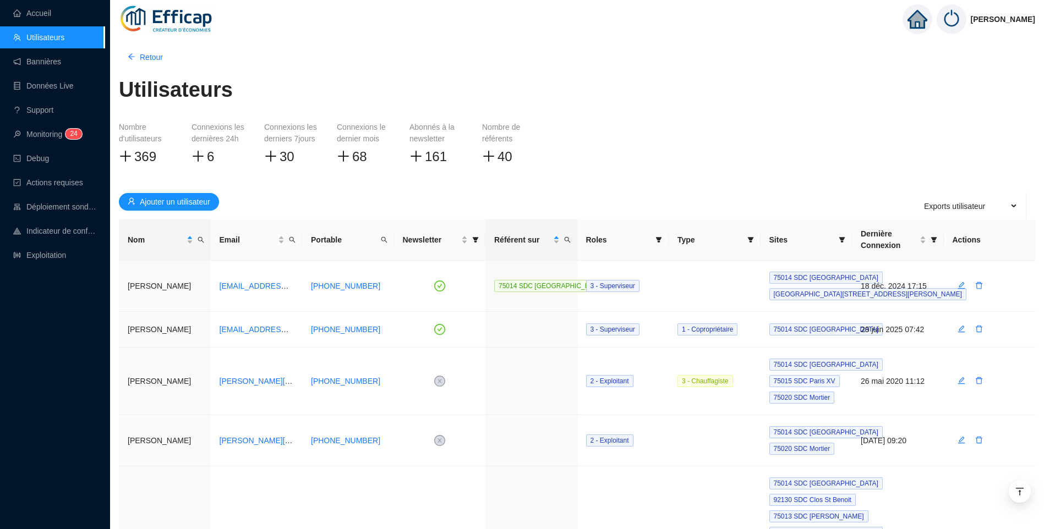
scroll to position [439, 0]
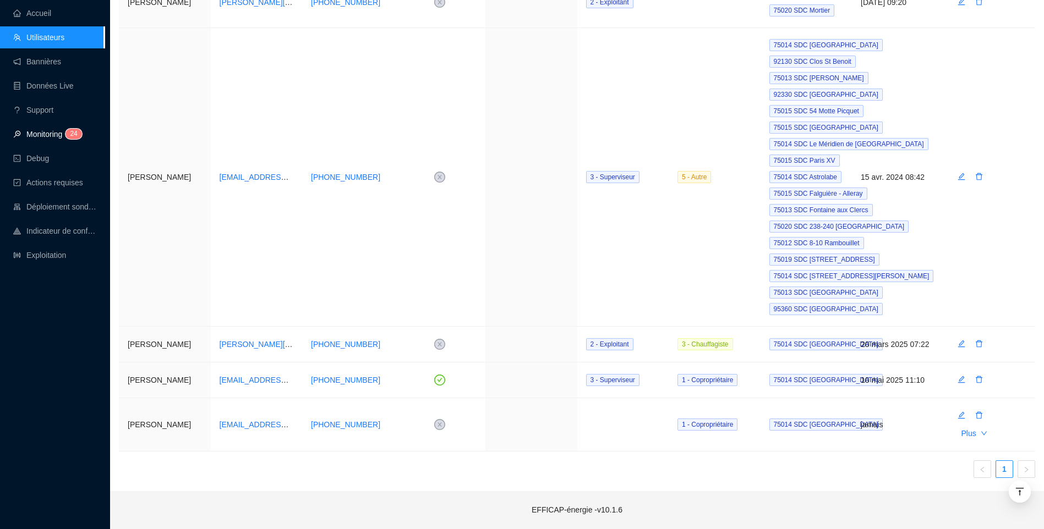
click at [47, 130] on link "Monitoring 2 4" at bounding box center [45, 134] width 65 height 9
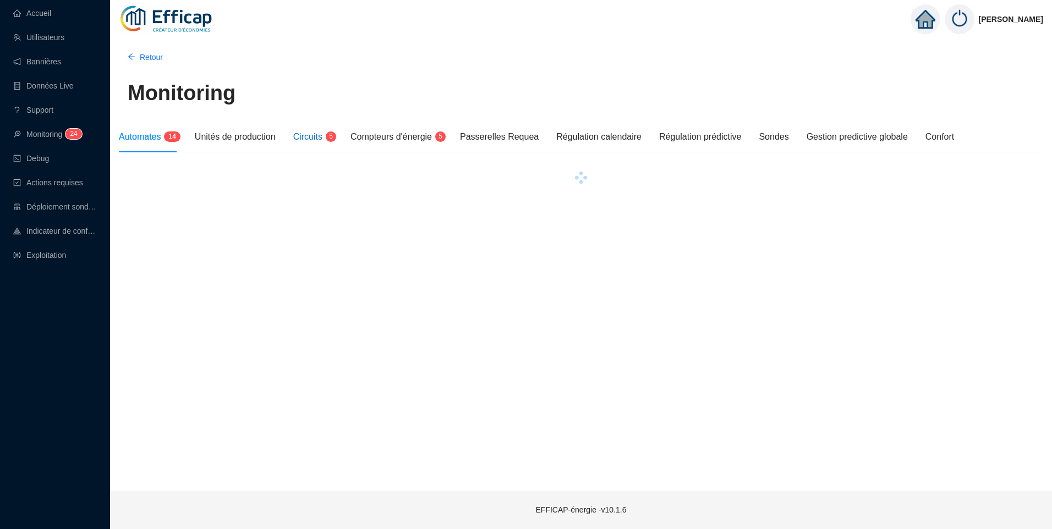
click at [310, 134] on span "Circuits" at bounding box center [307, 136] width 29 height 9
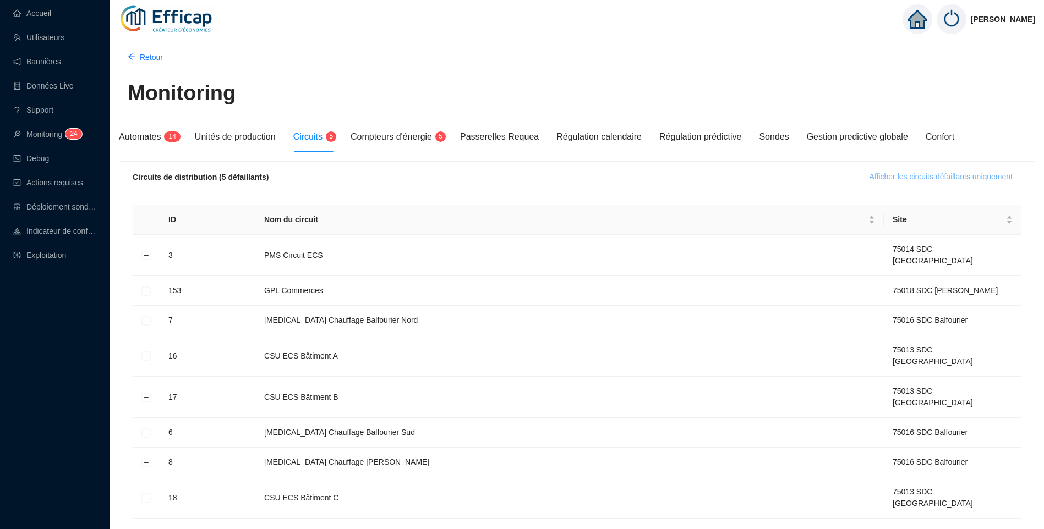
click at [997, 178] on span "Afficher les circuits défaillants uniquement" at bounding box center [941, 177] width 143 height 12
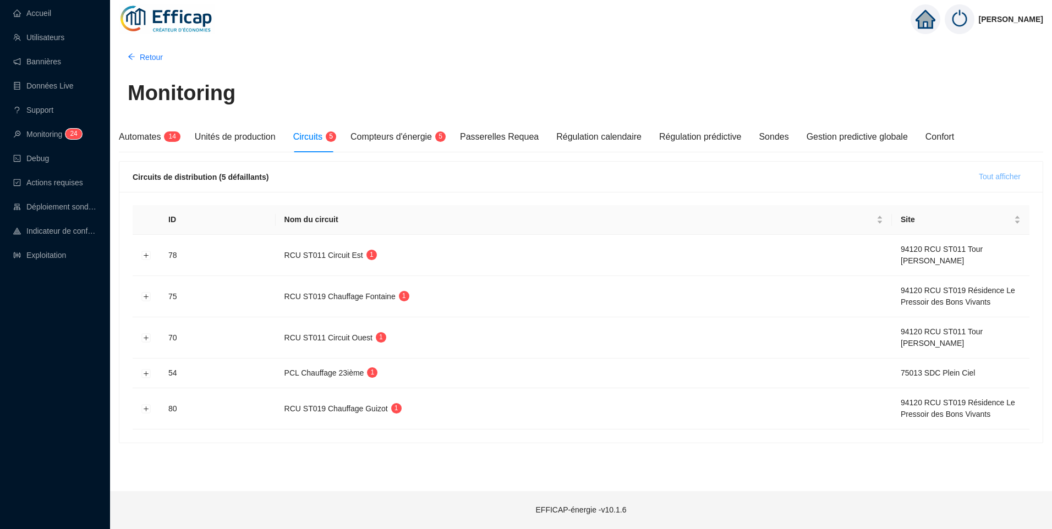
click at [982, 179] on span "Tout afficher" at bounding box center [1000, 177] width 42 height 12
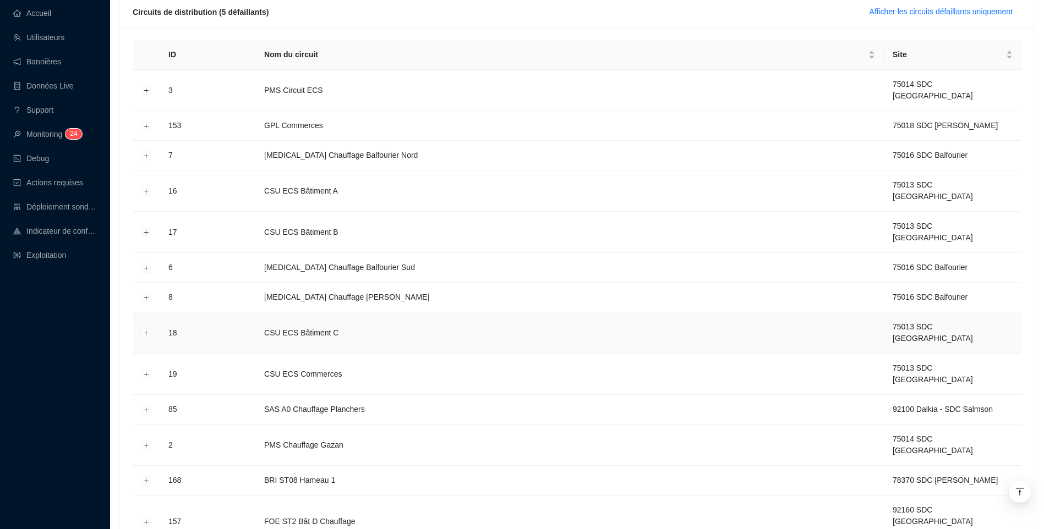
scroll to position [2432, 0]
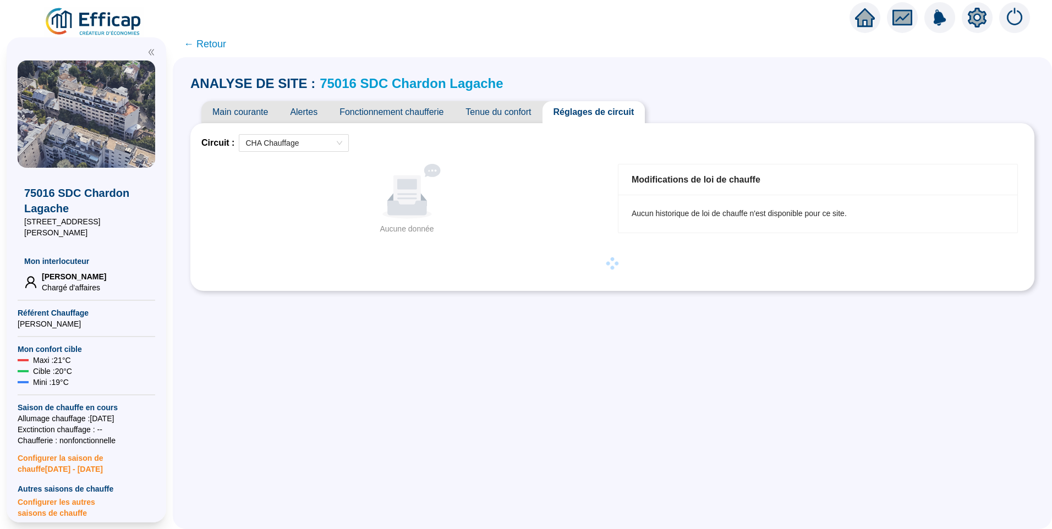
click at [547, 305] on div "ANALYSE DE SITE : 75016 SDC Chardon Lagache Main courante Alertes Fonctionnemen…" at bounding box center [613, 293] width 880 height 472
click at [384, 110] on span "Fonctionnement chaufferie" at bounding box center [392, 112] width 126 height 22
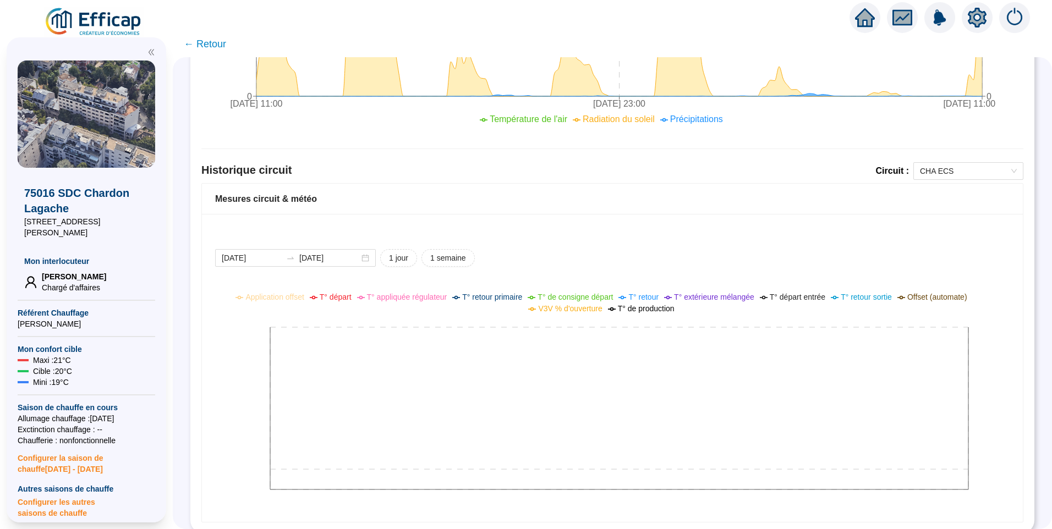
scroll to position [662, 0]
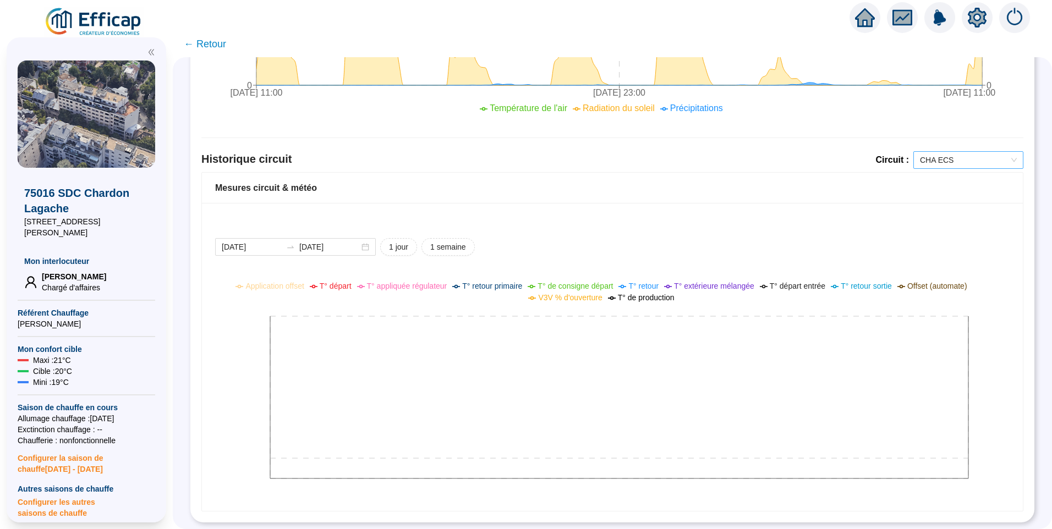
click at [948, 152] on span "CHA ECS" at bounding box center [968, 160] width 97 height 17
click at [945, 192] on div "CHA Chauffage" at bounding box center [960, 192] width 92 height 12
click at [336, 282] on span "T° départ" at bounding box center [336, 286] width 32 height 9
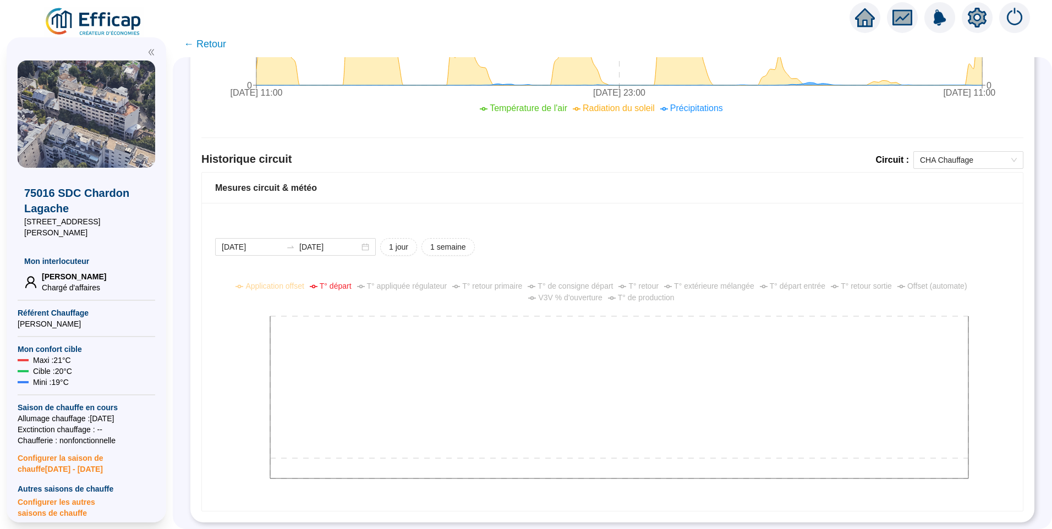
click at [352, 282] on span "T° départ" at bounding box center [336, 286] width 32 height 9
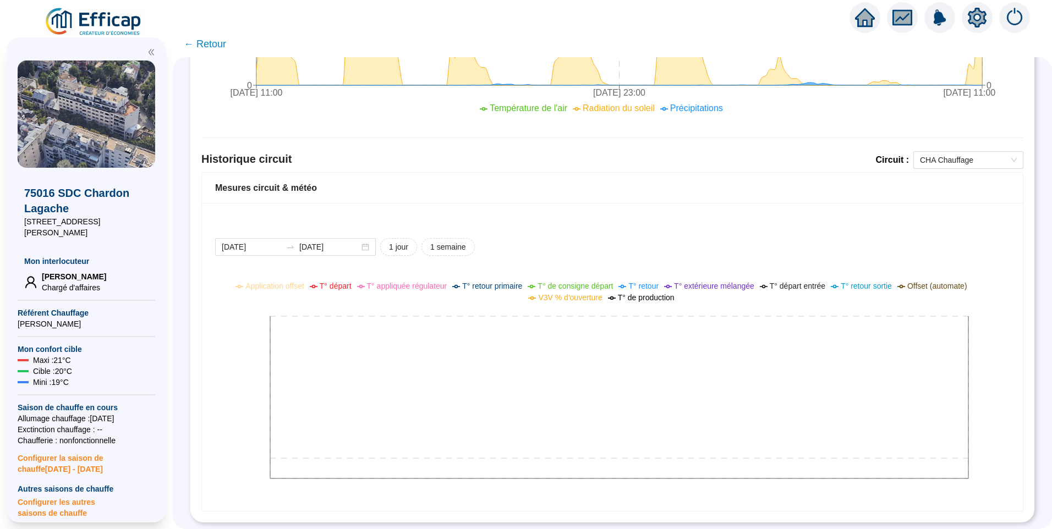
drag, startPoint x: 564, startPoint y: 237, endPoint x: 749, endPoint y: 251, distance: 186.0
click at [564, 238] on div "2025-09-14 2025-09-15 1 jour 1 semaine" at bounding box center [612, 247] width 795 height 18
click at [583, 215] on div "2025-09-14 2025-09-15 1 jour 1 semaine Application offset T° départ T° appliqué…" at bounding box center [612, 357] width 821 height 308
click at [468, 160] on div "Historique circuit Circuit : CHA Chauffage" at bounding box center [612, 161] width 822 height 21
click at [970, 19] on icon "setting" at bounding box center [978, 18] width 20 height 20
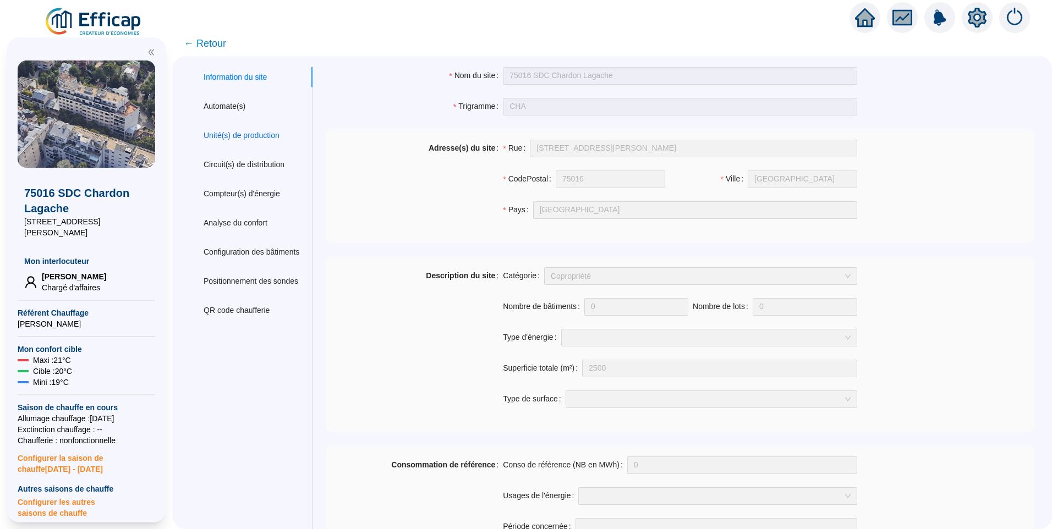
click at [242, 134] on div "Unité(s) de production" at bounding box center [242, 136] width 76 height 12
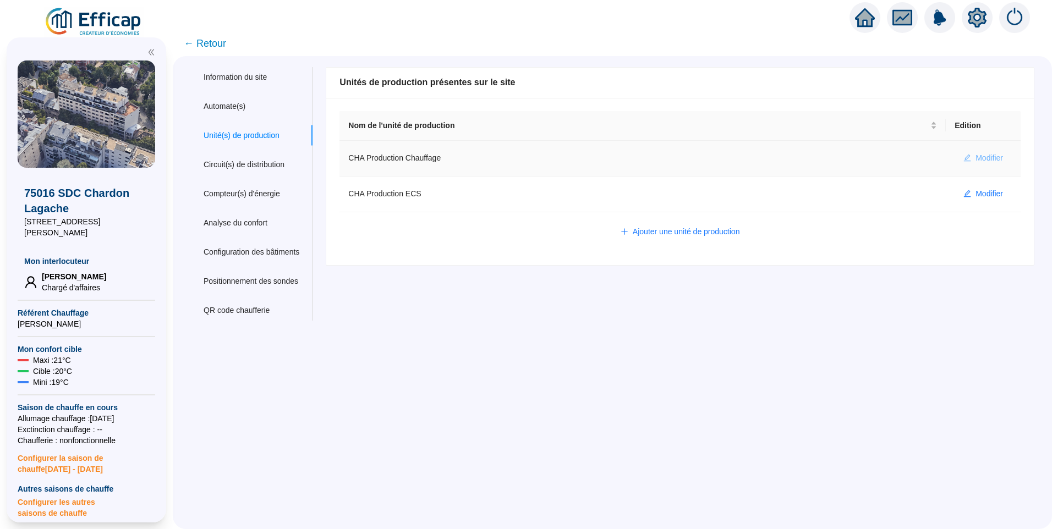
click at [976, 157] on span "Modifier" at bounding box center [990, 158] width 28 height 12
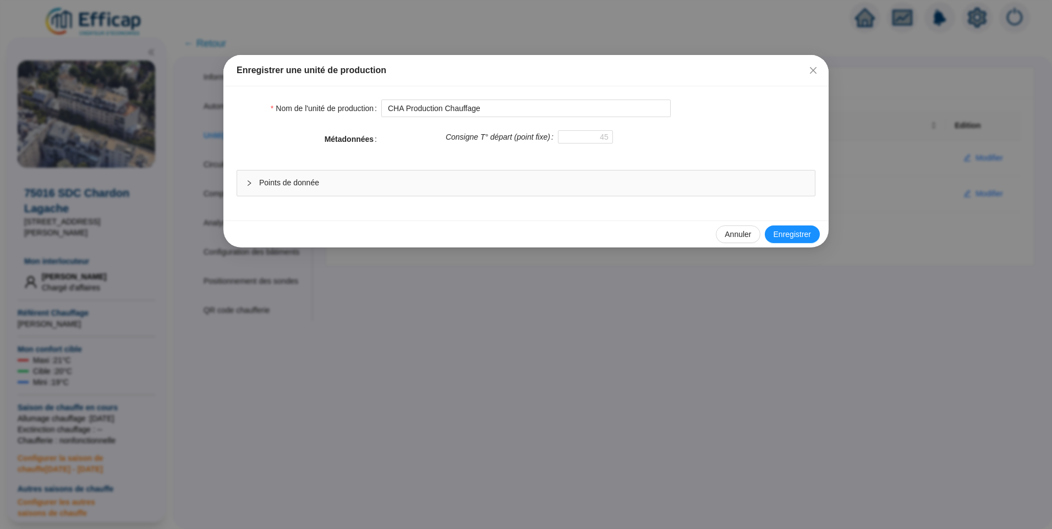
click at [432, 171] on div "Points de donnée" at bounding box center [526, 183] width 578 height 25
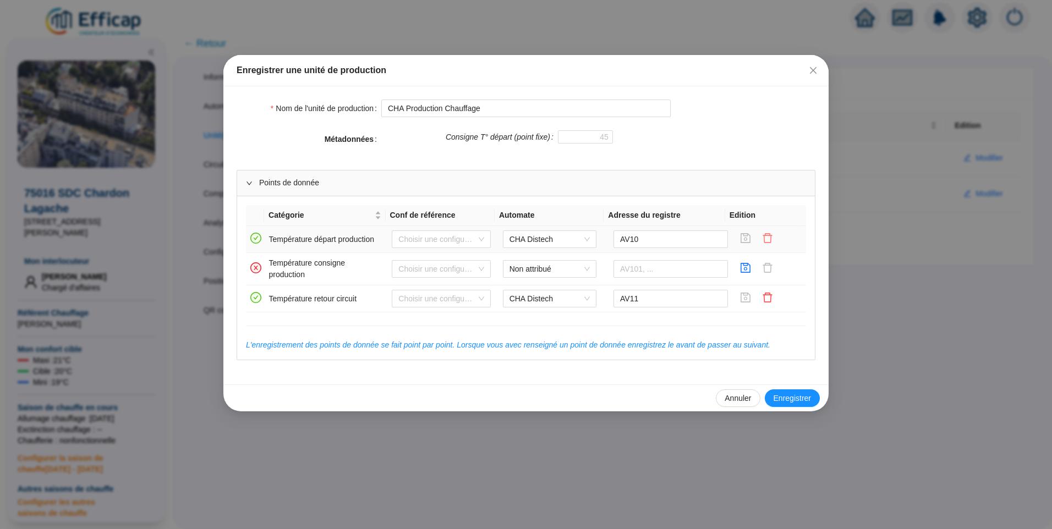
click at [763, 236] on icon "delete" at bounding box center [767, 238] width 9 height 10
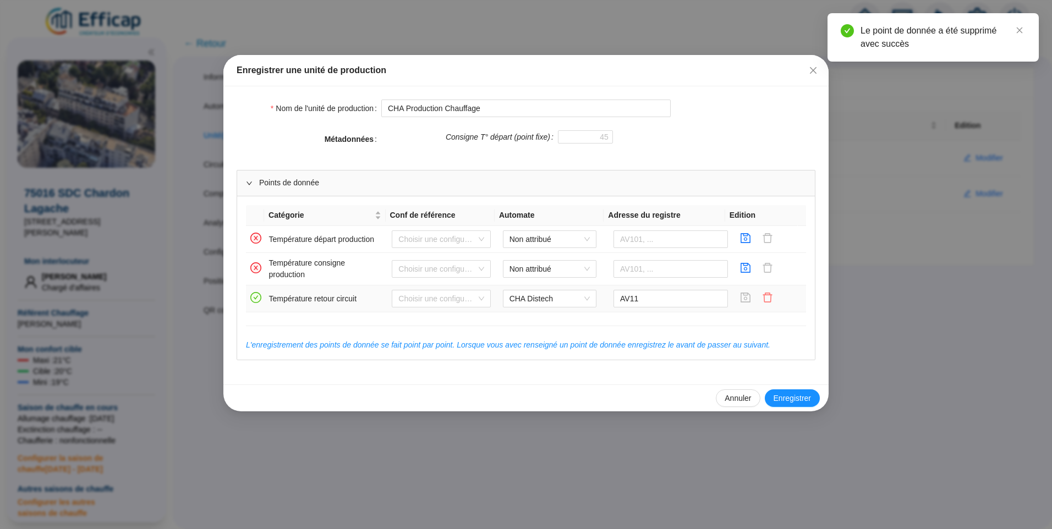
click at [765, 299] on icon "delete" at bounding box center [767, 297] width 11 height 11
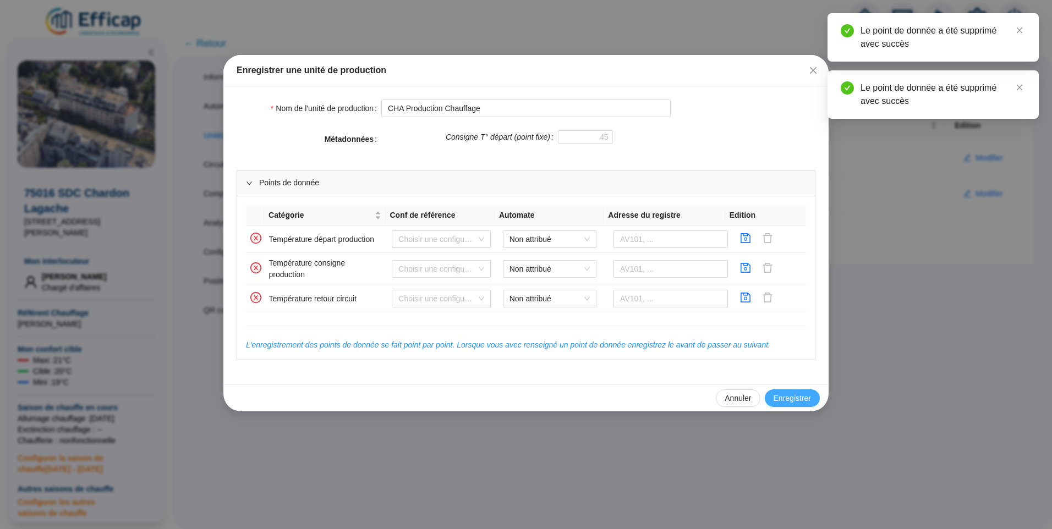
click at [787, 397] on span "Enregistrer" at bounding box center [792, 399] width 37 height 12
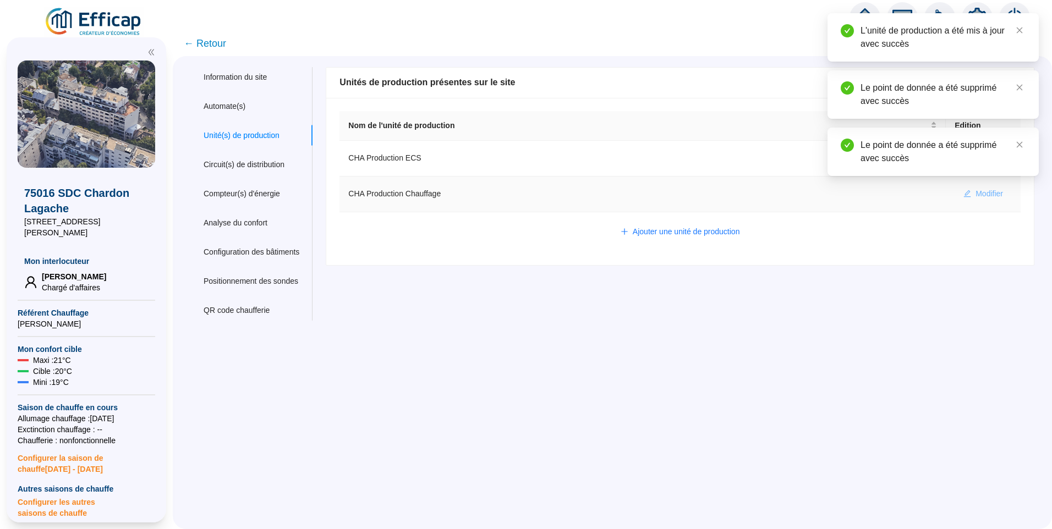
click at [990, 191] on span "Modifier" at bounding box center [990, 194] width 28 height 12
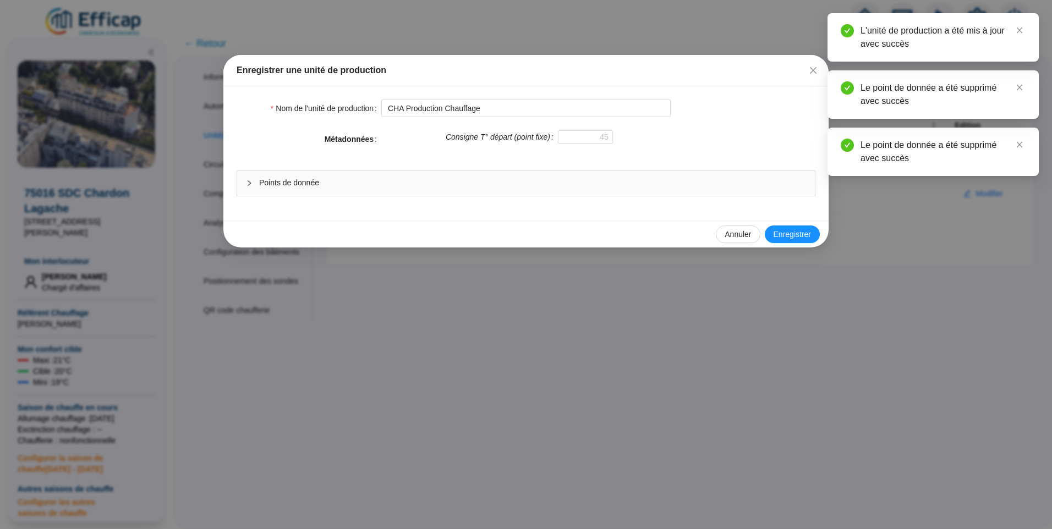
click at [408, 187] on span "Points de donnée" at bounding box center [532, 183] width 547 height 12
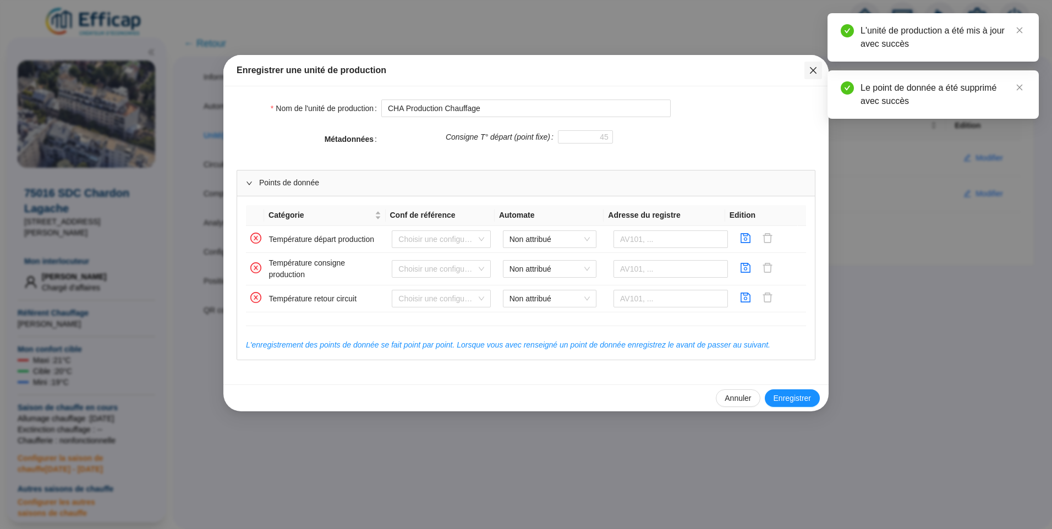
click at [813, 74] on icon "close" at bounding box center [813, 70] width 9 height 9
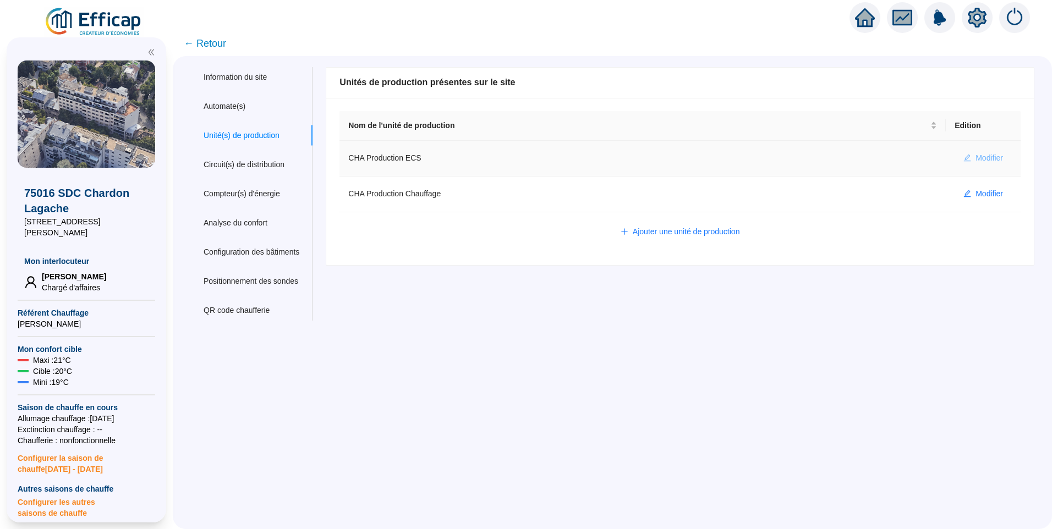
click at [976, 160] on span "Modifier" at bounding box center [990, 158] width 28 height 12
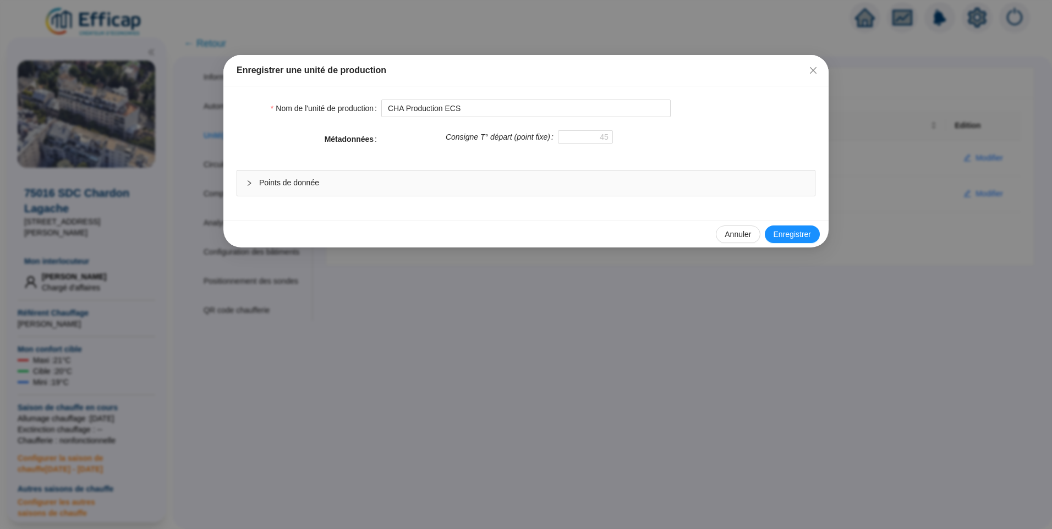
click at [446, 174] on div "Points de donnée" at bounding box center [526, 183] width 578 height 25
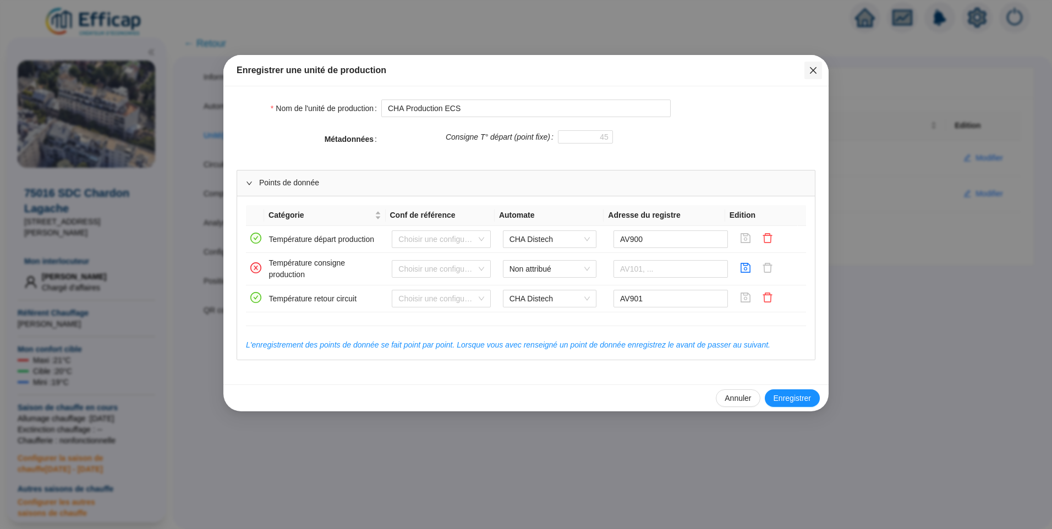
click at [814, 75] on button "Close" at bounding box center [814, 71] width 18 height 18
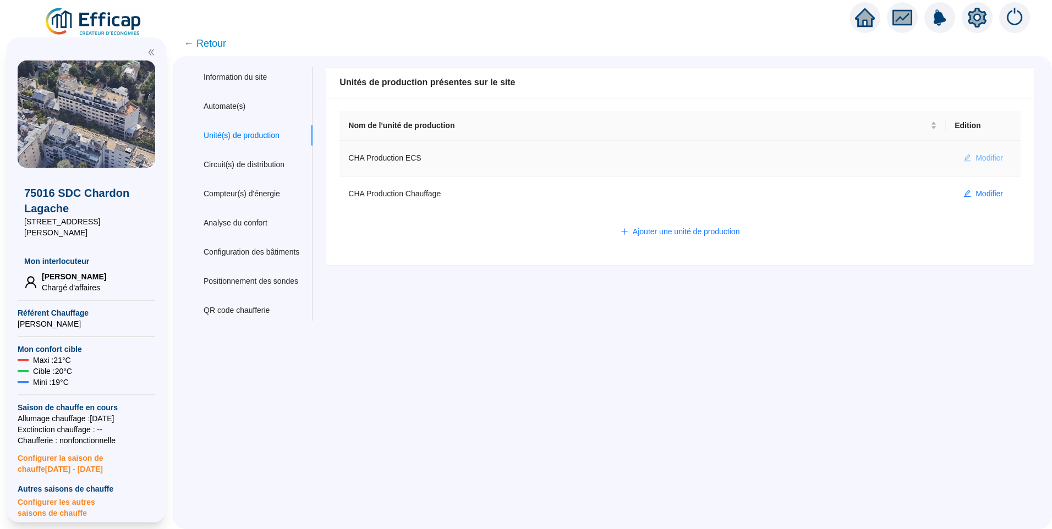
click at [976, 159] on span "Modifier" at bounding box center [990, 158] width 28 height 12
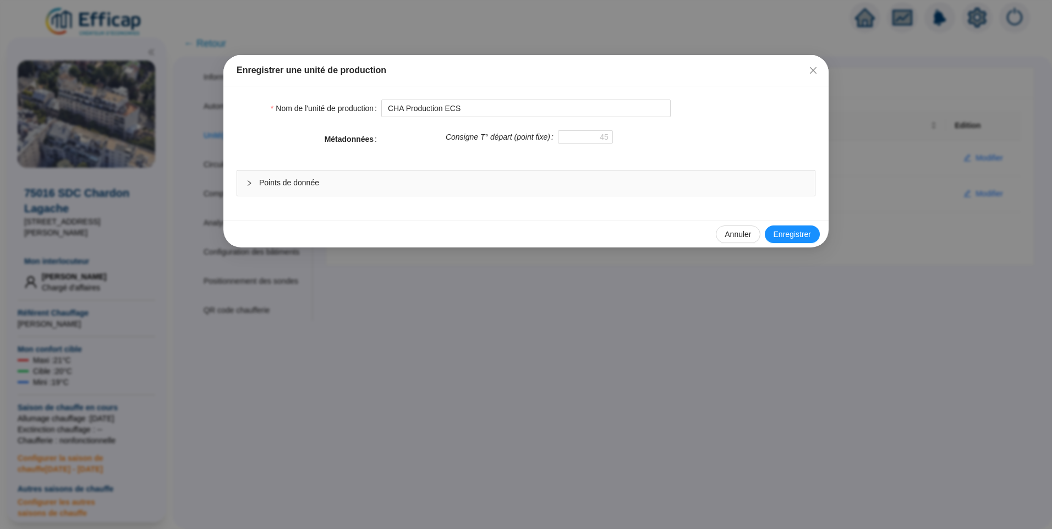
click at [512, 180] on span "Points de donnée" at bounding box center [532, 183] width 547 height 12
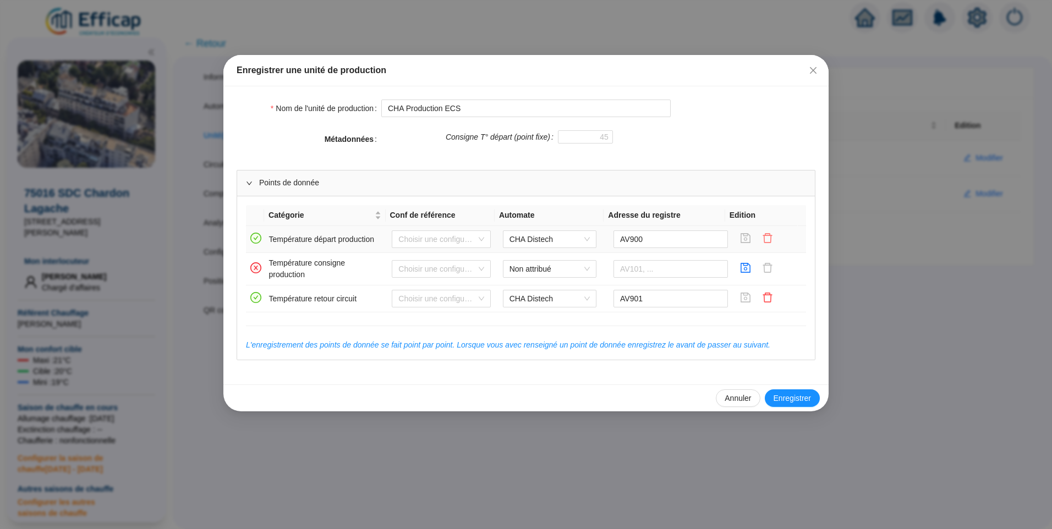
click at [763, 237] on icon "delete" at bounding box center [767, 238] width 9 height 10
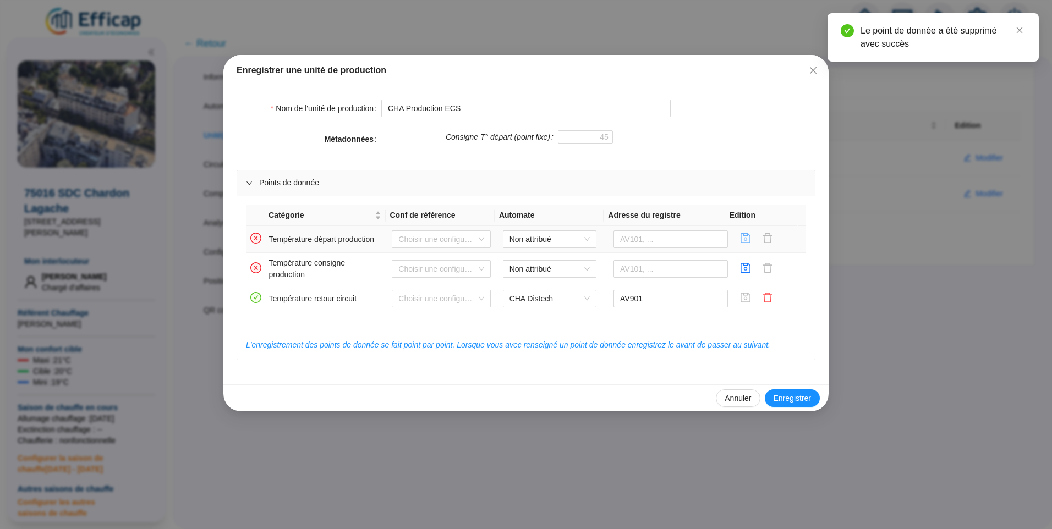
click at [741, 241] on icon "save" at bounding box center [745, 238] width 11 height 11
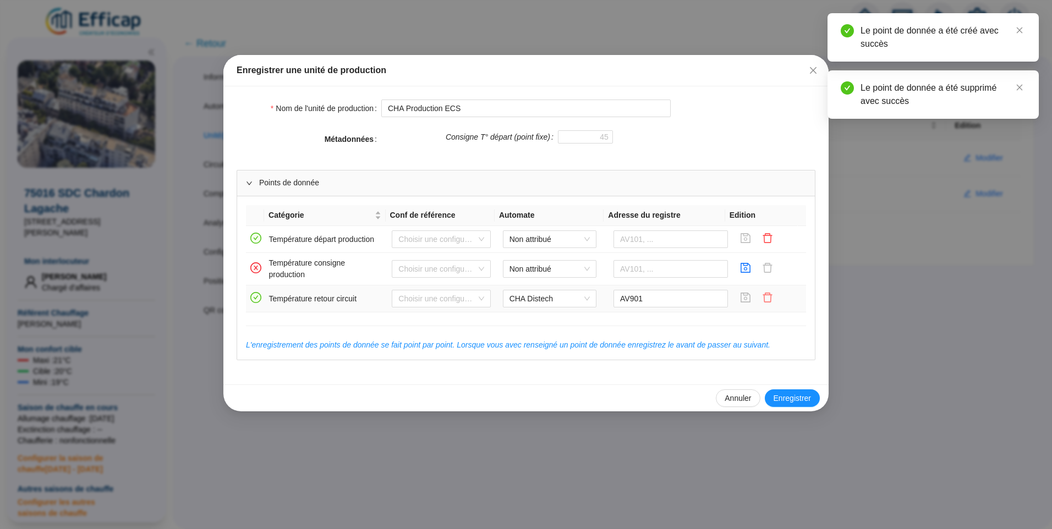
click at [762, 301] on icon "delete" at bounding box center [767, 297] width 11 height 11
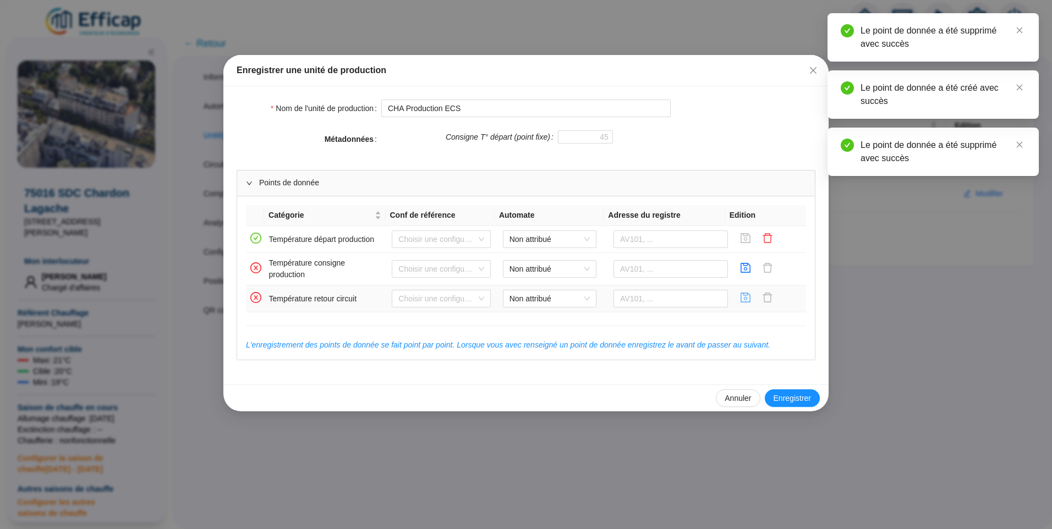
click at [740, 295] on icon "save" at bounding box center [745, 297] width 11 height 11
click at [793, 400] on span "Enregistrer" at bounding box center [792, 399] width 37 height 12
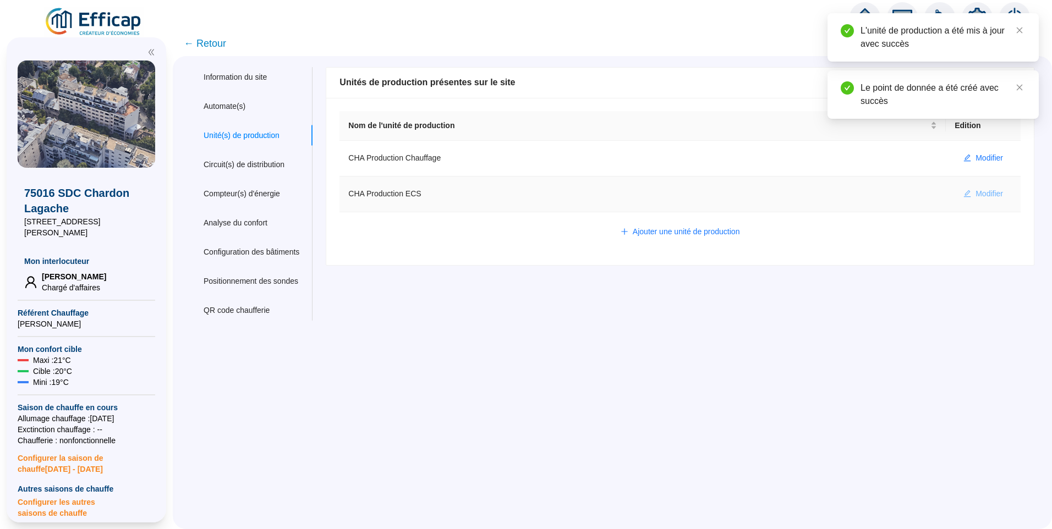
click at [970, 188] on button "Modifier" at bounding box center [983, 194] width 57 height 18
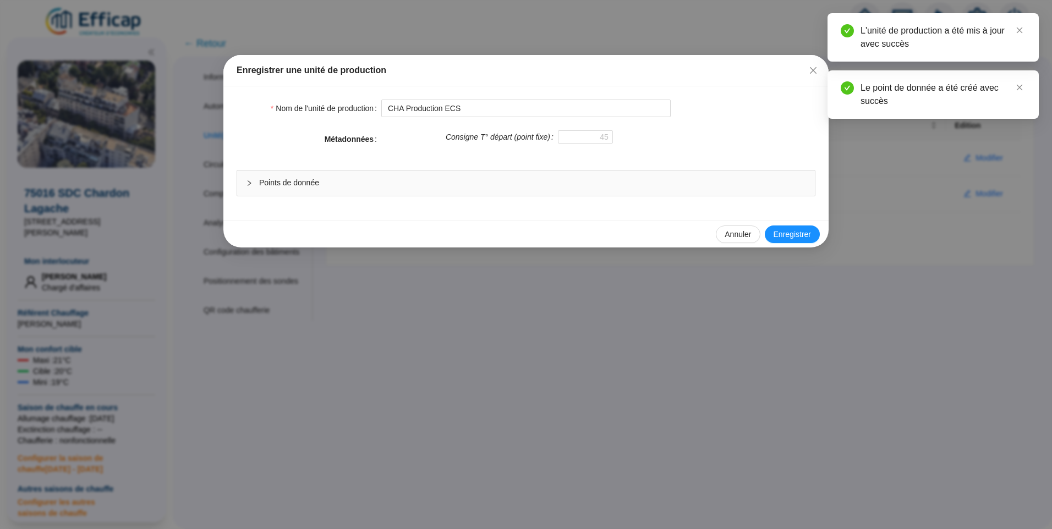
click at [540, 178] on span "Points de donnée" at bounding box center [532, 183] width 547 height 12
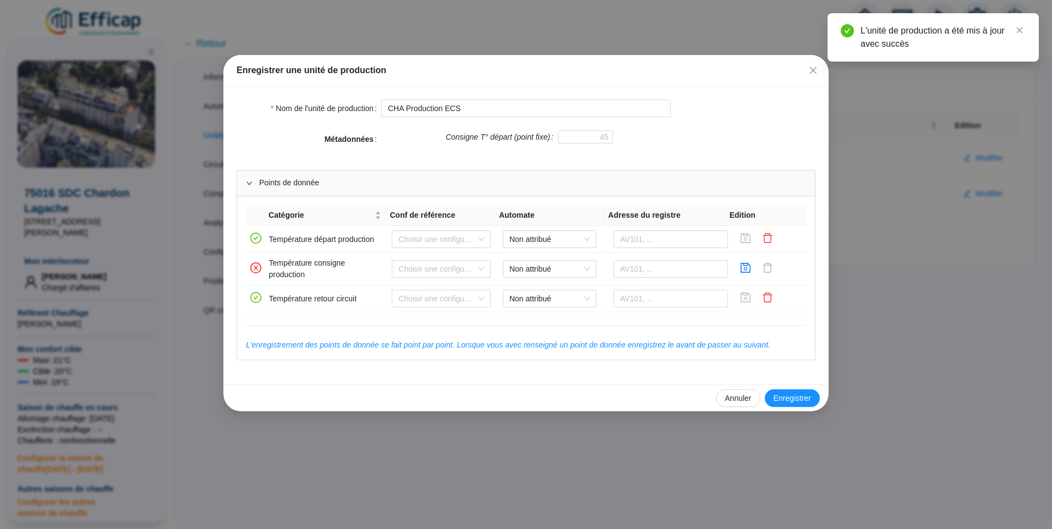
drag, startPoint x: 811, startPoint y: 74, endPoint x: 802, endPoint y: 74, distance: 8.3
click at [811, 74] on icon "close" at bounding box center [813, 70] width 9 height 9
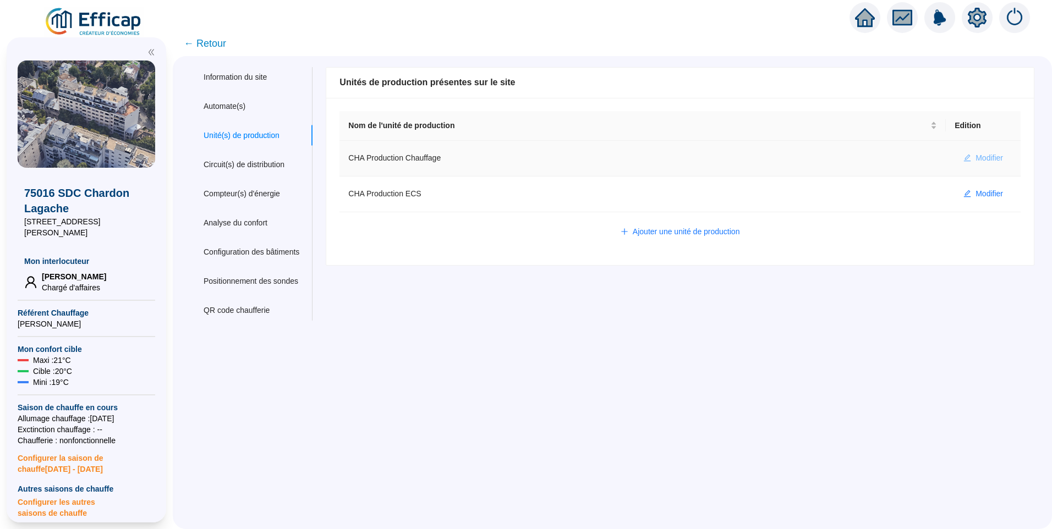
click at [976, 157] on span "Modifier" at bounding box center [990, 158] width 28 height 12
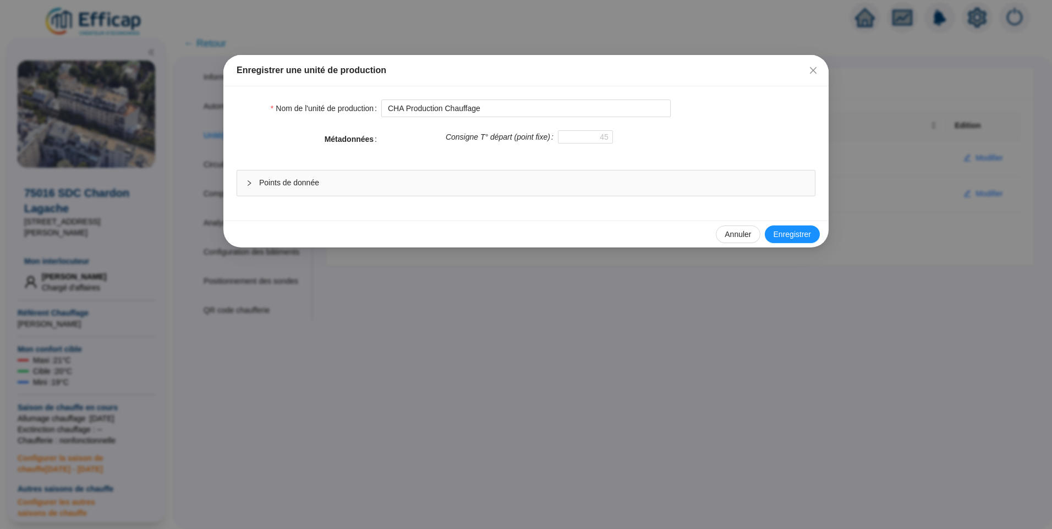
click at [463, 186] on span "Points de donnée" at bounding box center [532, 183] width 547 height 12
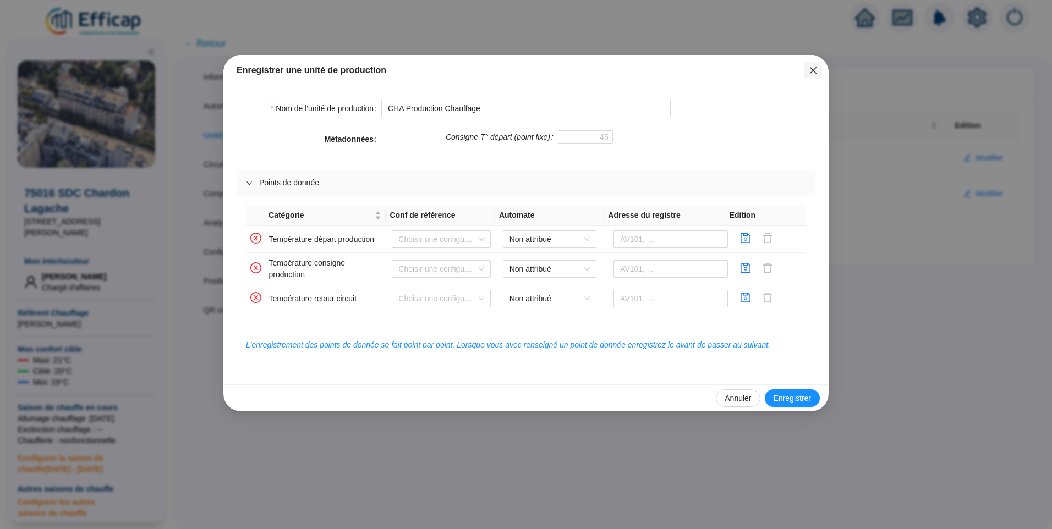
click at [813, 72] on icon "close" at bounding box center [813, 70] width 9 height 9
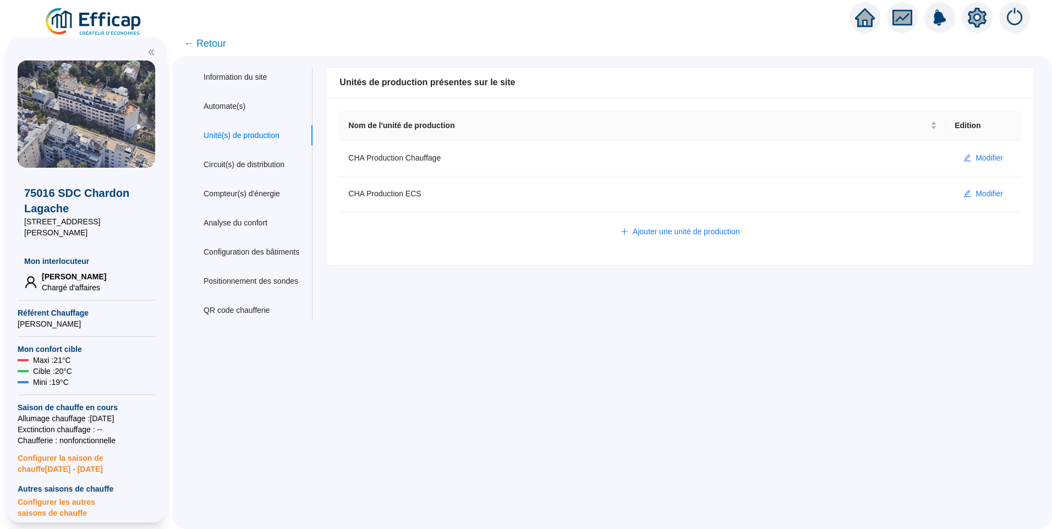
click at [221, 49] on span "← Retour" at bounding box center [205, 43] width 42 height 15
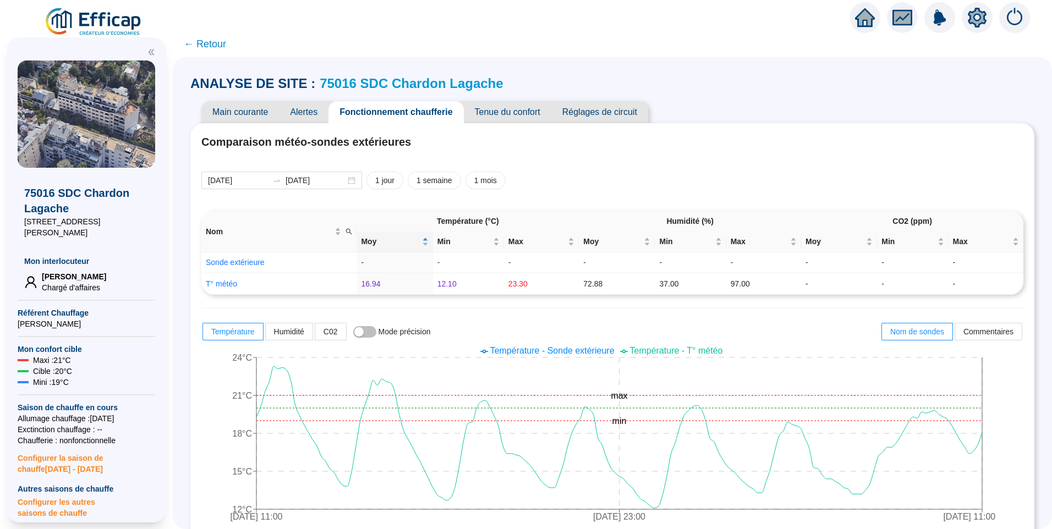
scroll to position [440, 0]
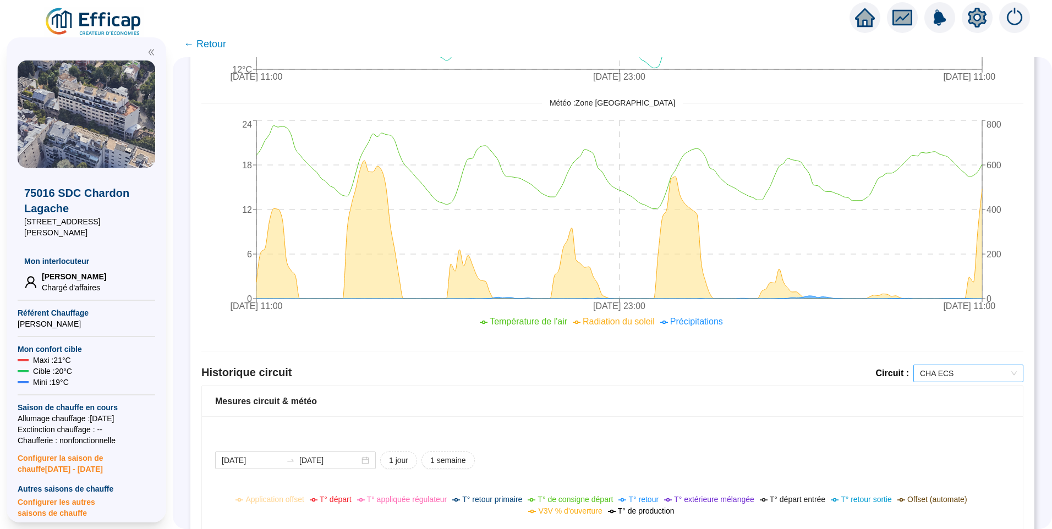
click at [931, 380] on span "CHA ECS" at bounding box center [968, 373] width 97 height 17
click at [932, 410] on div "CHA Chauffage" at bounding box center [960, 414] width 92 height 12
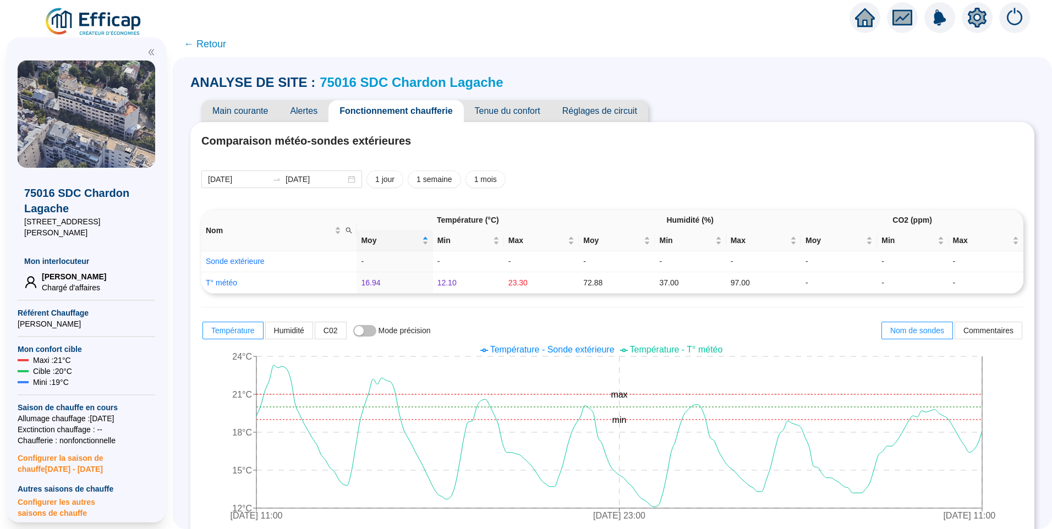
scroll to position [0, 0]
click at [598, 113] on span "Réglages de circuit" at bounding box center [600, 112] width 97 height 22
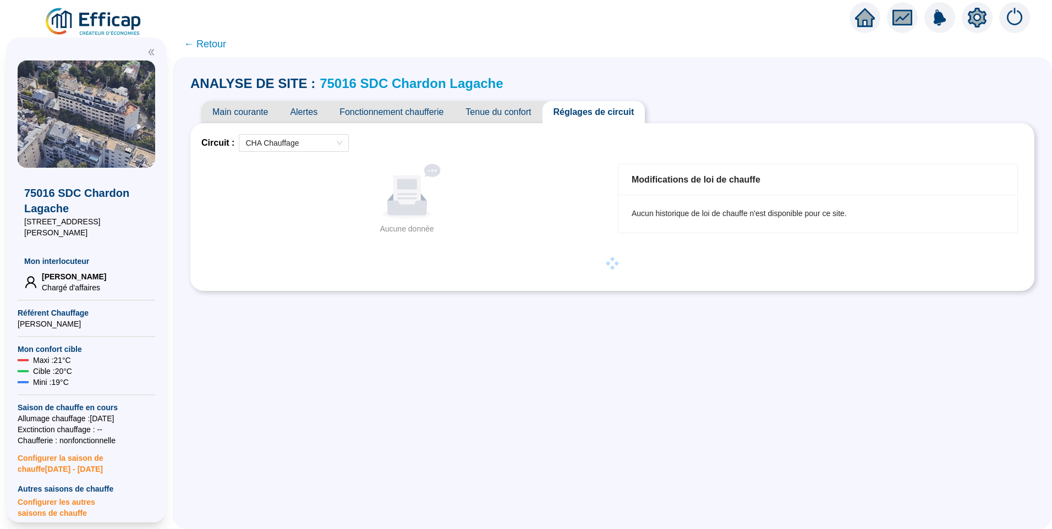
click at [493, 312] on div "ANALYSE DE SITE : 75016 SDC Chardon Lagache Main courante Alertes Fonctionnemen…" at bounding box center [613, 293] width 880 height 472
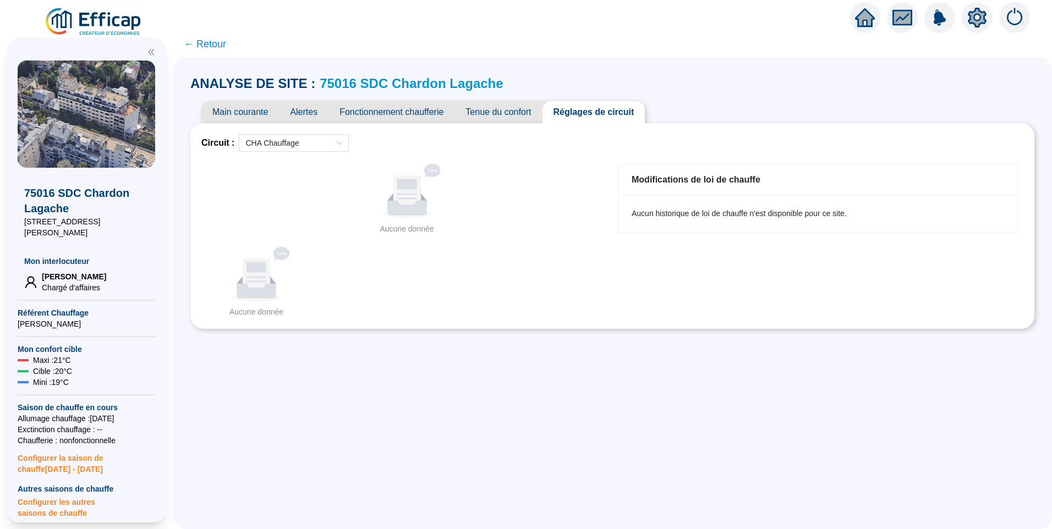
click at [978, 23] on icon "setting" at bounding box center [977, 17] width 19 height 18
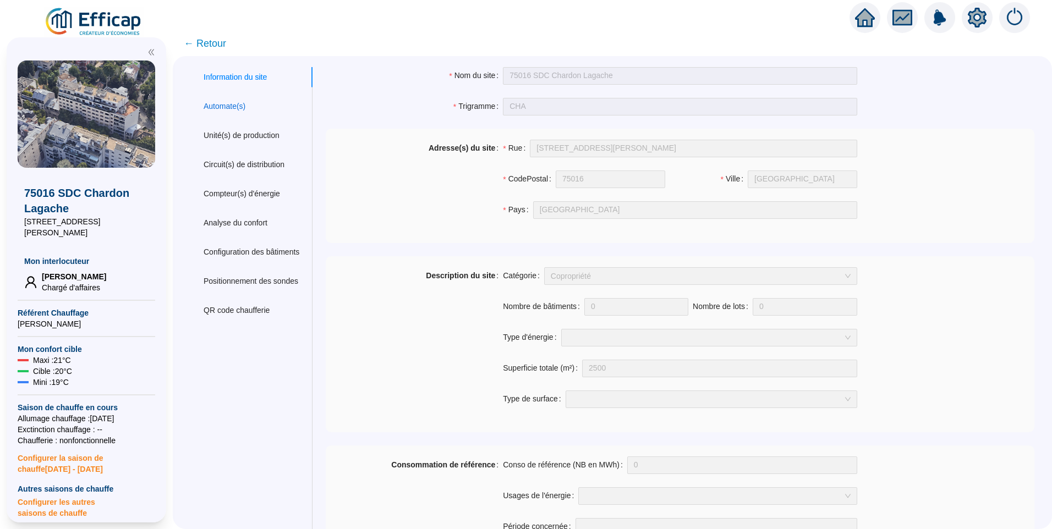
click at [243, 110] on div "Automate(s)" at bounding box center [225, 107] width 42 height 12
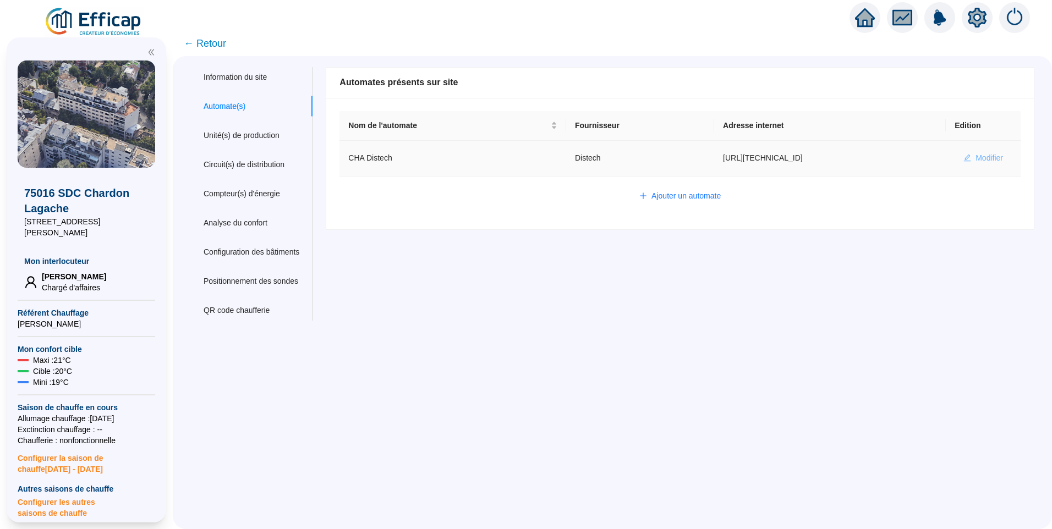
click at [981, 156] on span "Modifier" at bounding box center [990, 158] width 28 height 12
type input "CHA Distech"
type input "http://10.132.0.2:8080/chardon"
type input "admin-efficap"
type input "AV1001"
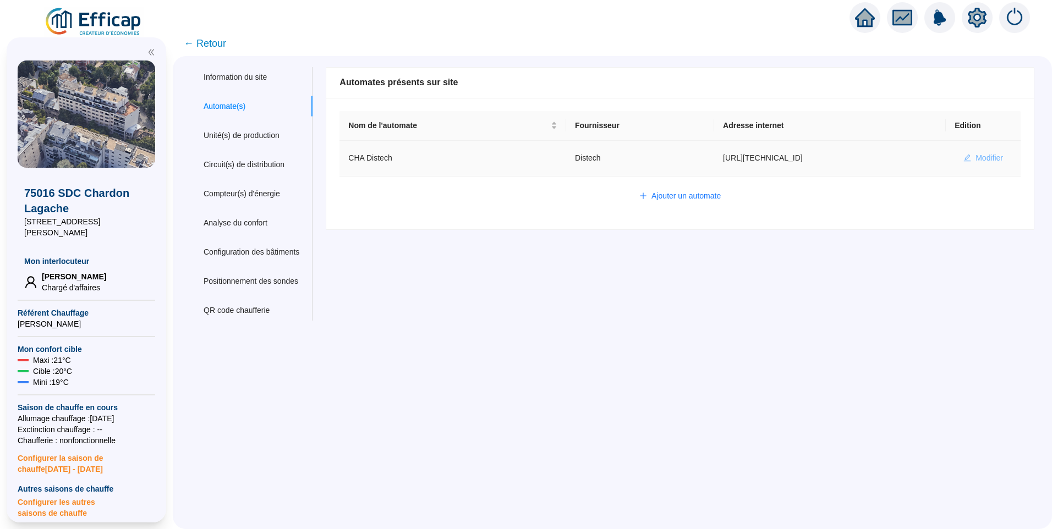
type input "AV1002"
type input "AV1000"
type input "BV1000"
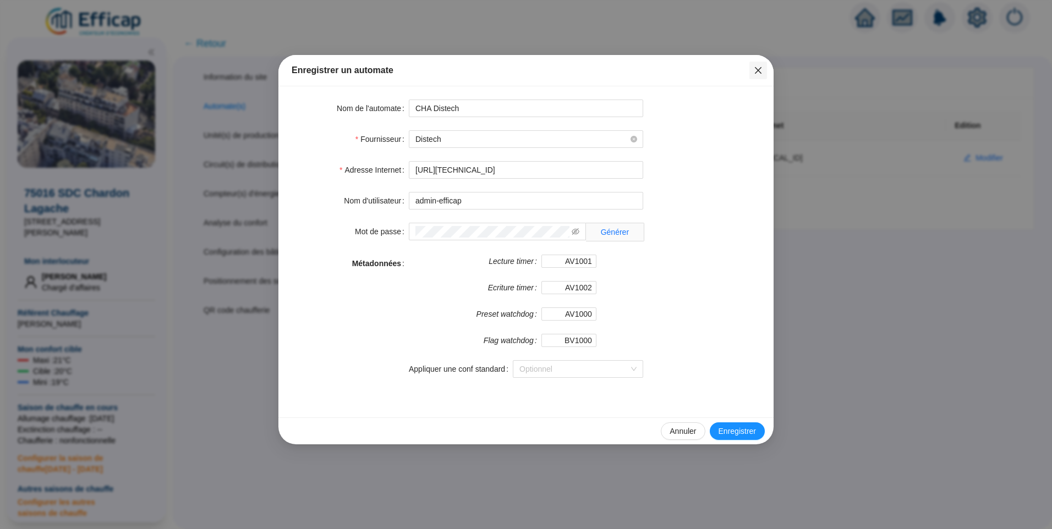
click at [755, 73] on icon "close" at bounding box center [758, 70] width 9 height 9
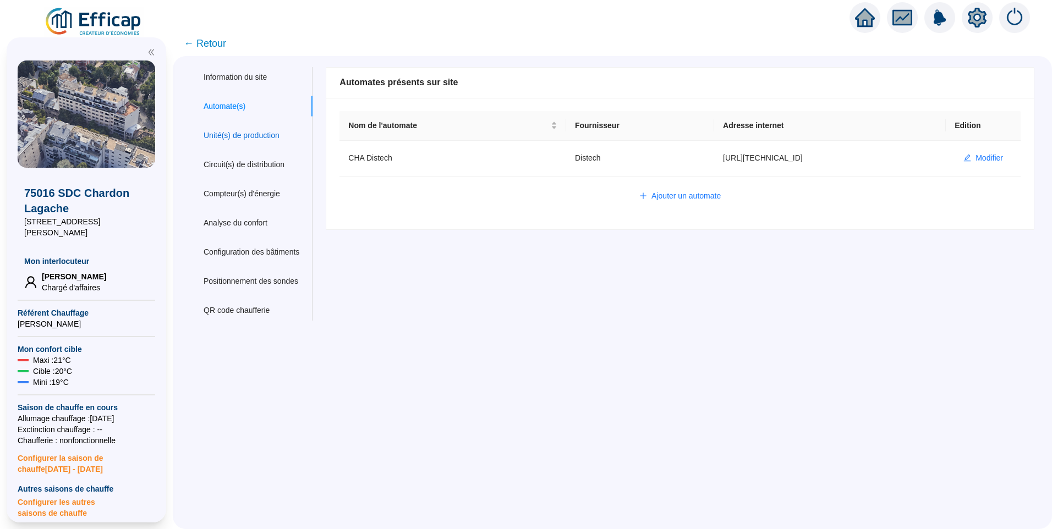
click at [260, 133] on div "Unité(s) de production" at bounding box center [242, 136] width 76 height 12
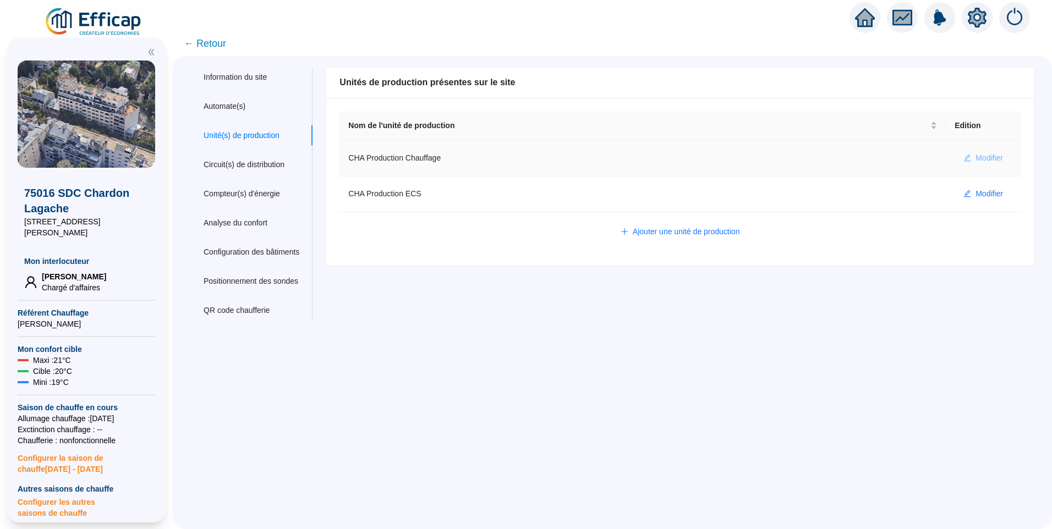
click at [976, 158] on span "Modifier" at bounding box center [990, 158] width 28 height 12
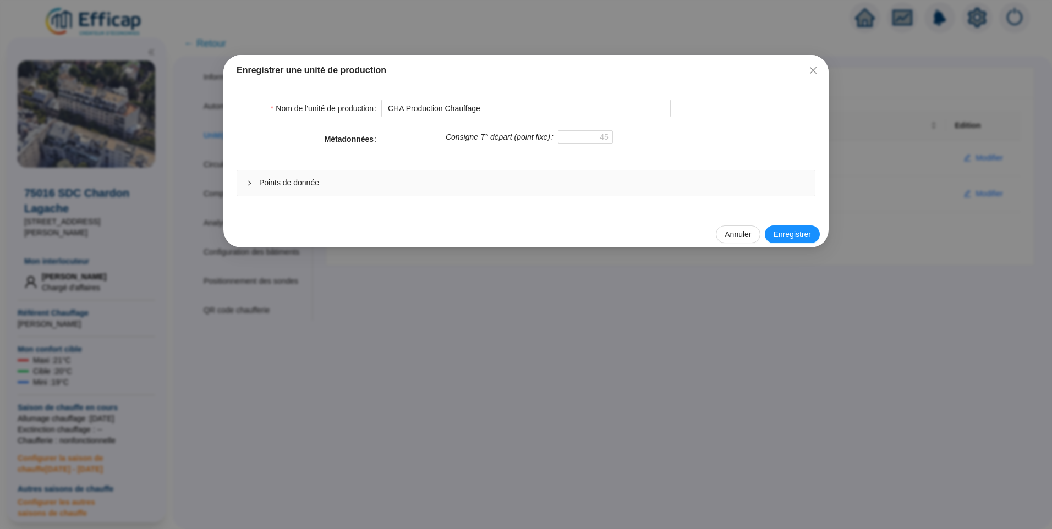
click at [440, 182] on span "Points de donnée" at bounding box center [532, 183] width 547 height 12
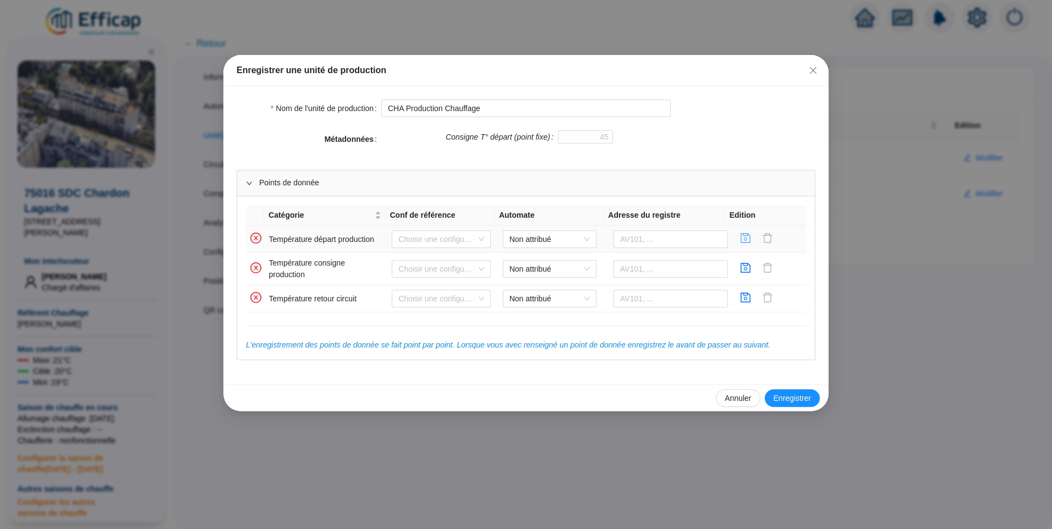
click at [740, 238] on icon "save" at bounding box center [745, 238] width 11 height 11
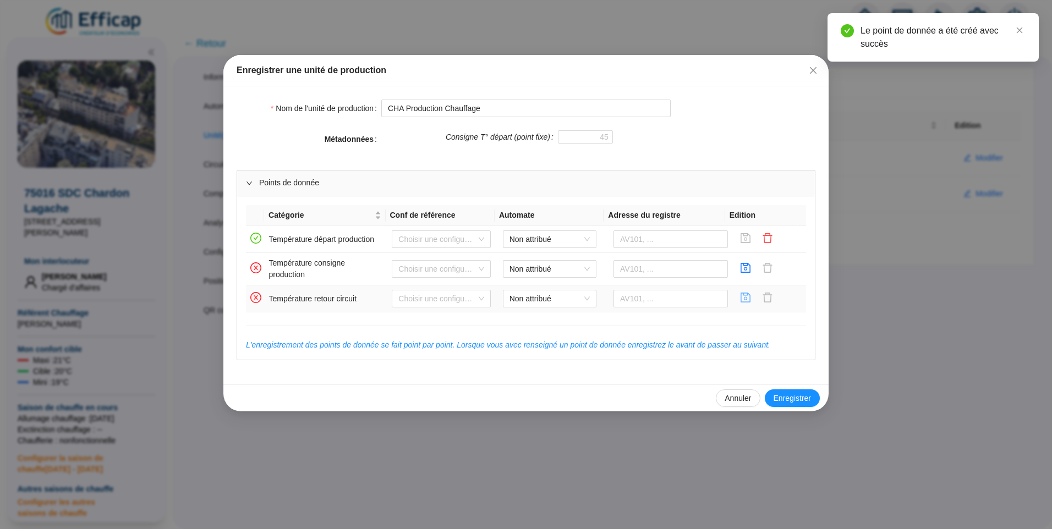
click at [740, 297] on icon "save" at bounding box center [745, 297] width 11 height 11
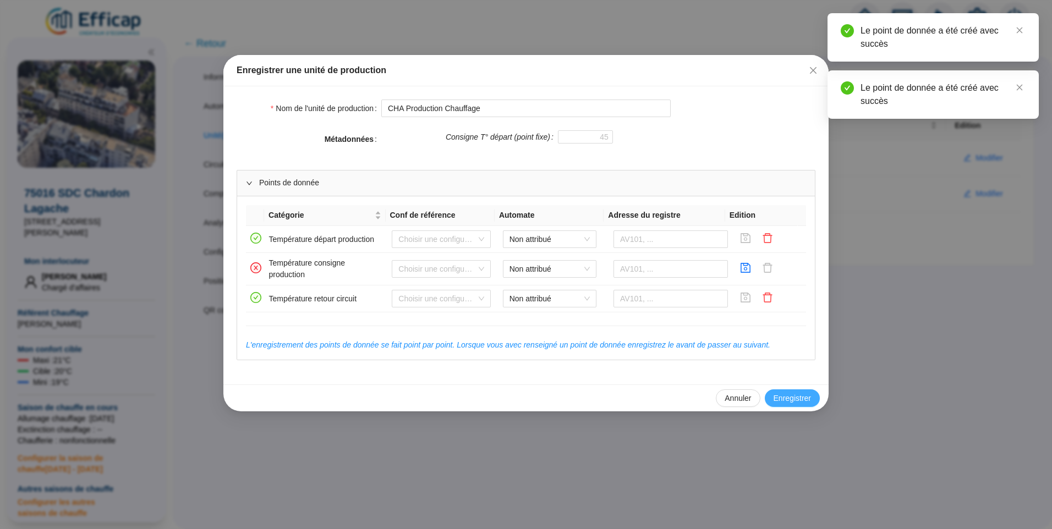
click at [802, 397] on span "Enregistrer" at bounding box center [792, 399] width 37 height 12
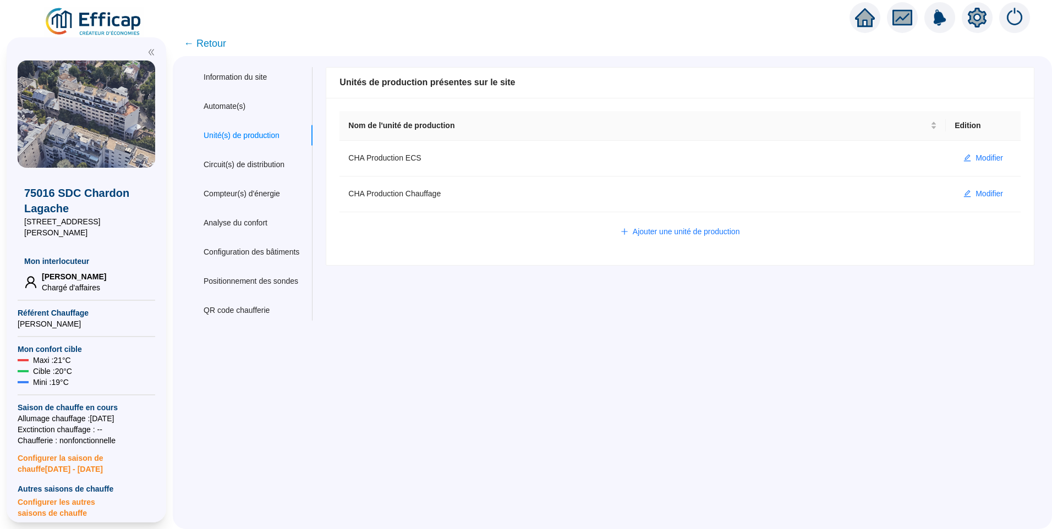
click at [219, 37] on span "← Retour" at bounding box center [205, 43] width 42 height 15
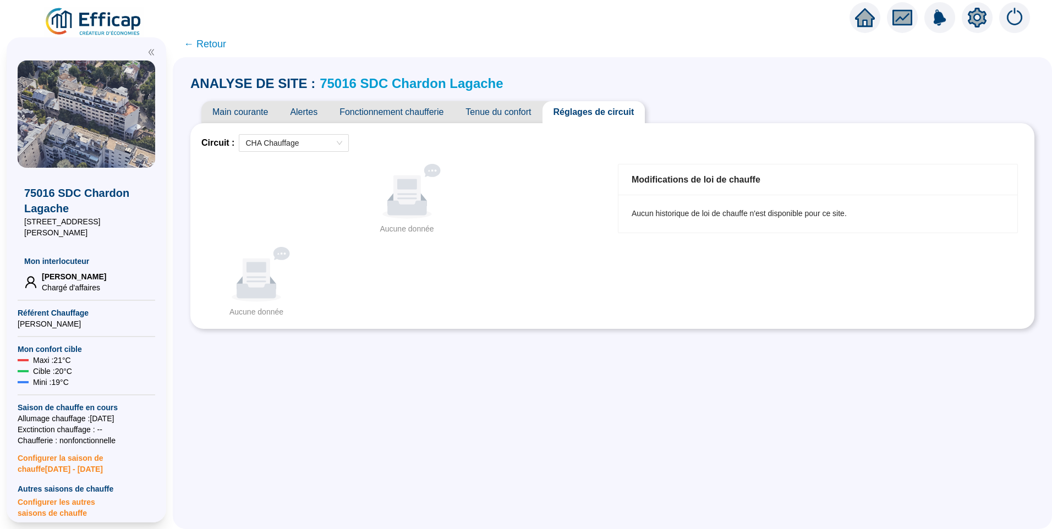
click at [495, 116] on span "Tenue du confort" at bounding box center [499, 112] width 88 height 22
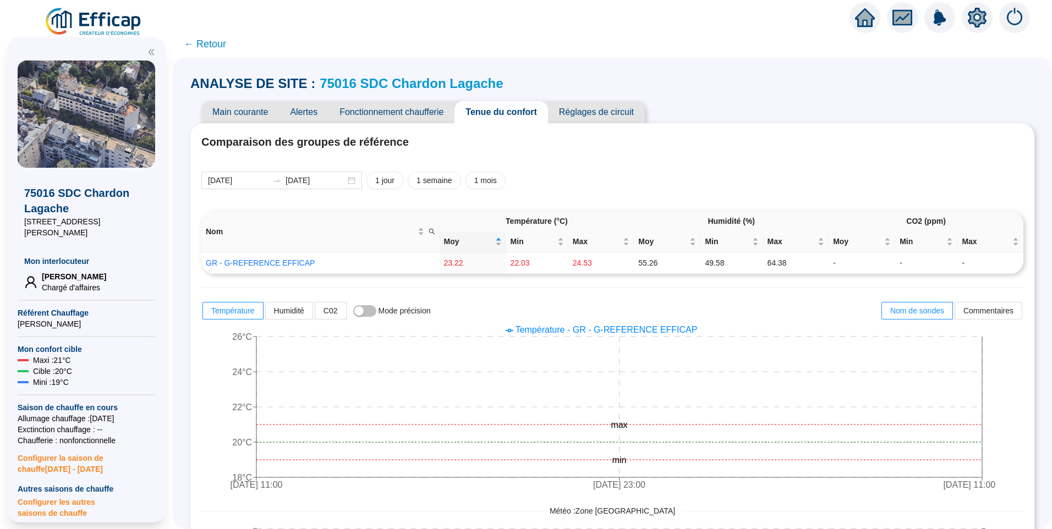
click at [584, 117] on span "Réglages de circuit" at bounding box center [596, 112] width 97 height 22
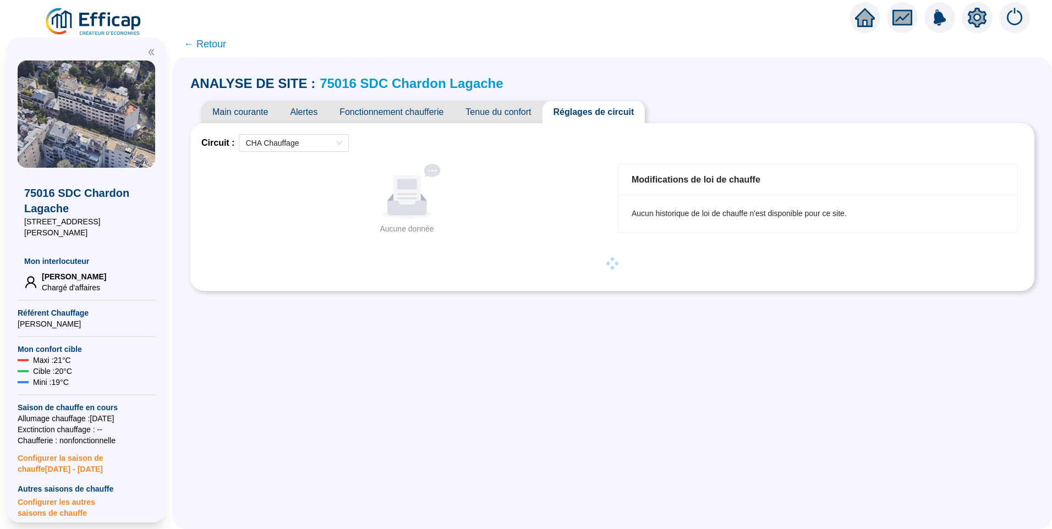
click at [979, 23] on icon "setting" at bounding box center [977, 17] width 19 height 18
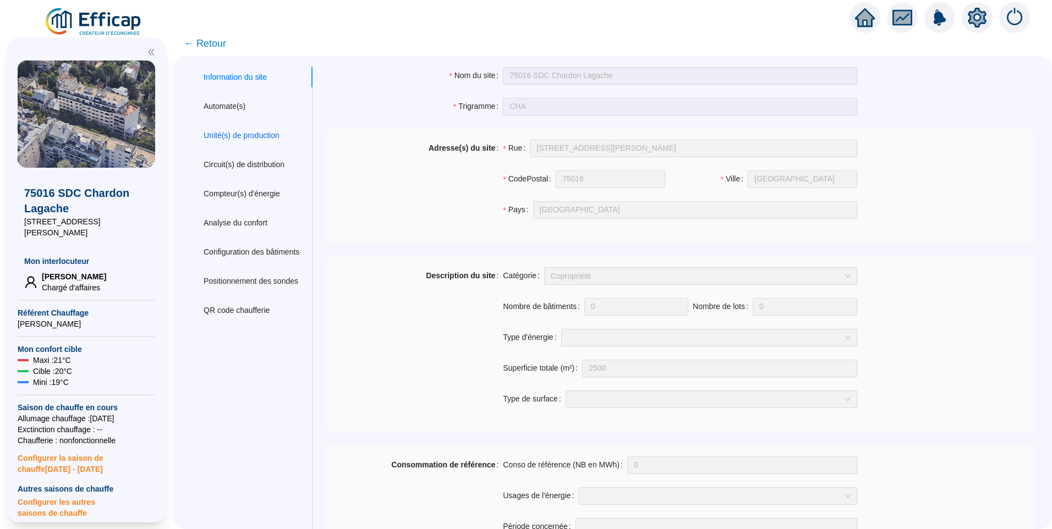
click at [251, 134] on div "Unité(s) de production" at bounding box center [242, 136] width 76 height 12
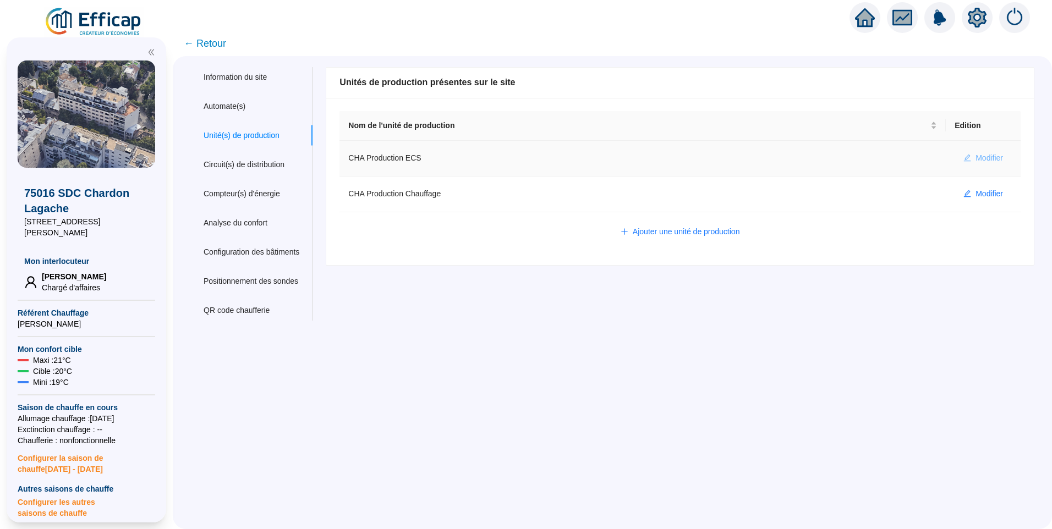
click at [976, 160] on span "Modifier" at bounding box center [990, 158] width 28 height 12
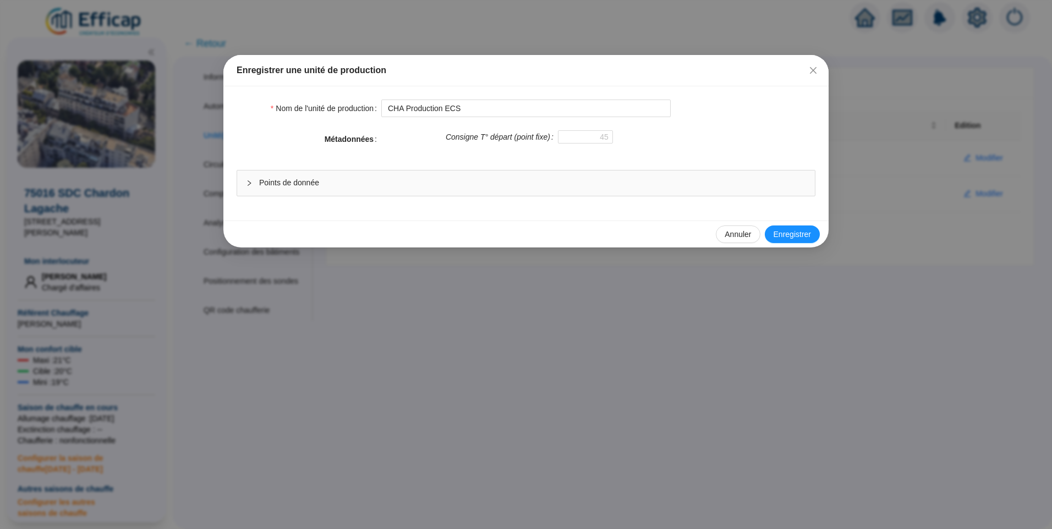
click at [379, 175] on div "Points de donnée" at bounding box center [526, 183] width 578 height 25
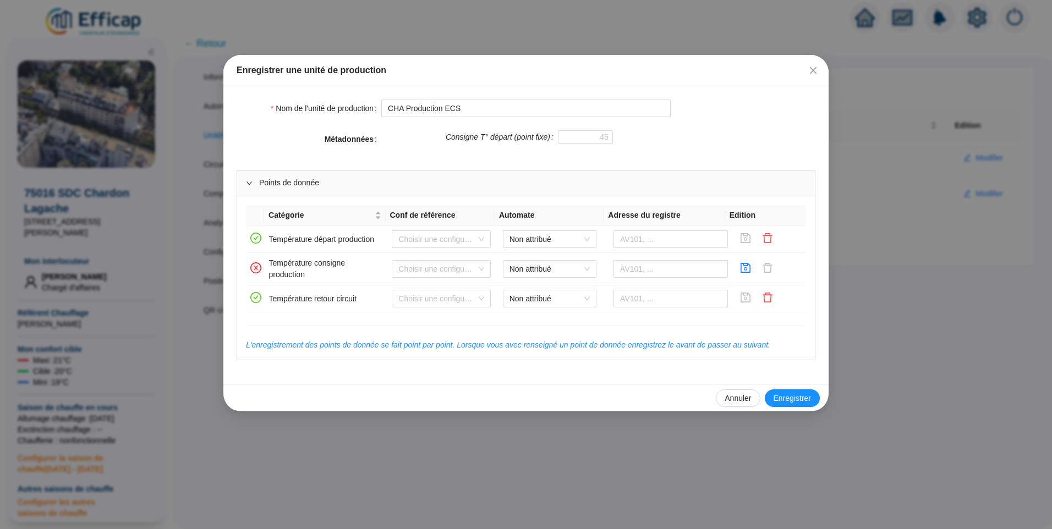
click at [804, 69] on div "Enregistrer une unité de production" at bounding box center [526, 70] width 579 height 13
click at [816, 73] on icon "close" at bounding box center [813, 70] width 7 height 7
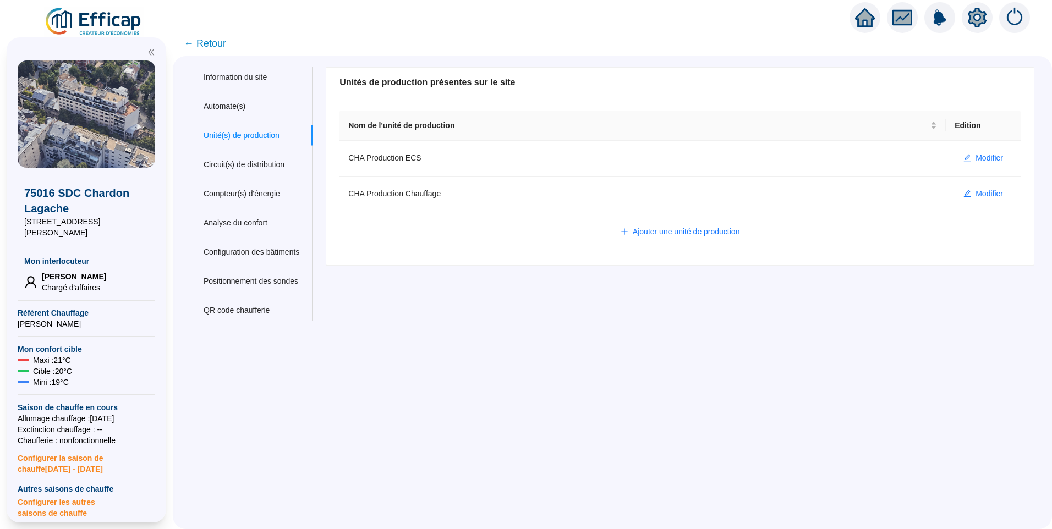
click at [517, 432] on div "Information du site Automate(s) Unité(s) de production Circuit(s) de distributi…" at bounding box center [613, 292] width 880 height 473
drag, startPoint x: 681, startPoint y: 380, endPoint x: 714, endPoint y: 380, distance: 33.0
click at [701, 379] on div "Information du site Automate(s) Unité(s) de production Circuit(s) de distributi…" at bounding box center [613, 292] width 880 height 473
click at [217, 45] on span "← Retour" at bounding box center [205, 43] width 42 height 15
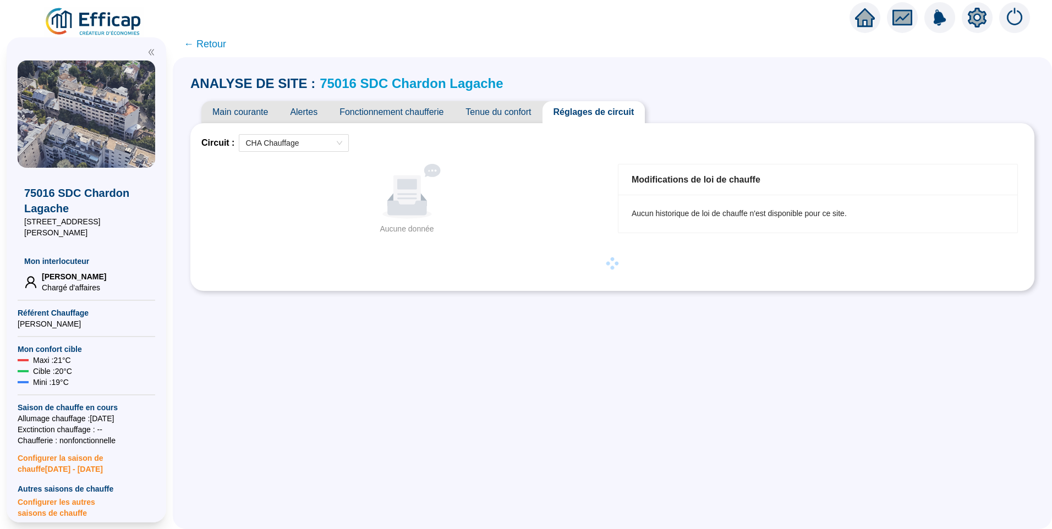
click at [978, 25] on icon "setting" at bounding box center [977, 17] width 19 height 18
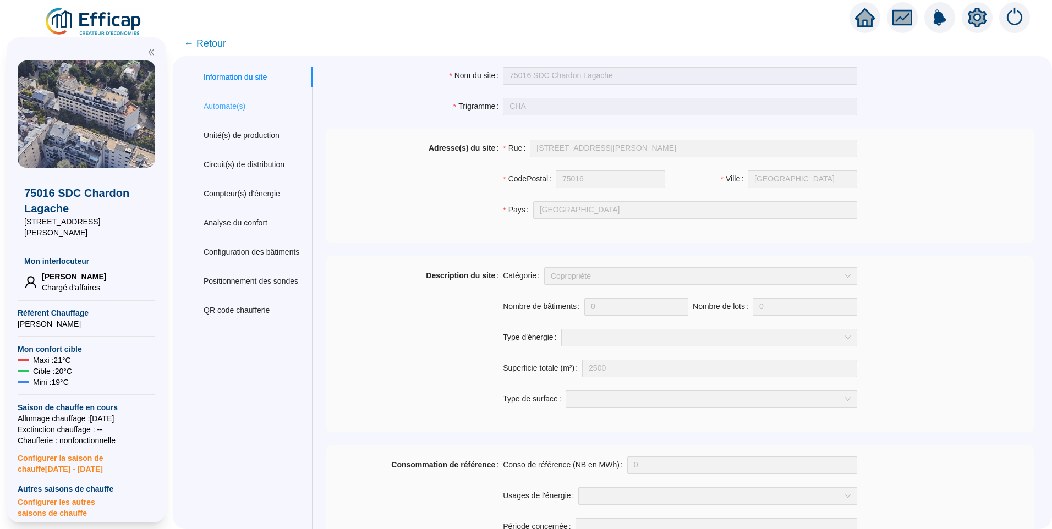
drag, startPoint x: 267, startPoint y: 106, endPoint x: 280, endPoint y: 106, distance: 12.7
click at [267, 106] on div "Automate(s)" at bounding box center [251, 106] width 122 height 20
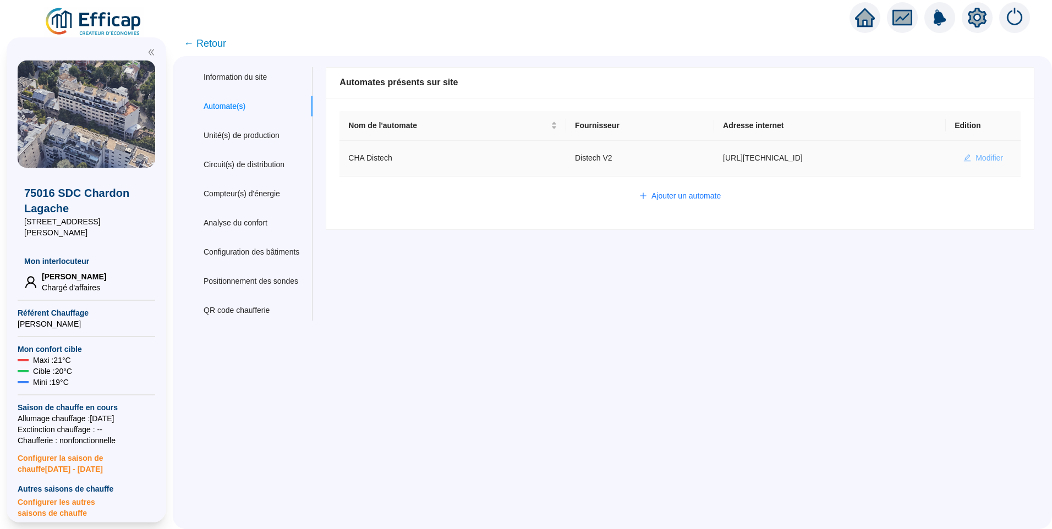
click at [977, 159] on span "Modifier" at bounding box center [990, 158] width 28 height 12
type input "CHA Distech"
type input "[URL][TECHNICAL_ID]"
type input "admin-efficap"
type input "AV1001"
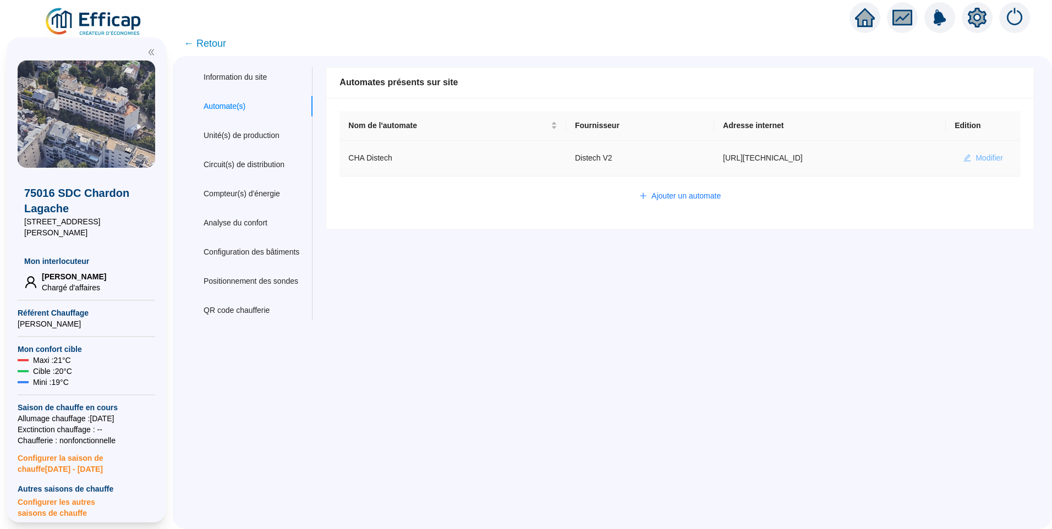
type input "AV1002"
type input "AV1000"
type input "BV1000"
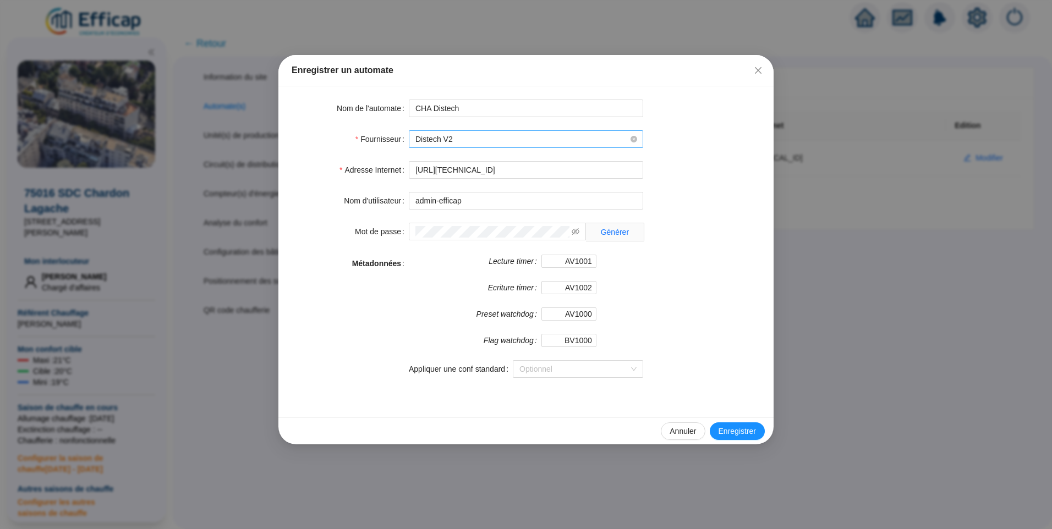
click at [478, 139] on span "Distech V2" at bounding box center [526, 139] width 221 height 17
drag, startPoint x: 738, startPoint y: 188, endPoint x: 762, endPoint y: 132, distance: 61.4
click at [742, 184] on form "Nom de l'automate CHA Distech Fournisseur Distech V2 Distech V2 Adresse Interne…" at bounding box center [526, 246] width 469 height 292
click at [760, 73] on icon "close" at bounding box center [758, 70] width 9 height 9
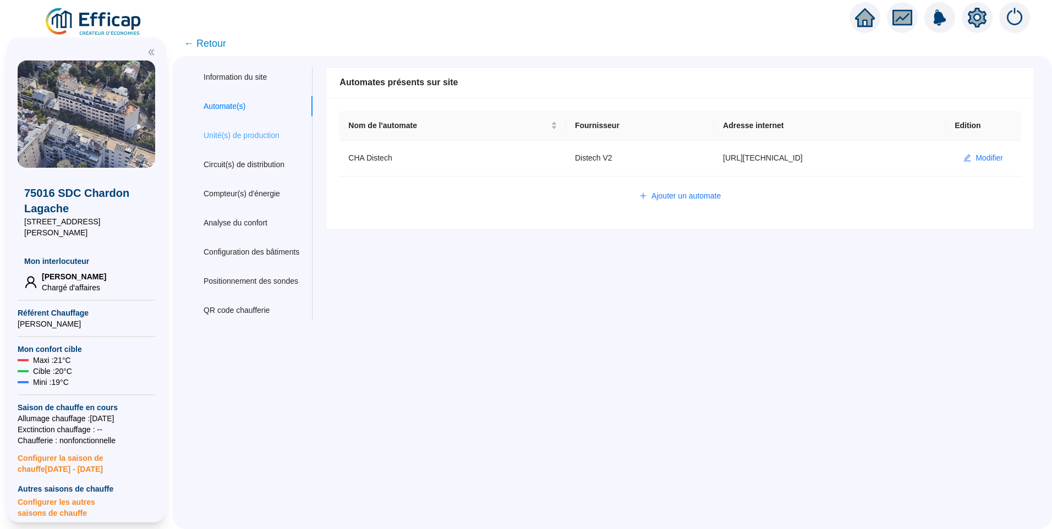
click at [222, 126] on div "Unité(s) de production" at bounding box center [251, 135] width 122 height 20
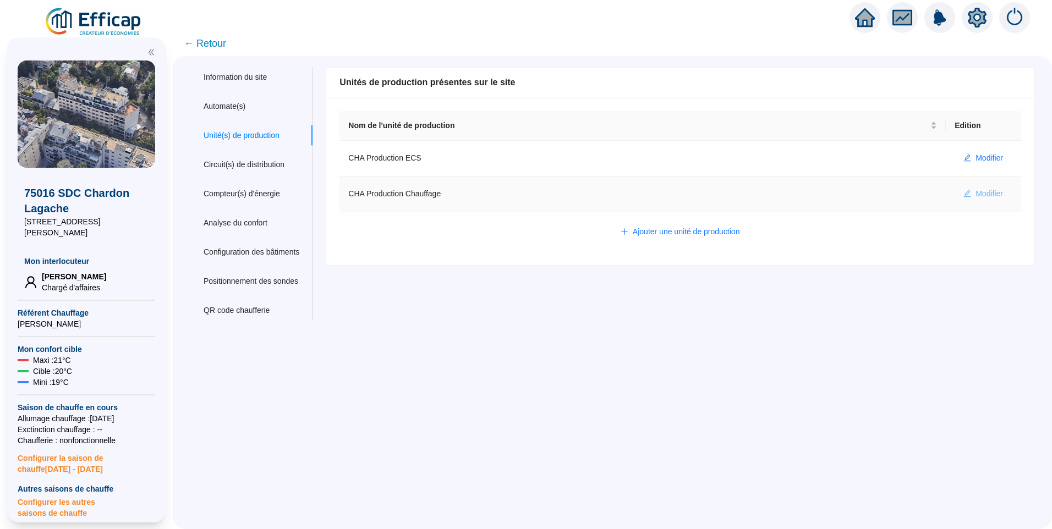
click at [979, 199] on span "Modifier" at bounding box center [990, 194] width 28 height 12
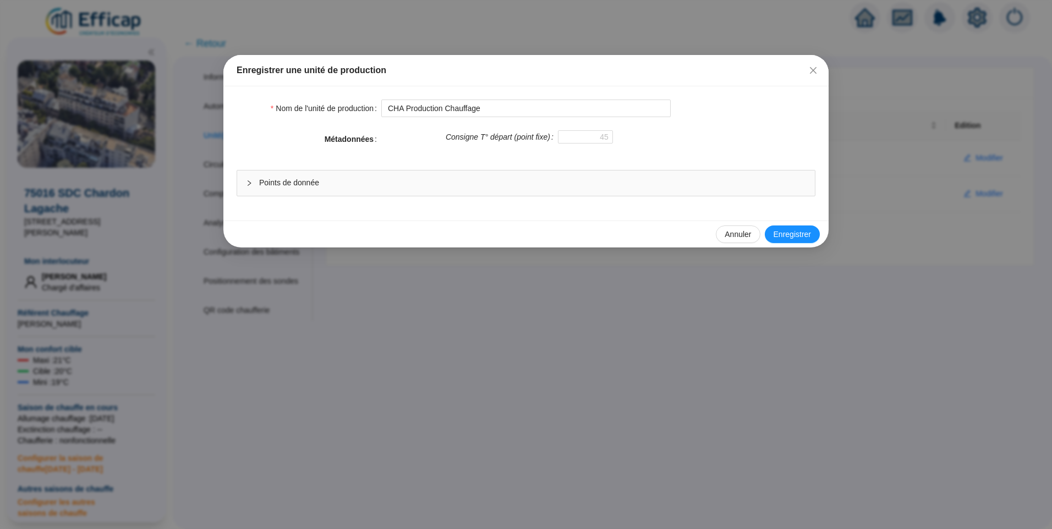
click at [478, 181] on span "Points de donnée" at bounding box center [532, 183] width 547 height 12
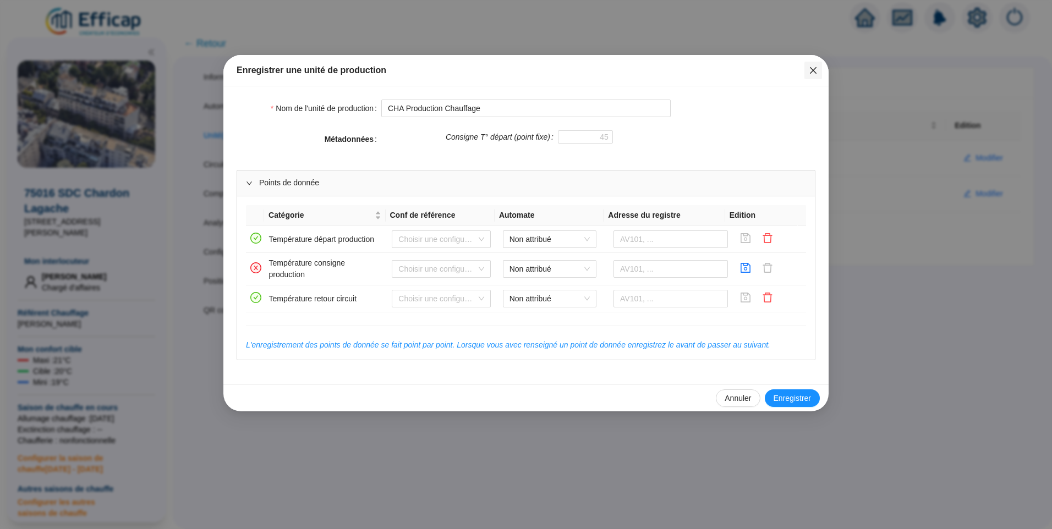
click at [818, 70] on span "Fermer" at bounding box center [814, 70] width 18 height 9
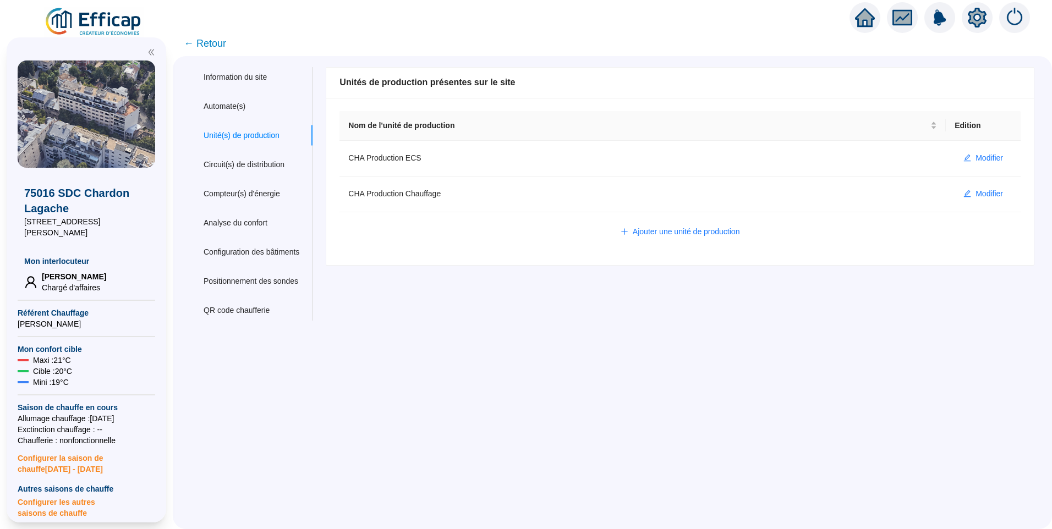
click at [406, 437] on div "Information du site Automate(s) Unité(s) de production Circuit(s) de distributi…" at bounding box center [613, 292] width 880 height 473
click at [415, 398] on div "Information du site Automate(s) Unité(s) de production Circuit(s) de distributi…" at bounding box center [613, 292] width 880 height 473
click at [413, 368] on div "Information du site Automate(s) Unité(s) de production Circuit(s) de distributi…" at bounding box center [613, 292] width 880 height 473
click at [389, 398] on div "Information du site Automate(s) Unité(s) de production Circuit(s) de distributi…" at bounding box center [613, 292] width 880 height 473
click at [203, 42] on span "← Retour" at bounding box center [205, 43] width 42 height 15
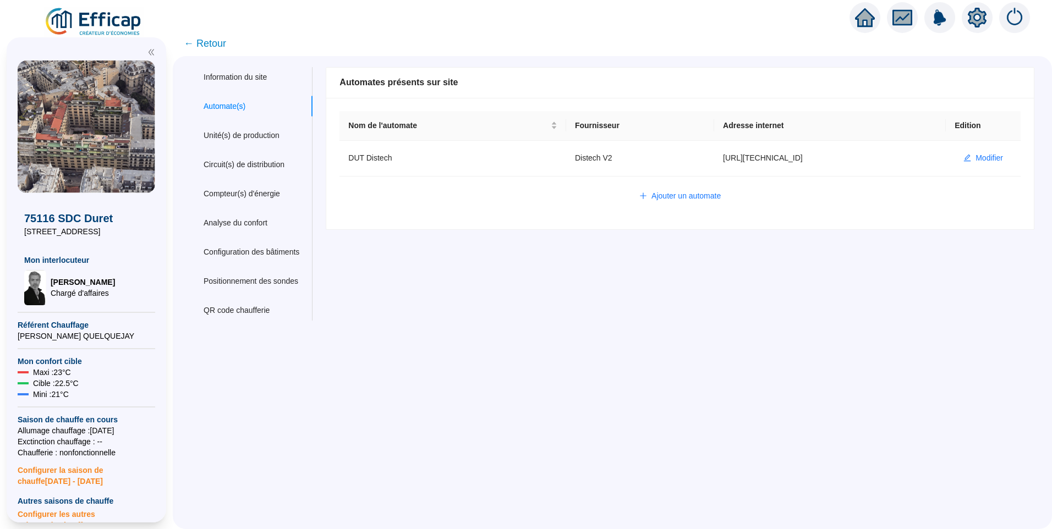
drag, startPoint x: 0, startPoint y: 0, endPoint x: 120, endPoint y: 16, distance: 121.0
click at [120, 16] on img at bounding box center [94, 22] width 100 height 31
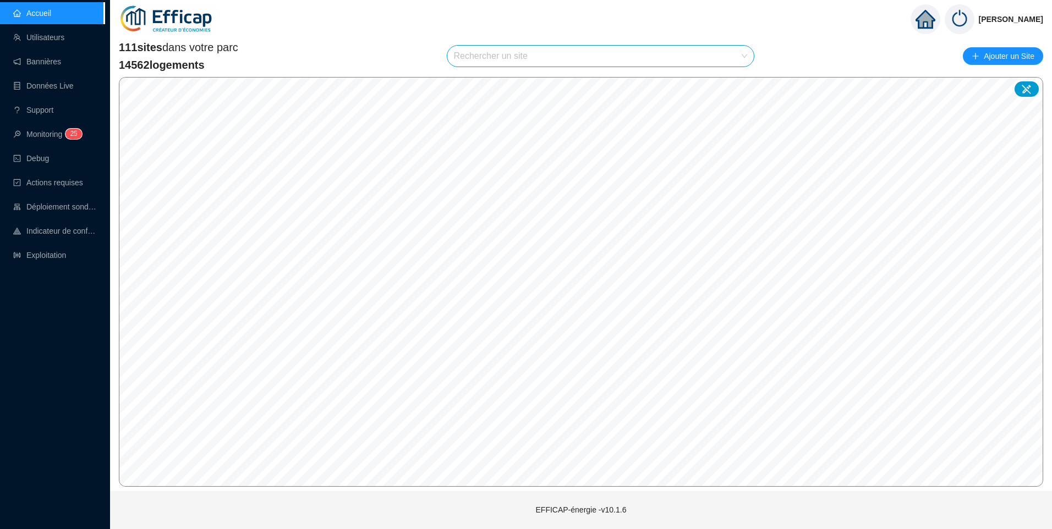
click at [483, 59] on input "search" at bounding box center [596, 56] width 284 height 21
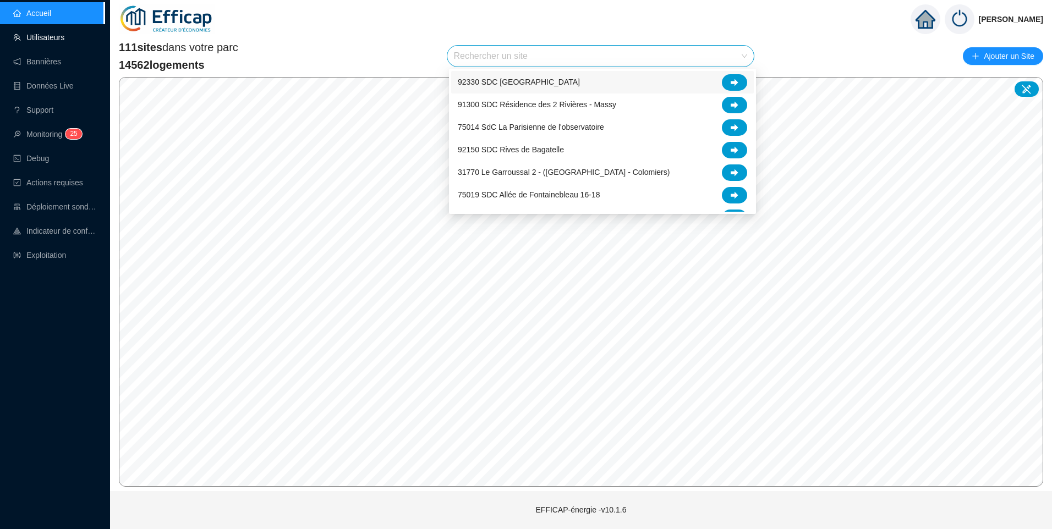
click at [61, 39] on link "Utilisateurs" at bounding box center [38, 37] width 51 height 9
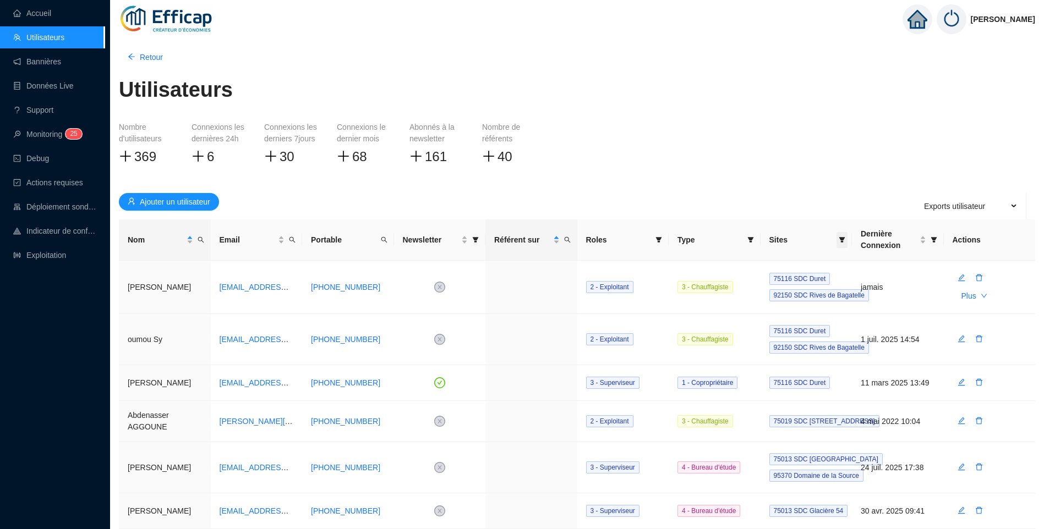
click at [840, 247] on span at bounding box center [842, 240] width 11 height 16
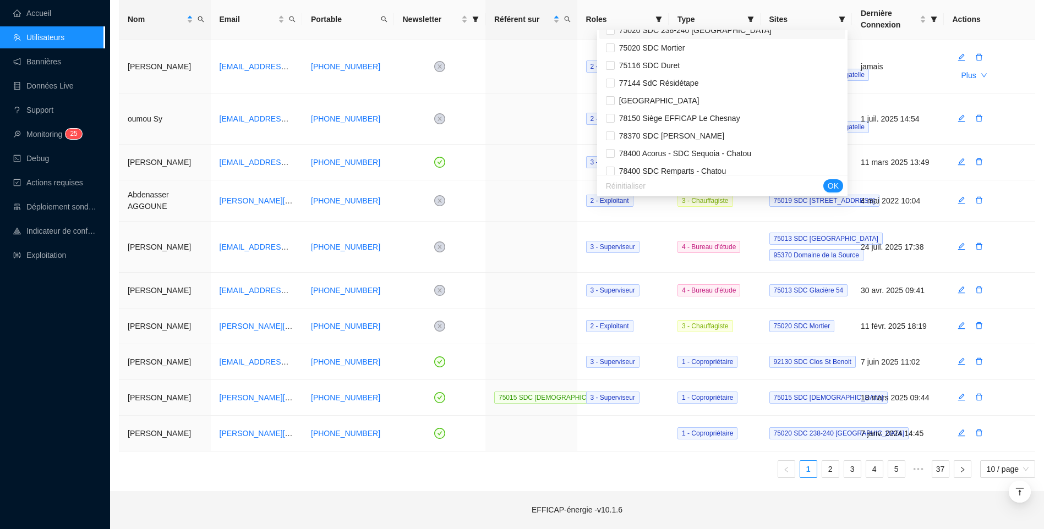
scroll to position [1101, 0]
click at [615, 103] on input "checkbox" at bounding box center [610, 102] width 9 height 9
checkbox input "true"
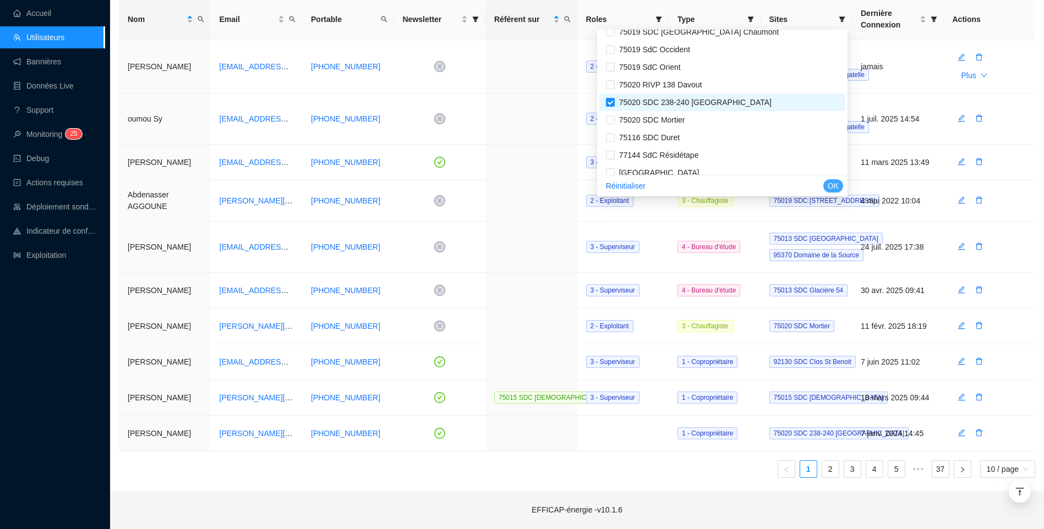
click at [833, 187] on span "OK" at bounding box center [833, 187] width 11 height 12
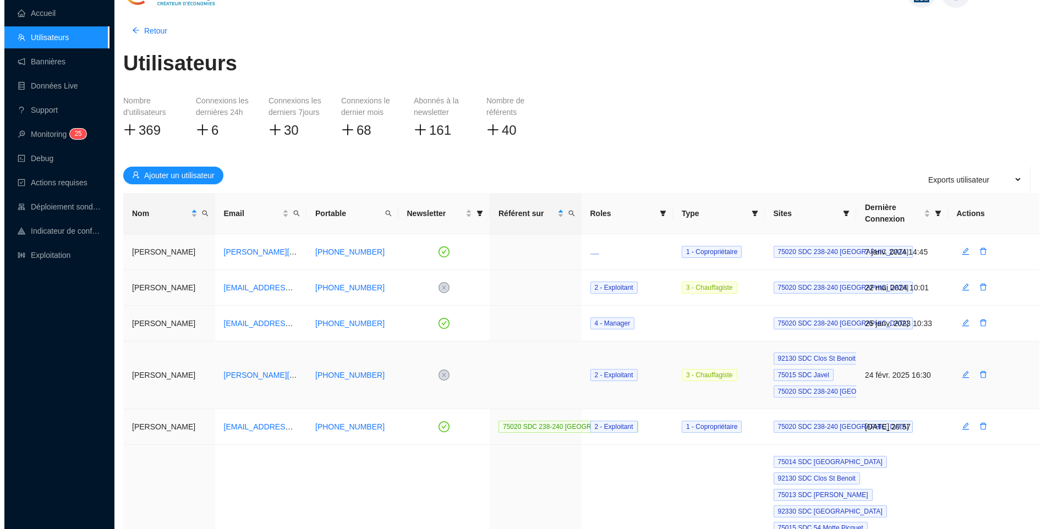
scroll to position [0, 0]
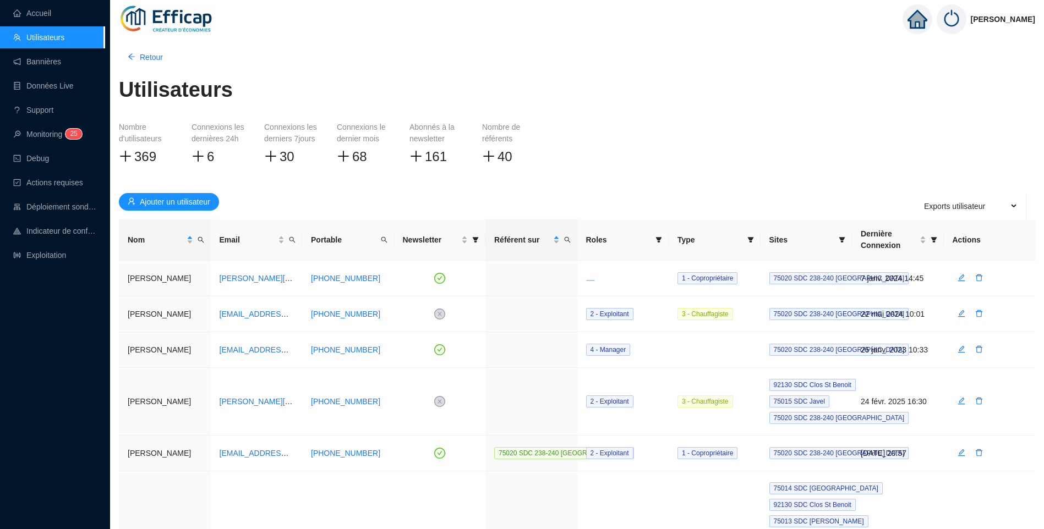
drag, startPoint x: 56, startPoint y: 15, endPoint x: 143, endPoint y: 23, distance: 86.8
click at [51, 15] on link "Accueil" at bounding box center [32, 13] width 38 height 9
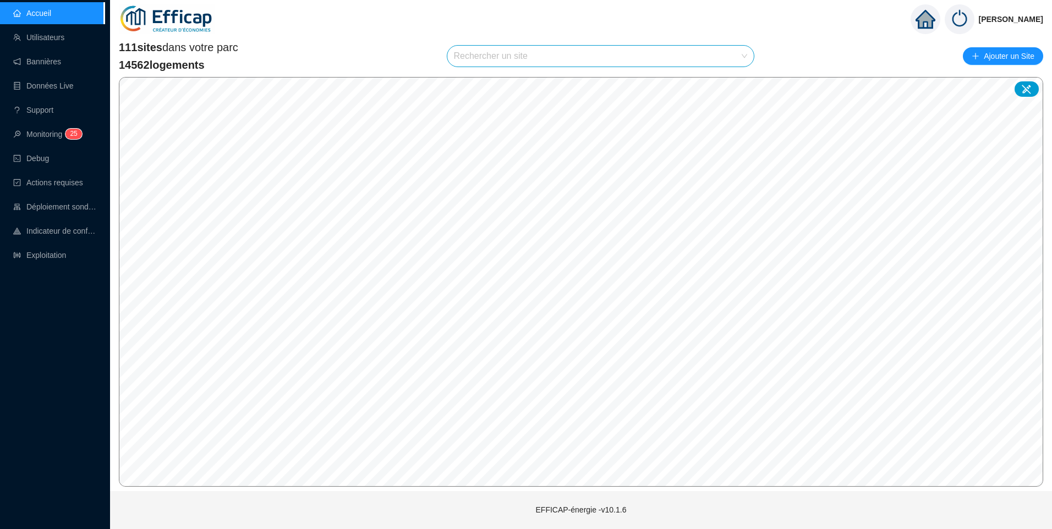
click at [512, 57] on input "search" at bounding box center [596, 56] width 284 height 21
type input "belle"
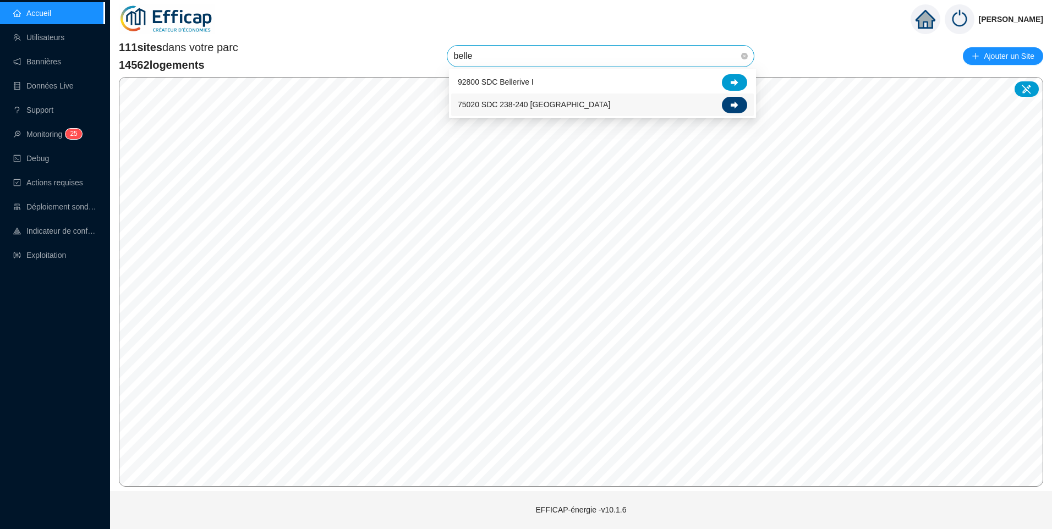
click at [737, 108] on icon at bounding box center [735, 105] width 8 height 8
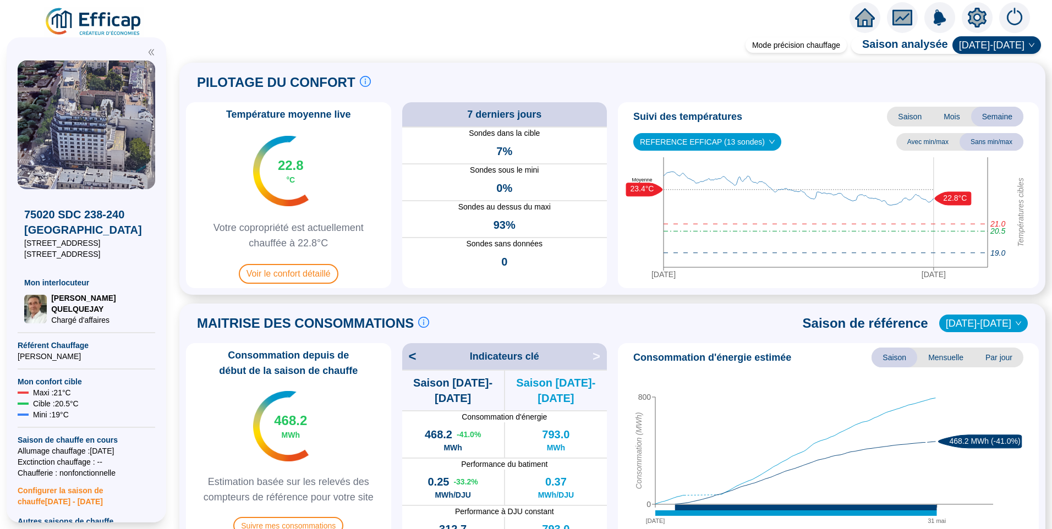
click at [976, 17] on icon "setting" at bounding box center [978, 18] width 20 height 20
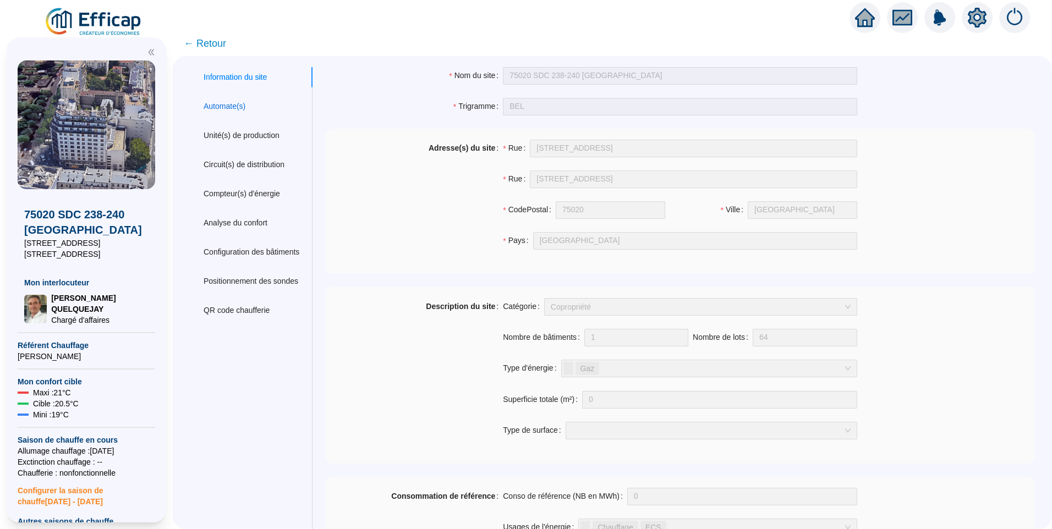
click at [225, 101] on div "Automate(s)" at bounding box center [225, 107] width 42 height 12
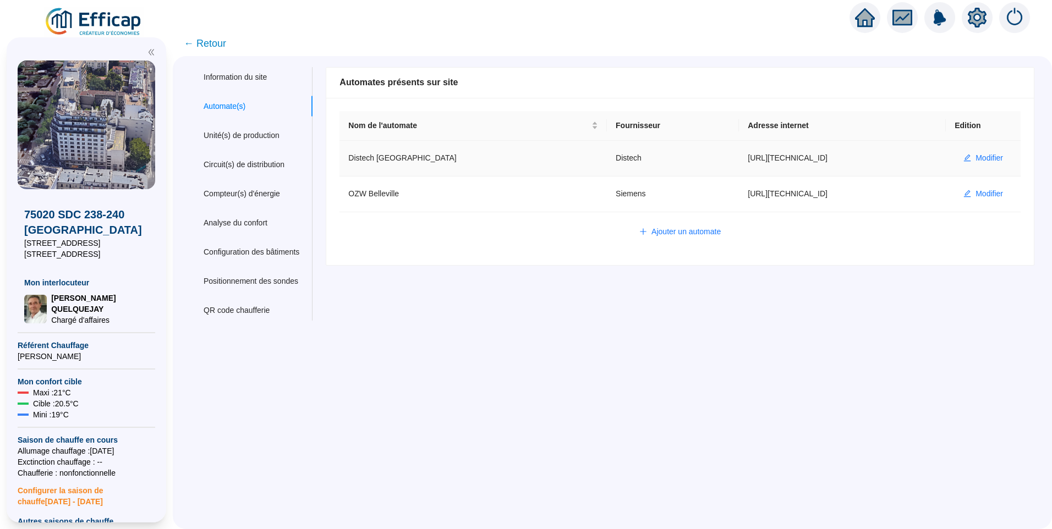
drag, startPoint x: 796, startPoint y: 161, endPoint x: 667, endPoint y: 154, distance: 129.5
click at [667, 154] on tr "Distech Belleville Distech [URL][TECHNICAL_ID] Modifier" at bounding box center [680, 159] width 681 height 36
copy tr "[URL][TECHNICAL_ID]"
click at [976, 153] on span "Modifier" at bounding box center [990, 158] width 28 height 12
type input "Distech [GEOGRAPHIC_DATA]"
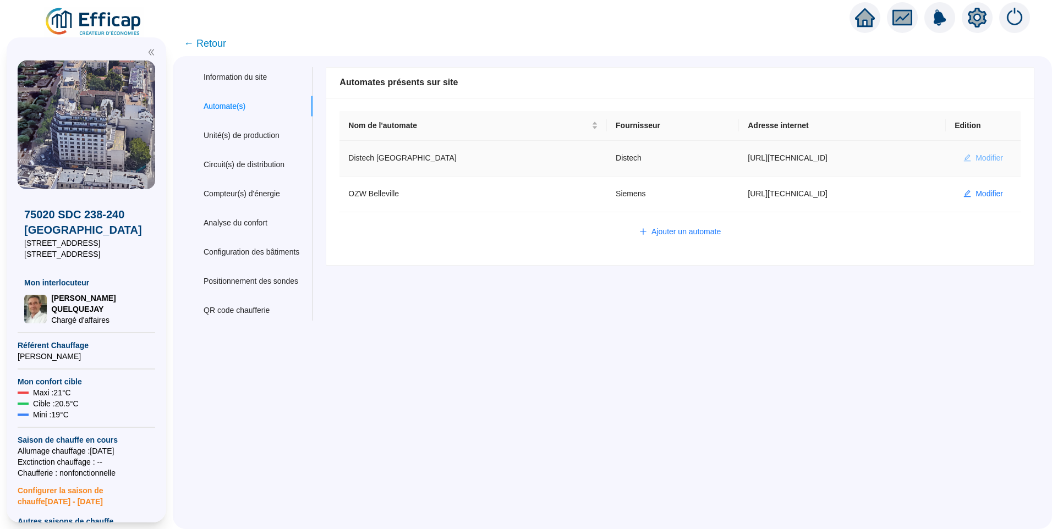
type input "[URL][TECHNICAL_ID]"
type input "admin-efficap"
type input "AV1001"
type input "AV1002"
type input "AV1000"
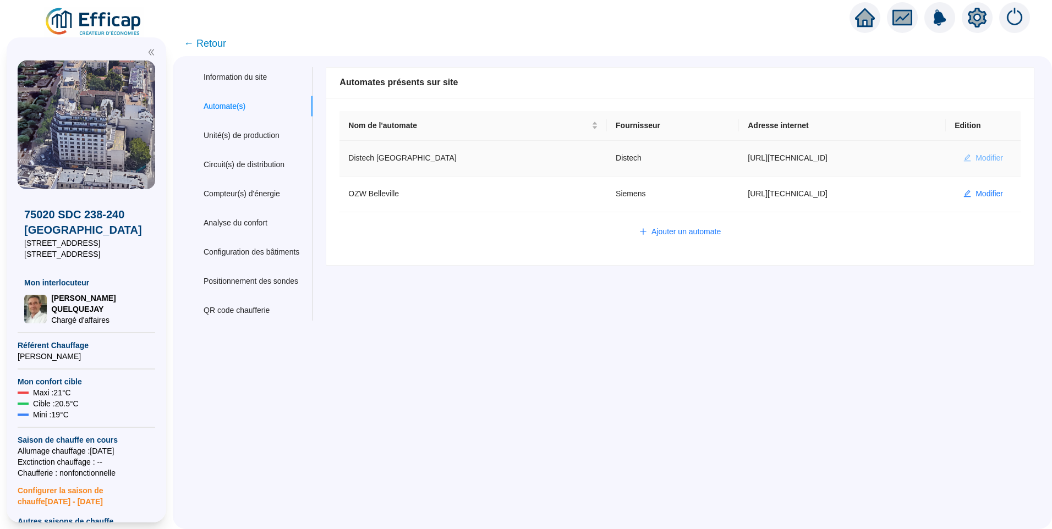
type input "BV1000"
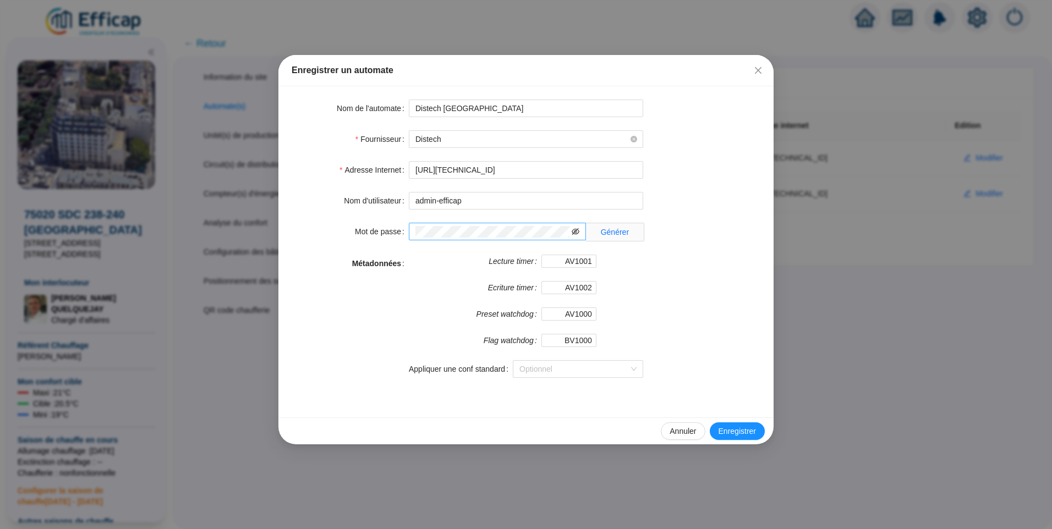
click at [573, 232] on icon "eye-invisible" at bounding box center [576, 232] width 8 height 8
click at [132, 219] on div "Enregistrer un automate Nom de l'automate Distech Belleville Fournisseur Distec…" at bounding box center [526, 264] width 1052 height 529
click at [759, 77] on button "Close" at bounding box center [759, 71] width 18 height 18
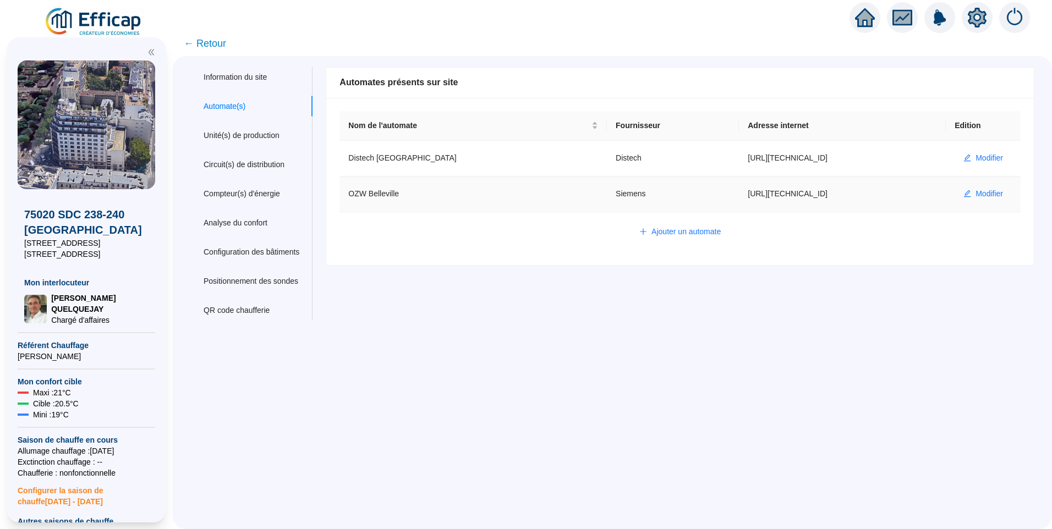
drag, startPoint x: 792, startPoint y: 193, endPoint x: 685, endPoint y: 187, distance: 107.5
click at [685, 187] on tr "OZW Belleville Siemens [URL][TECHNICAL_ID] Modifier" at bounding box center [680, 195] width 681 height 36
copy tr "[URL][TECHNICAL_ID]"
click at [984, 189] on span "Modifier" at bounding box center [990, 194] width 28 height 12
type input "OZW Belleville"
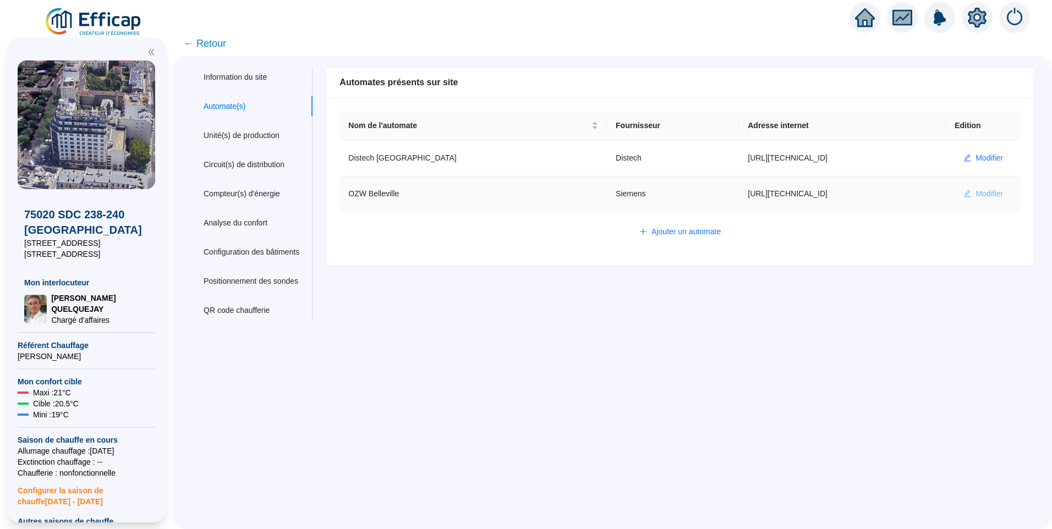
type input "[URL][TECHNICAL_ID]"
type input "plant-efficap"
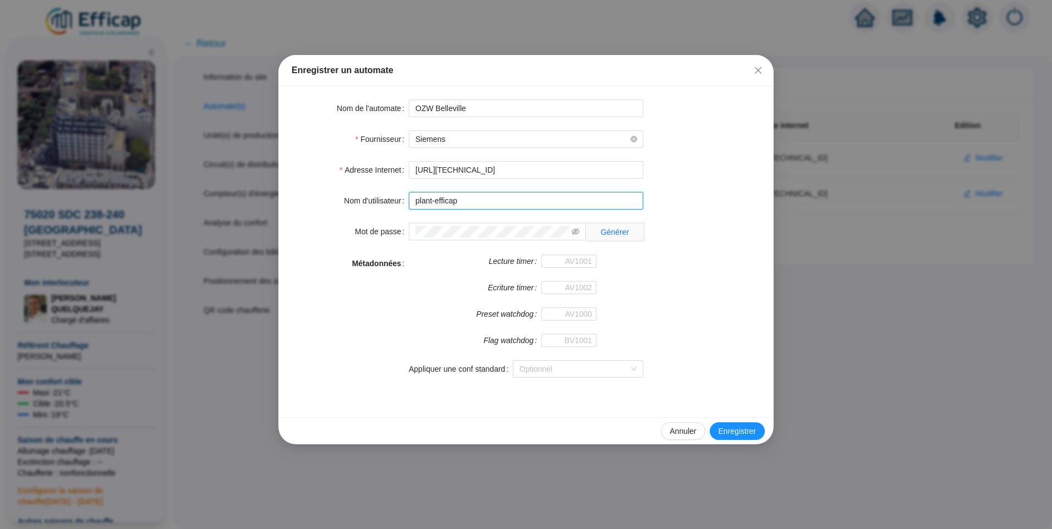
click at [505, 208] on input "plant-efficap" at bounding box center [526, 201] width 234 height 18
click at [576, 232] on icon "eye-invisible" at bounding box center [576, 232] width 8 height 8
click at [200, 220] on div "Enregistrer un automate Nom de l'automate OZW Belleville Fournisseur Siemens Ad…" at bounding box center [526, 264] width 1052 height 529
click at [747, 67] on div "Enregistrer un automate" at bounding box center [526, 70] width 469 height 13
click at [755, 68] on span "Fermer" at bounding box center [759, 70] width 18 height 9
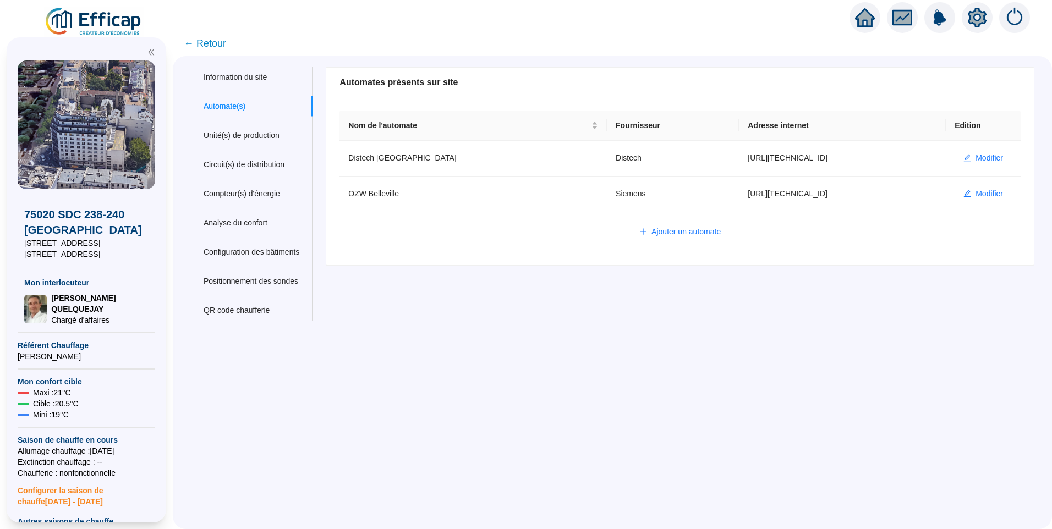
click at [203, 45] on span "← Retour" at bounding box center [205, 43] width 42 height 15
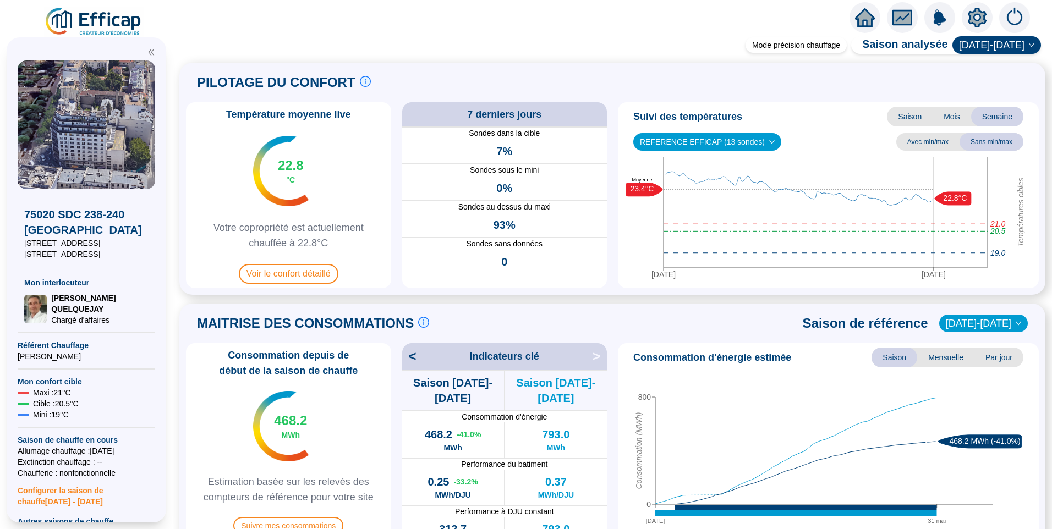
click at [900, 114] on span "Saison" at bounding box center [910, 117] width 46 height 20
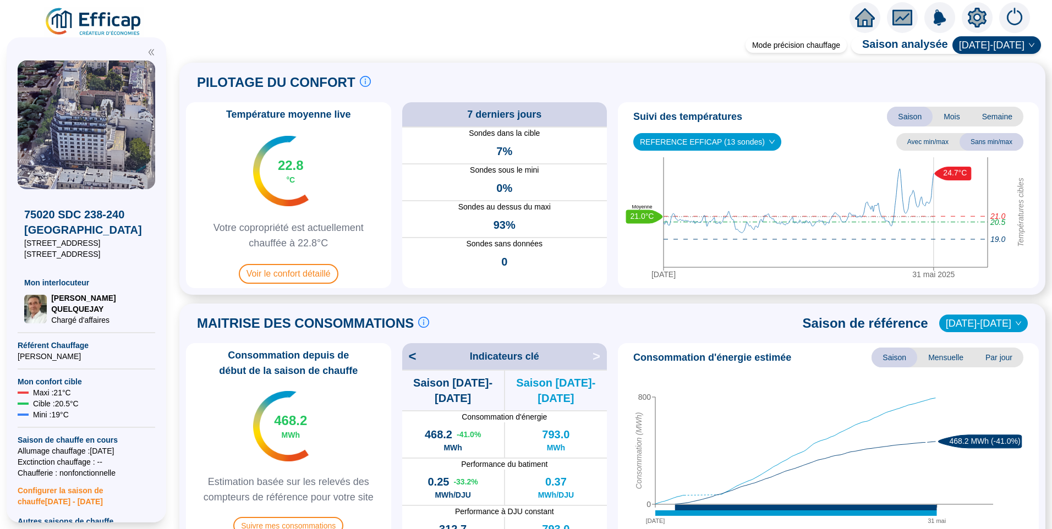
click at [947, 121] on span "Mois" at bounding box center [952, 117] width 39 height 20
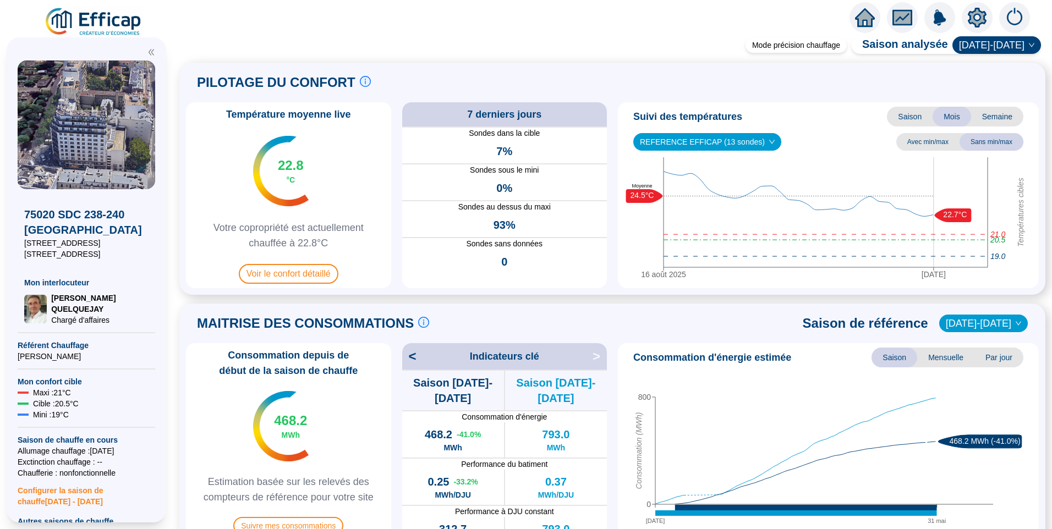
click at [898, 117] on span "Saison" at bounding box center [910, 117] width 46 height 20
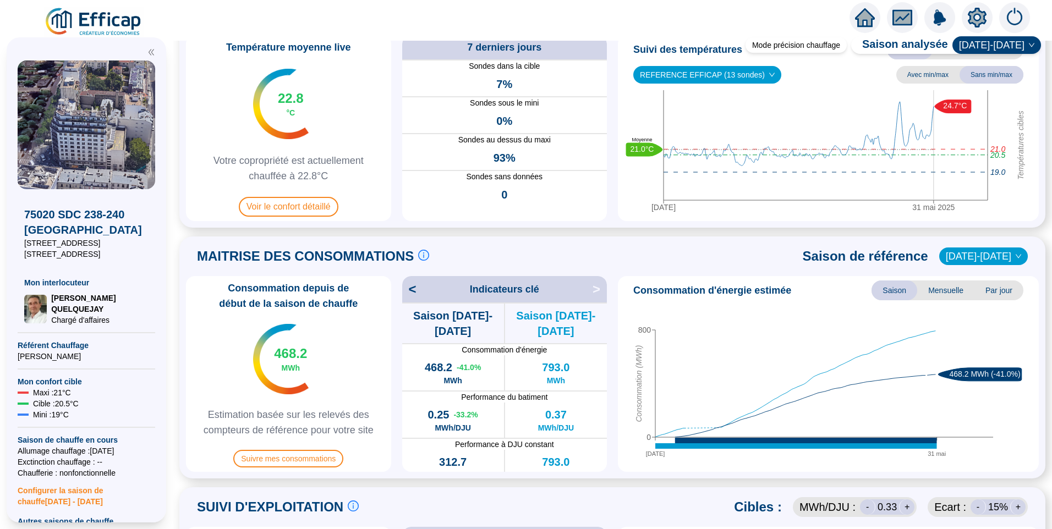
scroll to position [275, 0]
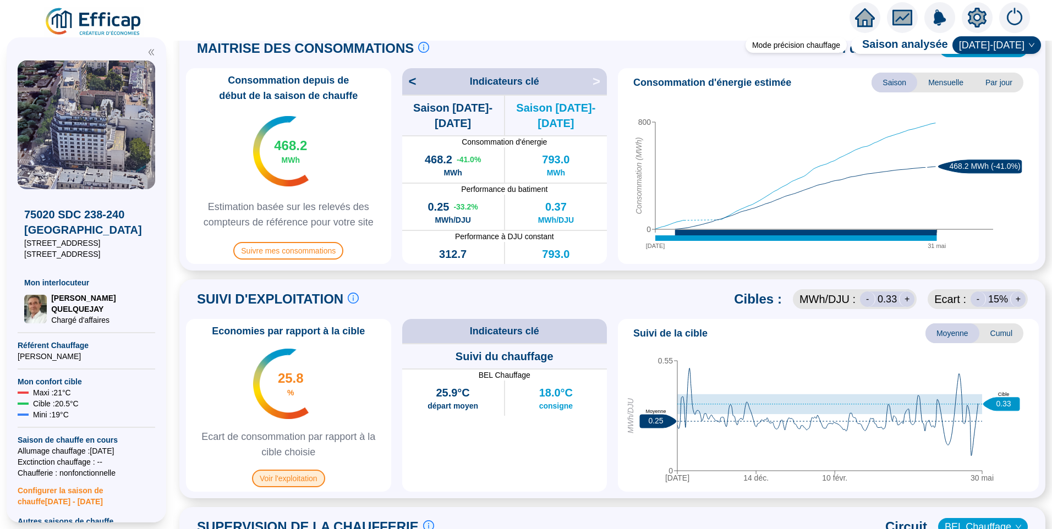
click at [305, 478] on span "Voir l'exploitation" at bounding box center [288, 479] width 73 height 18
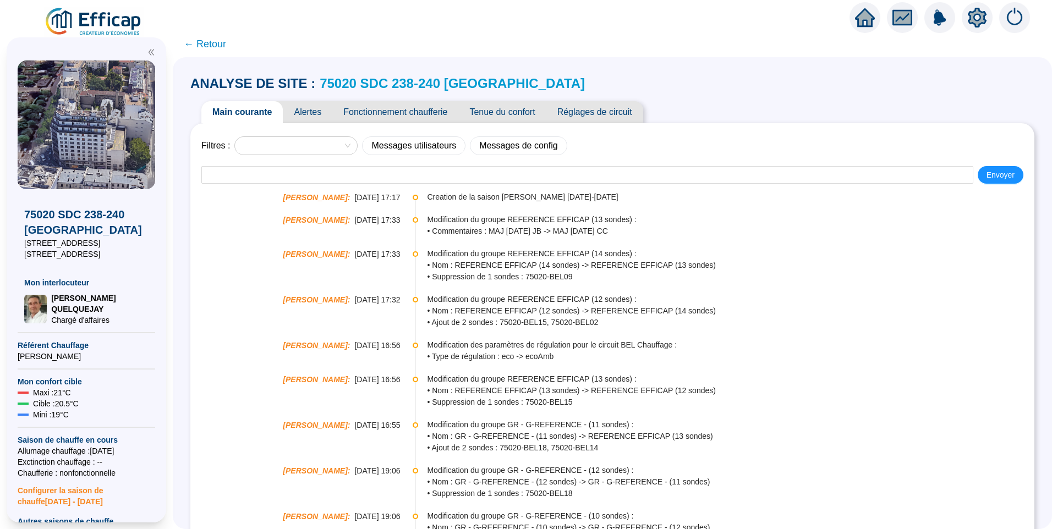
click at [492, 110] on span "Tenue du confort" at bounding box center [502, 112] width 88 height 22
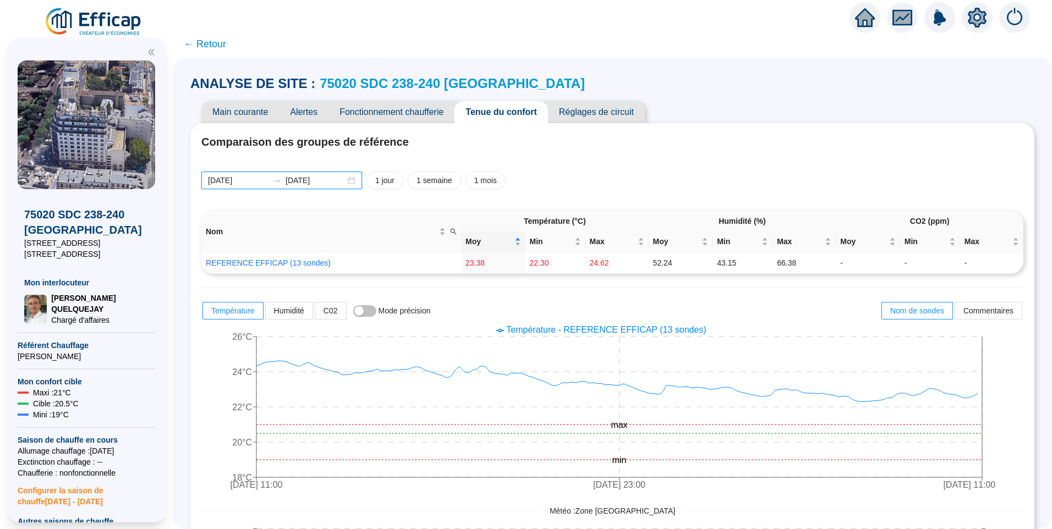
click at [337, 183] on input "[DATE]" at bounding box center [316, 181] width 60 height 12
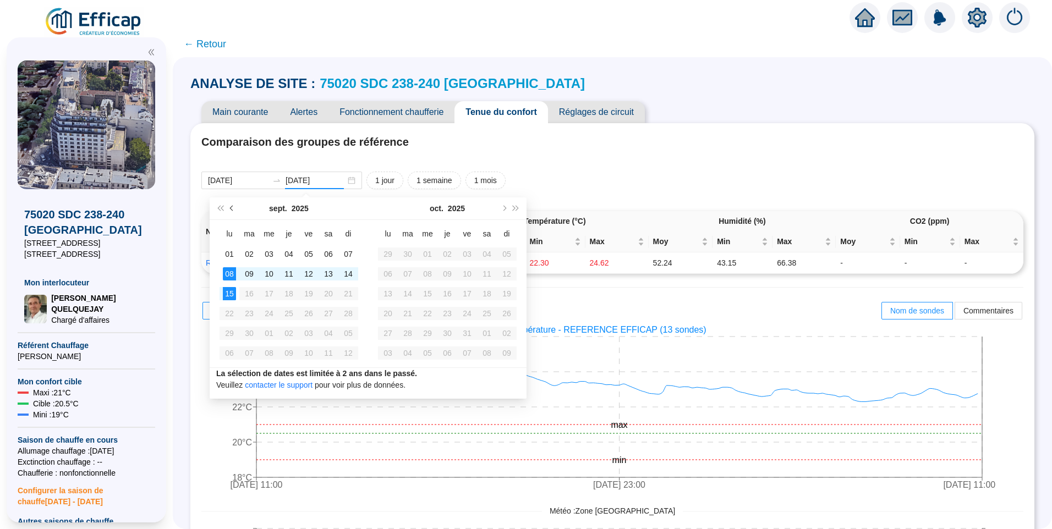
click at [234, 210] on button "Mois précédent (PageUp)" at bounding box center [232, 209] width 12 height 22
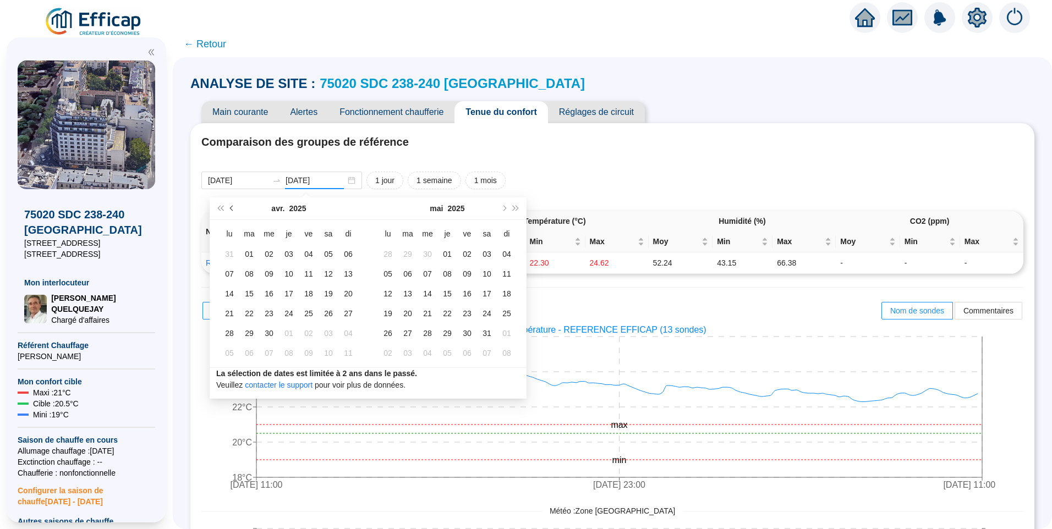
click at [234, 210] on button "Mois précédent (PageUp)" at bounding box center [232, 209] width 12 height 22
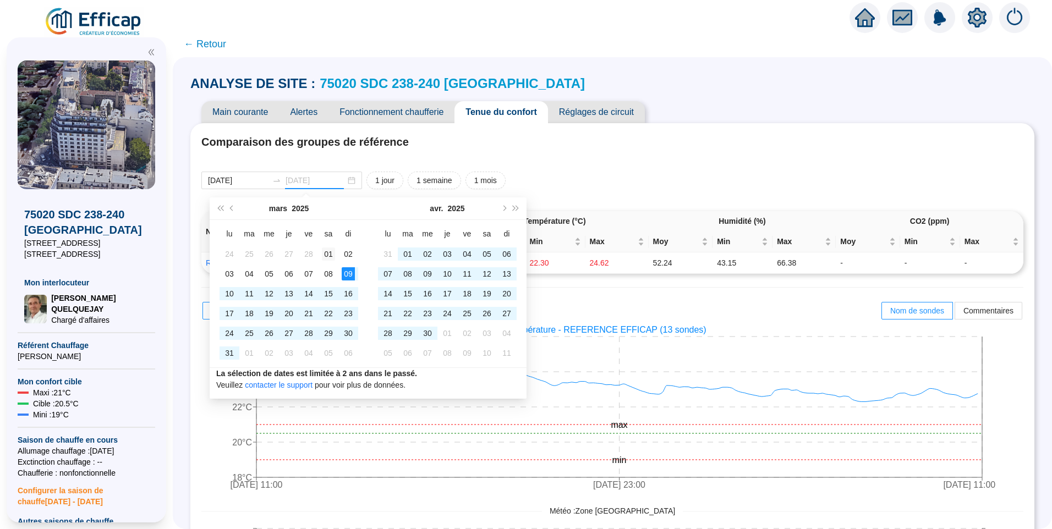
type input "[DATE]"
click at [330, 255] on div "01" at bounding box center [328, 254] width 13 height 13
click at [230, 210] on button "Mois précédent (PageUp)" at bounding box center [232, 209] width 12 height 22
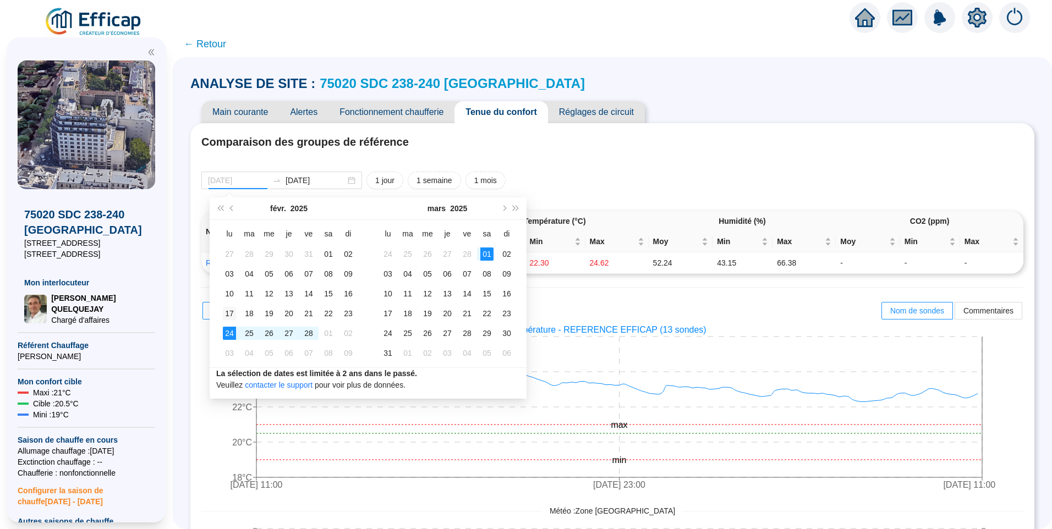
type input "2025-02-17"
click at [228, 312] on div "17" at bounding box center [229, 313] width 13 height 13
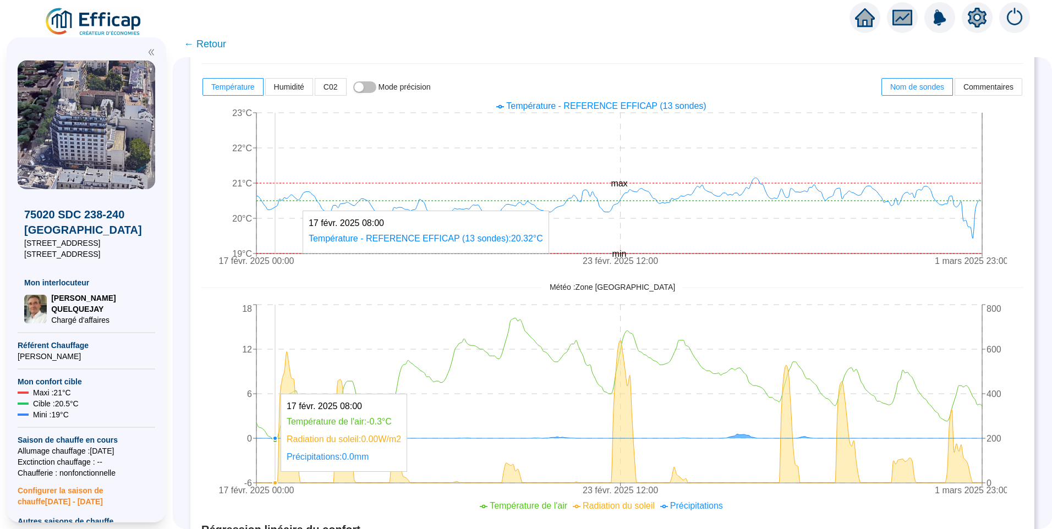
scroll to position [165, 0]
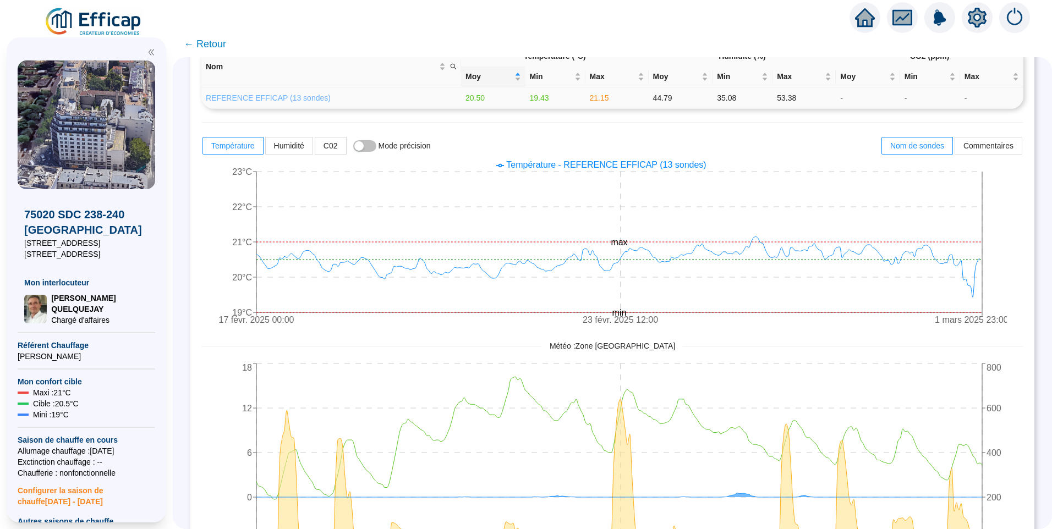
click at [281, 94] on link "REFERENCE EFFICAP (13 sondes)" at bounding box center [268, 98] width 125 height 9
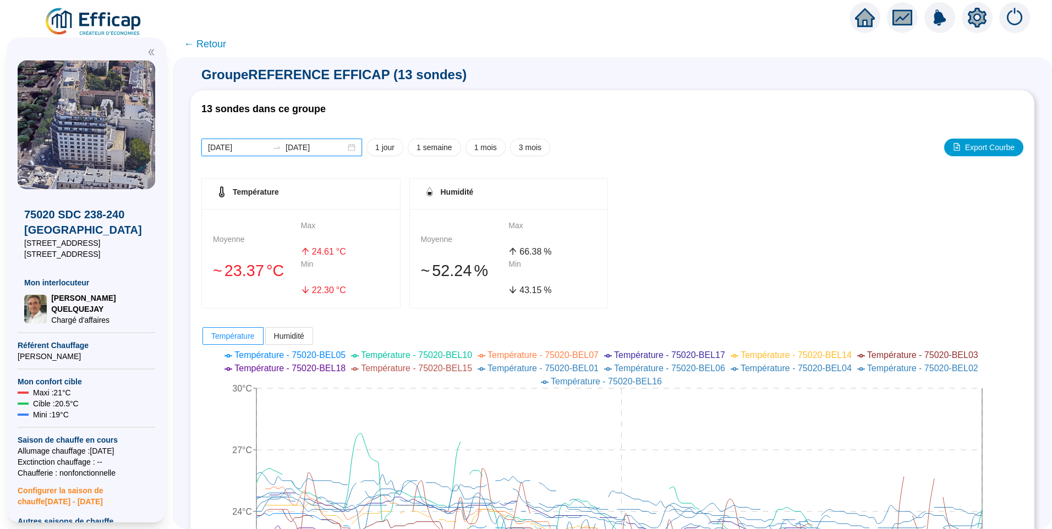
click at [334, 147] on input "[DATE]" at bounding box center [316, 148] width 60 height 12
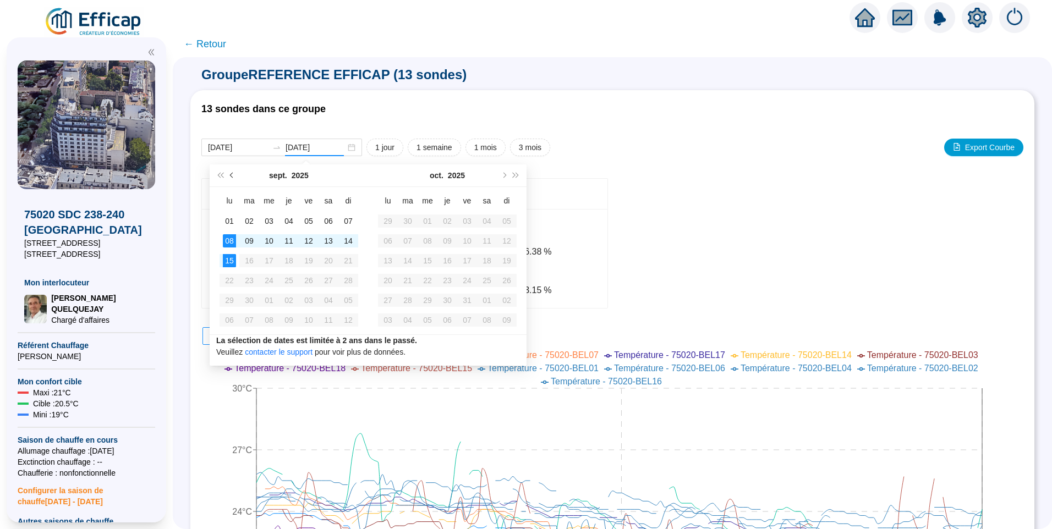
click at [233, 171] on button "Mois précédent (PageUp)" at bounding box center [232, 176] width 12 height 22
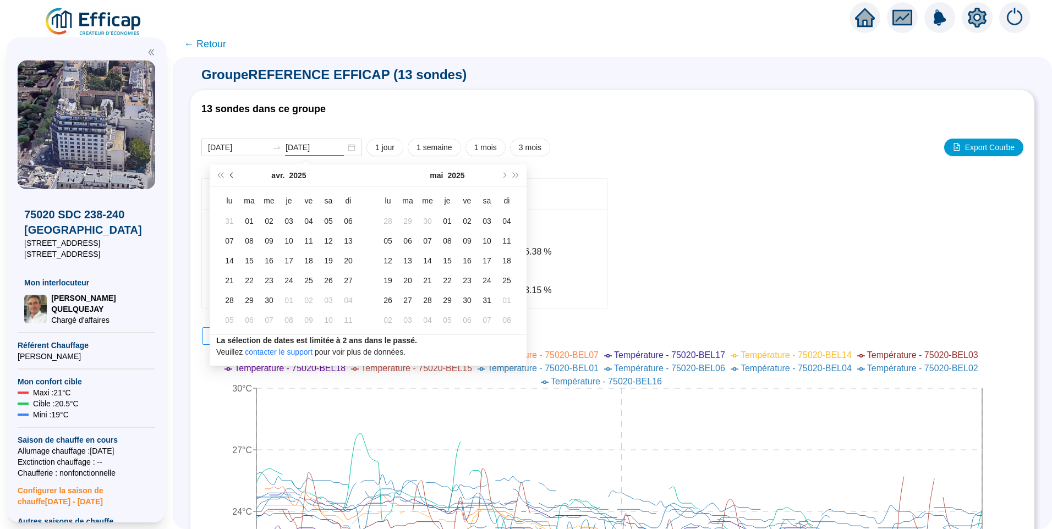
click at [233, 171] on button "Mois précédent (PageUp)" at bounding box center [232, 176] width 12 height 22
type input "2025-03-01"
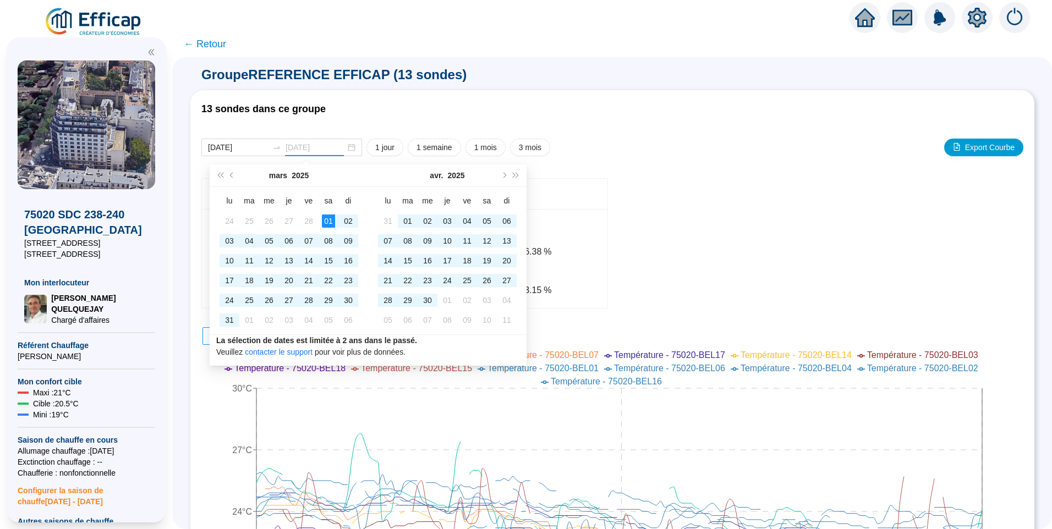
click at [327, 223] on div "01" at bounding box center [328, 221] width 13 height 13
click at [232, 170] on button "Mois précédent (PageUp)" at bounding box center [232, 176] width 12 height 22
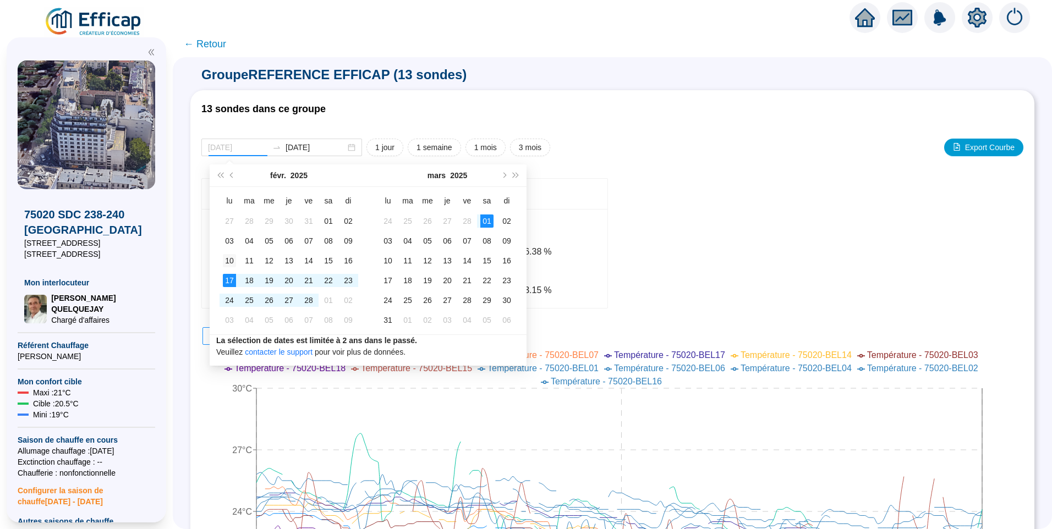
type input "2025-02-10"
click at [225, 263] on div "10" at bounding box center [229, 260] width 13 height 13
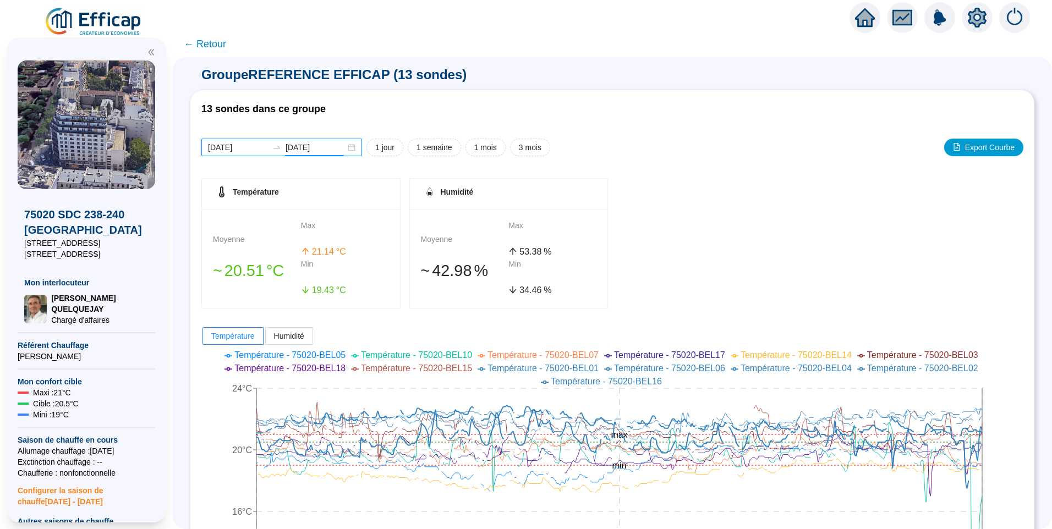
click at [337, 145] on input "2025-03-01" at bounding box center [316, 148] width 60 height 12
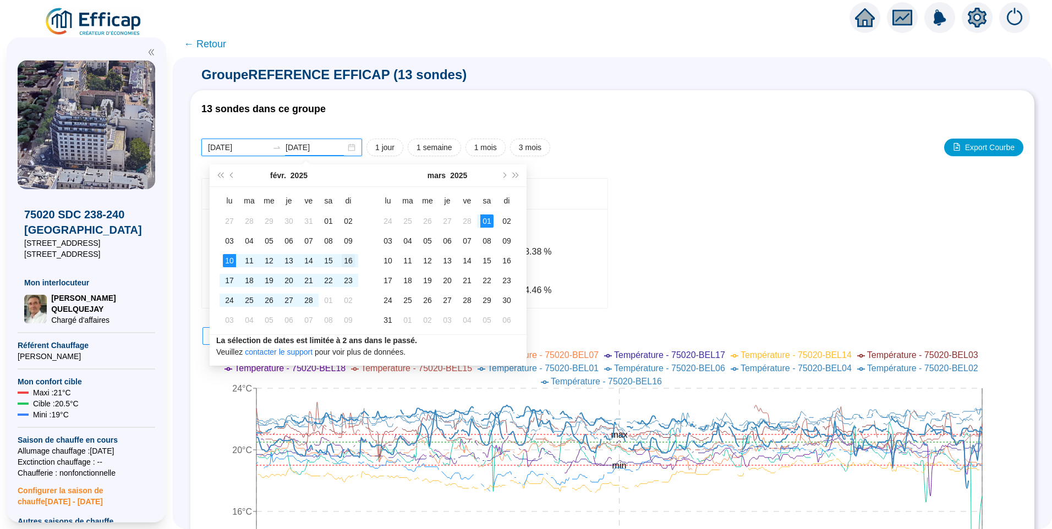
type input "2025-02-16"
click at [351, 258] on div "16" at bounding box center [348, 260] width 13 height 13
type input "2025-02-10"
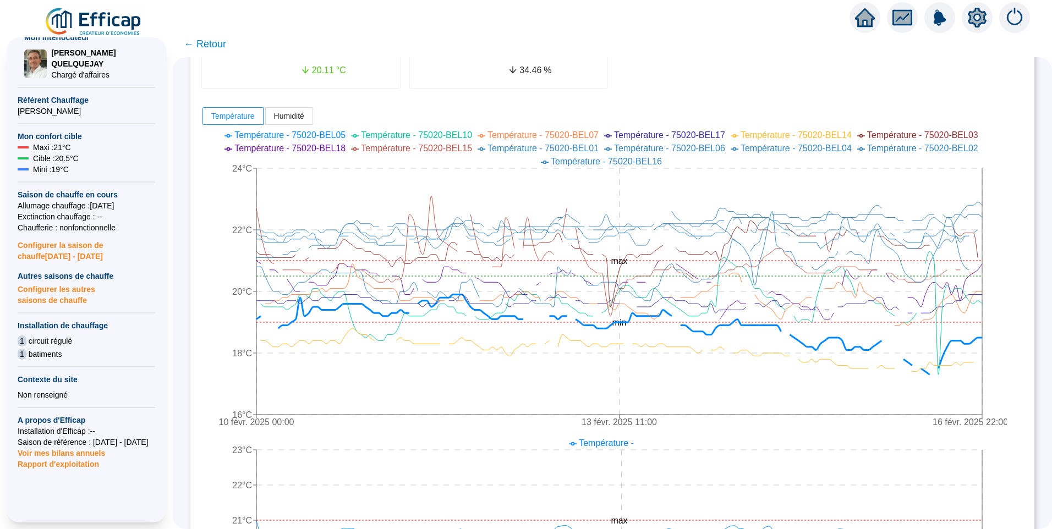
scroll to position [335, 0]
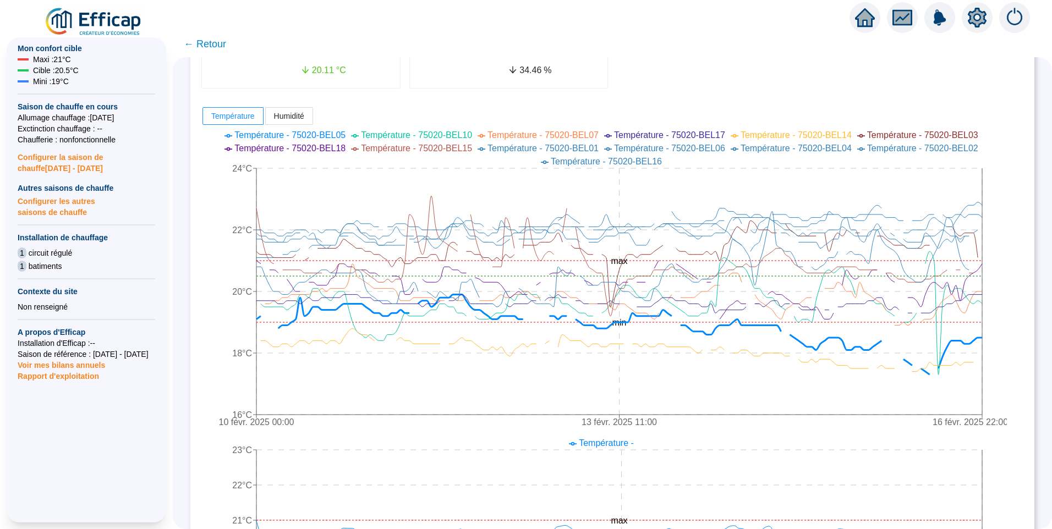
click at [54, 161] on span "Configurer la saison de chauffe 2025 - 2026" at bounding box center [87, 159] width 138 height 29
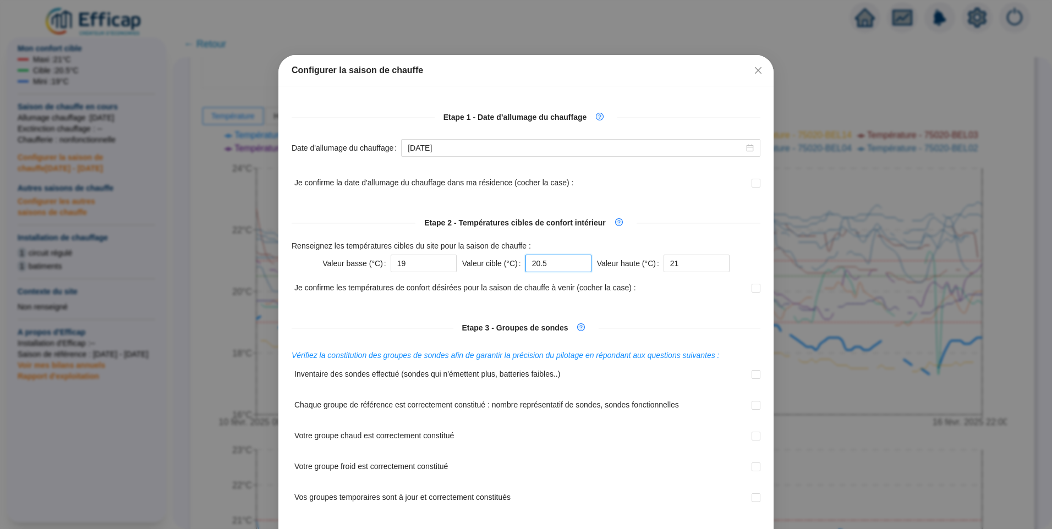
drag, startPoint x: 547, startPoint y: 266, endPoint x: 492, endPoint y: 260, distance: 55.9
click at [492, 260] on div "Valeur cible (°C) 20.5" at bounding box center [526, 264] width 129 height 18
type input "21"
drag, startPoint x: 676, startPoint y: 265, endPoint x: 686, endPoint y: 264, distance: 10.0
click at [686, 264] on input "21" at bounding box center [697, 264] width 66 height 18
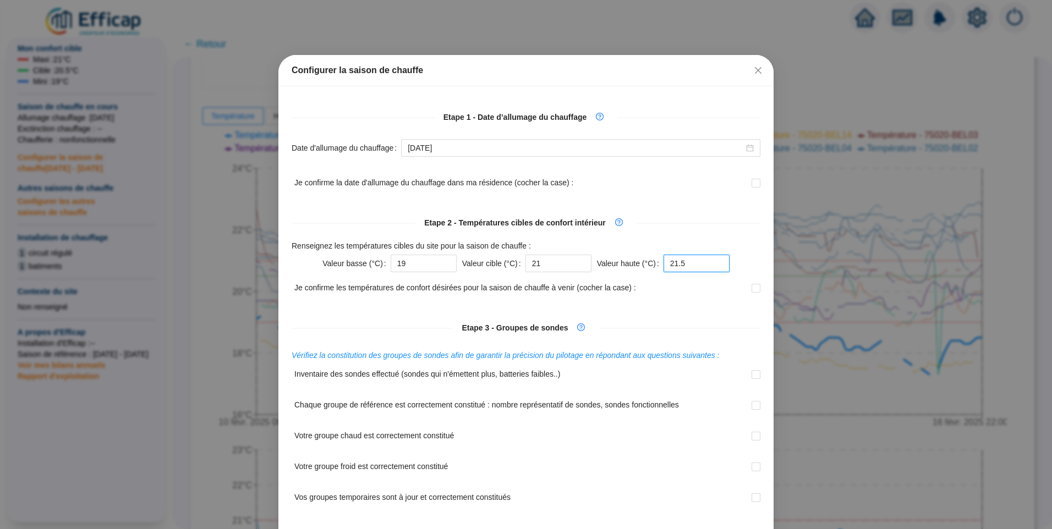
drag, startPoint x: 686, startPoint y: 264, endPoint x: 643, endPoint y: 262, distance: 43.5
click at [643, 262] on div "Valeur haute (°C) 21.5" at bounding box center [663, 264] width 133 height 18
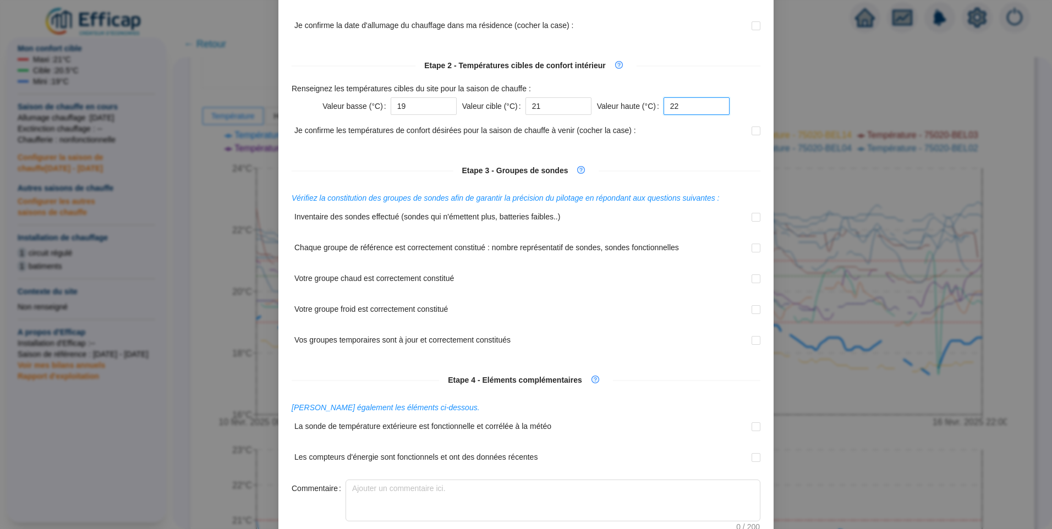
scroll to position [8, 0]
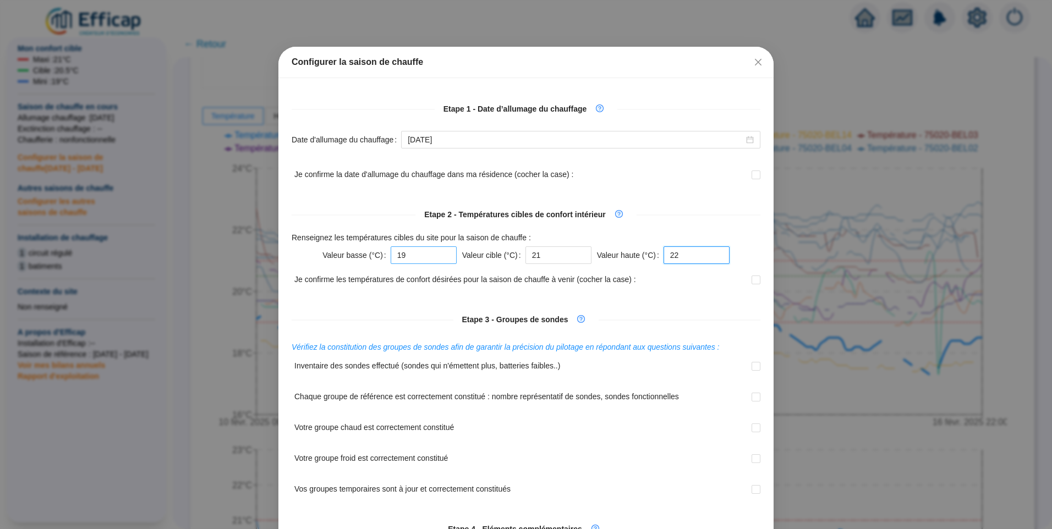
type input "22"
drag, startPoint x: 416, startPoint y: 258, endPoint x: 352, endPoint y: 248, distance: 64.5
click at [352, 248] on div "Valeur basse (°C) 19" at bounding box center [390, 256] width 134 height 18
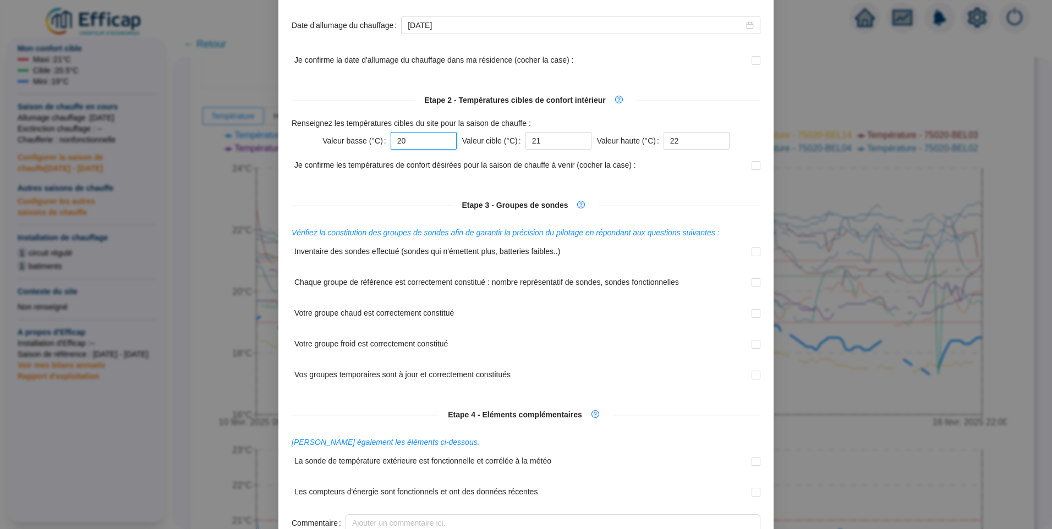
scroll to position [283, 0]
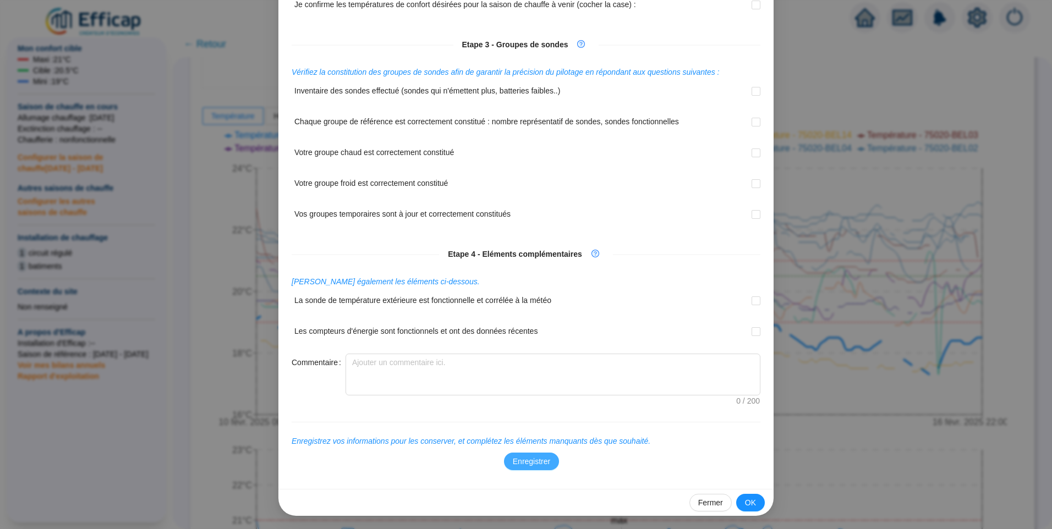
type input "20"
click at [537, 460] on span "Enregistrer" at bounding box center [531, 462] width 37 height 12
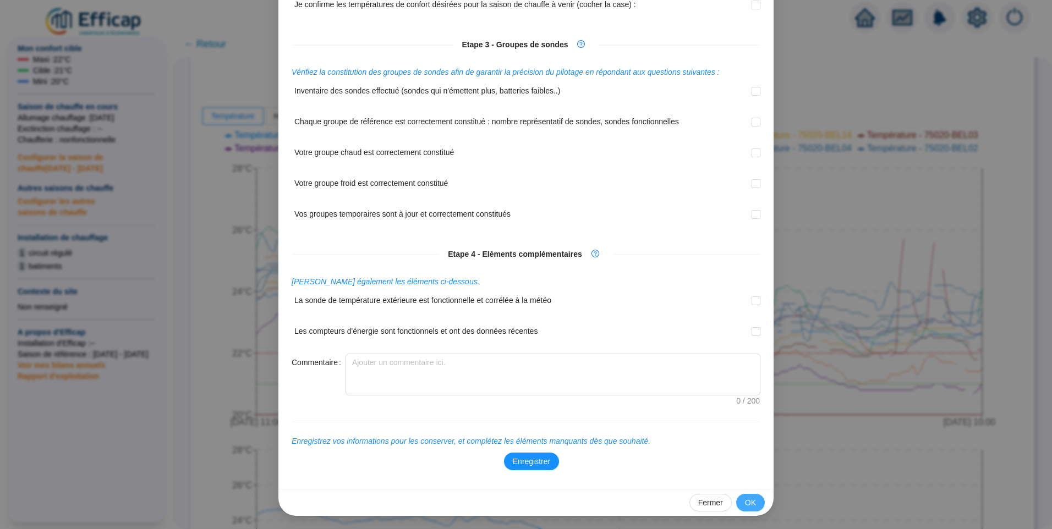
click at [747, 501] on span "OK" at bounding box center [750, 504] width 11 height 12
click at [741, 501] on button "OK" at bounding box center [750, 503] width 29 height 18
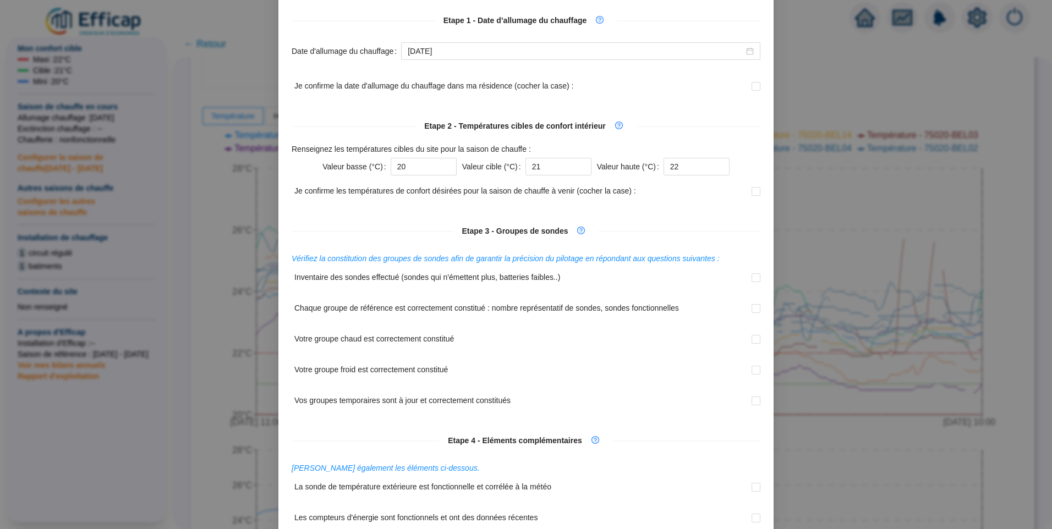
scroll to position [0, 0]
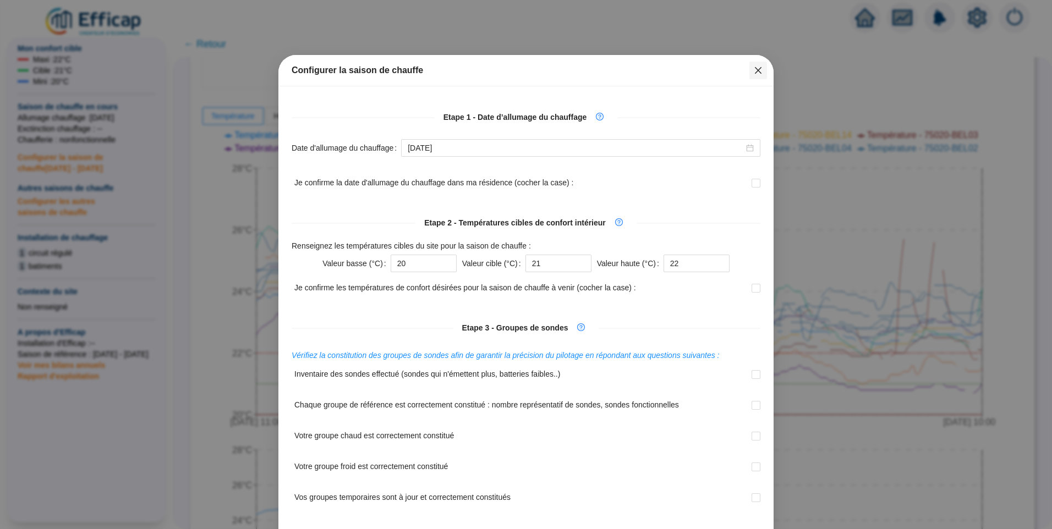
click at [754, 70] on icon "close" at bounding box center [758, 70] width 9 height 9
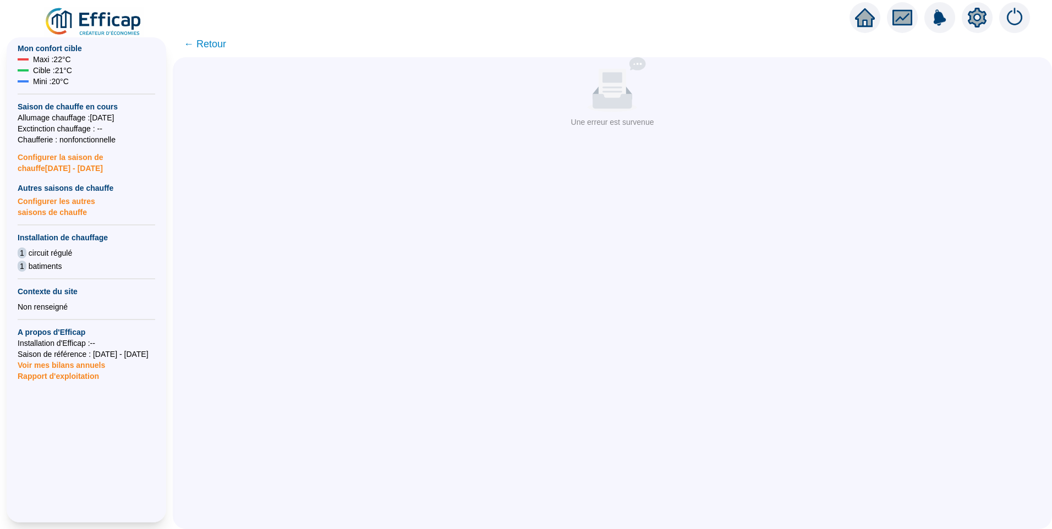
click at [212, 48] on span "← Retour" at bounding box center [205, 43] width 42 height 15
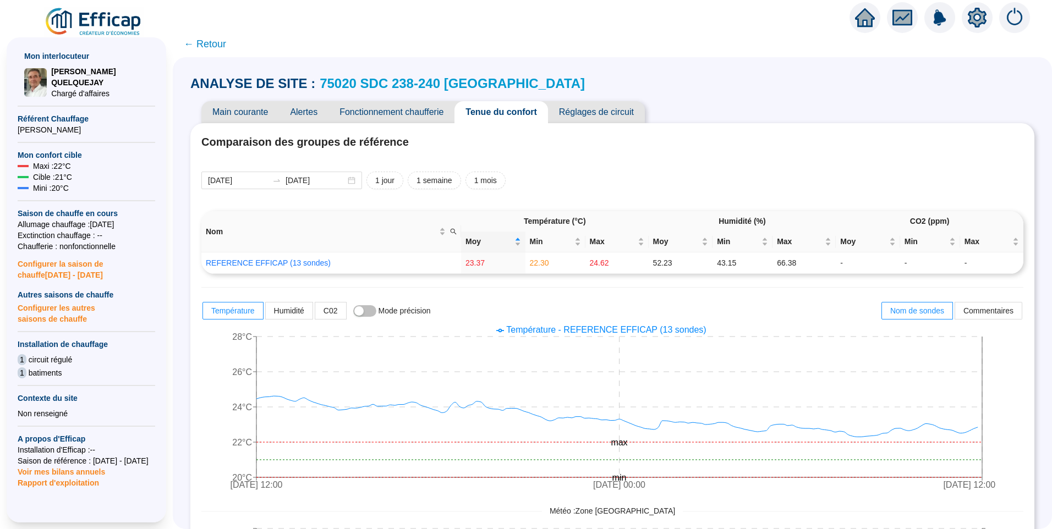
scroll to position [225, 0]
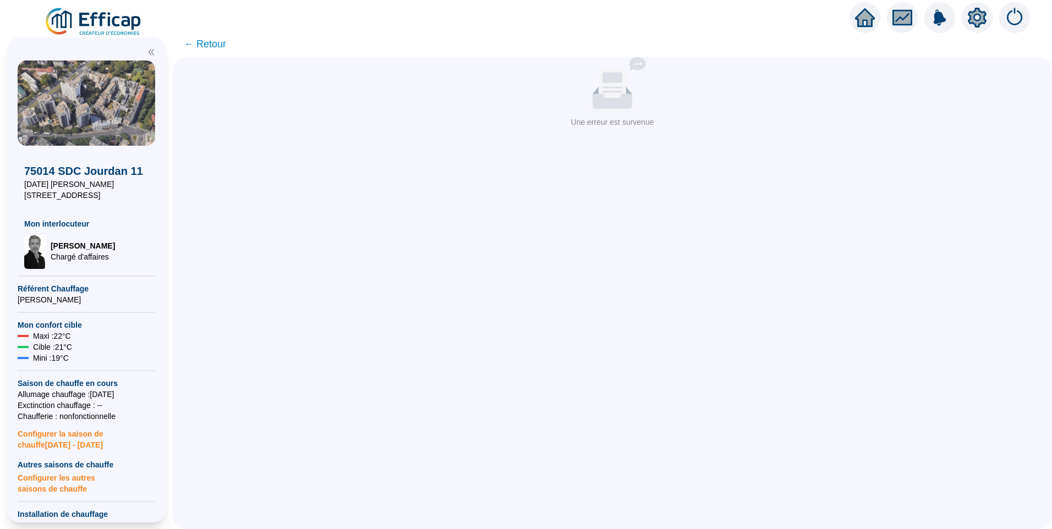
click at [217, 47] on span "← Retour" at bounding box center [205, 43] width 42 height 15
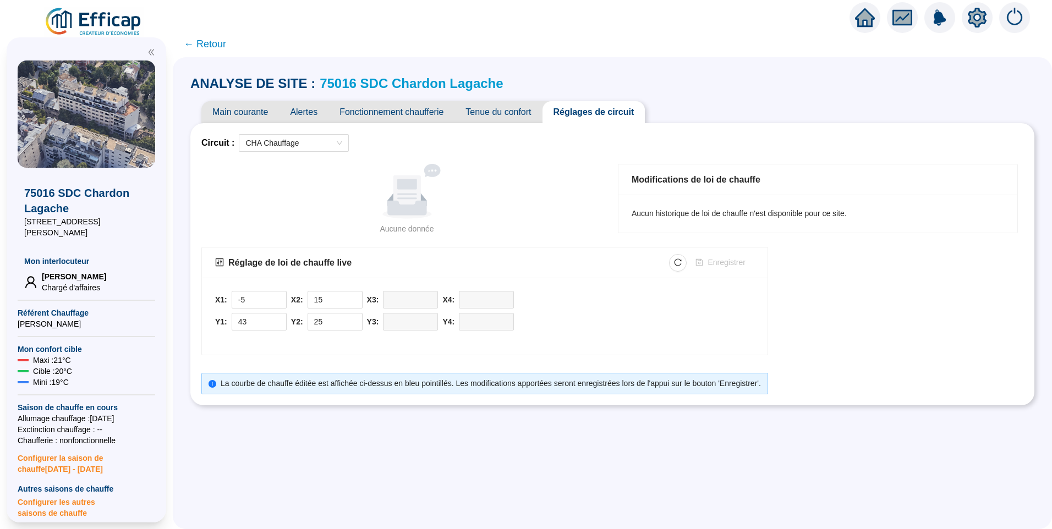
click at [498, 210] on div "Aucune donnée" at bounding box center [406, 191] width 391 height 55
click at [91, 28] on img at bounding box center [94, 22] width 100 height 31
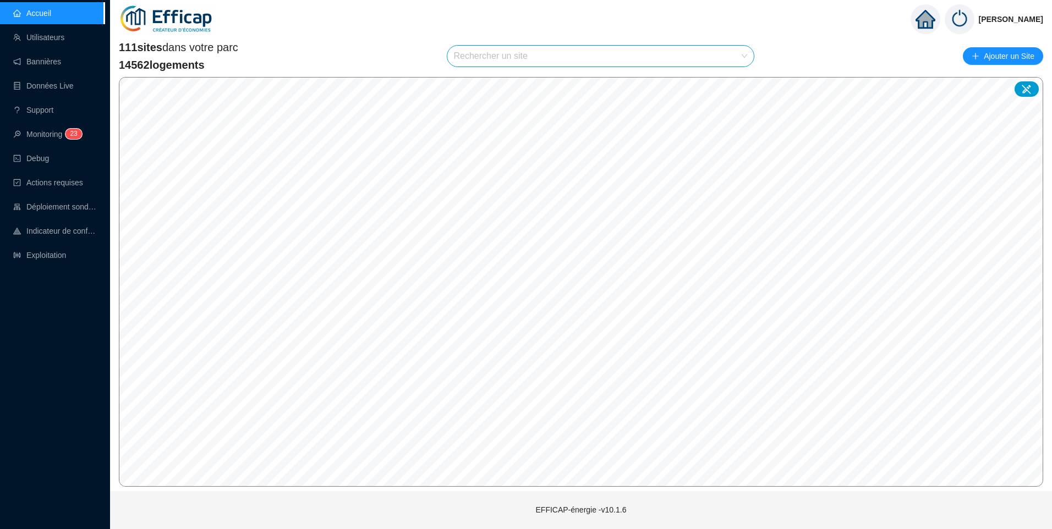
click at [516, 60] on input "search" at bounding box center [596, 56] width 284 height 21
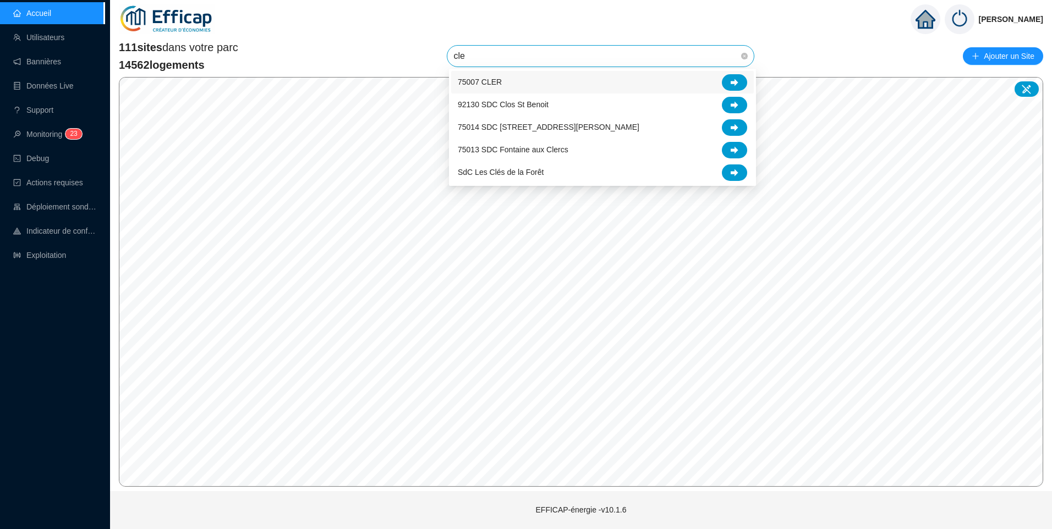
type input "cler"
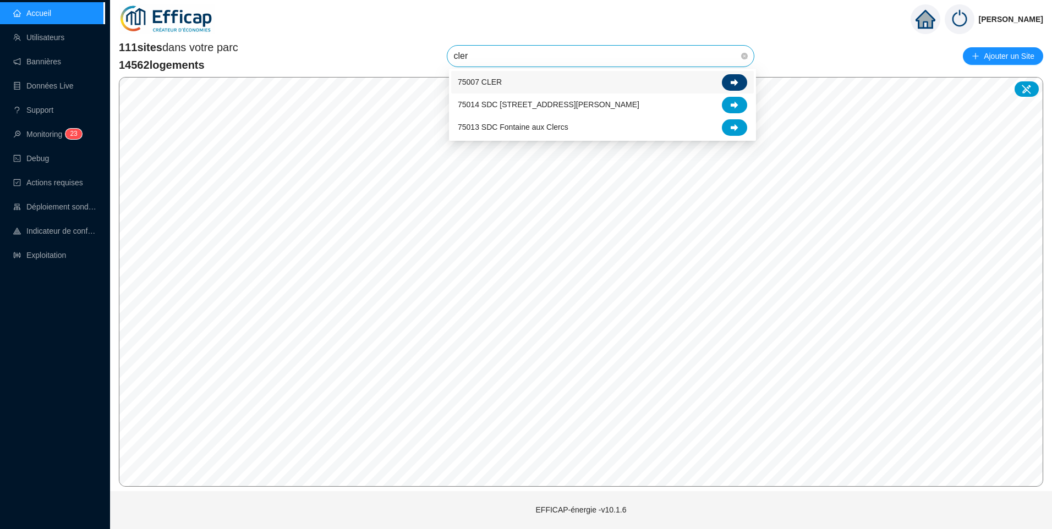
click at [737, 85] on icon at bounding box center [735, 83] width 8 height 8
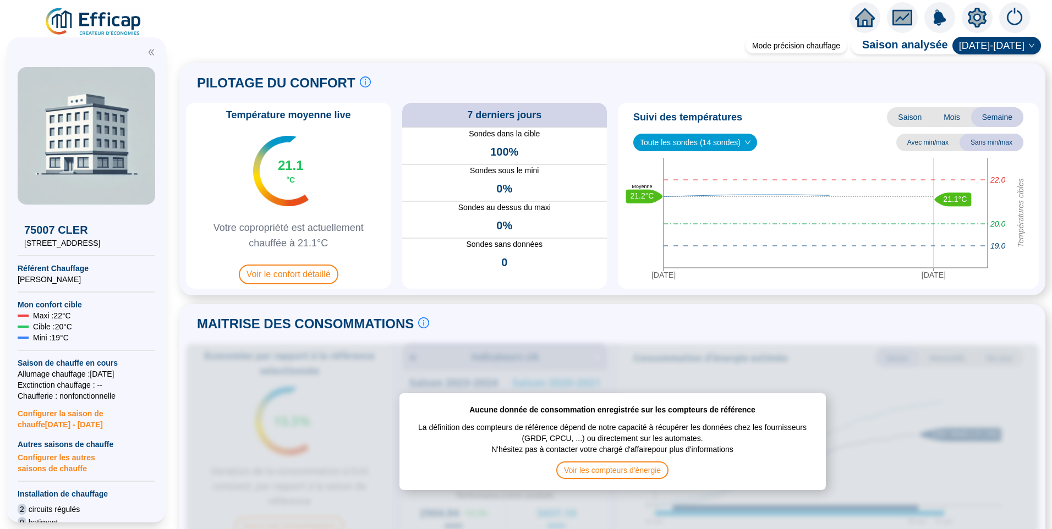
click at [973, 18] on icon "setting" at bounding box center [977, 17] width 19 height 18
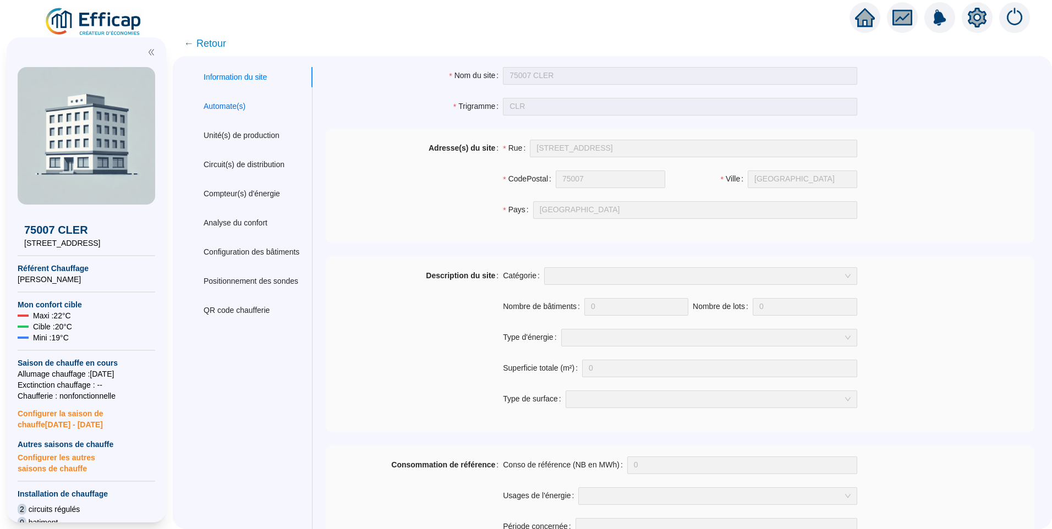
click at [231, 101] on div "Automate(s)" at bounding box center [225, 107] width 42 height 12
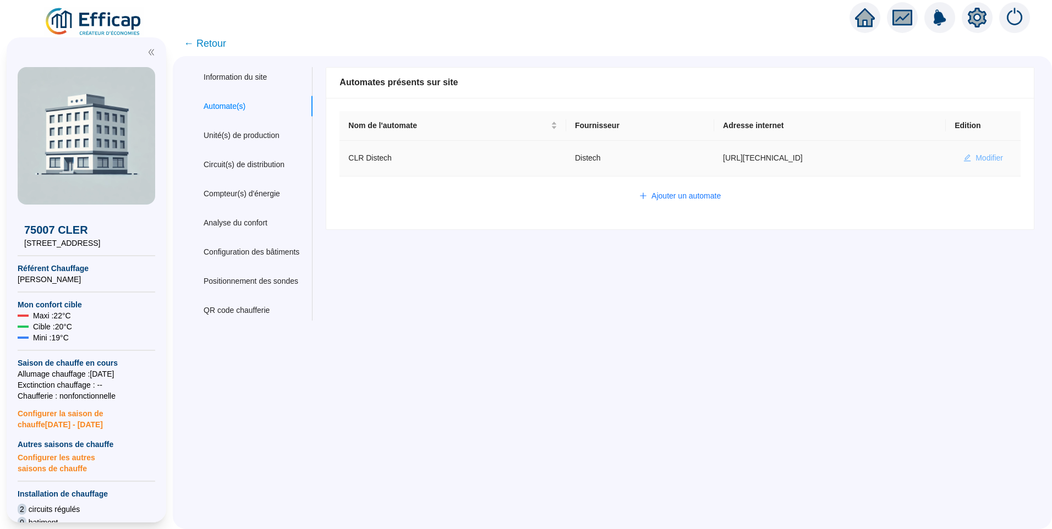
click at [976, 156] on span "Modifier" at bounding box center [990, 158] width 28 height 12
type input "CLR Distech"
type input "[URL][TECHNICAL_ID]"
type input "admin-efficap"
type input "BV1000"
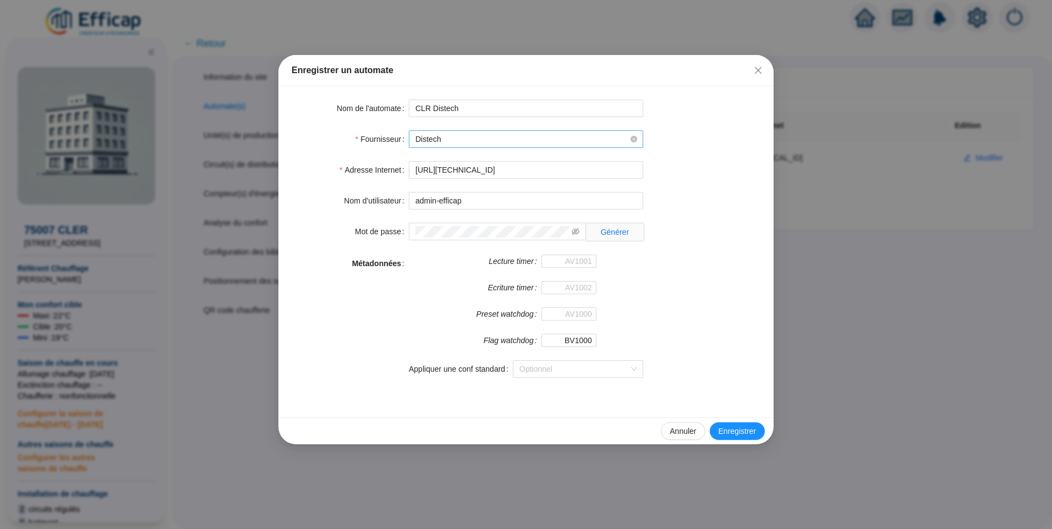
click at [498, 141] on span "Distech" at bounding box center [526, 139] width 221 height 17
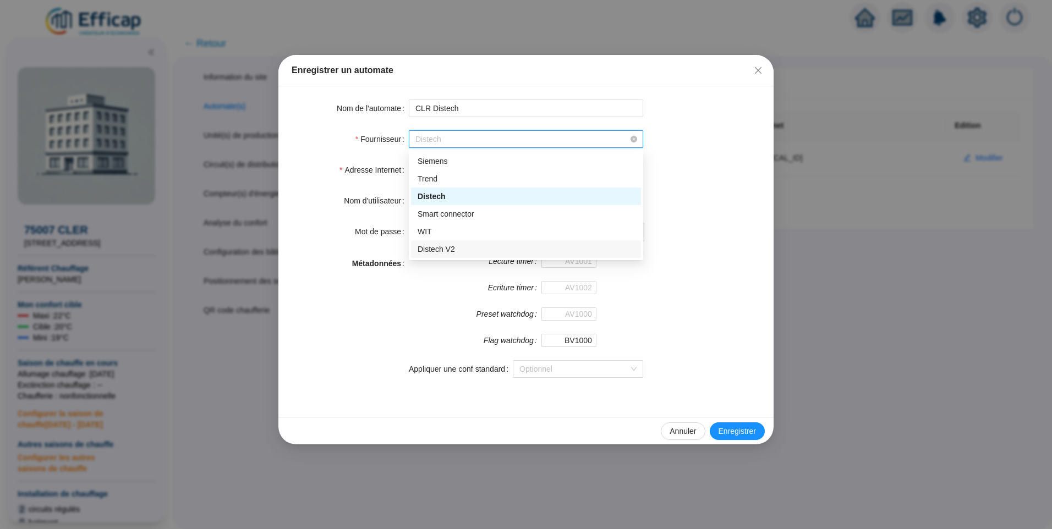
click at [446, 250] on div "Distech V2" at bounding box center [526, 250] width 217 height 12
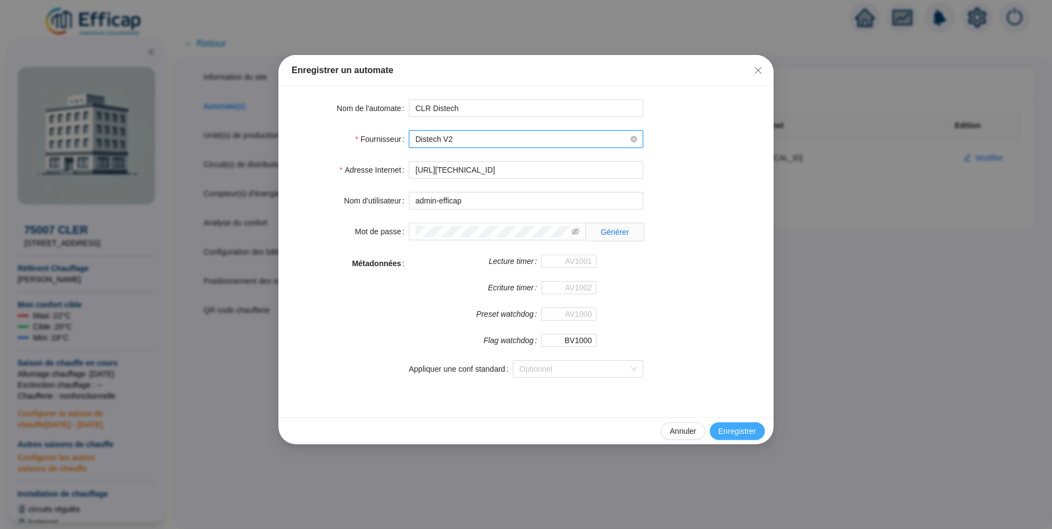
click at [741, 433] on span "Enregistrer" at bounding box center [737, 432] width 37 height 12
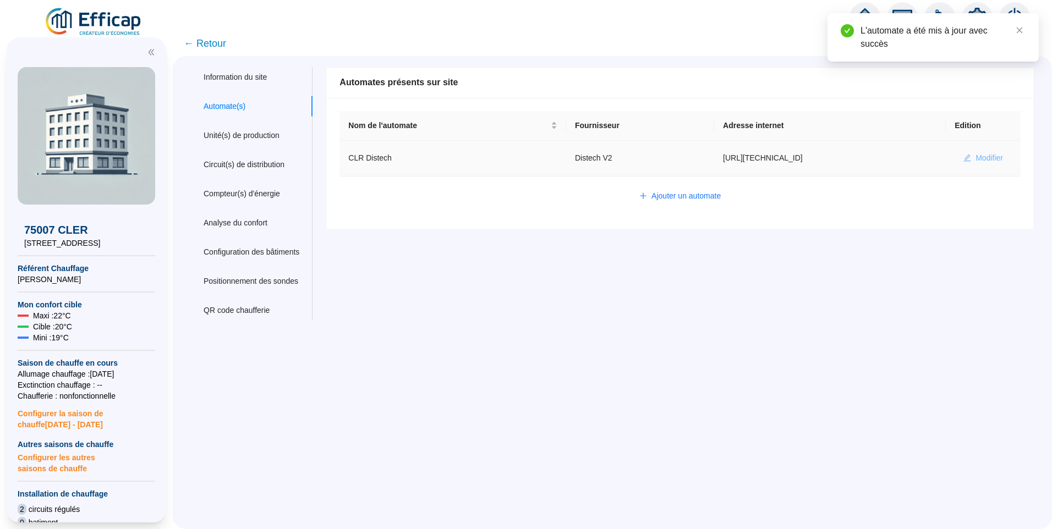
click at [976, 157] on span "Modifier" at bounding box center [990, 158] width 28 height 12
type input "CLR Distech"
type input "[URL][TECHNICAL_ID]"
type input "admin-efficap"
type input "BV1000"
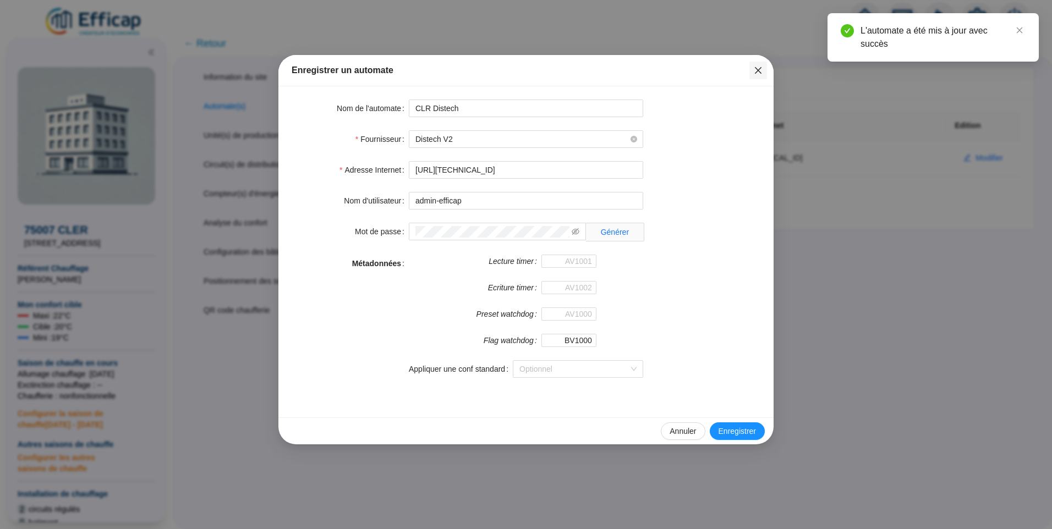
click at [761, 75] on button "Close" at bounding box center [759, 71] width 18 height 18
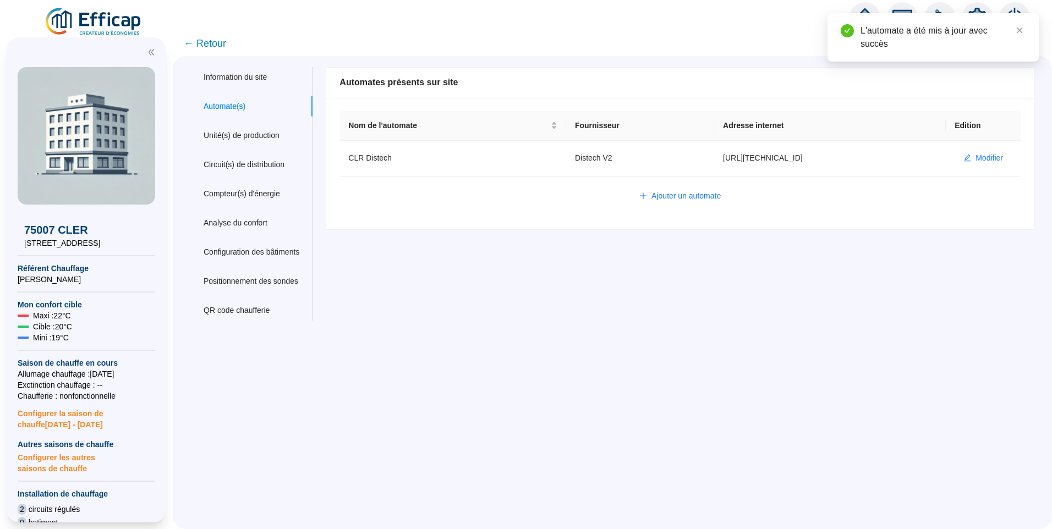
click at [196, 47] on span "← Retour" at bounding box center [205, 43] width 42 height 15
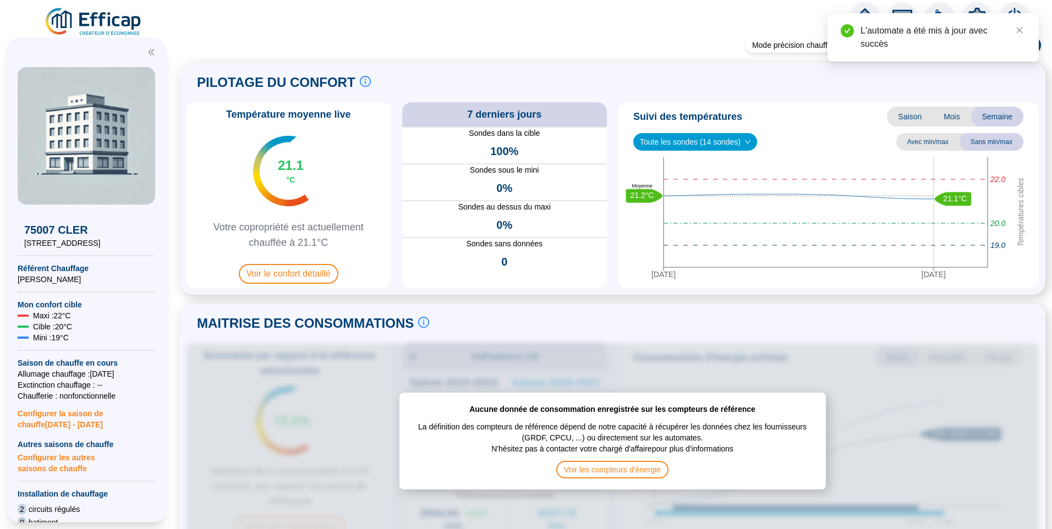
click at [111, 21] on img at bounding box center [94, 22] width 100 height 31
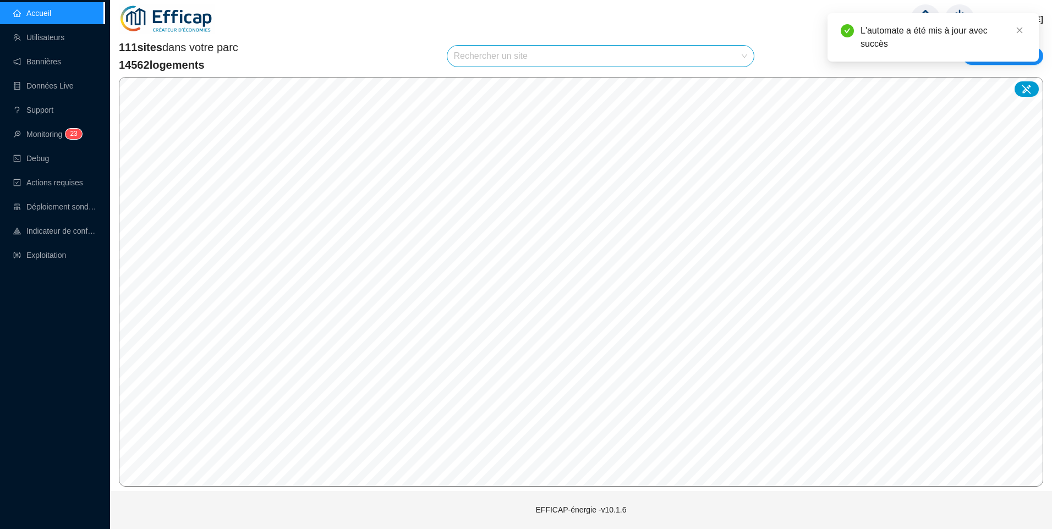
click at [501, 58] on input "search" at bounding box center [596, 56] width 284 height 21
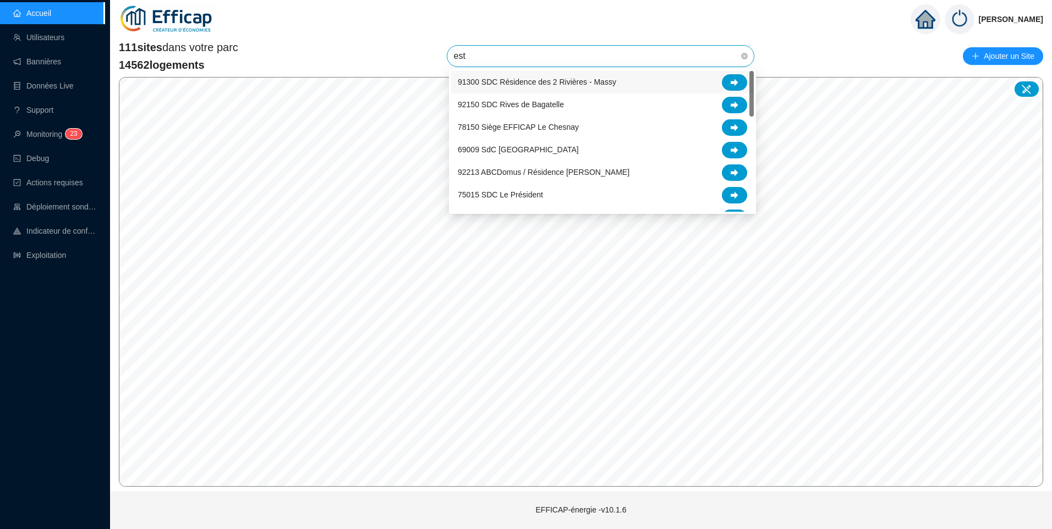
type input "este"
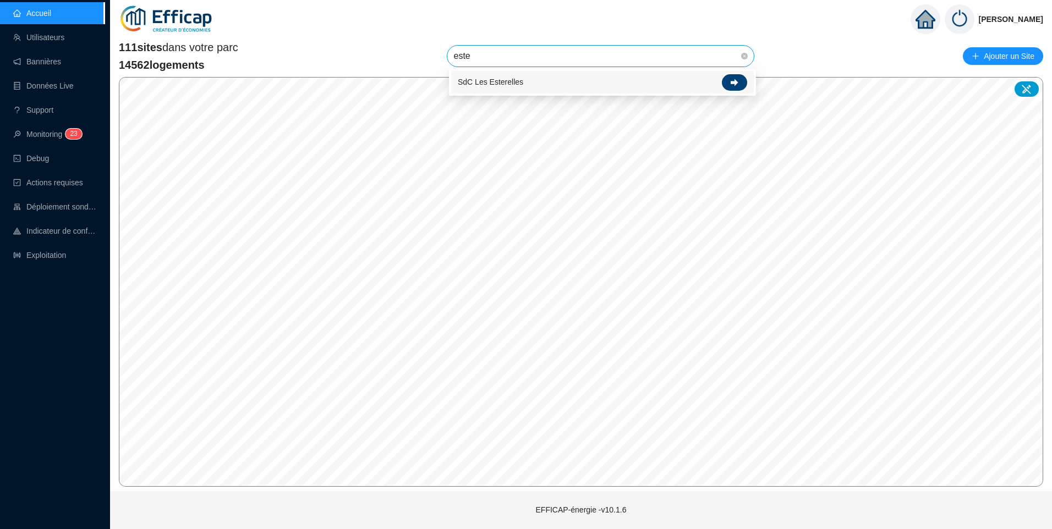
click at [732, 83] on icon at bounding box center [735, 82] width 8 height 7
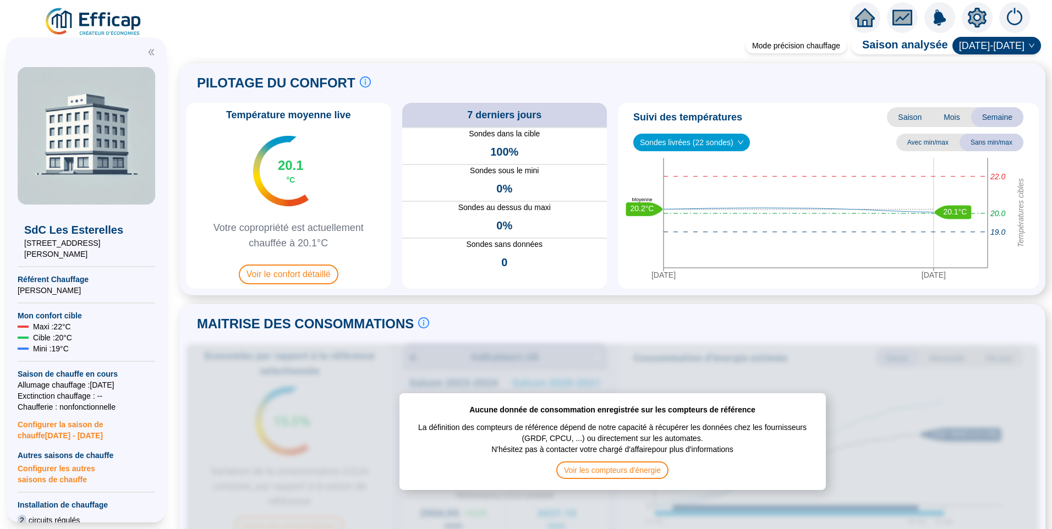
click at [976, 9] on icon "setting" at bounding box center [977, 18] width 19 height 20
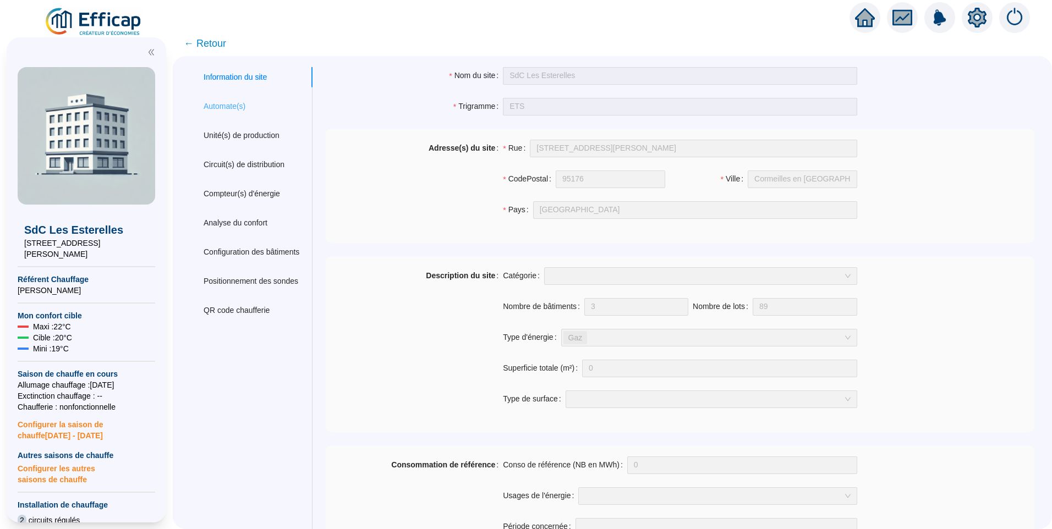
click at [272, 107] on div "Automate(s)" at bounding box center [251, 106] width 122 height 20
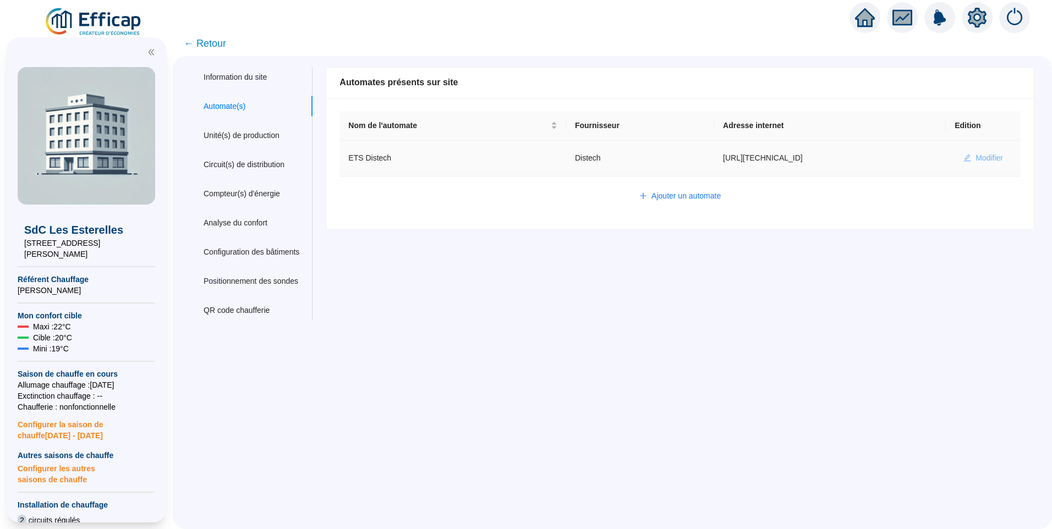
click at [984, 164] on span "Modifier" at bounding box center [990, 158] width 28 height 12
type input "ETS Distech"
type input "[URL][TECHNICAL_ID]"
type input "admin-efficap"
type input "BV1000"
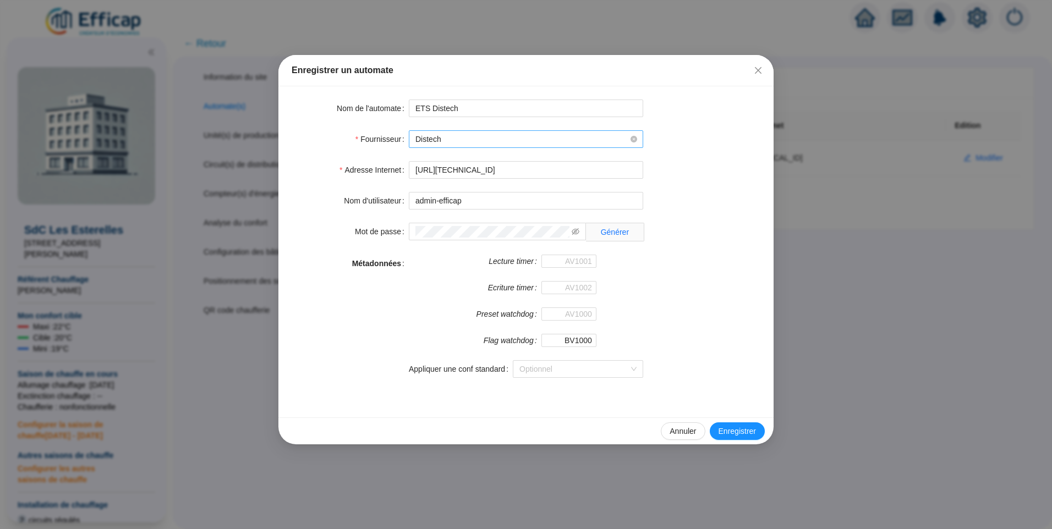
click at [475, 132] on span "Distech" at bounding box center [526, 139] width 221 height 17
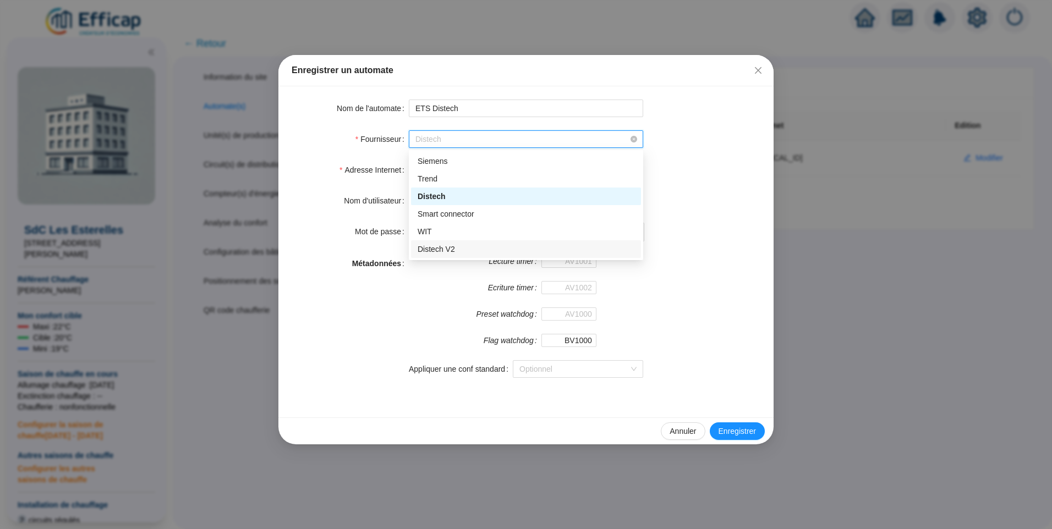
click at [441, 247] on div "Distech V2" at bounding box center [526, 250] width 217 height 12
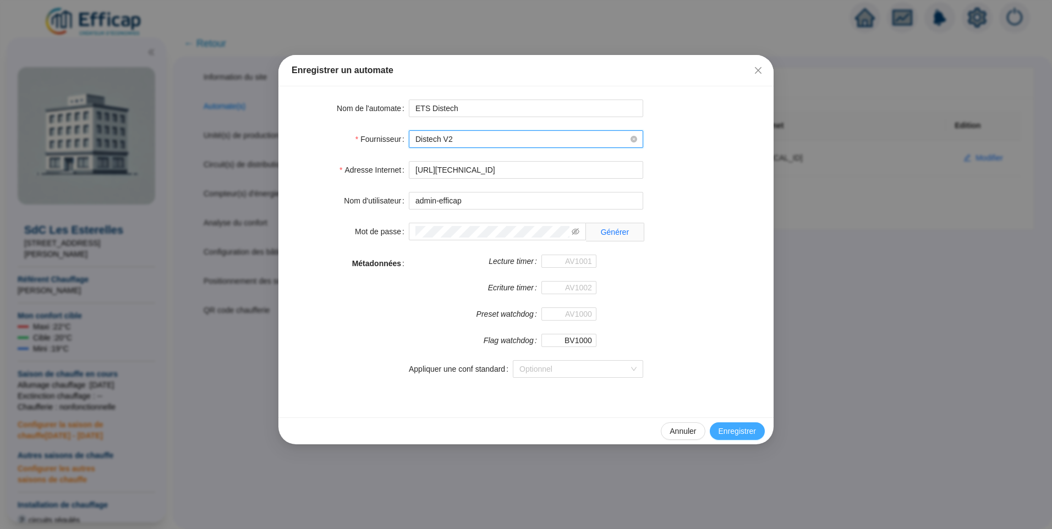
click at [756, 433] on span "Enregistrer" at bounding box center [737, 432] width 37 height 12
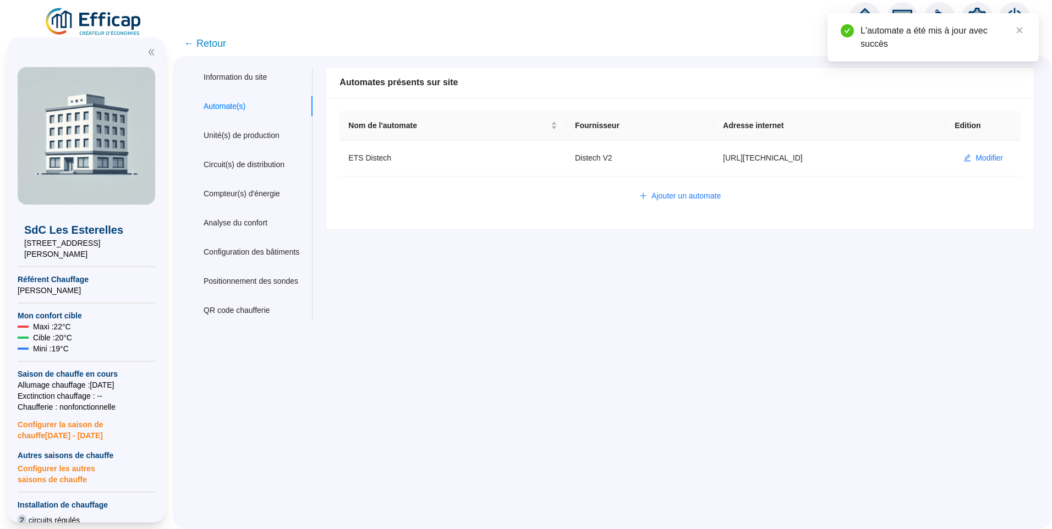
click at [209, 44] on span "← Retour" at bounding box center [205, 43] width 42 height 15
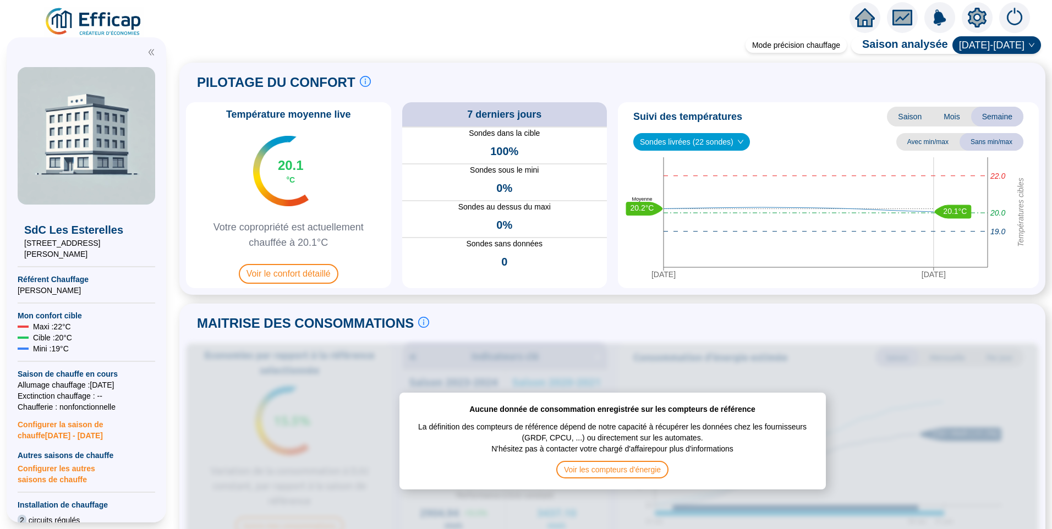
click at [976, 14] on icon "setting" at bounding box center [978, 18] width 8 height 8
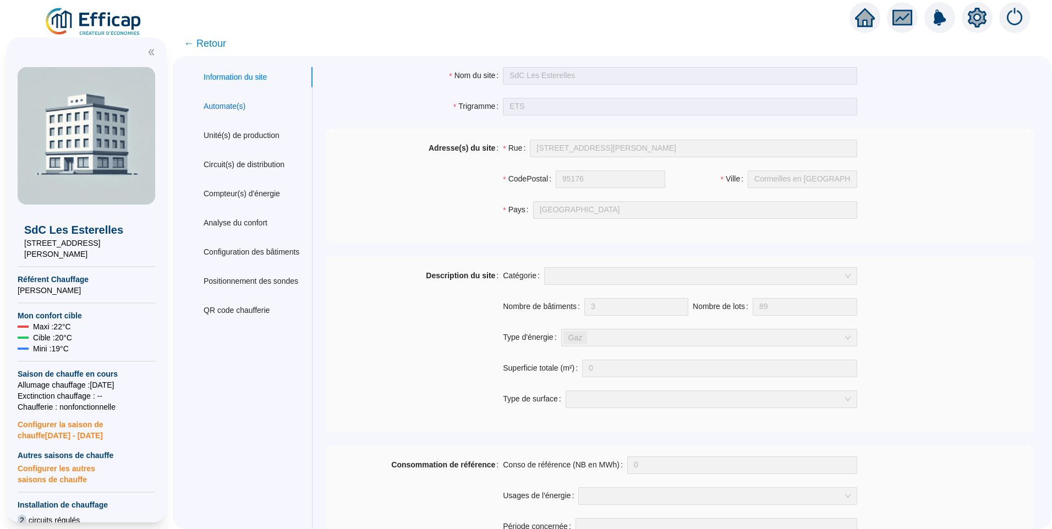
click at [245, 103] on div "Automate(s)" at bounding box center [225, 107] width 42 height 12
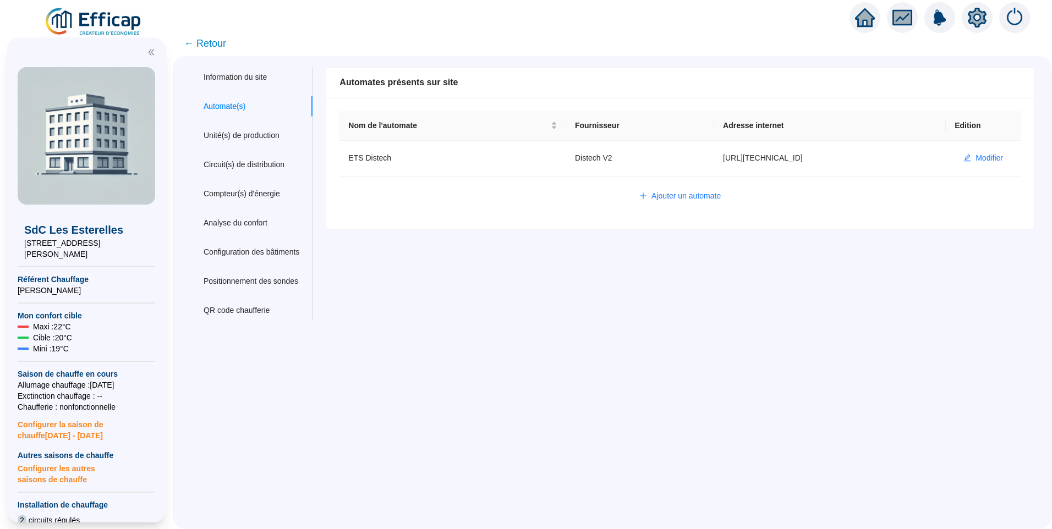
click at [220, 43] on span "← Retour" at bounding box center [205, 43] width 42 height 15
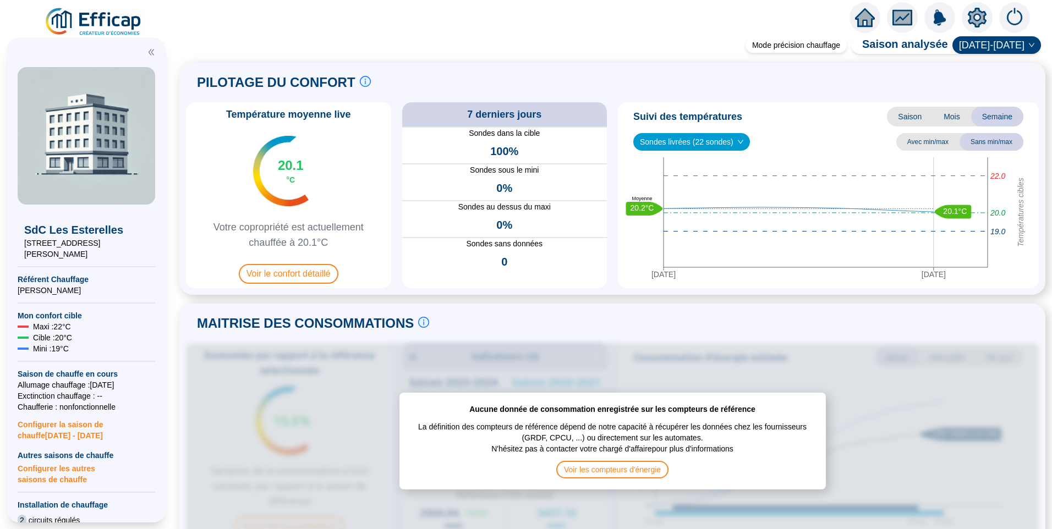
click at [975, 12] on icon "setting" at bounding box center [977, 17] width 19 height 18
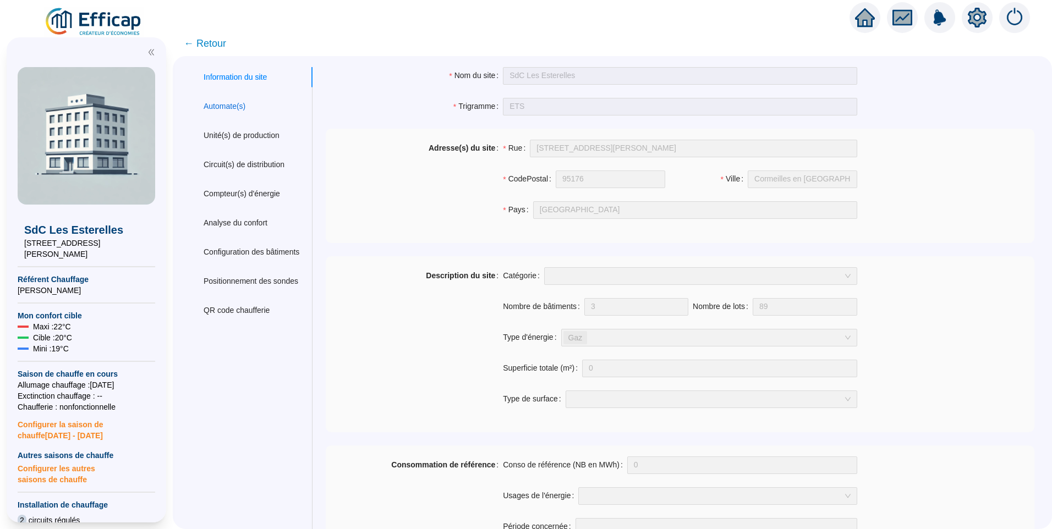
click at [215, 105] on div "Automate(s)" at bounding box center [225, 107] width 42 height 12
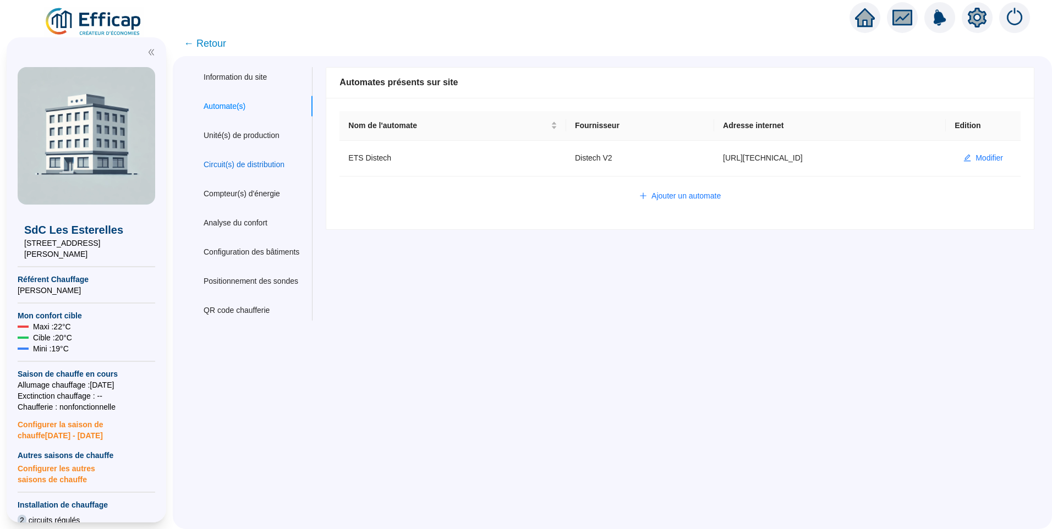
click at [251, 163] on div "Circuit(s) de distribution" at bounding box center [244, 165] width 81 height 12
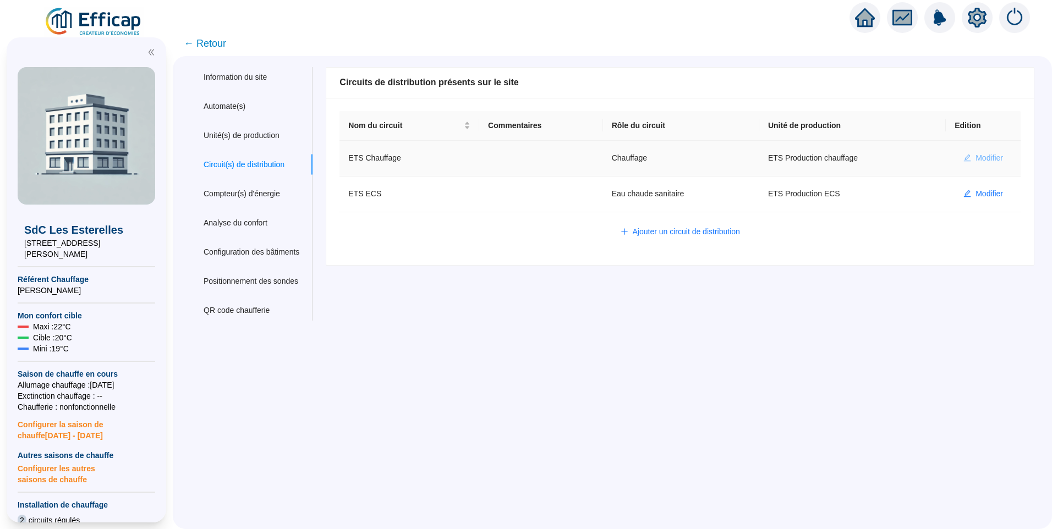
click at [978, 157] on span "Modifier" at bounding box center [990, 158] width 28 height 12
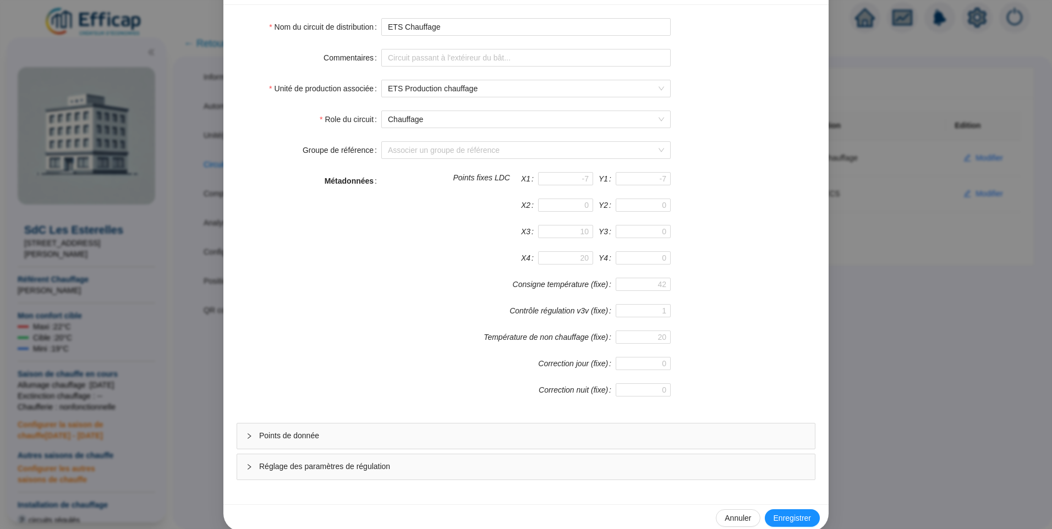
scroll to position [97, 0]
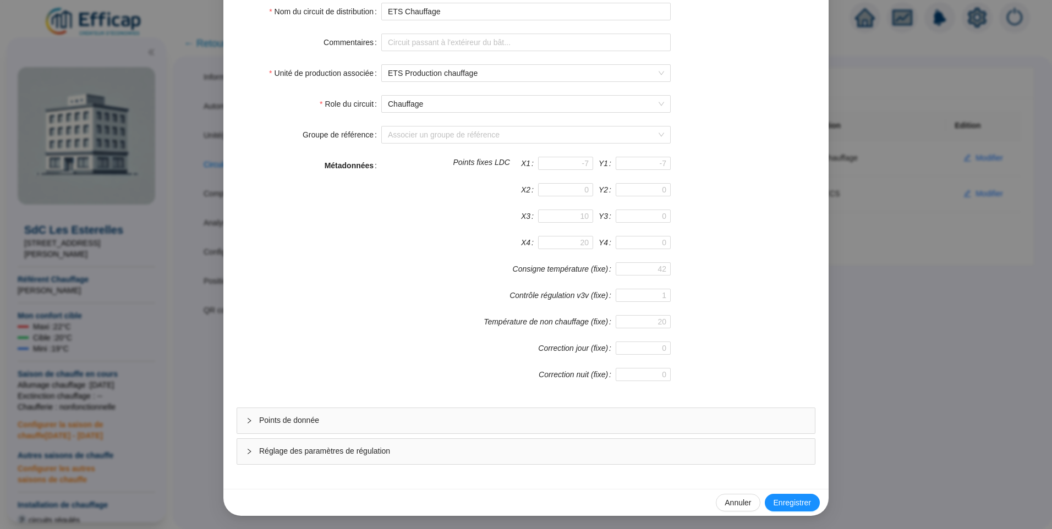
click at [332, 419] on span "Points de donnée" at bounding box center [532, 421] width 547 height 12
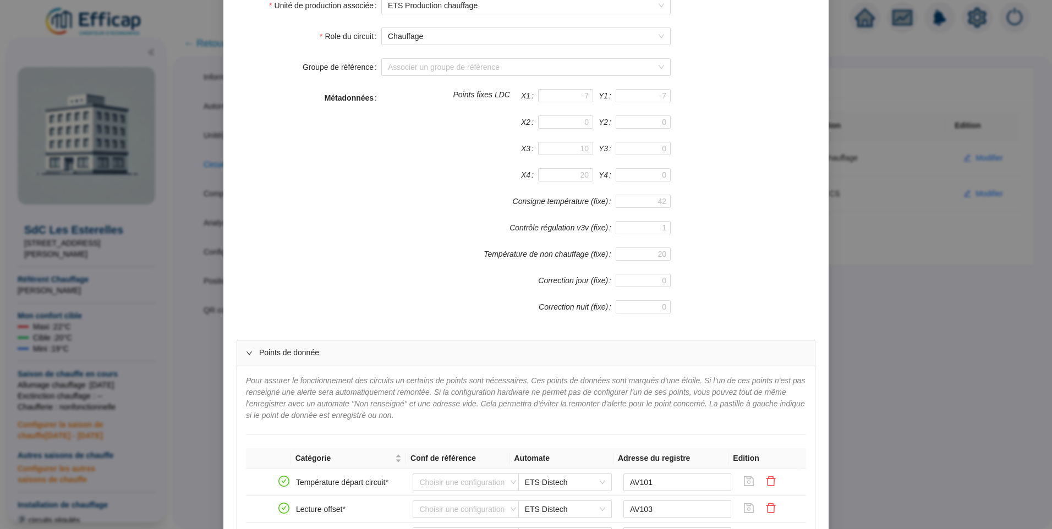
scroll to position [0, 0]
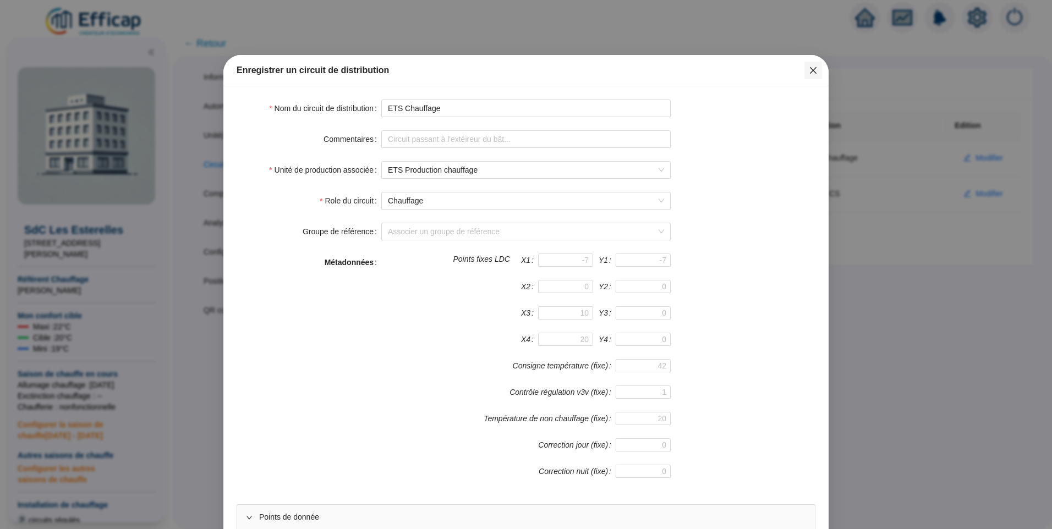
click at [812, 75] on button "Close" at bounding box center [814, 71] width 18 height 18
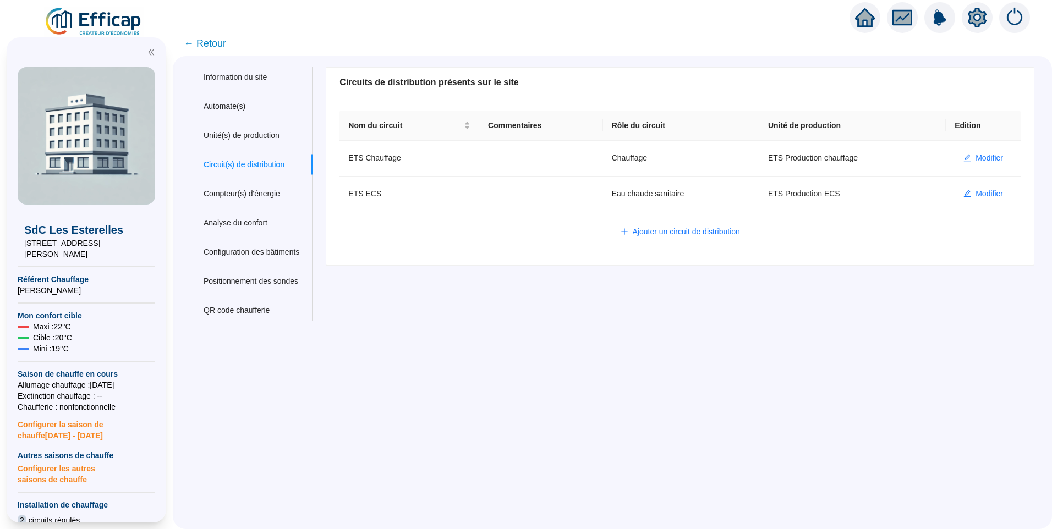
click at [116, 22] on img at bounding box center [94, 22] width 100 height 31
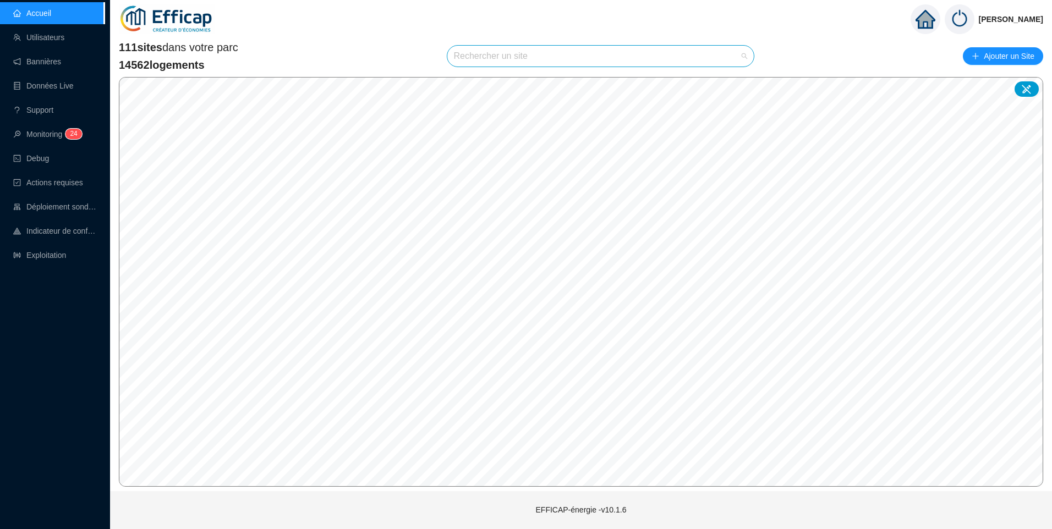
click at [516, 52] on input "search" at bounding box center [596, 56] width 284 height 21
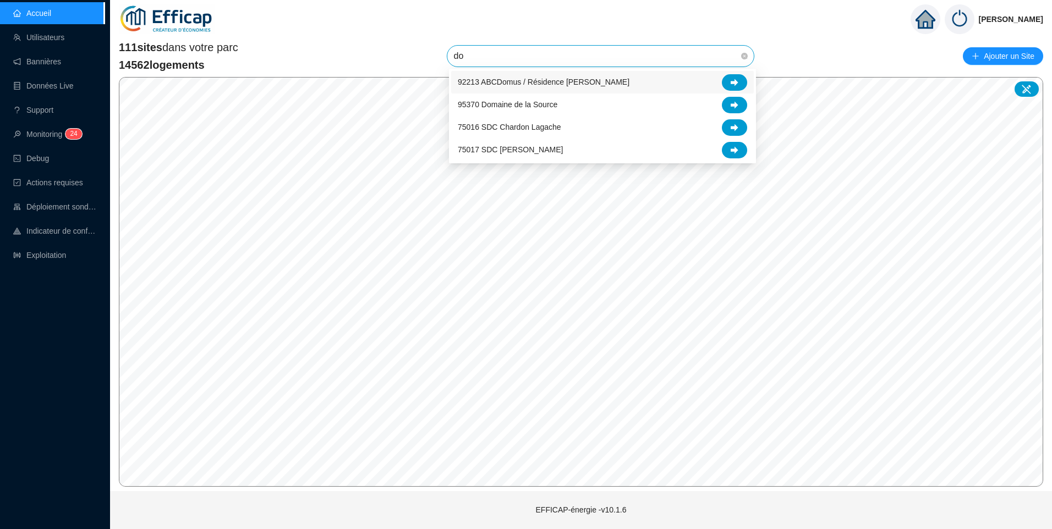
type input "dom"
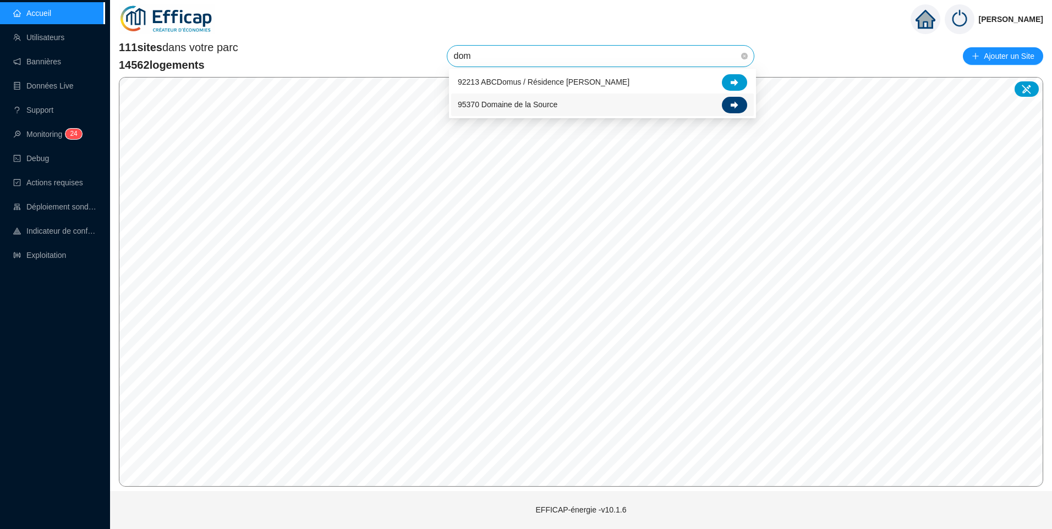
click at [742, 105] on div at bounding box center [734, 105] width 25 height 17
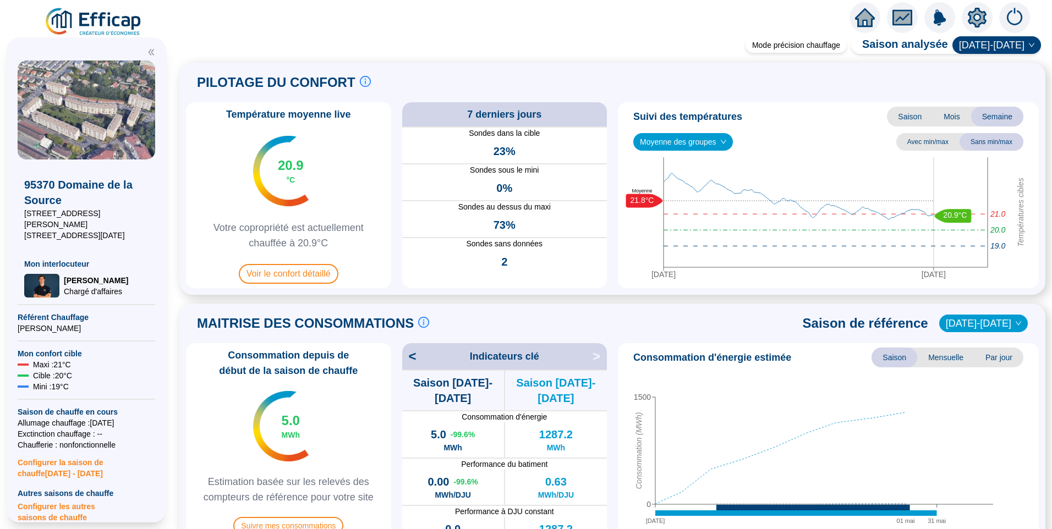
click at [110, 12] on img at bounding box center [94, 22] width 100 height 31
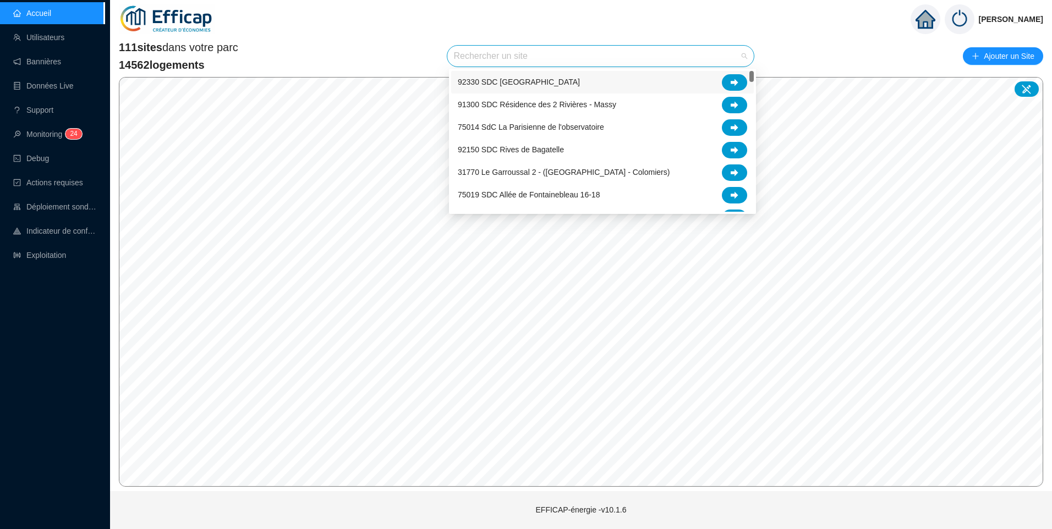
click at [526, 63] on input "search" at bounding box center [596, 56] width 284 height 21
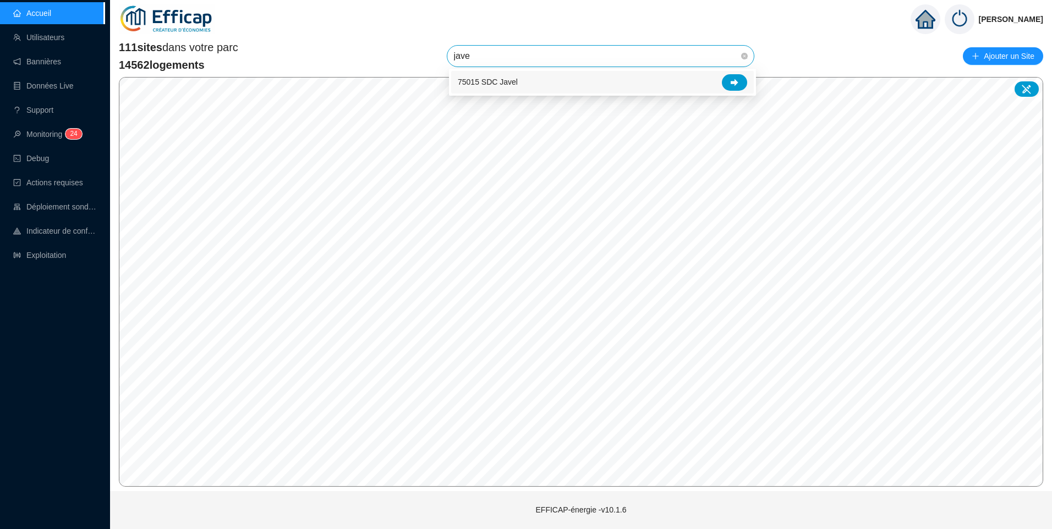
type input "javel"
click at [739, 85] on div at bounding box center [734, 82] width 25 height 17
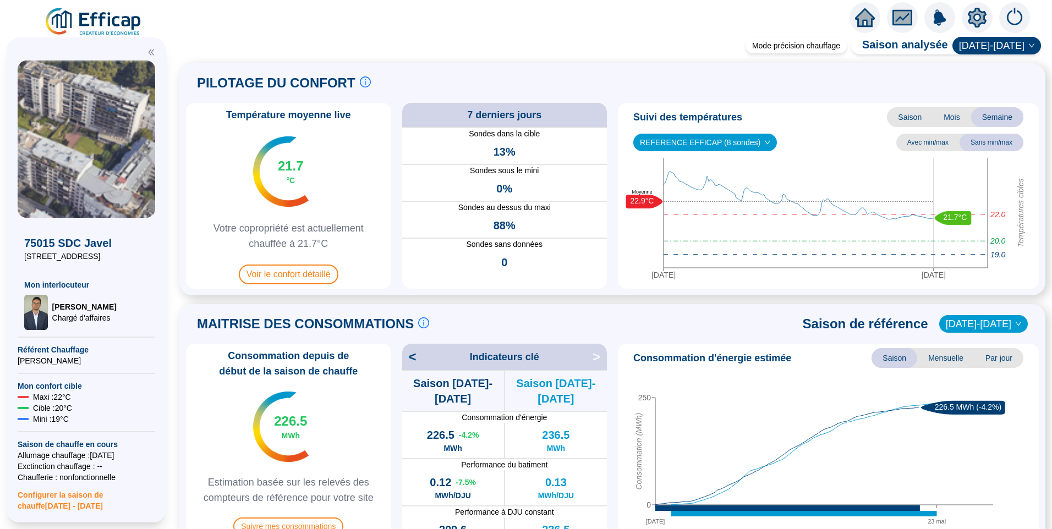
click at [503, 95] on div "PILOTAGE DU CONFORT Le pilotage du confort est fondamental pour le confort de t…" at bounding box center [612, 83] width 853 height 26
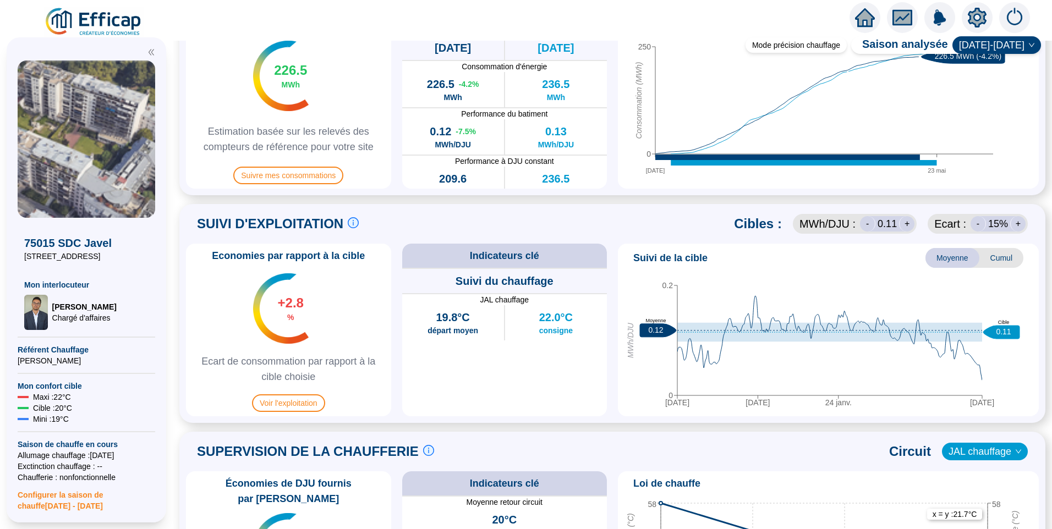
scroll to position [385, 0]
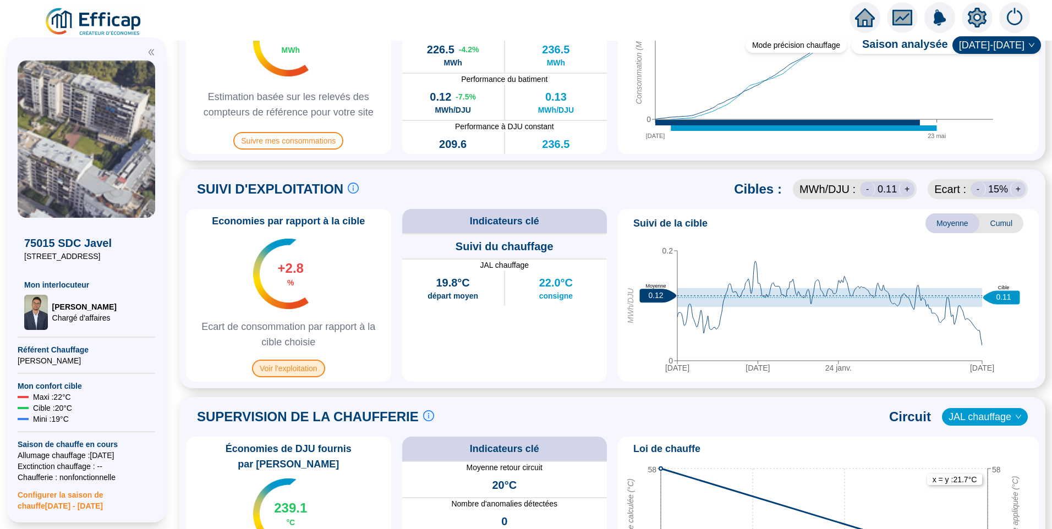
click at [302, 369] on span "Voir l'exploitation" at bounding box center [288, 369] width 73 height 18
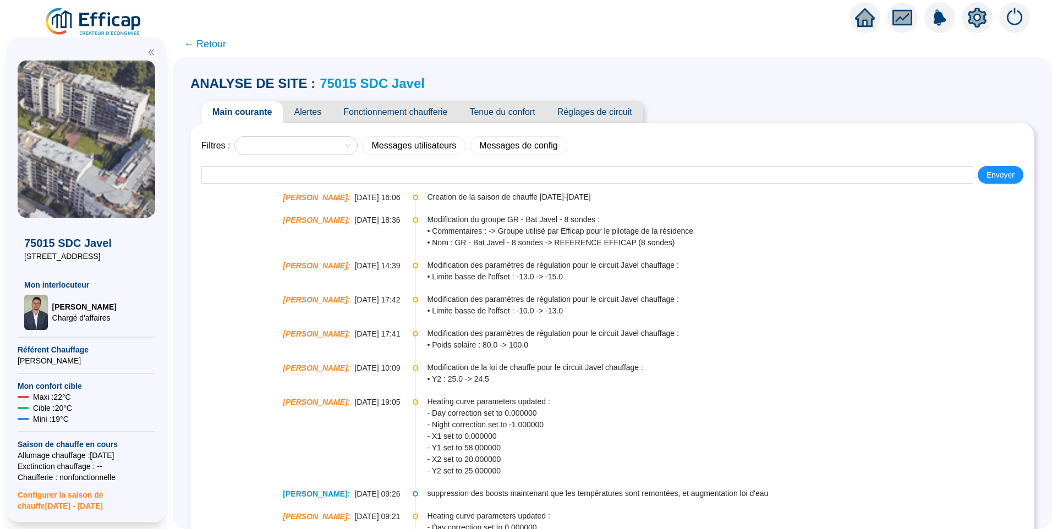
click at [362, 83] on link "75015 SDC Javel" at bounding box center [372, 83] width 105 height 15
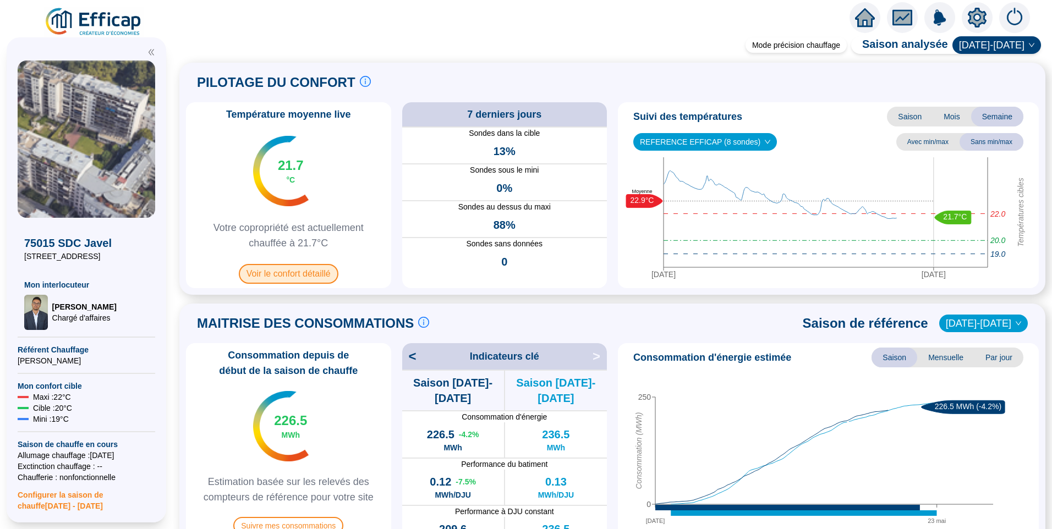
click at [273, 275] on span "Voir le confort détaillé" at bounding box center [289, 274] width 100 height 20
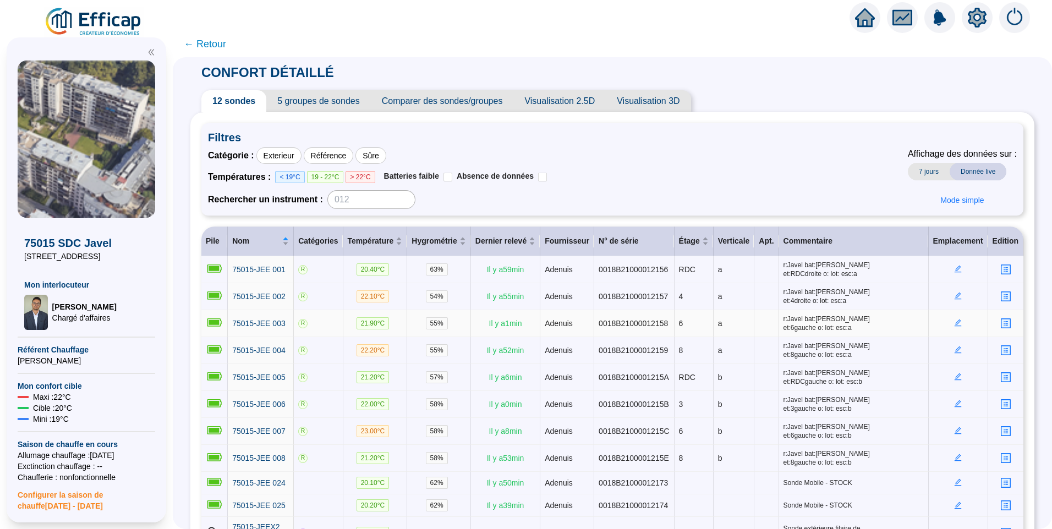
scroll to position [94, 0]
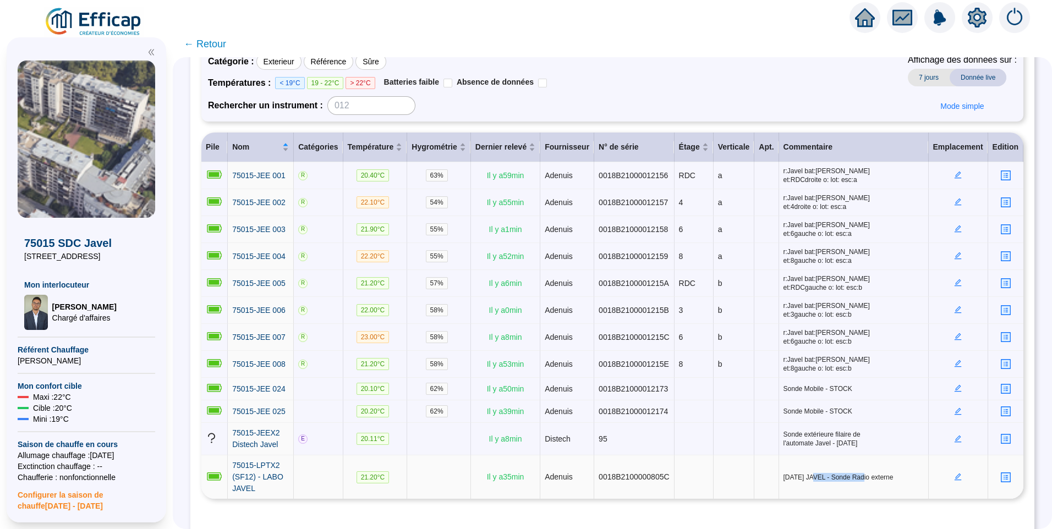
drag, startPoint x: 804, startPoint y: 437, endPoint x: 850, endPoint y: 441, distance: 46.4
click at [850, 473] on span "30/04/2024 JAVEL - Sonde Radio externe" at bounding box center [854, 477] width 140 height 9
click at [252, 461] on span "75015-LPTX2 (SF12) - LABO JAVEL" at bounding box center [257, 477] width 51 height 32
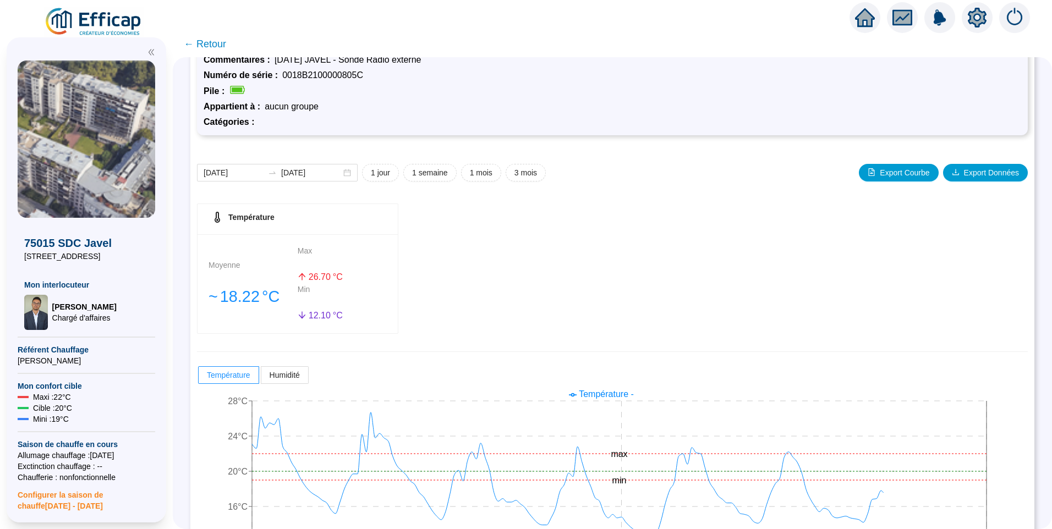
scroll to position [97, 0]
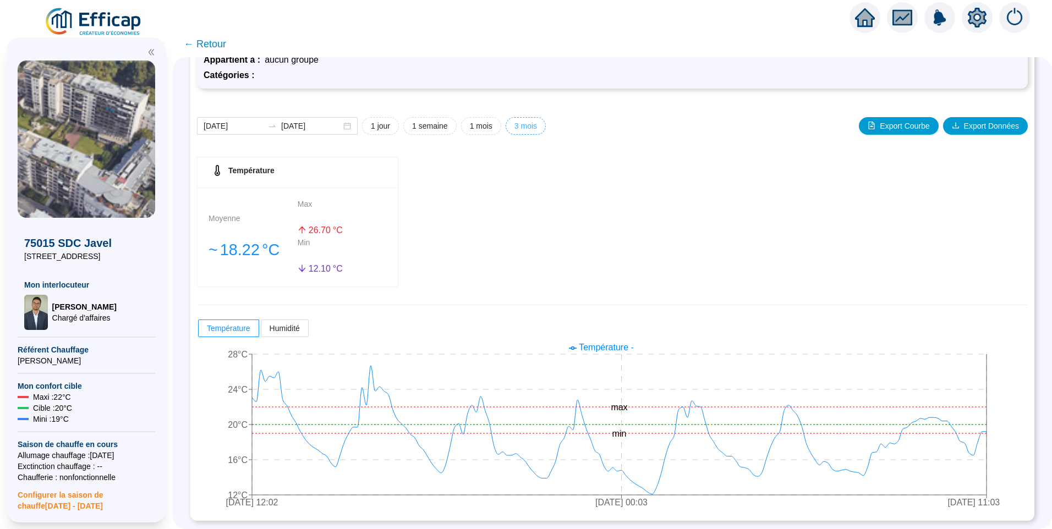
click at [532, 123] on span "3 mois" at bounding box center [526, 127] width 23 height 12
type input "2025-06-15"
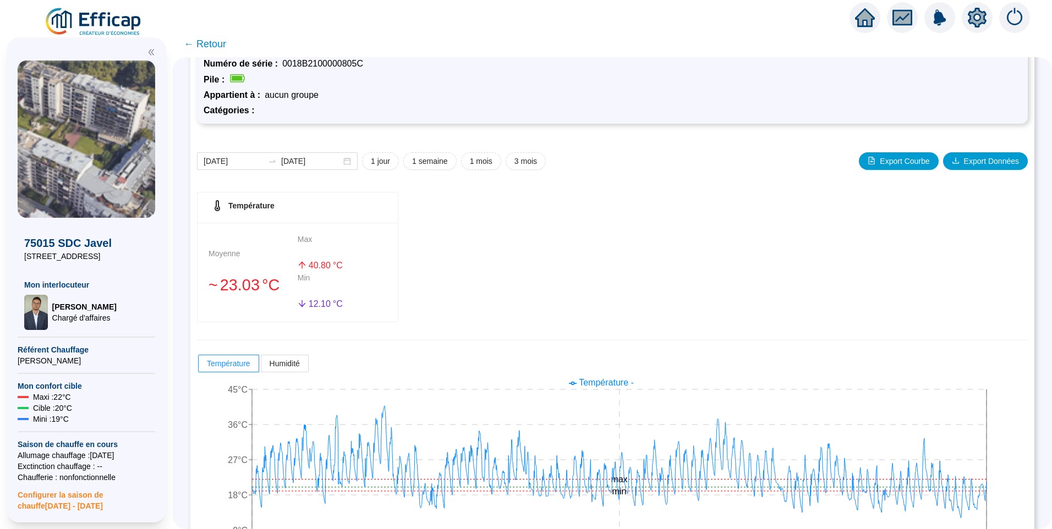
scroll to position [0, 0]
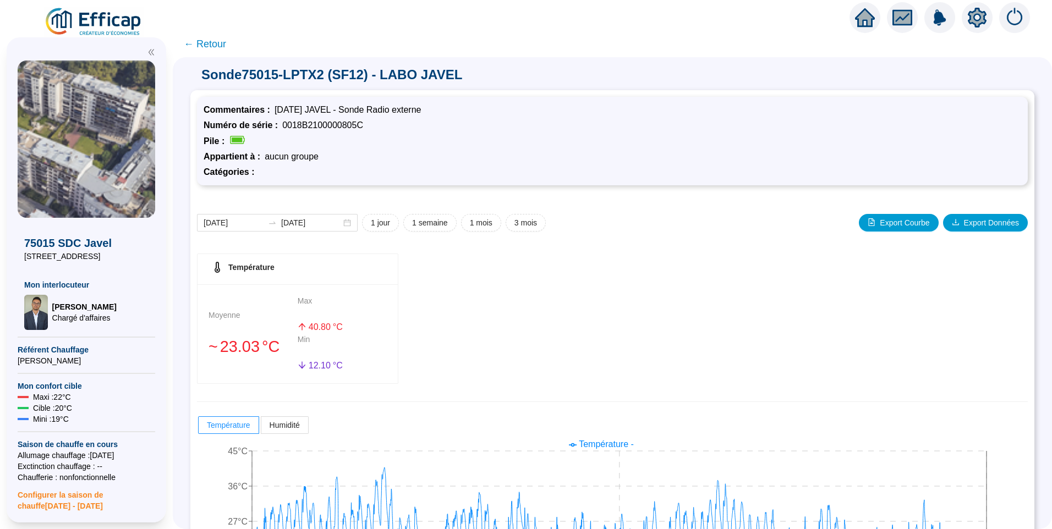
click at [219, 45] on span "← Retour" at bounding box center [205, 43] width 42 height 15
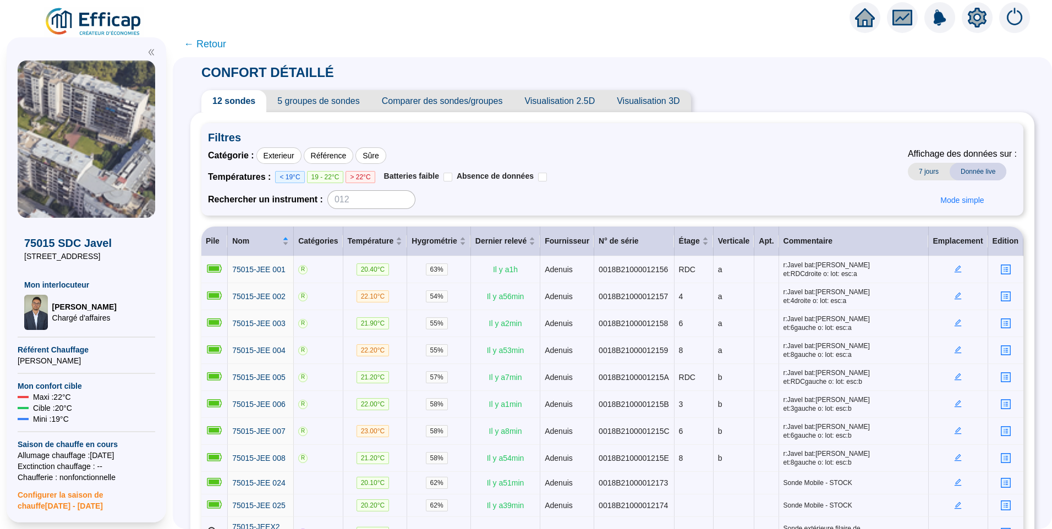
click at [441, 96] on span "Comparer des sondes/groupes" at bounding box center [442, 101] width 143 height 22
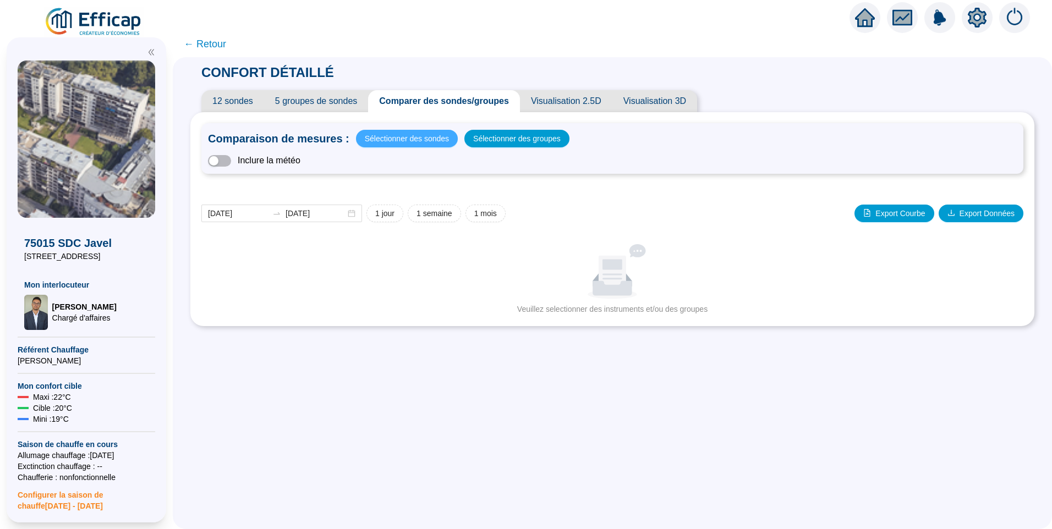
click at [407, 133] on span "Sélectionner des sondes" at bounding box center [407, 138] width 84 height 15
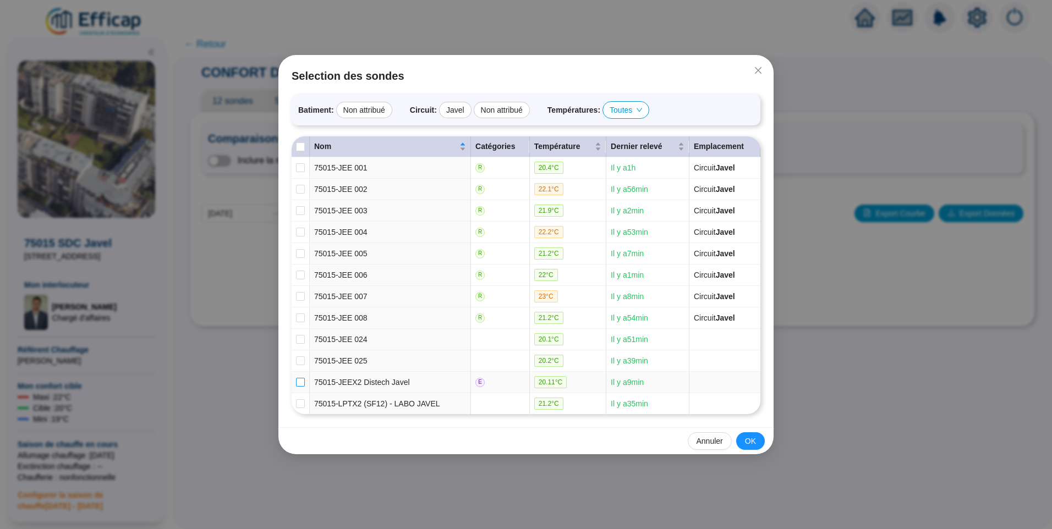
click at [299, 383] on input "checkbox" at bounding box center [300, 382] width 9 height 9
checkbox input "true"
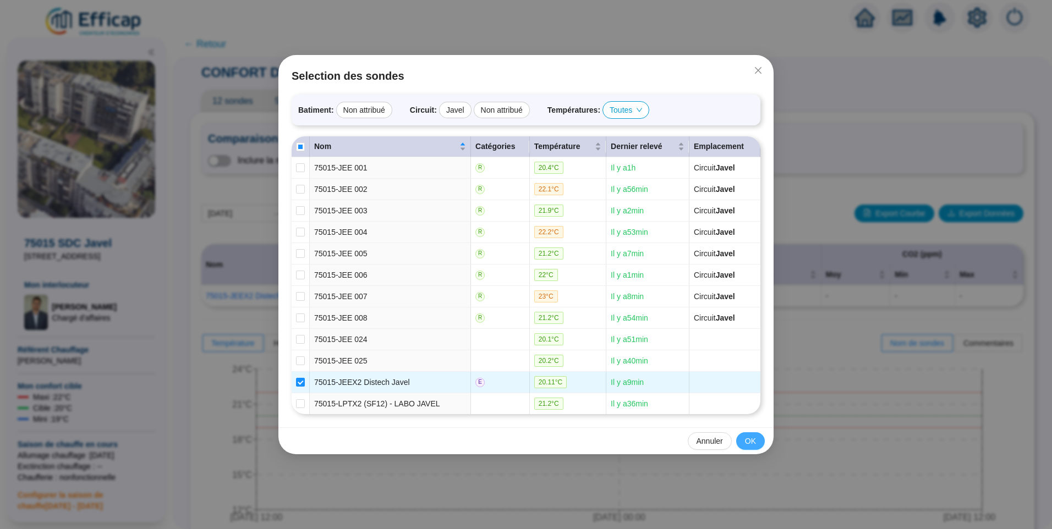
click at [747, 438] on span "OK" at bounding box center [750, 442] width 11 height 12
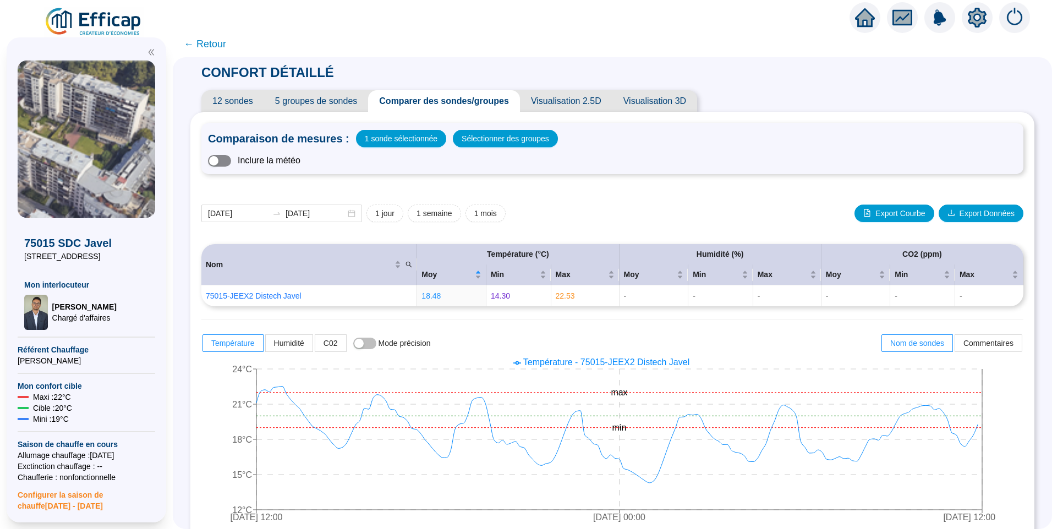
click at [228, 166] on span "button" at bounding box center [219, 161] width 23 height 12
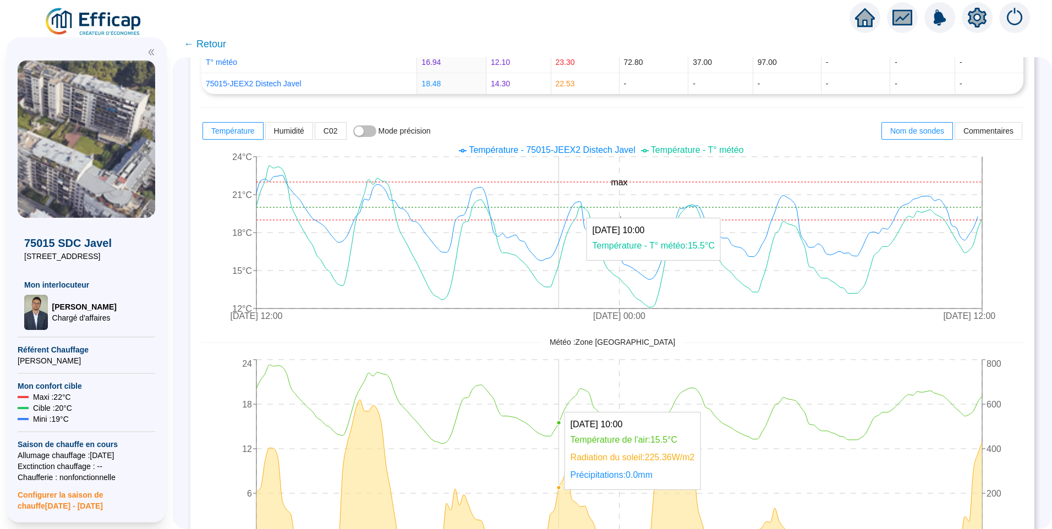
scroll to position [143, 0]
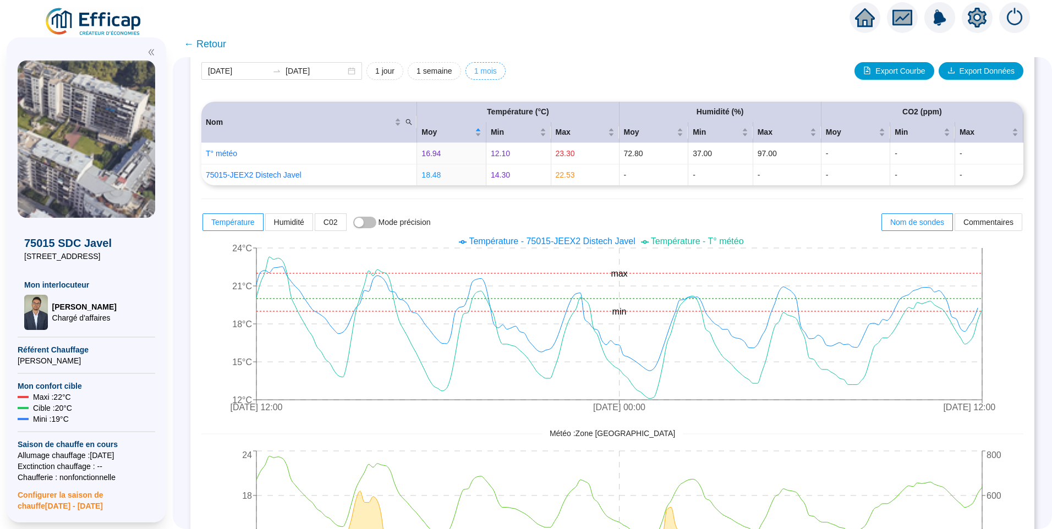
click at [496, 69] on span "1 mois" at bounding box center [485, 71] width 23 height 12
type input "2025-08-15"
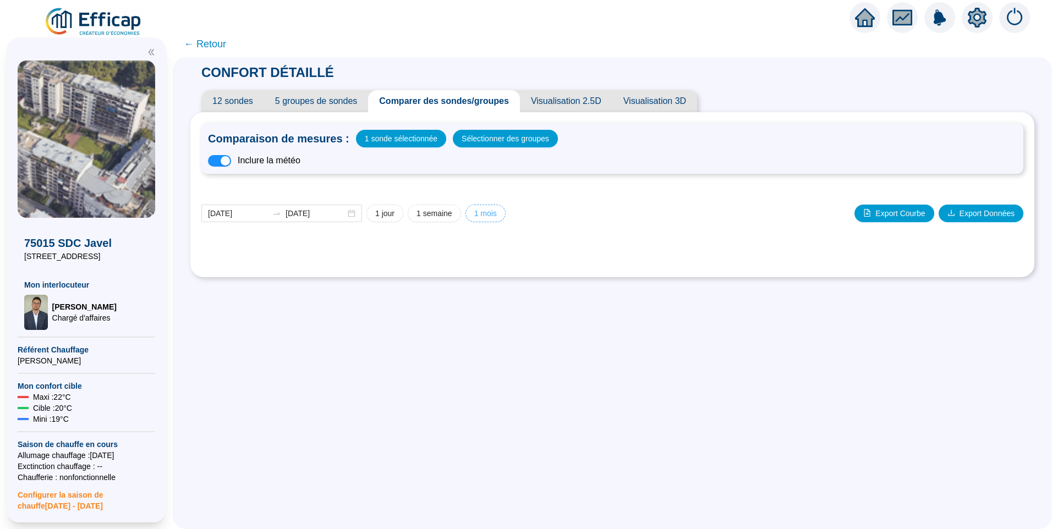
scroll to position [0, 0]
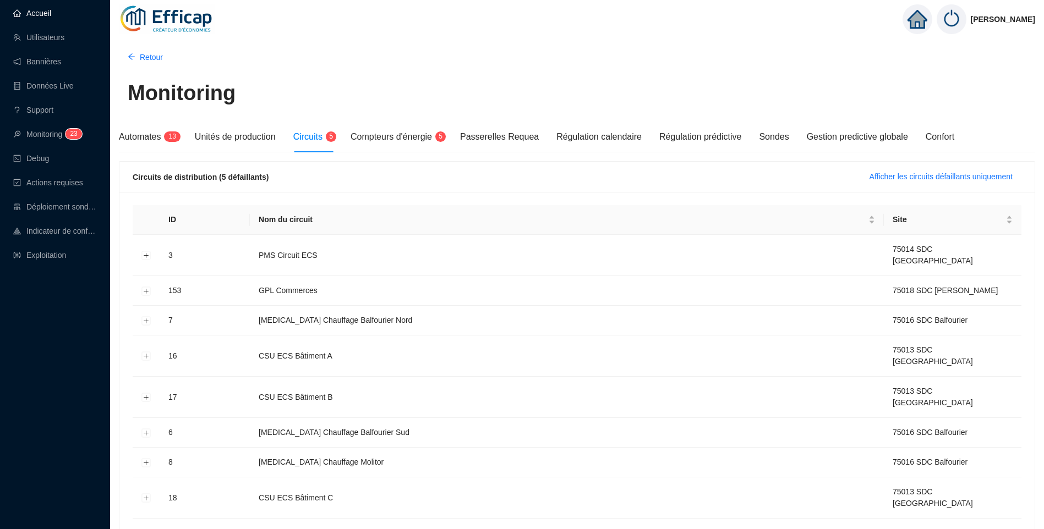
click at [45, 9] on link "Accueil" at bounding box center [32, 13] width 38 height 9
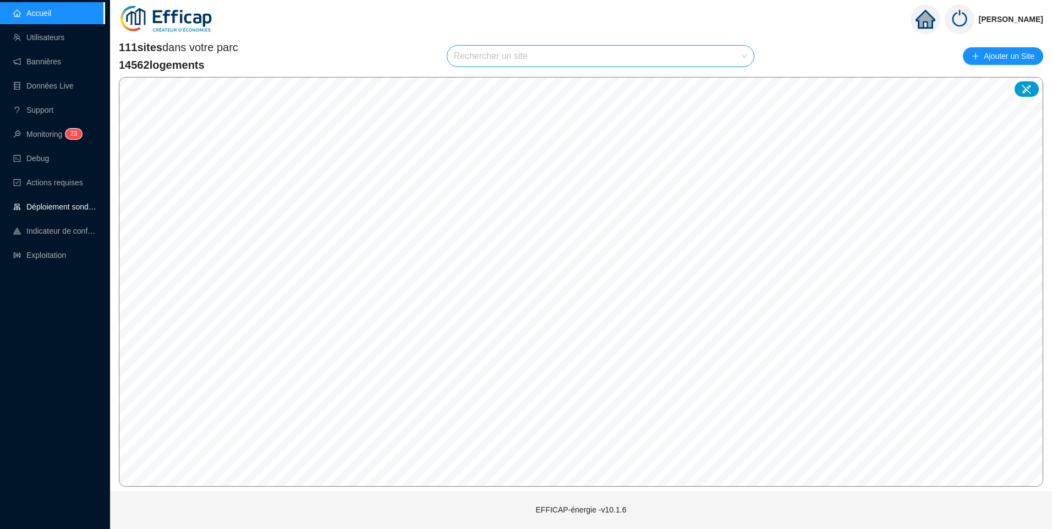
click at [43, 206] on link "Déploiement sondes" at bounding box center [55, 207] width 84 height 9
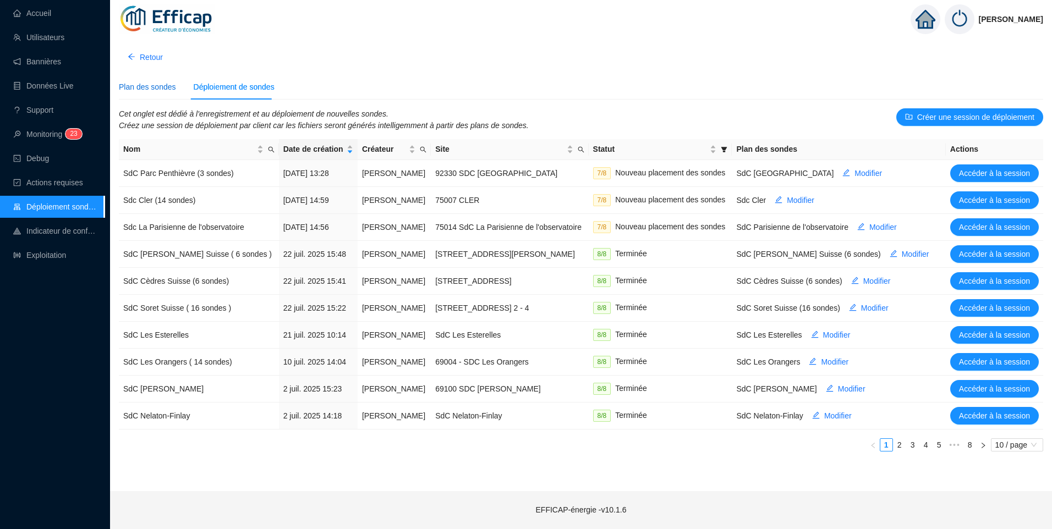
click at [146, 90] on div "Plan des sondes" at bounding box center [147, 87] width 57 height 12
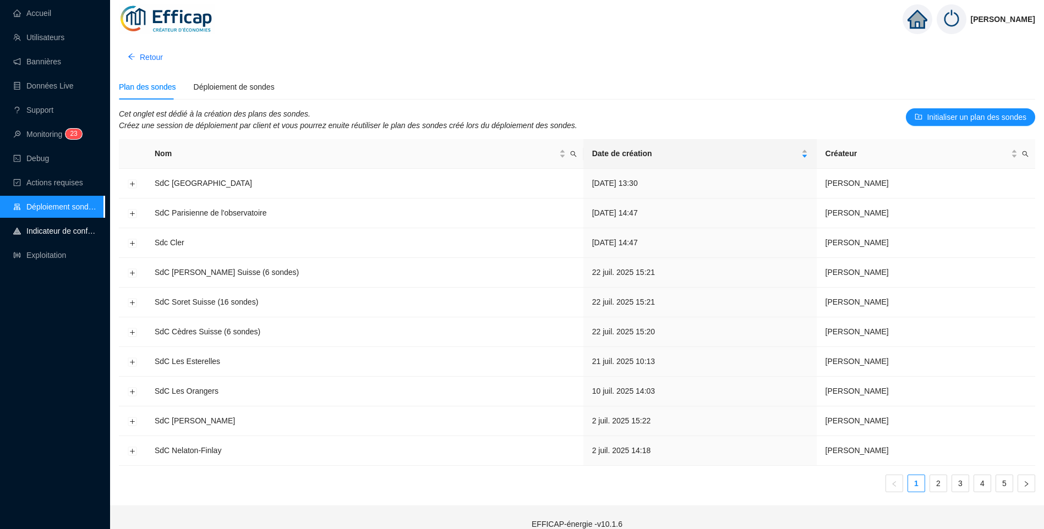
click at [44, 228] on link "Indicateur de confort" at bounding box center [55, 231] width 84 height 9
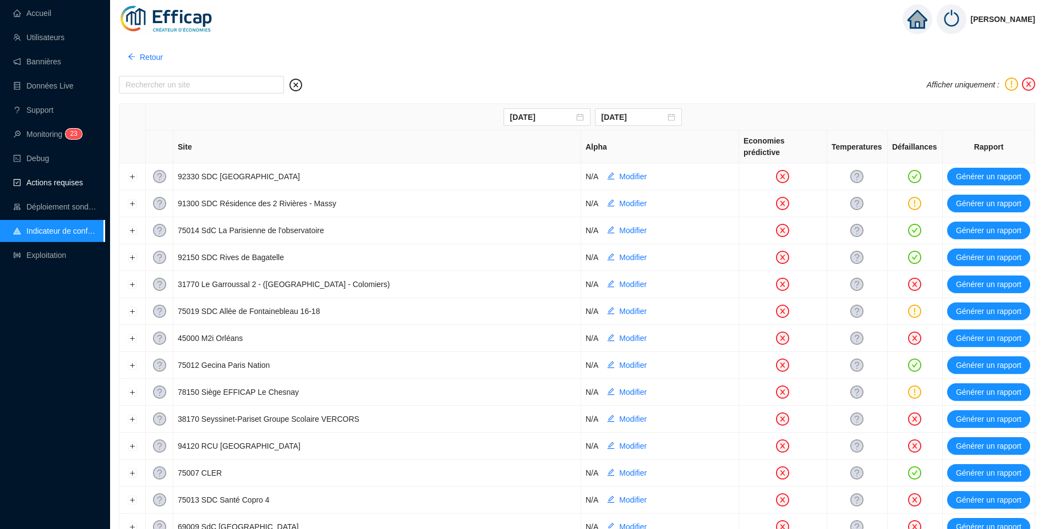
click at [43, 184] on span "Actions requises" at bounding box center [54, 182] width 57 height 9
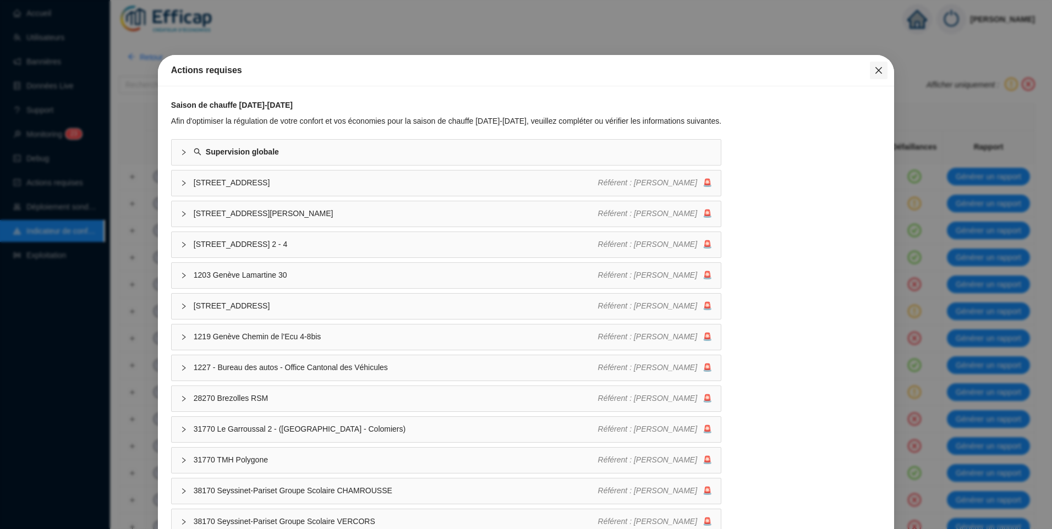
click at [875, 68] on icon "close" at bounding box center [879, 70] width 9 height 9
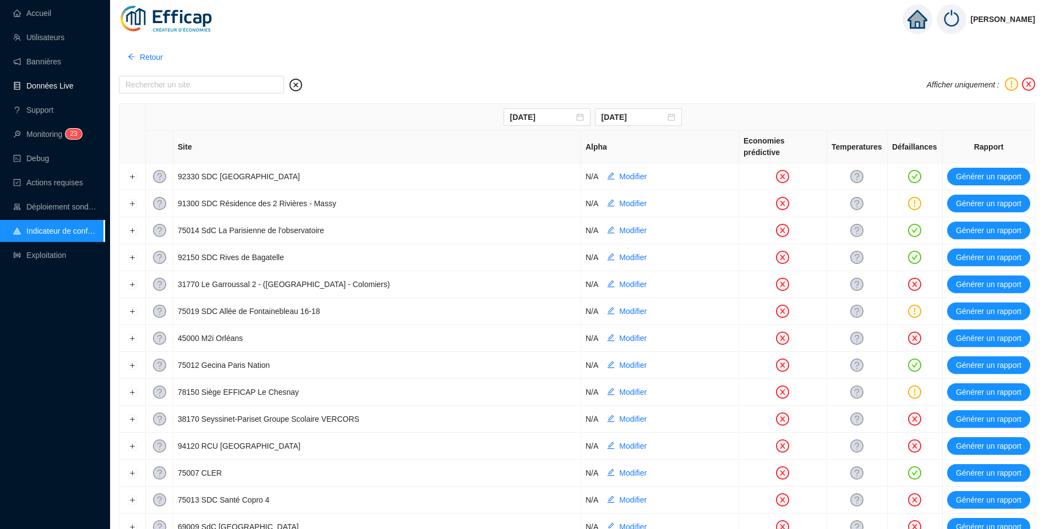
click at [58, 84] on link "Données Live" at bounding box center [43, 85] width 61 height 9
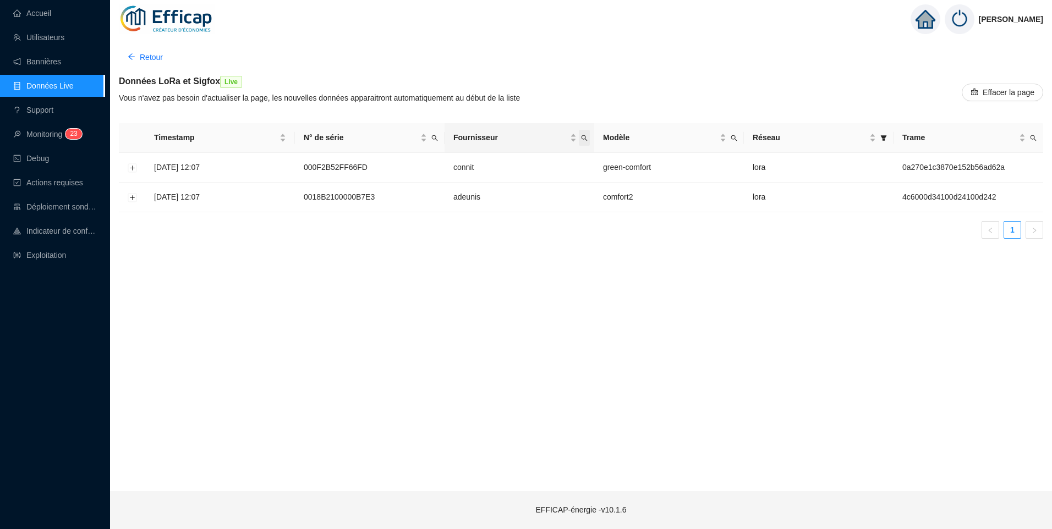
click at [586, 140] on icon "search" at bounding box center [585, 138] width 6 height 6
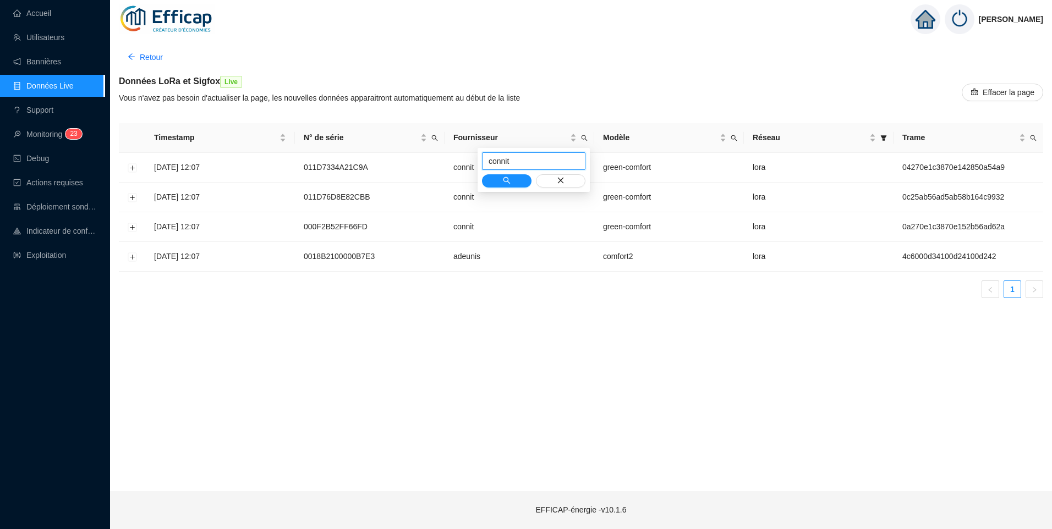
type input "connit"
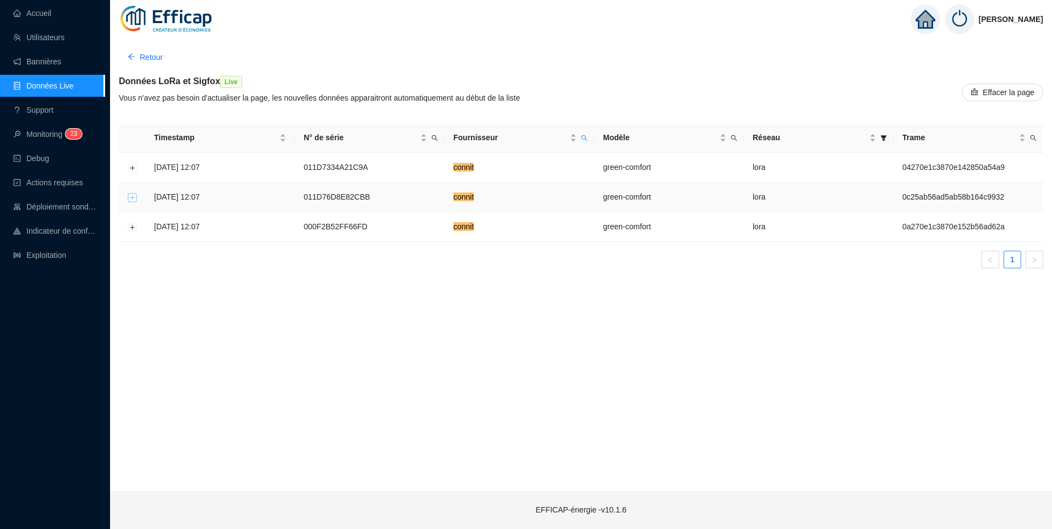
click at [133, 199] on button "Développer la ligne" at bounding box center [132, 197] width 9 height 9
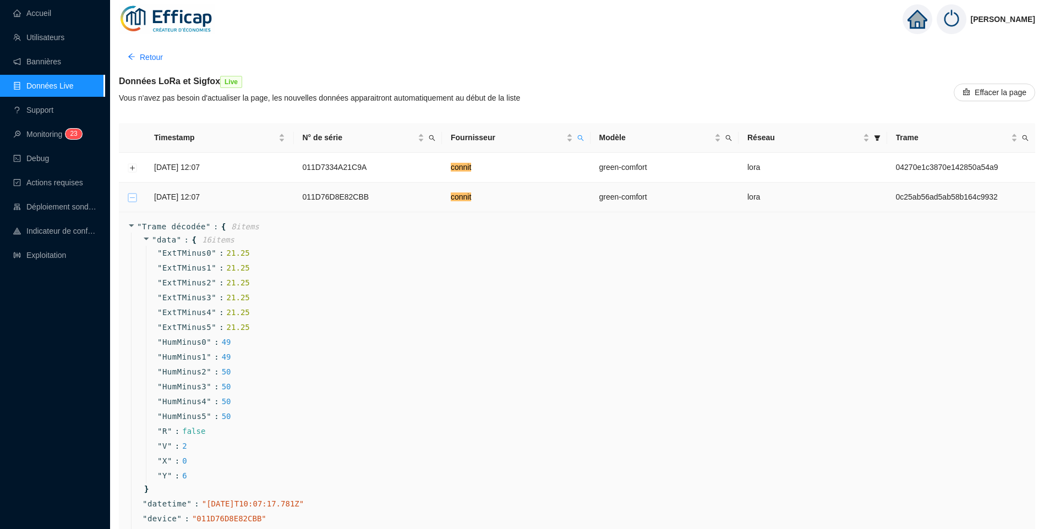
click at [133, 199] on button "Réduire la ligne" at bounding box center [132, 197] width 9 height 9
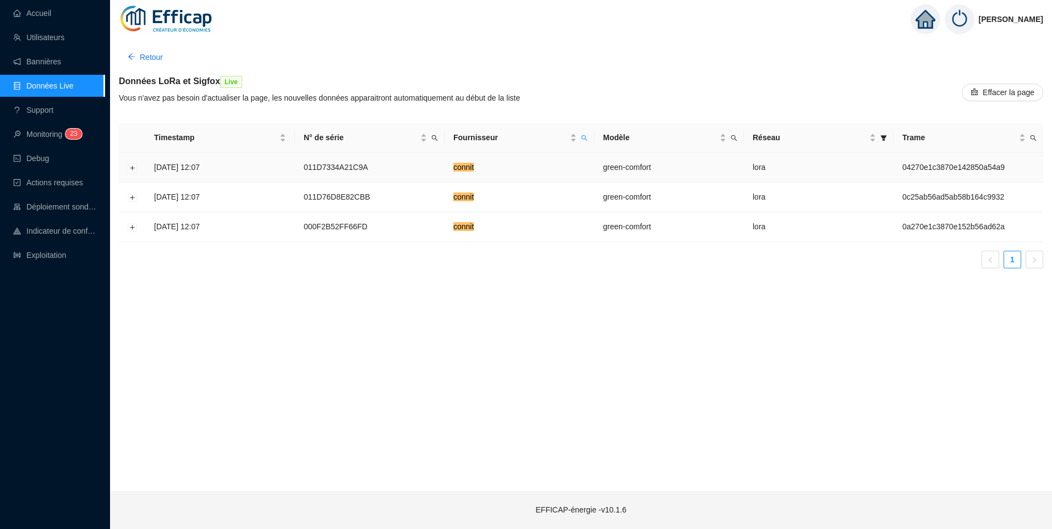
click at [332, 167] on td "011D7334A21C9A" at bounding box center [370, 168] width 150 height 30
click at [132, 227] on button "Développer la ligne" at bounding box center [132, 227] width 9 height 9
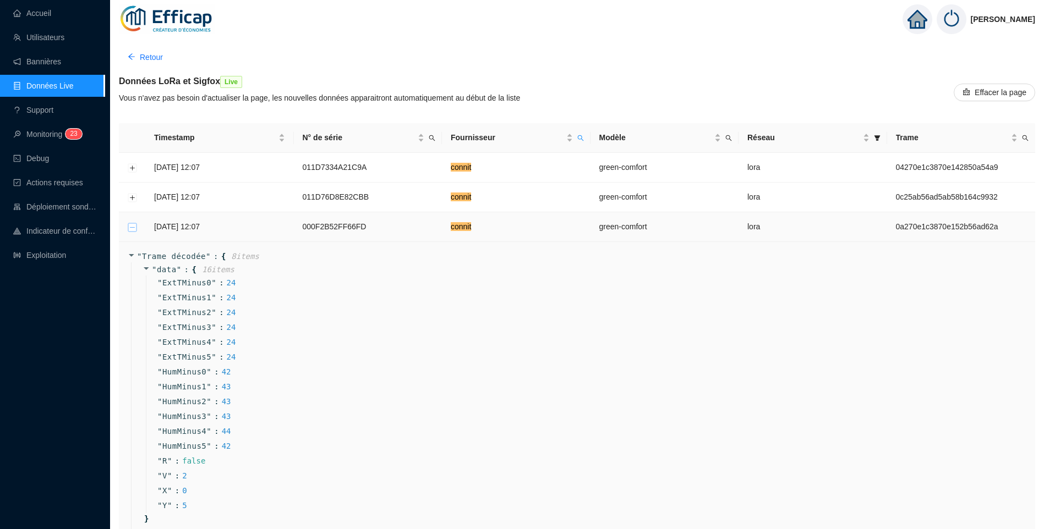
click at [131, 231] on button "Réduire la ligne" at bounding box center [132, 227] width 9 height 9
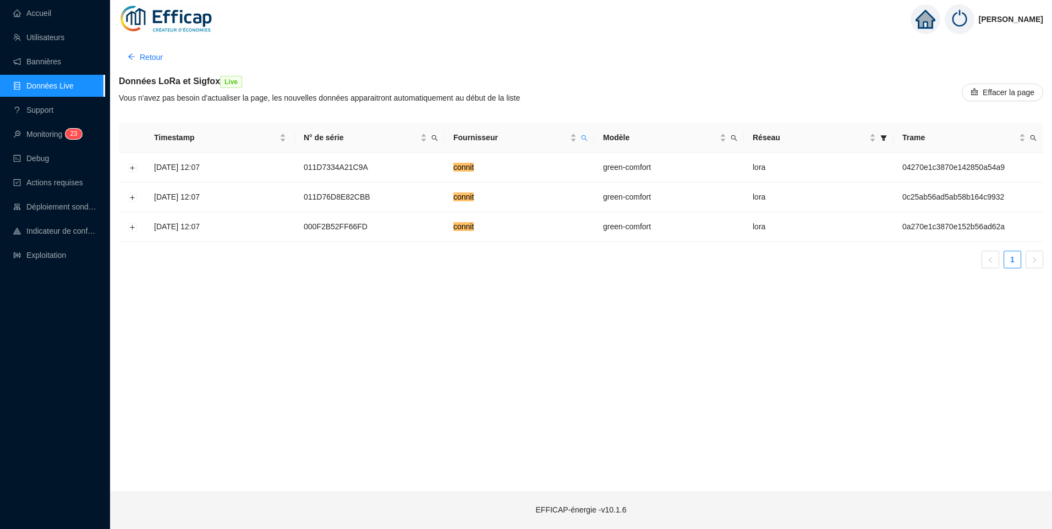
click at [465, 369] on div "Retour Données LoRa et Sigfox Live Vous n'avez pas besoin d'actualiser la page,…" at bounding box center [581, 263] width 942 height 456
click at [53, 251] on link "Exploitation" at bounding box center [39, 255] width 53 height 9
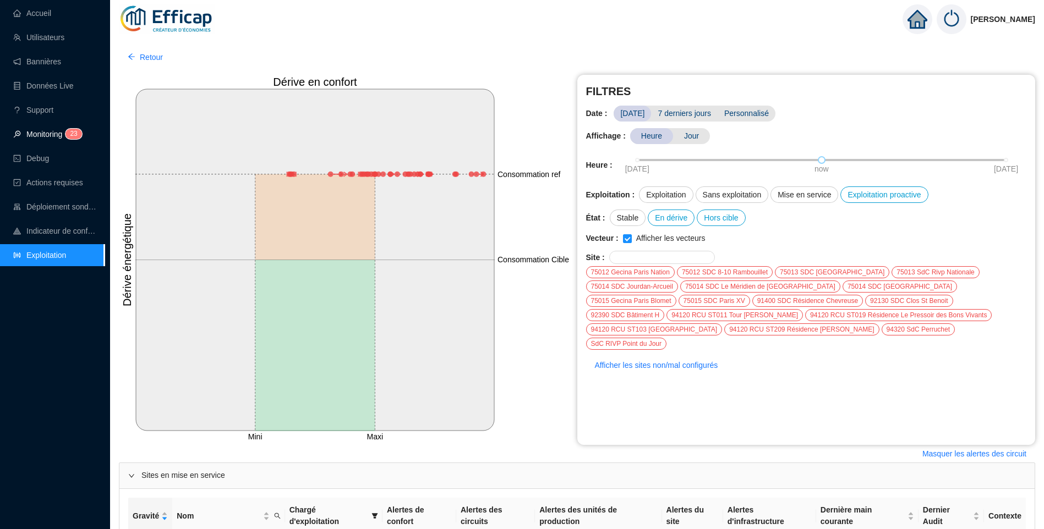
click at [56, 130] on link "Monitoring 2 3" at bounding box center [45, 134] width 65 height 9
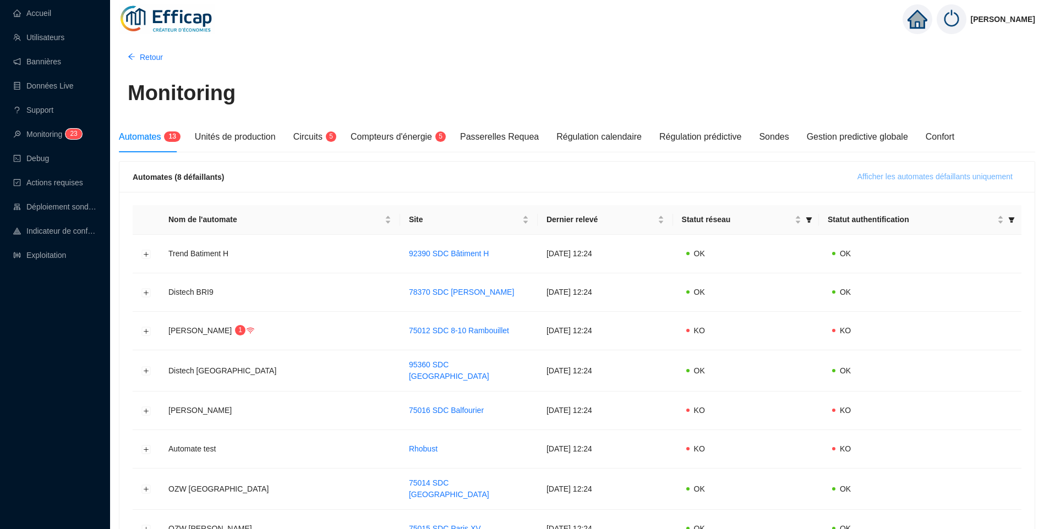
click at [938, 173] on span "Afficher les automates défaillants uniquement" at bounding box center [935, 177] width 155 height 12
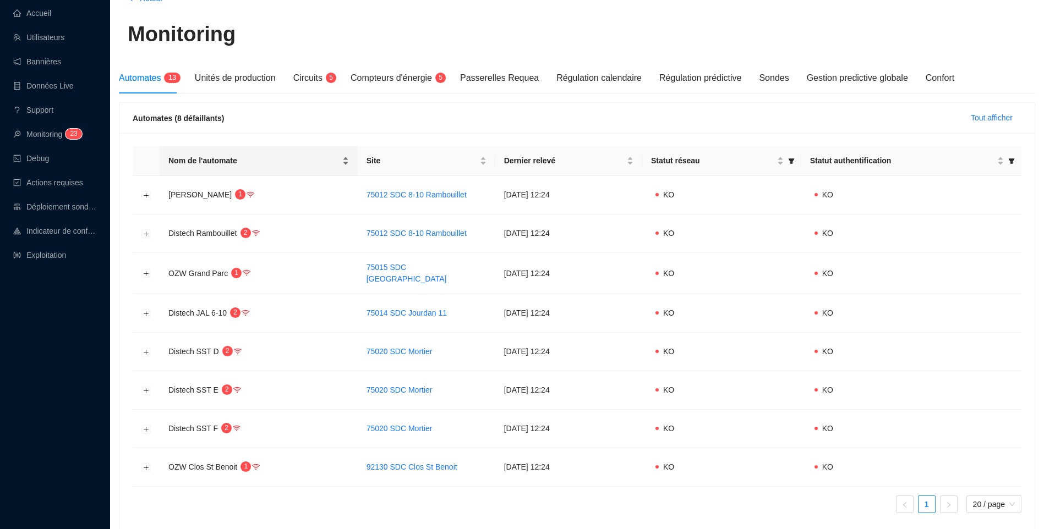
scroll to position [105, 0]
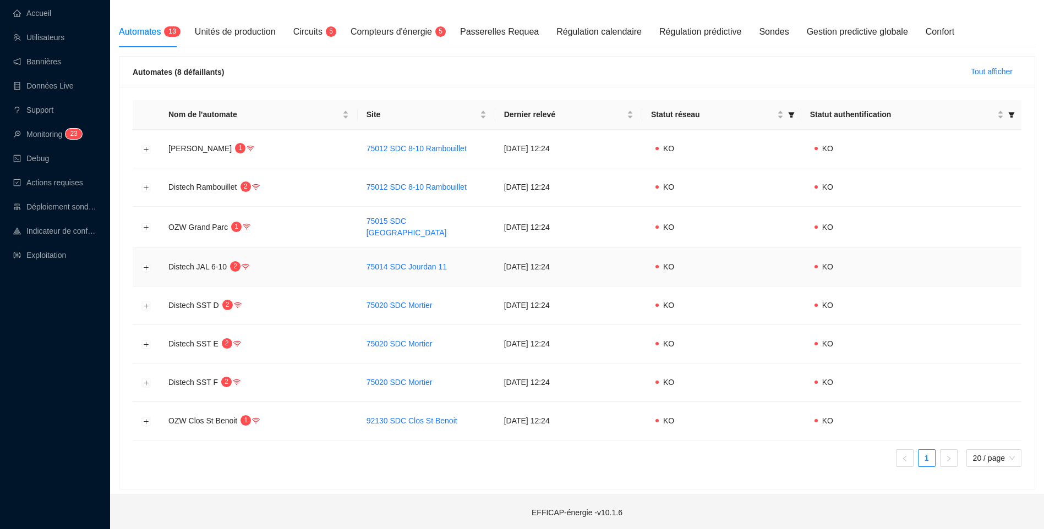
click at [145, 270] on td at bounding box center [146, 267] width 27 height 39
click at [146, 267] on button "Développer la ligne" at bounding box center [146, 267] width 9 height 9
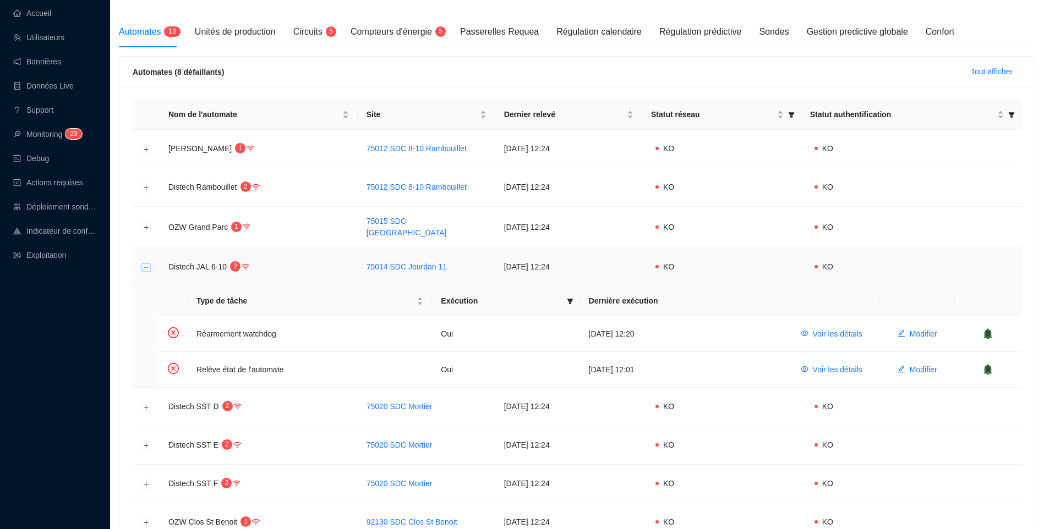
click at [146, 267] on button "Réduire la ligne" at bounding box center [146, 267] width 9 height 9
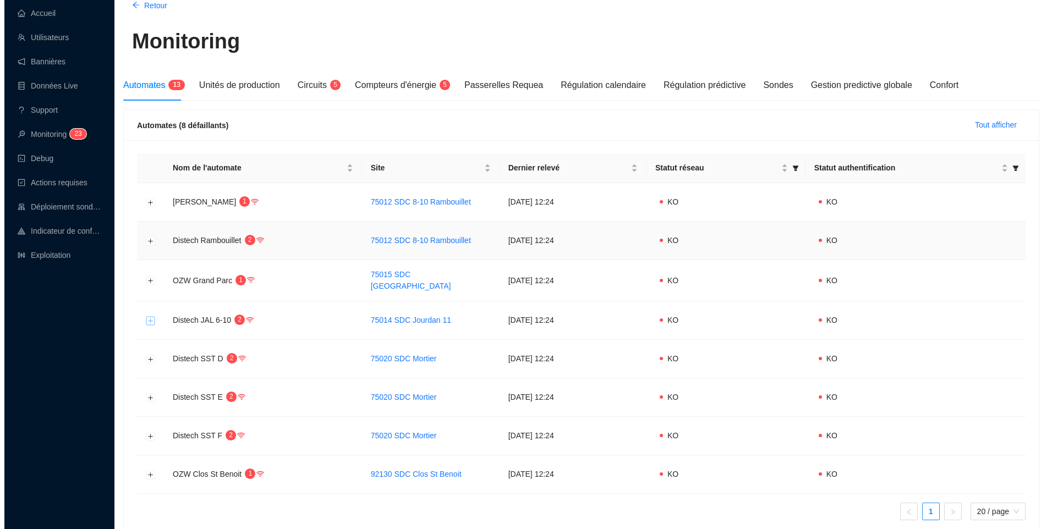
scroll to position [0, 0]
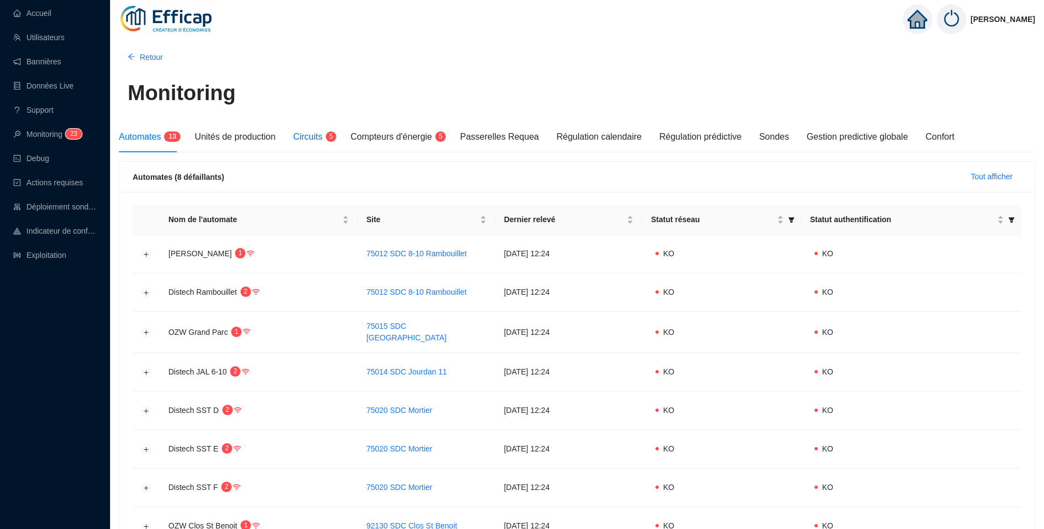
click at [320, 133] on span "Circuits" at bounding box center [307, 136] width 29 height 9
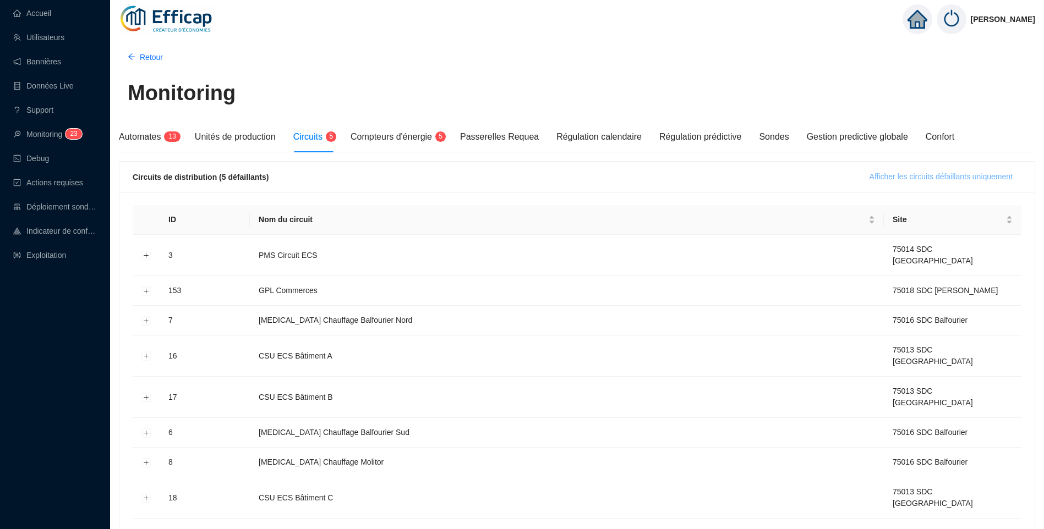
click at [949, 177] on span "Afficher les circuits défaillants uniquement" at bounding box center [941, 177] width 143 height 12
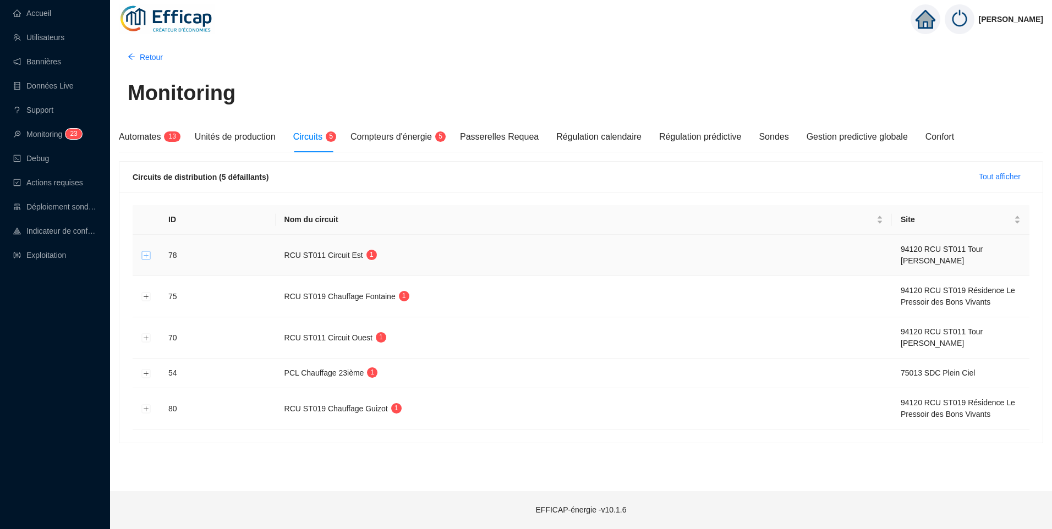
click at [148, 257] on button "Développer la ligne" at bounding box center [146, 256] width 9 height 9
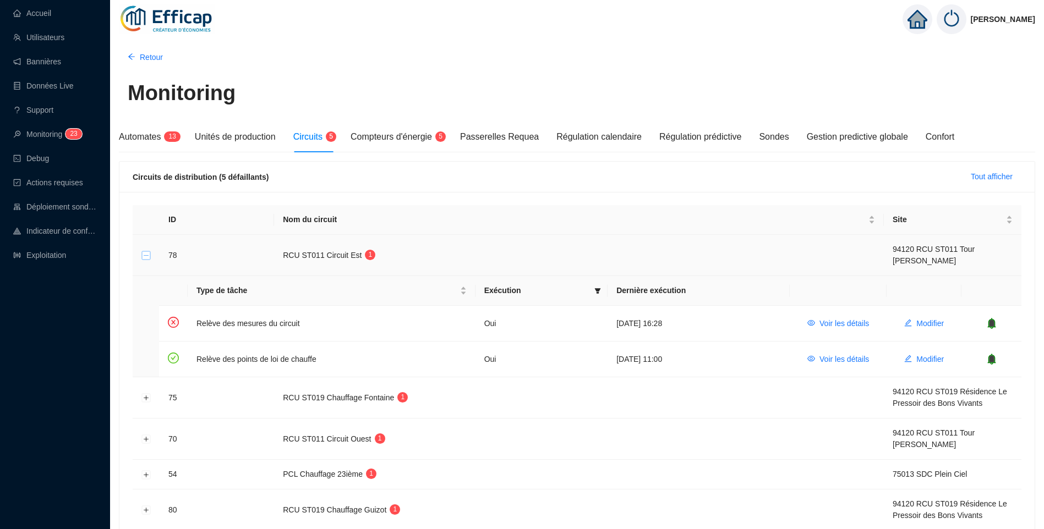
click at [148, 257] on button "Réduire la ligne" at bounding box center [146, 256] width 9 height 9
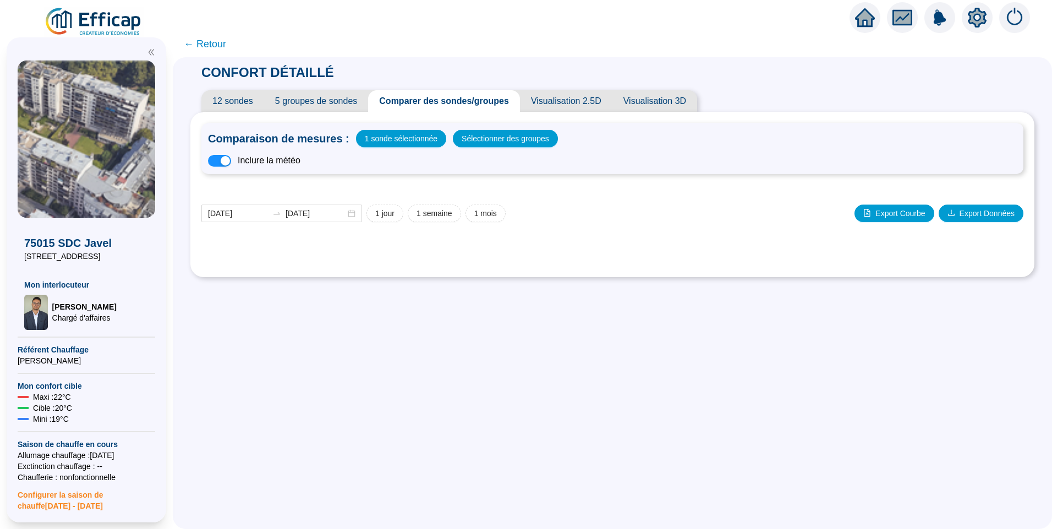
click at [114, 19] on img at bounding box center [94, 22] width 100 height 31
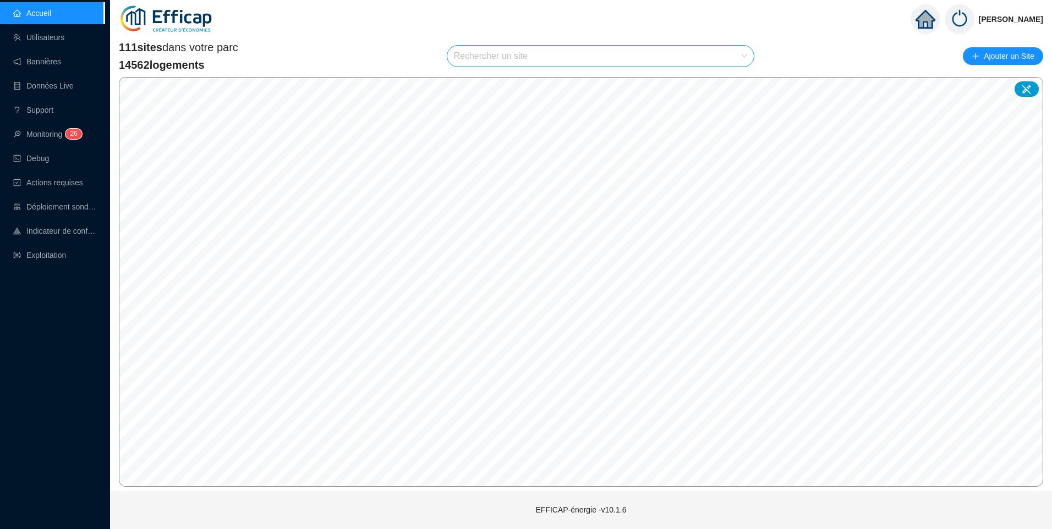
click at [537, 51] on input "search" at bounding box center [596, 56] width 284 height 21
type input "sante"
click at [736, 81] on icon at bounding box center [735, 82] width 8 height 7
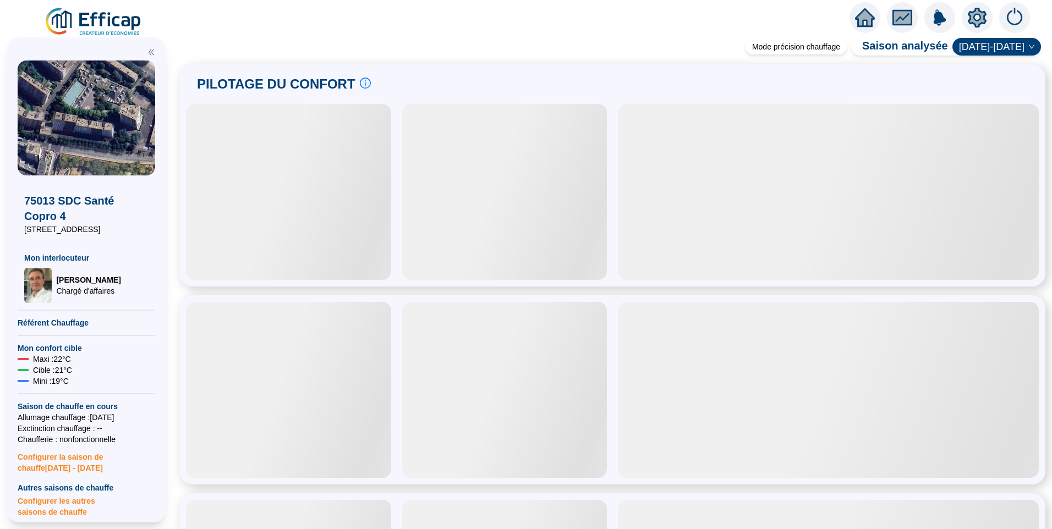
click at [981, 20] on icon "setting" at bounding box center [977, 17] width 19 height 18
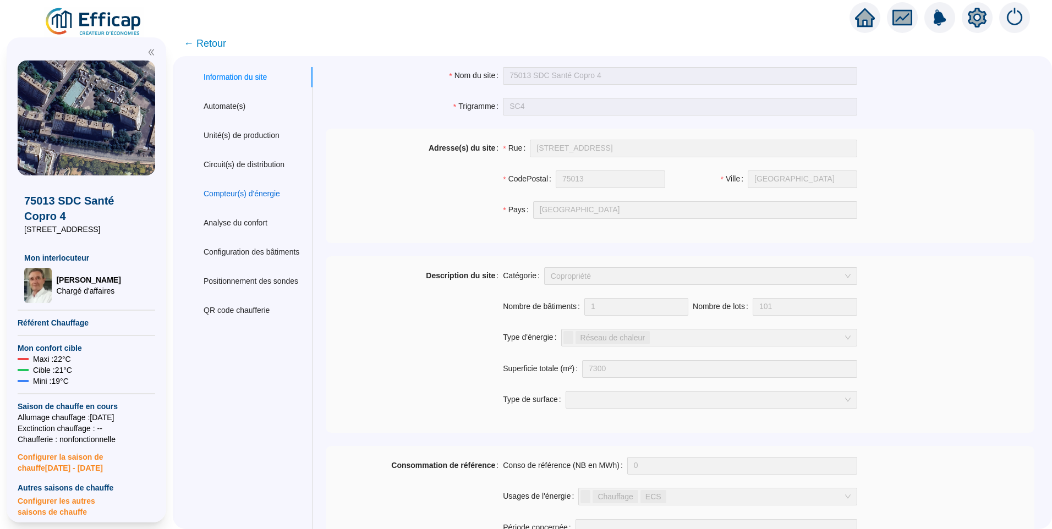
click at [253, 193] on div "Compteur(s) d'énergie" at bounding box center [242, 194] width 77 height 12
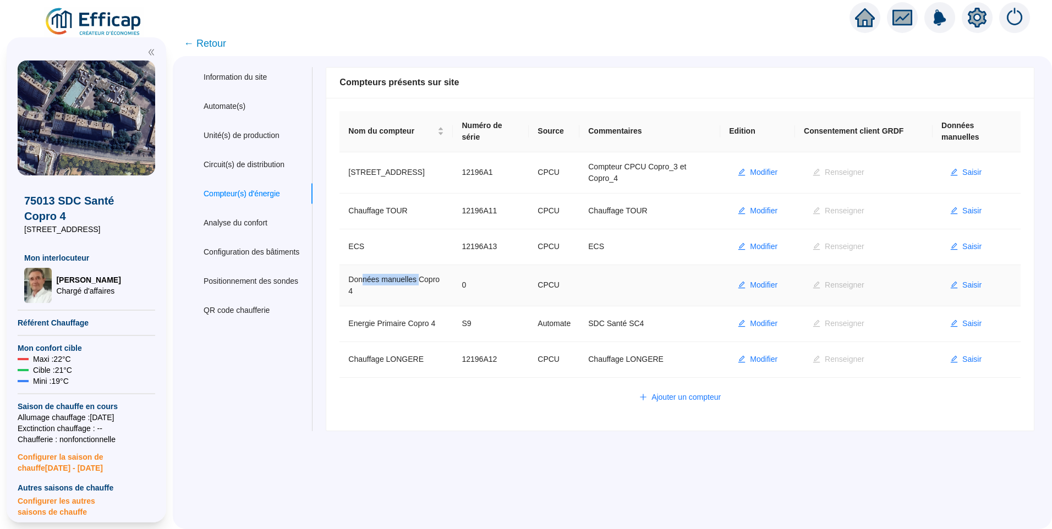
drag, startPoint x: 370, startPoint y: 283, endPoint x: 427, endPoint y: 282, distance: 56.7
click at [427, 282] on td "Données manuelles Copro 4" at bounding box center [396, 285] width 113 height 41
click at [221, 47] on span "← Retour" at bounding box center [205, 43] width 42 height 15
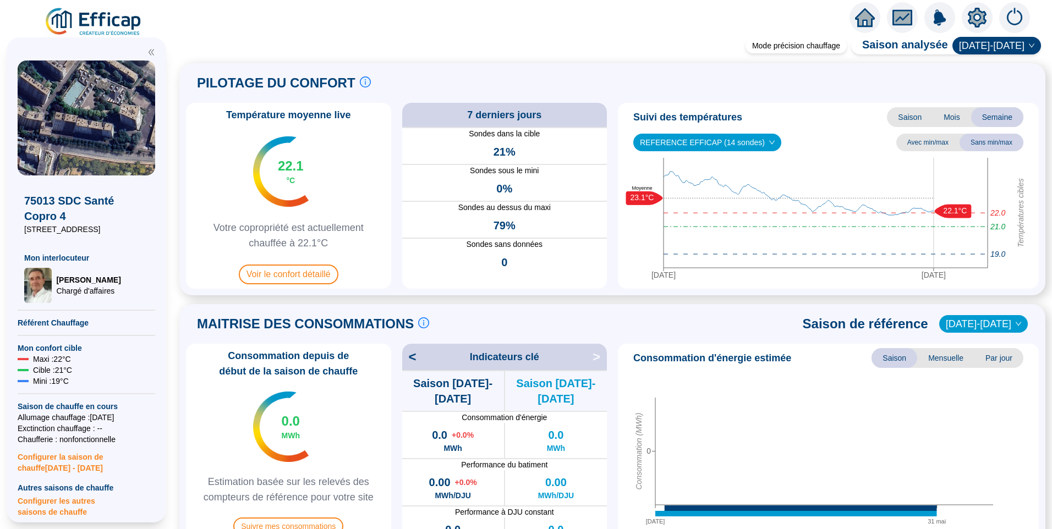
click at [980, 17] on icon "setting" at bounding box center [978, 18] width 8 height 8
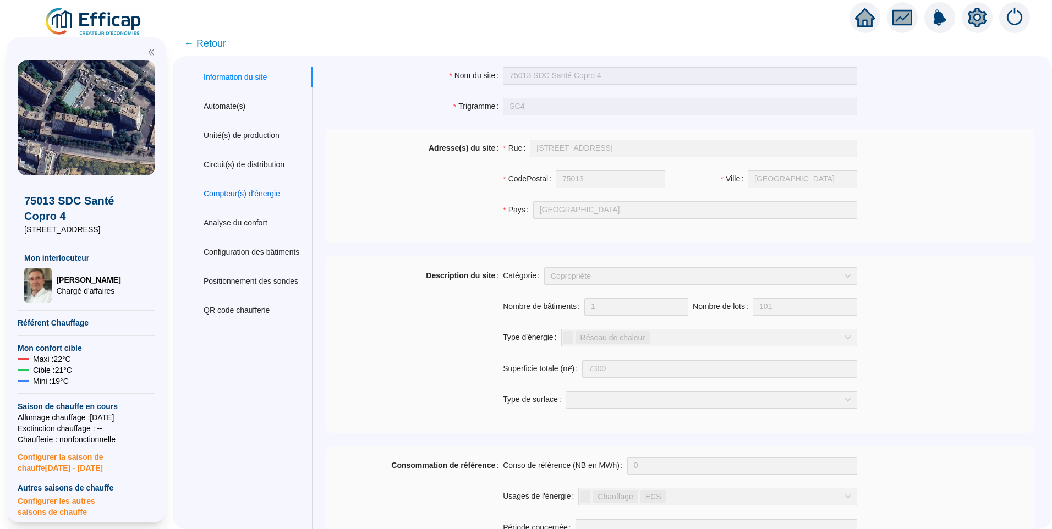
click at [247, 190] on div "Compteur(s) d'énergie" at bounding box center [242, 194] width 77 height 12
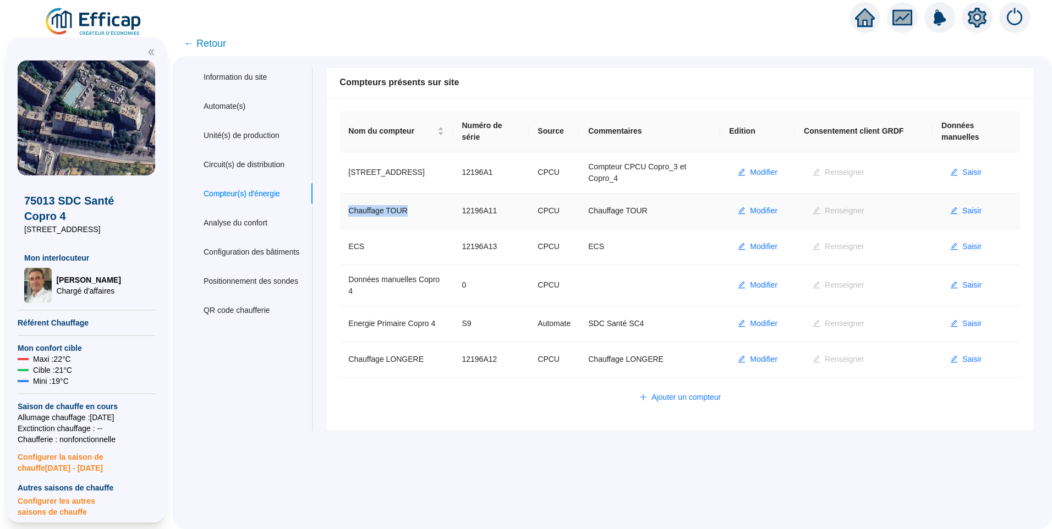
drag, startPoint x: 429, startPoint y: 209, endPoint x: 357, endPoint y: 214, distance: 72.2
click at [357, 214] on td "Chauffage TOUR" at bounding box center [396, 212] width 113 height 36
copy td "Chauffage TOUR"
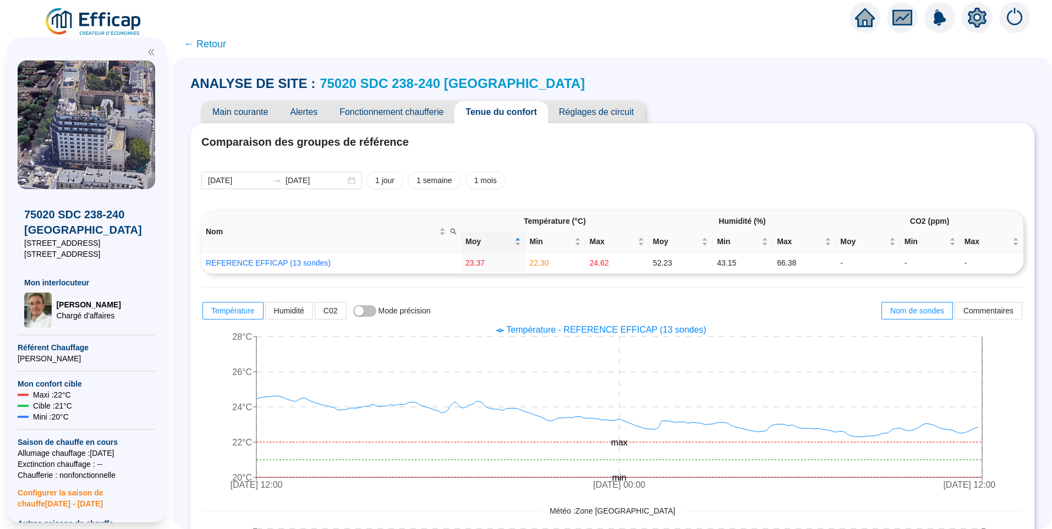
scroll to position [225, 0]
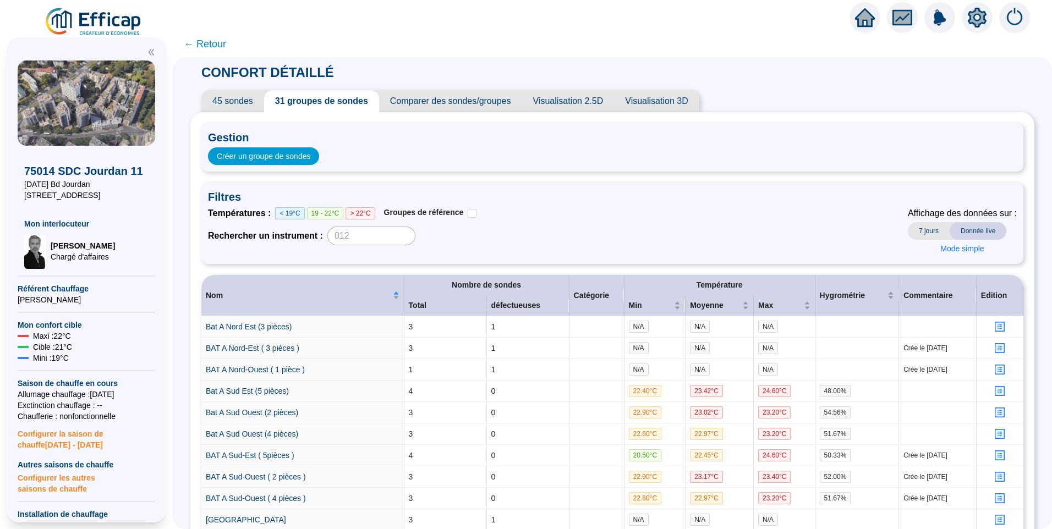
click at [102, 14] on img at bounding box center [94, 22] width 100 height 31
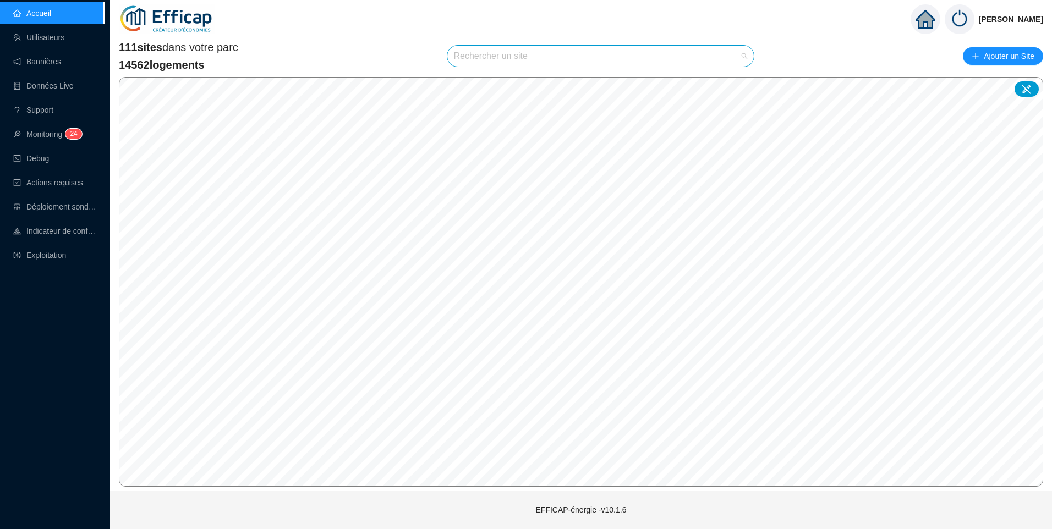
click at [483, 60] on input "search" at bounding box center [596, 56] width 284 height 21
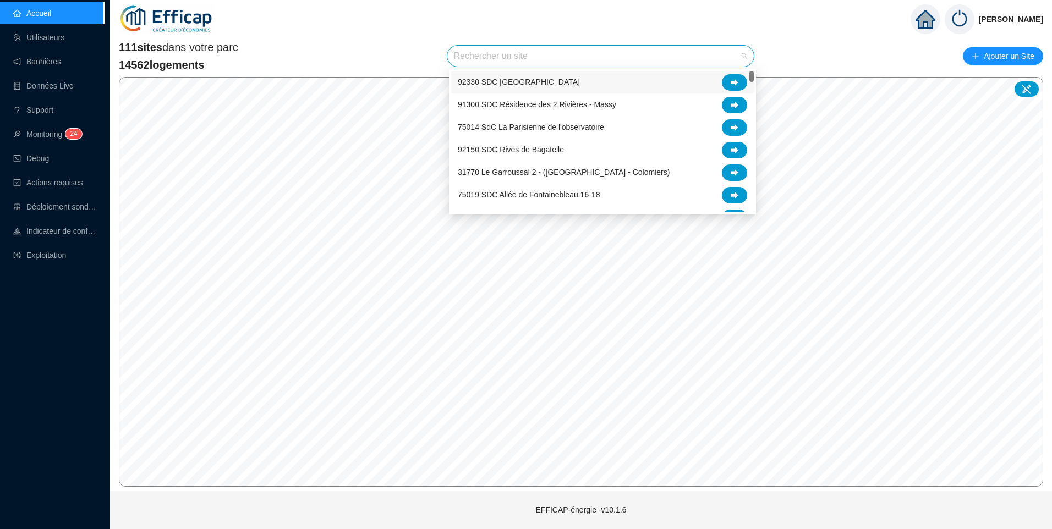
click at [483, 60] on input "search" at bounding box center [596, 56] width 284 height 21
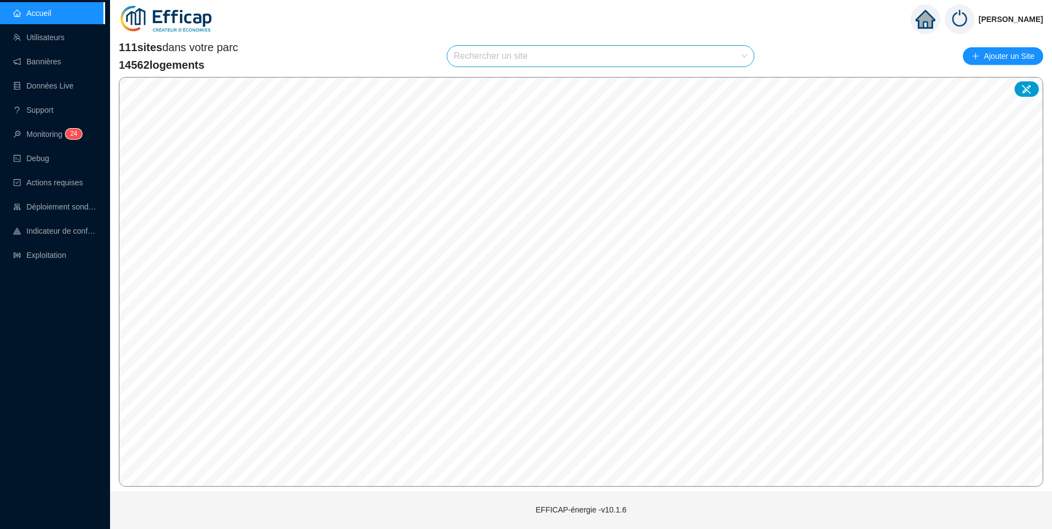
click at [558, 58] on input "search" at bounding box center [596, 56] width 284 height 21
type input "fer"
click at [741, 84] on div at bounding box center [734, 82] width 25 height 17
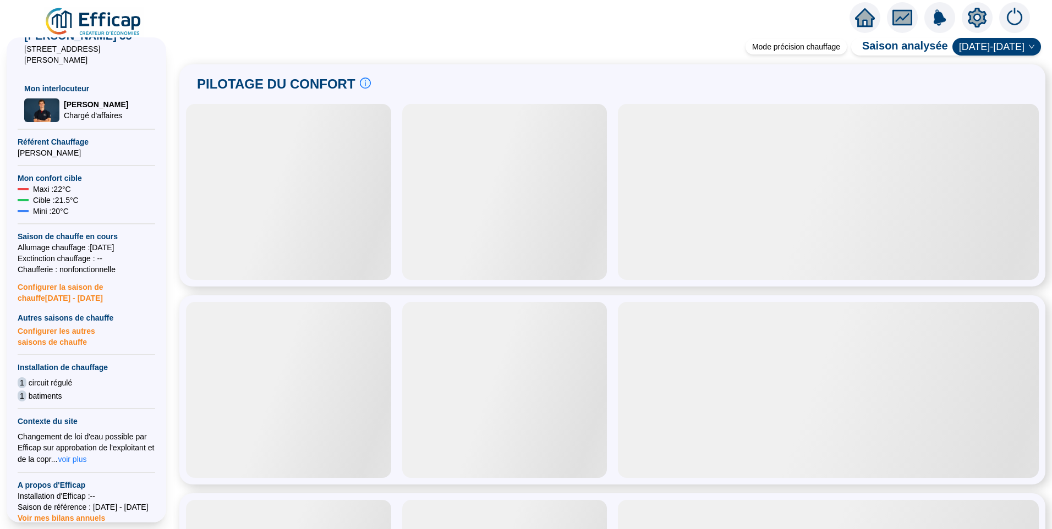
scroll to position [304, 0]
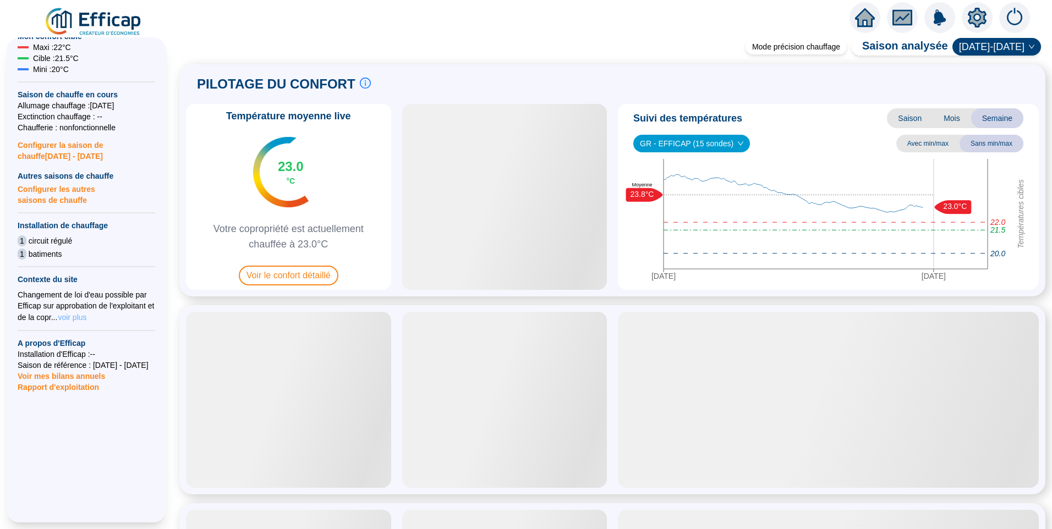
click at [86, 312] on span "voir plus" at bounding box center [72, 317] width 29 height 11
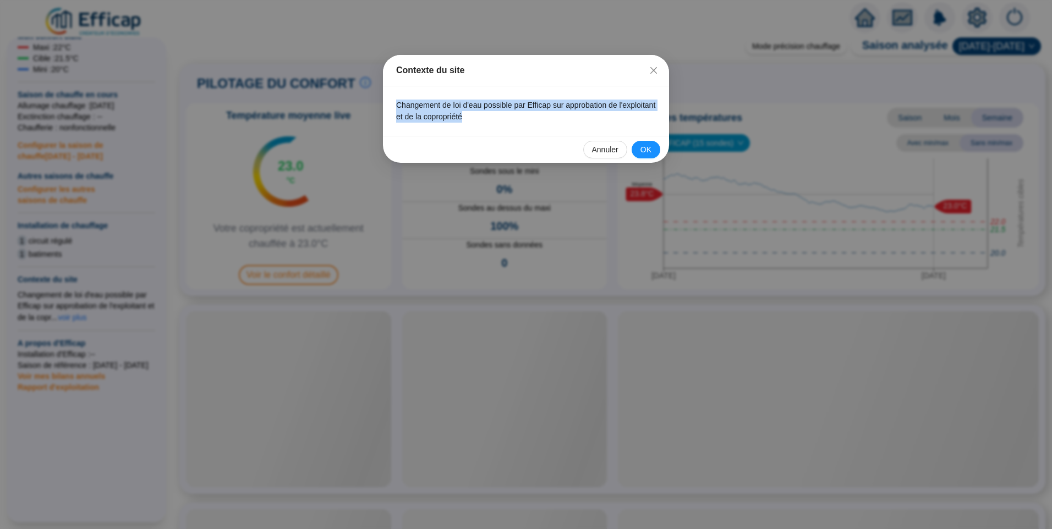
drag, startPoint x: 506, startPoint y: 121, endPoint x: 393, endPoint y: 102, distance: 114.9
click at [393, 102] on div "Changement de loi d'eau possible par Efficap sur approbation de l'exploitant et…" at bounding box center [526, 111] width 286 height 50
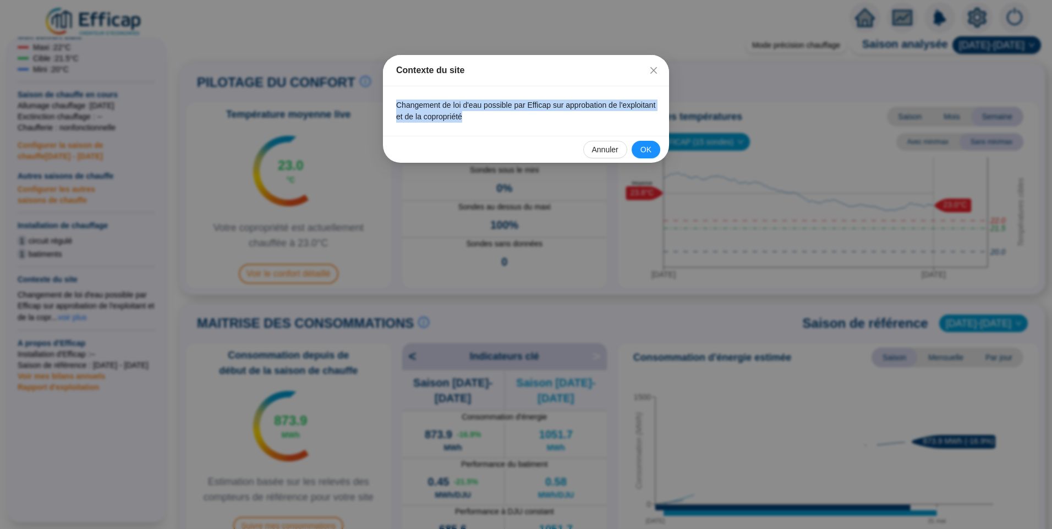
copy p "Changement de loi d'eau possible par Efficap sur approbation de l'exploitant et…"
click at [654, 74] on icon "close" at bounding box center [653, 70] width 9 height 9
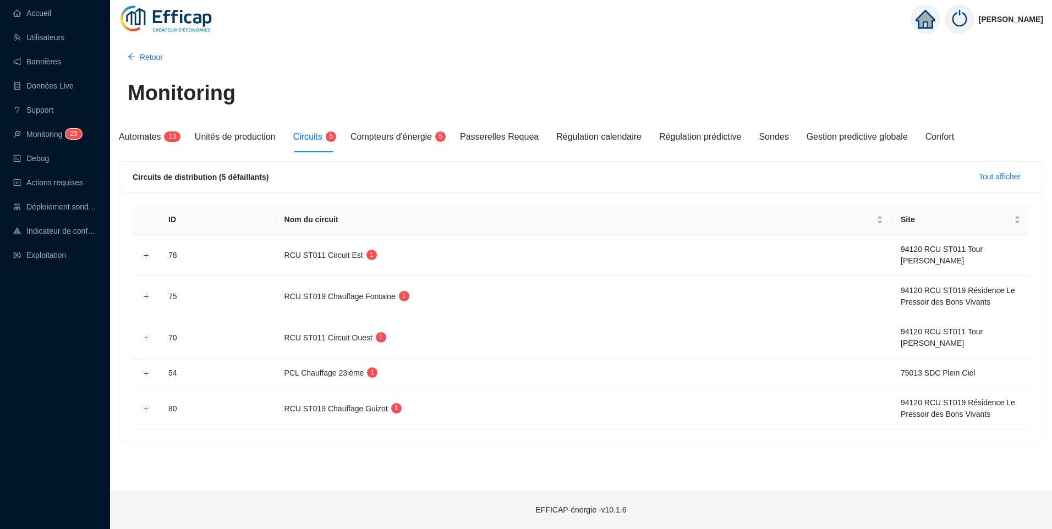
click at [88, 433] on div "Accueil Utilisateurs Bannières Données Live Support Monitoring 2 3 Debug Action…" at bounding box center [52, 264] width 105 height 529
click at [97, 355] on div "Accueil Utilisateurs Bannières Données Live Support Monitoring 2 3 Debug Action…" at bounding box center [52, 264] width 105 height 529
click at [386, 88] on div "Monitoring" at bounding box center [581, 98] width 907 height 40
drag, startPoint x: 37, startPoint y: 478, endPoint x: 45, endPoint y: 471, distance: 10.5
click at [39, 476] on div "Accueil Utilisateurs Bannières Données Live Support Monitoring 2 3 4 Debug Acti…" at bounding box center [52, 264] width 105 height 529
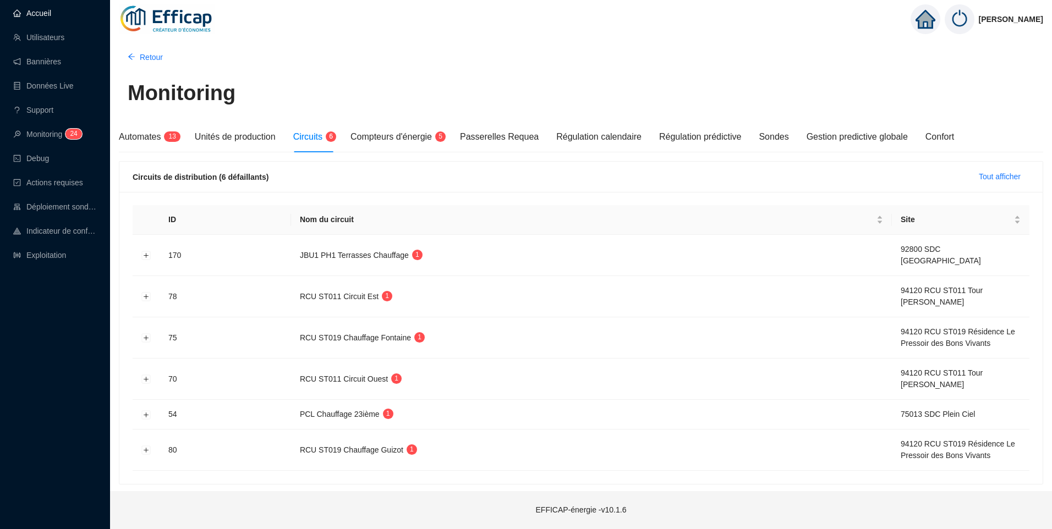
click at [48, 18] on link "Accueil" at bounding box center [32, 13] width 38 height 9
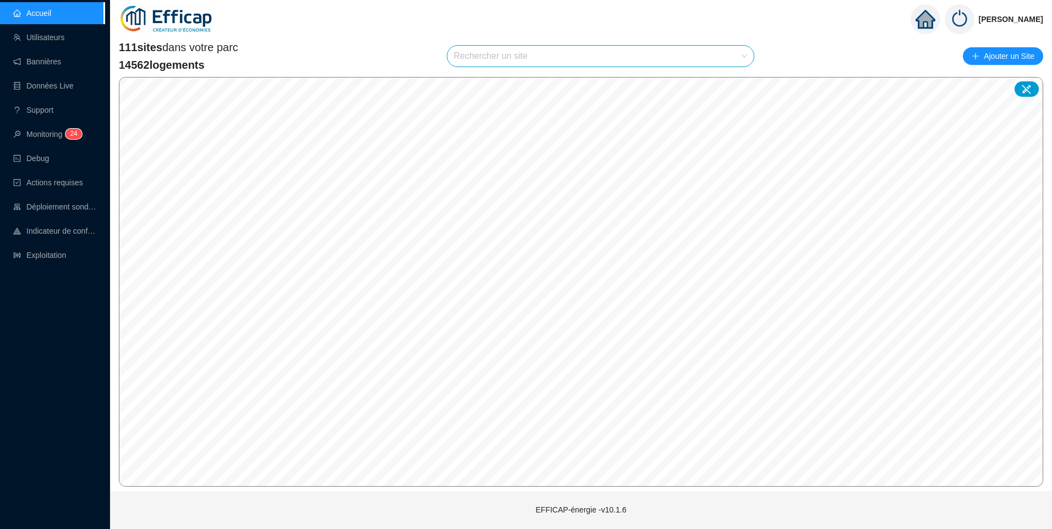
click at [497, 59] on input "search" at bounding box center [596, 56] width 284 height 21
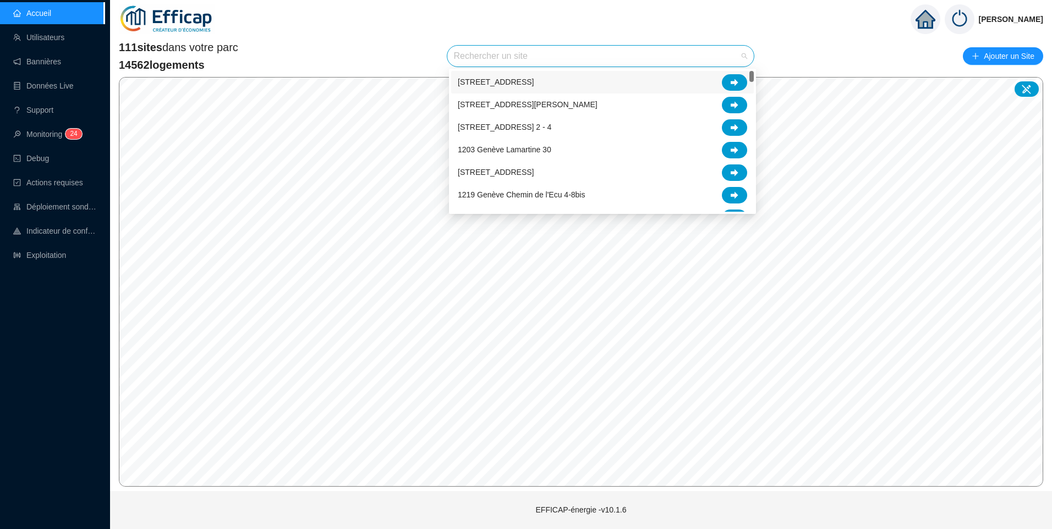
click at [459, 62] on input "search" at bounding box center [596, 56] width 284 height 21
click at [335, 50] on div "111 sites dans votre parc 14562 logements Rechercher un site Ajouter un Site" at bounding box center [581, 56] width 925 height 33
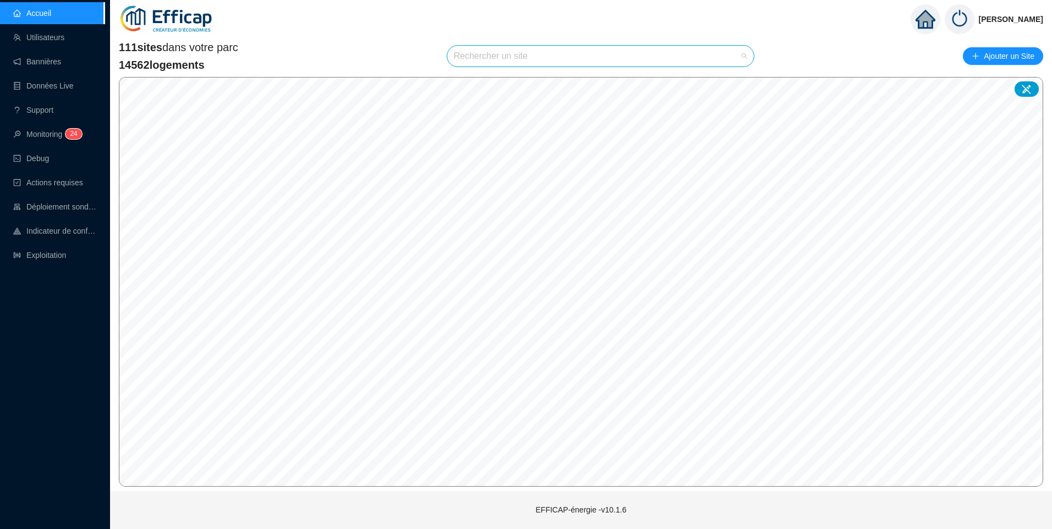
click at [536, 56] on input "search" at bounding box center [596, 56] width 284 height 21
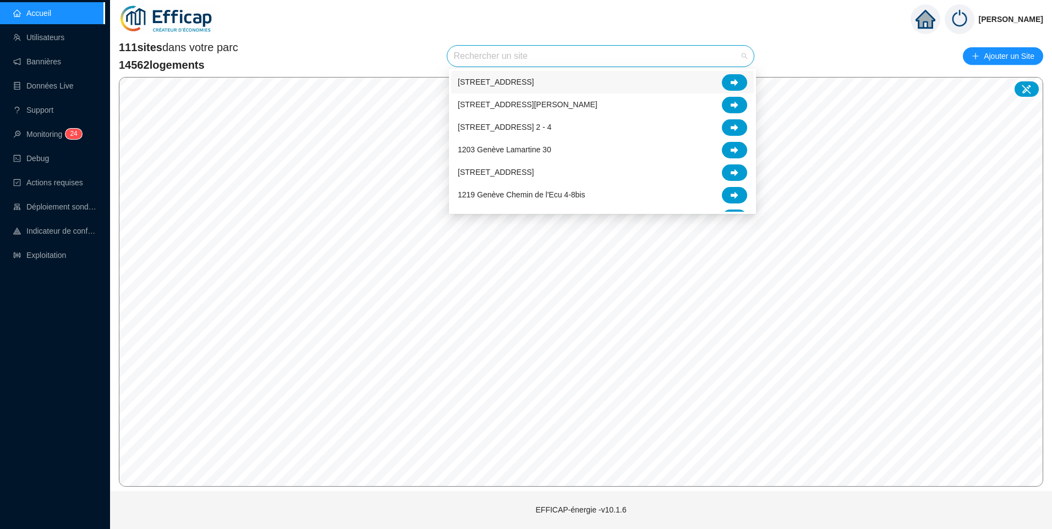
click at [320, 34] on div "Christophe Coiron" at bounding box center [581, 19] width 942 height 39
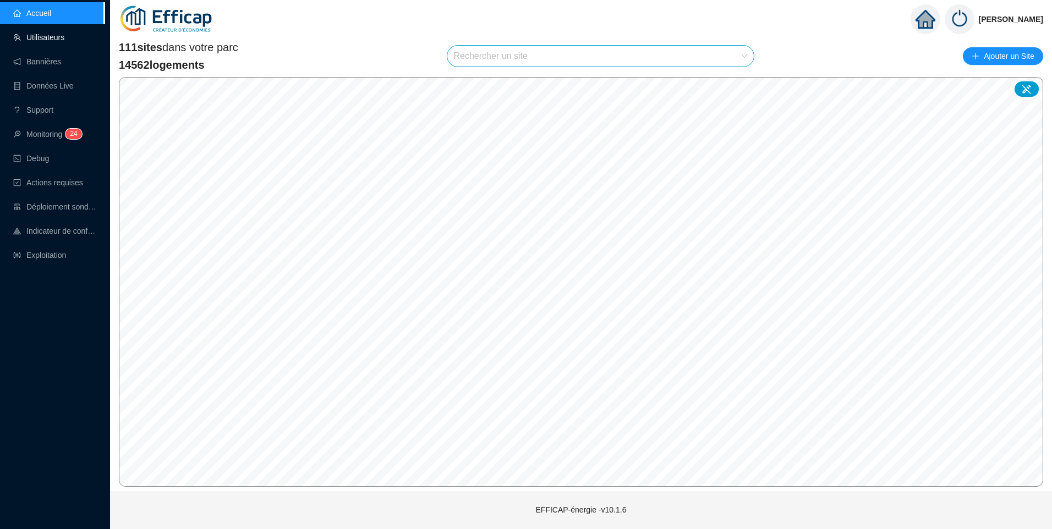
click at [62, 42] on link "Utilisateurs" at bounding box center [38, 37] width 51 height 9
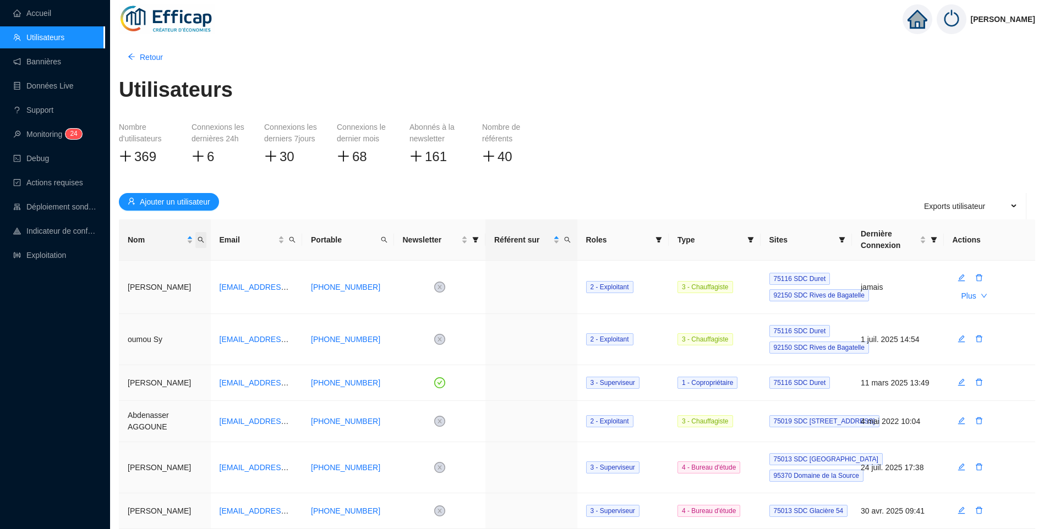
click at [202, 239] on icon "search" at bounding box center [201, 240] width 6 height 6
type input "patricia"
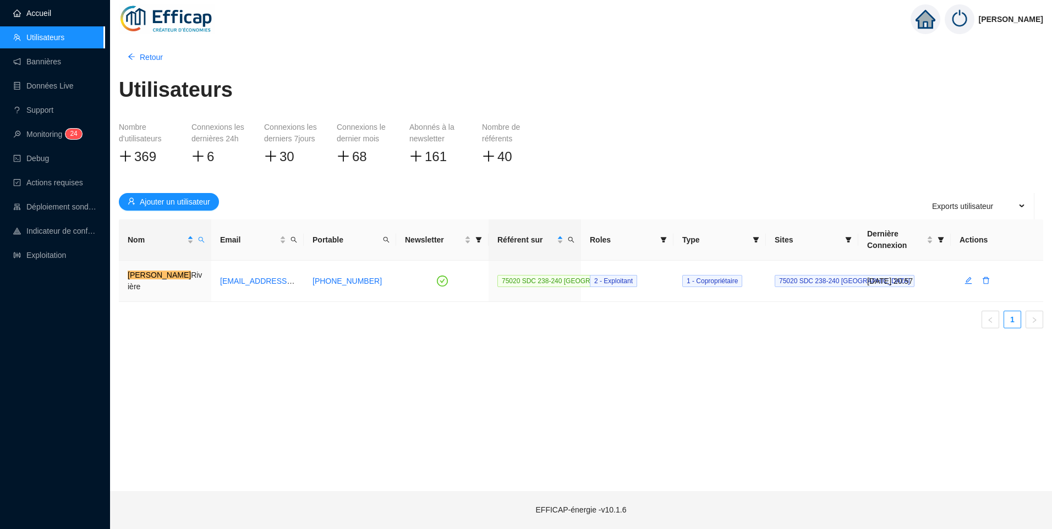
click at [30, 9] on link "Accueil" at bounding box center [32, 13] width 38 height 9
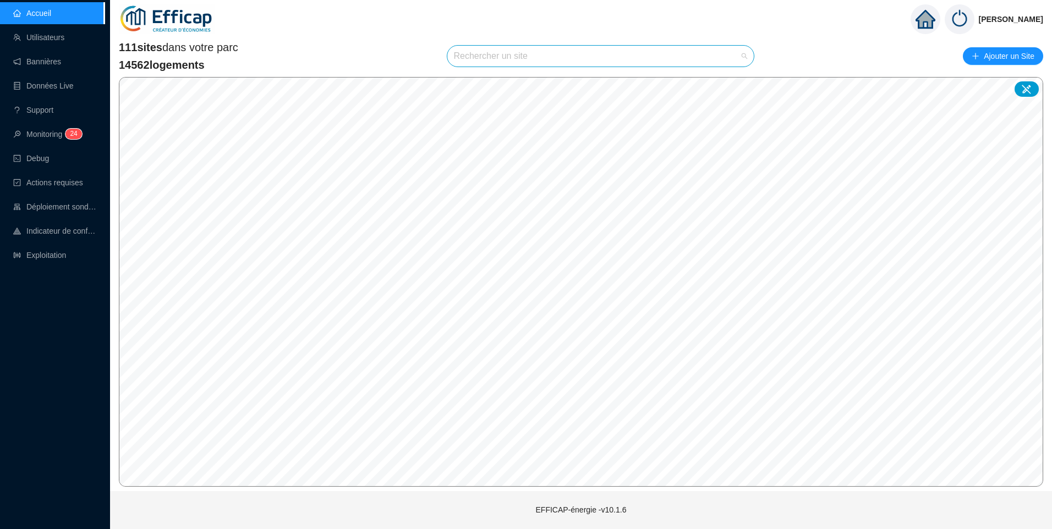
click at [481, 61] on input "search" at bounding box center [596, 56] width 284 height 21
type input "belle"
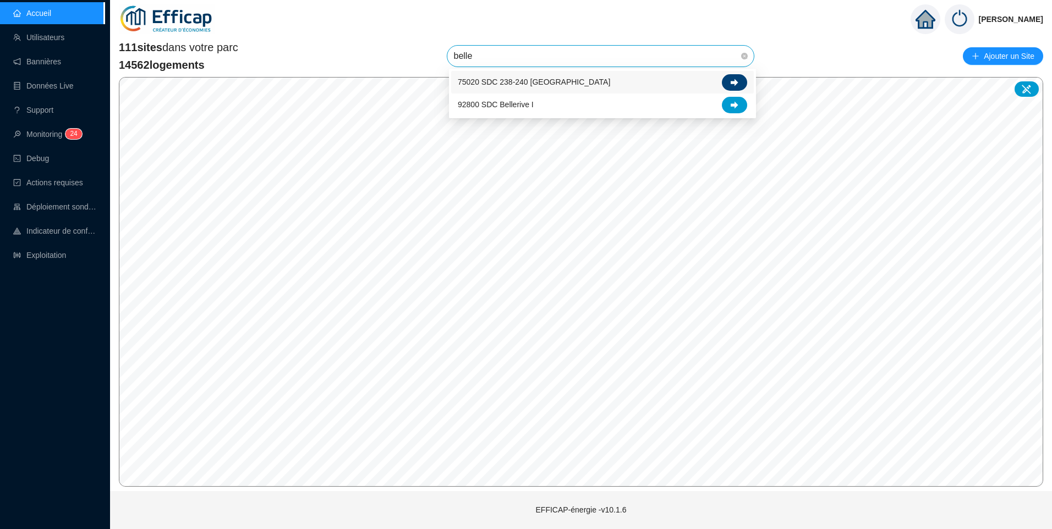
click at [732, 81] on icon at bounding box center [735, 82] width 8 height 7
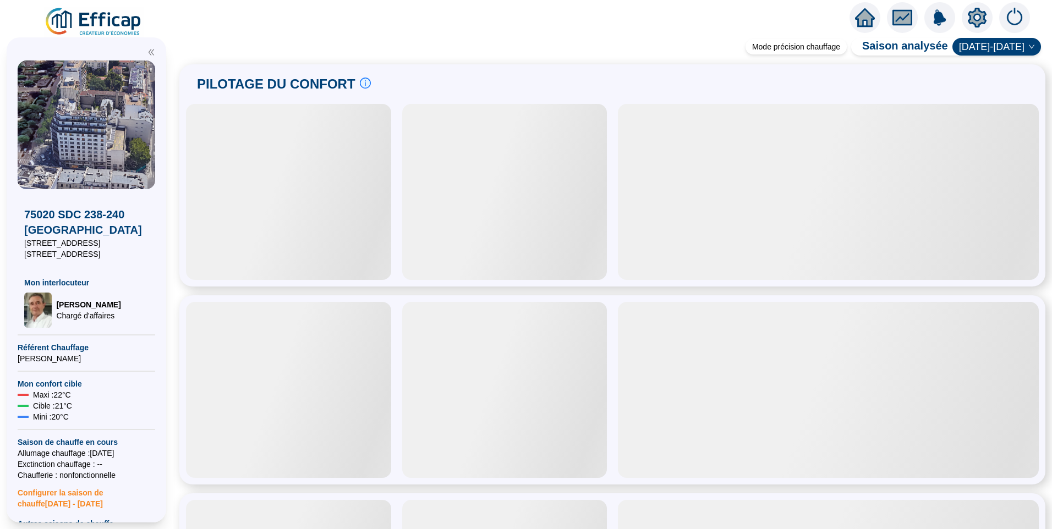
scroll to position [335, 0]
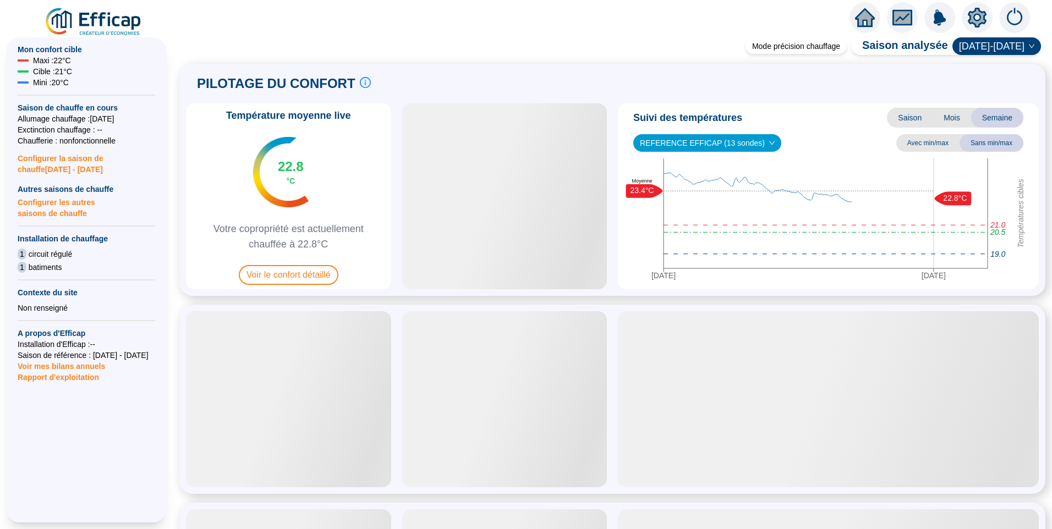
click at [971, 15] on icon "setting" at bounding box center [977, 17] width 19 height 18
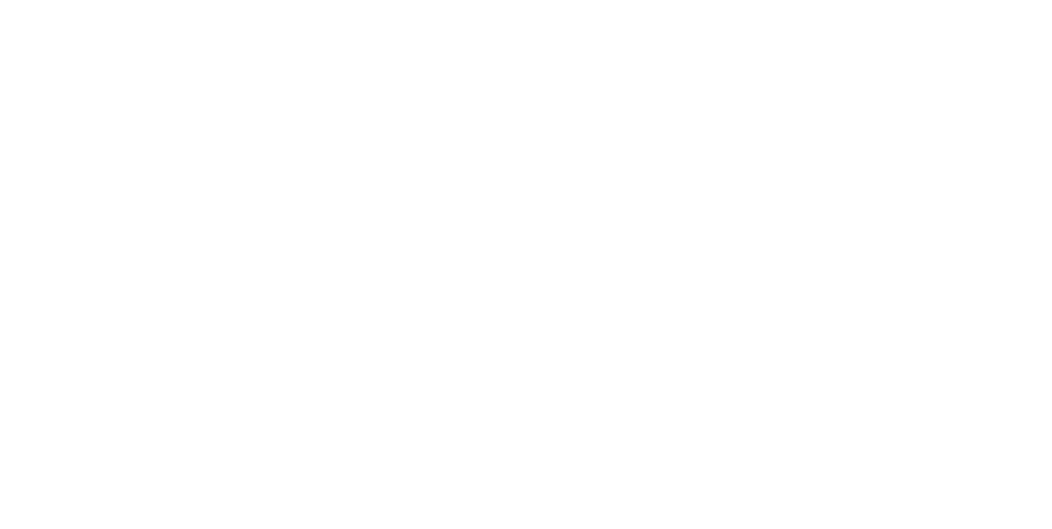
click at [234, 247] on div at bounding box center [526, 264] width 1052 height 529
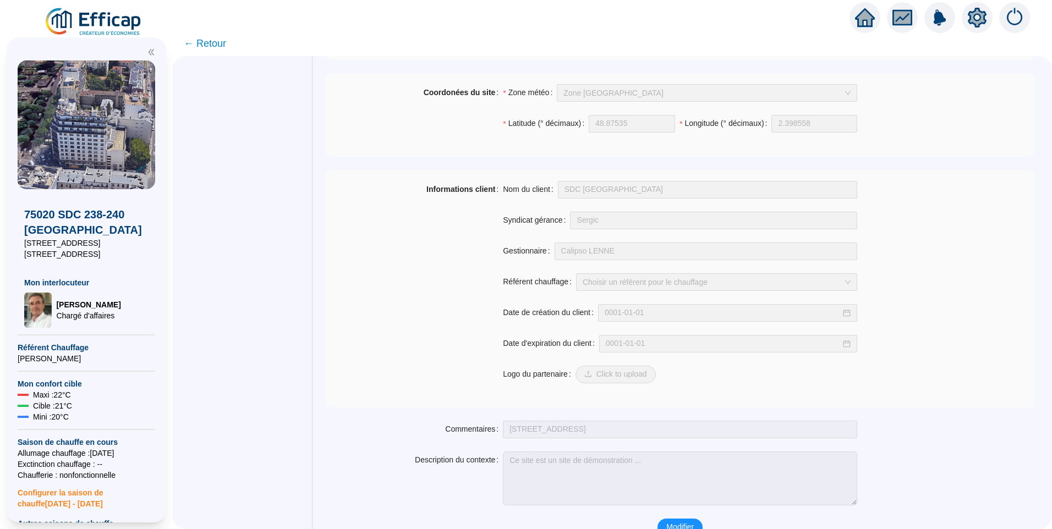
scroll to position [772, 0]
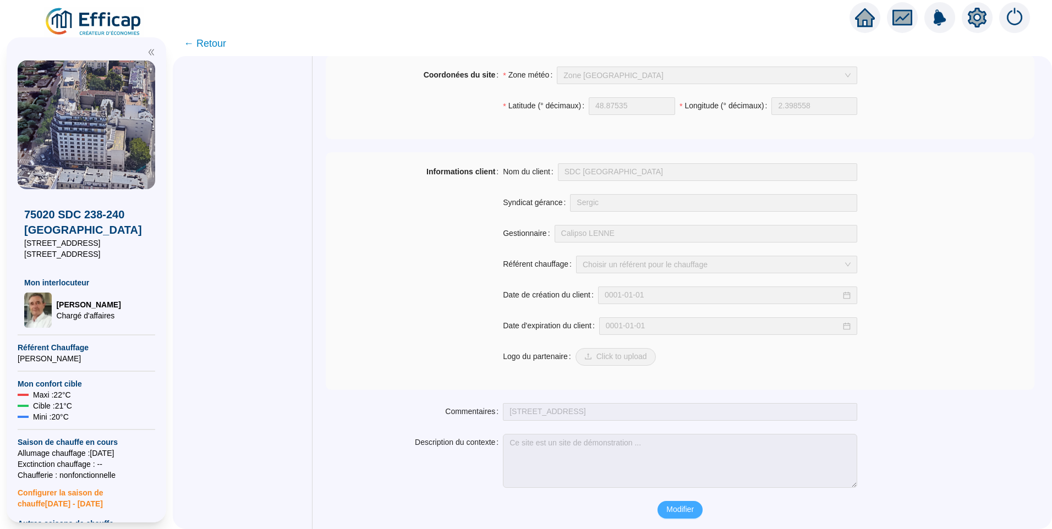
click at [683, 504] on span "Modifier" at bounding box center [681, 510] width 28 height 12
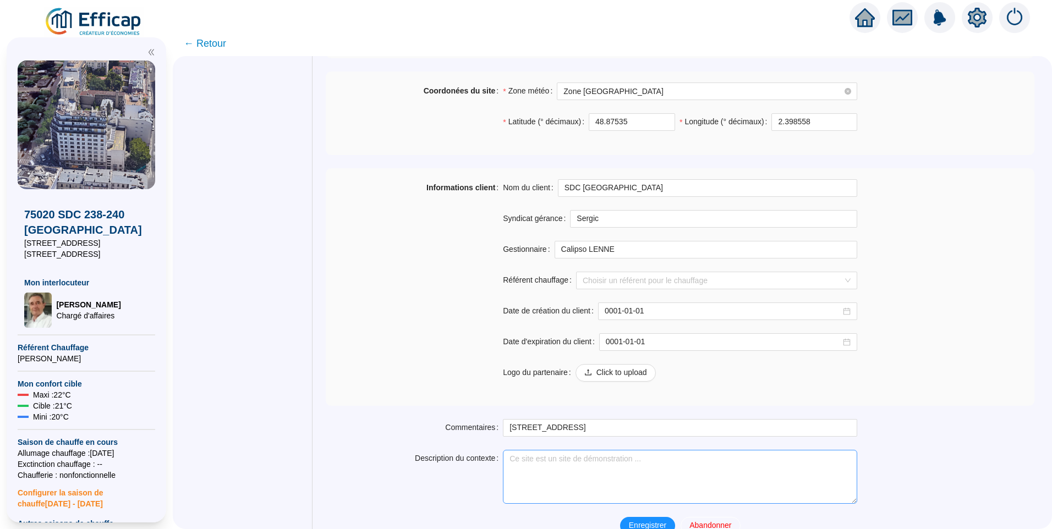
scroll to position [818, 0]
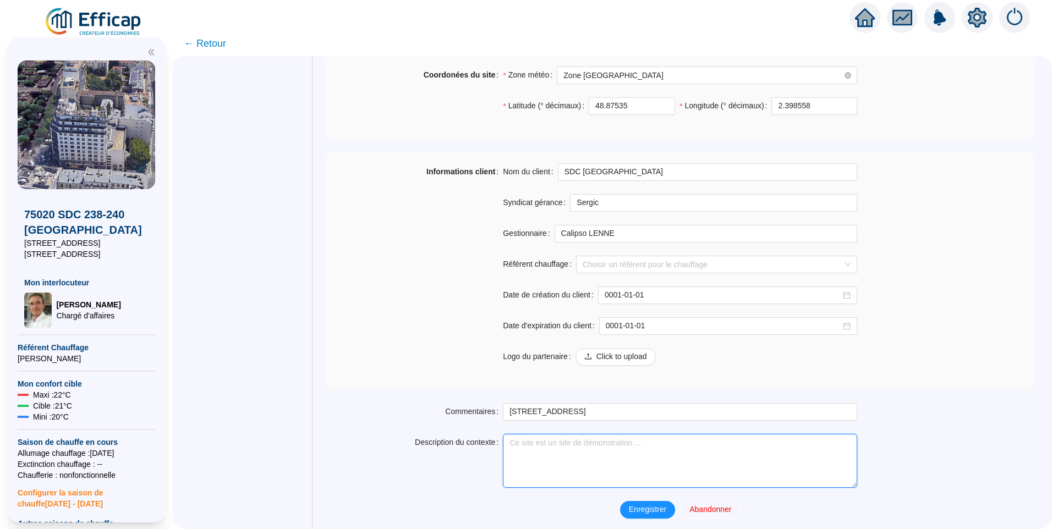
click at [553, 447] on textarea "Description du contexte" at bounding box center [680, 461] width 354 height 54
click at [552, 439] on textarea "Description du contexte" at bounding box center [680, 461] width 354 height 54
click at [667, 456] on textarea "Régulation gérée par Efficap" at bounding box center [680, 461] width 354 height 54
click at [694, 449] on textarea "Régulation gérée par Efficap" at bounding box center [680, 461] width 354 height 54
click at [525, 436] on textarea "Régulation gérée par Efficap" at bounding box center [680, 461] width 354 height 54
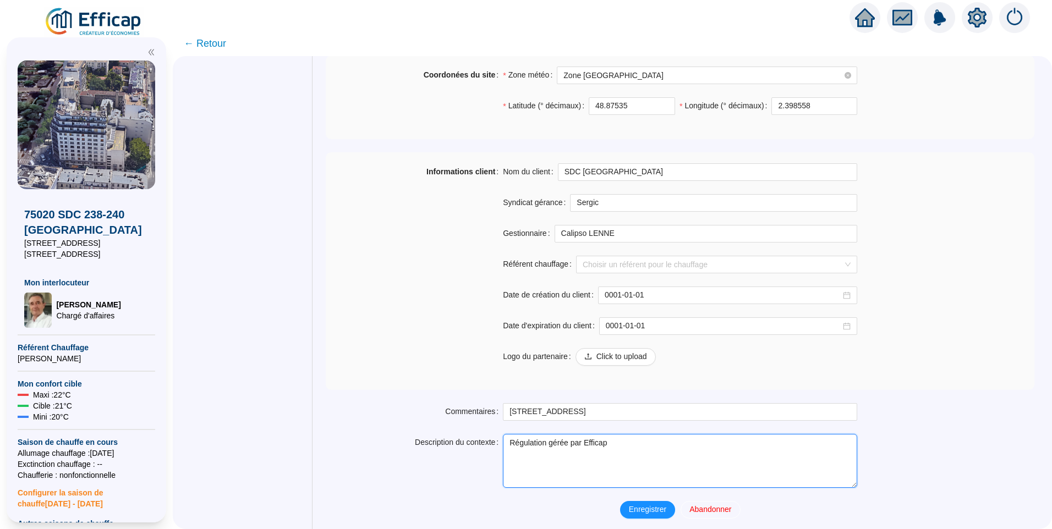
click at [552, 439] on textarea "Régulation gérée par Efficap" at bounding box center [680, 461] width 354 height 54
click at [615, 439] on textarea "Régulation gérée par Efficap" at bounding box center [680, 461] width 354 height 54
click at [555, 445] on textarea "Régulation gérée par Efficap" at bounding box center [680, 461] width 354 height 54
click at [663, 447] on textarea "Régulation gérée par Efficap" at bounding box center [680, 461] width 354 height 54
click at [688, 441] on textarea "Régulation gérée par Efficap avec l'approbation" at bounding box center [680, 461] width 354 height 54
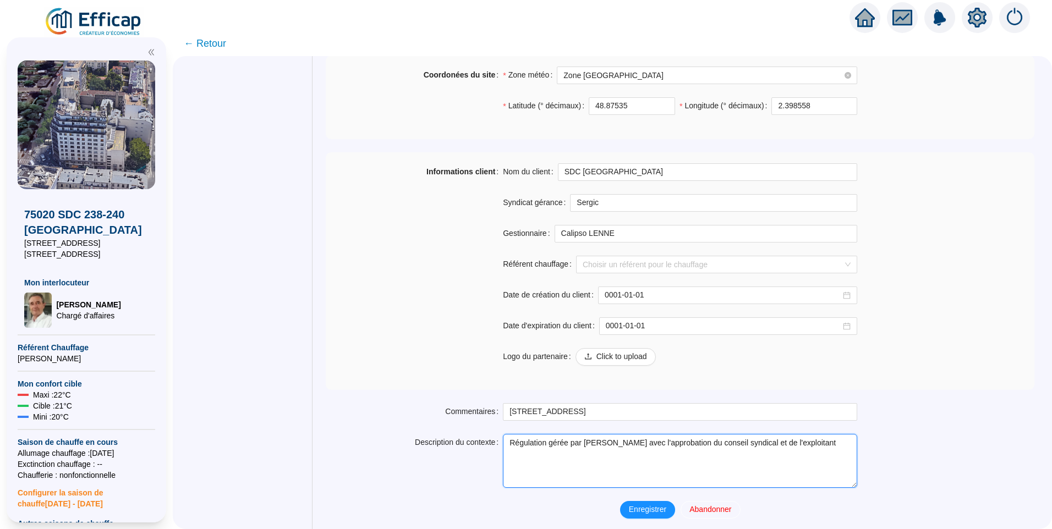
click at [589, 441] on textarea "Régulation gérée par [PERSON_NAME] avec l'approbation du conseil syndical et de…" at bounding box center [680, 461] width 354 height 54
click at [672, 445] on textarea "Régulation gérée par [PERSON_NAME] avec l'approbation du conseil syndical et de…" at bounding box center [680, 461] width 354 height 54
click at [687, 443] on textarea "Régulation gérée par [PERSON_NAME] avec l'approbation du conseil syndical et de…" at bounding box center [680, 461] width 354 height 54
click at [634, 440] on textarea "Régulation gérée par [PERSON_NAME] avec l'approbation du conseil syndical et de…" at bounding box center [680, 461] width 354 height 54
click at [637, 442] on textarea "Régulation gérée par [PERSON_NAME] avec l'approbation du conseil syndical et de…" at bounding box center [680, 461] width 354 height 54
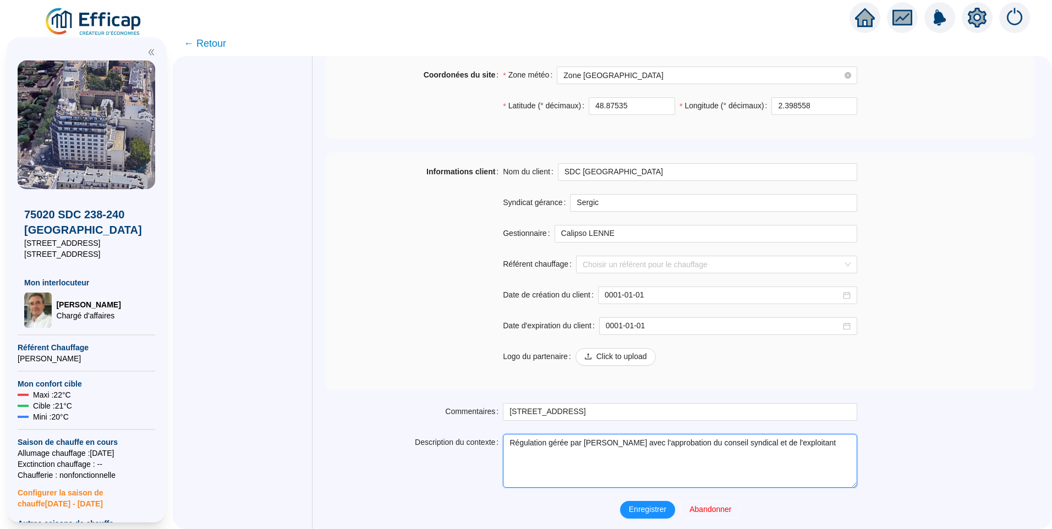
click at [807, 443] on textarea "Régulation gérée par [PERSON_NAME] avec l'approbation du conseil syndical et de…" at bounding box center [680, 461] width 354 height 54
click at [603, 439] on textarea "Régulation gérée par [PERSON_NAME] avec l'approbation du conseil syndical et de…" at bounding box center [680, 461] width 354 height 54
click at [617, 438] on textarea "Régulation gérée par [PERSON_NAME] avec l'approbation du conseil syndical et de…" at bounding box center [680, 461] width 354 height 54
click at [615, 440] on textarea "Régulation gérée par Efficap. avec l'approbation du conseil syndical et de l'ex…" at bounding box center [680, 461] width 354 height 54
click at [650, 443] on textarea "Régulation gérée par Efficap. avec l'approbation du conseil syndical et de l'ex…" at bounding box center [680, 461] width 354 height 54
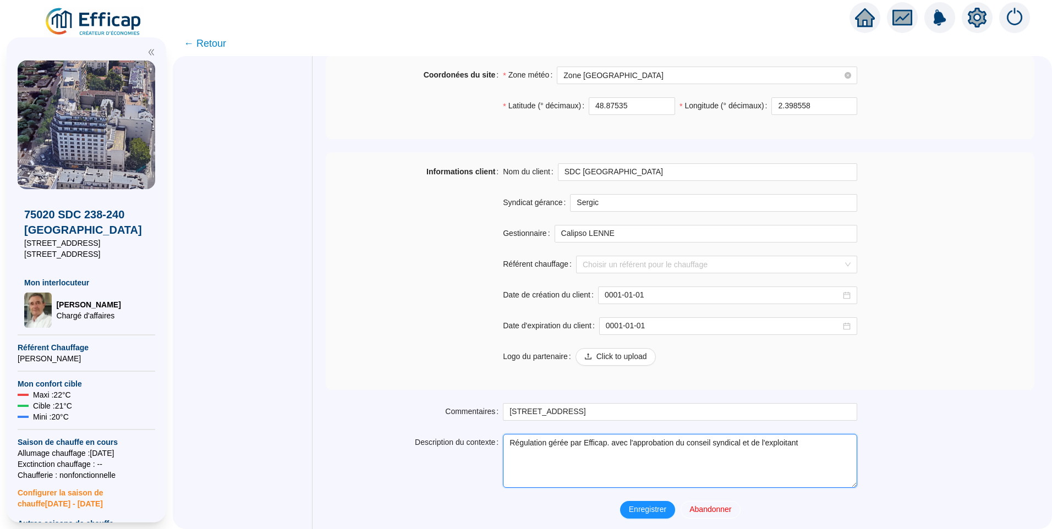
click at [621, 441] on textarea "Régulation gérée par Efficap. avec l'approbation du conseil syndical et de l'ex…" at bounding box center [680, 461] width 354 height 54
click at [533, 441] on textarea "Régulation gérée par Efficap. avec l'approbation du conseil syndical et de l'ex…" at bounding box center [680, 461] width 354 height 54
click at [615, 441] on textarea "Régulation gérée par Efficap. avec l'approbation du conseil syndical et de l'ex…" at bounding box center [680, 461] width 354 height 54
drag, startPoint x: 809, startPoint y: 444, endPoint x: -2, endPoint y: 445, distance: 811.3
click at [0, 445] on html "X 75020 SDC 238-240 Belleville [GEOGRAPHIC_DATA] [STREET_ADDRESS][GEOGRAPHIC_DA…" at bounding box center [526, 264] width 1052 height 529
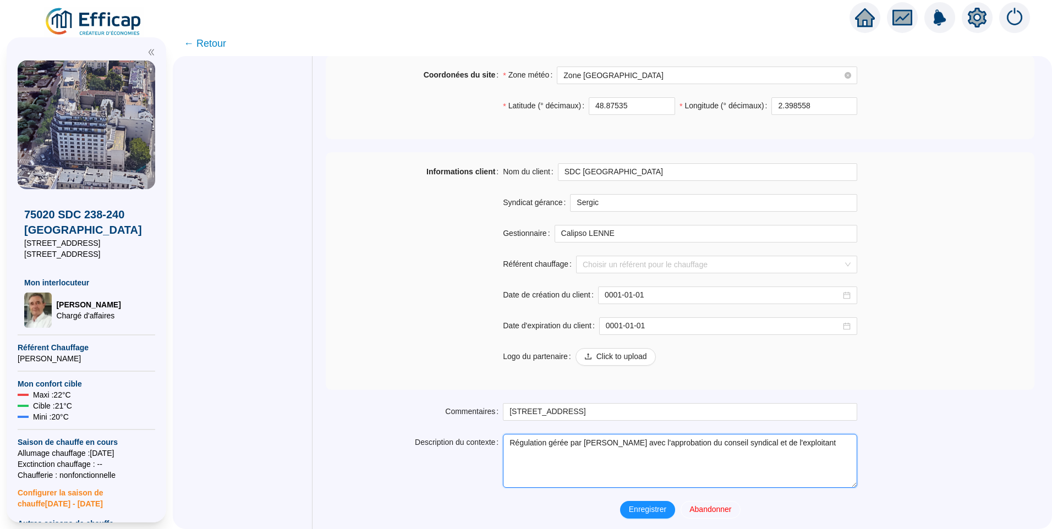
paste textarea "Changement de loi d'eau possible par Efficap sur approbation de l'exploitant et…"
type textarea "Changement de loi d'eau possible par Efficap sur approbation de l'exploitant et…"
click at [640, 507] on span "Enregistrer" at bounding box center [647, 510] width 37 height 12
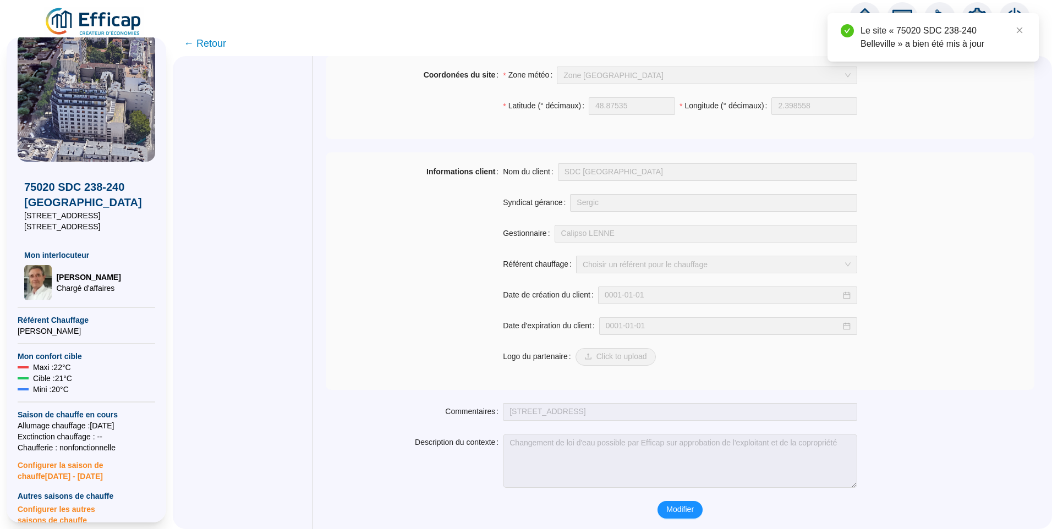
scroll to position [0, 0]
